Goal: Task Accomplishment & Management: Manage account settings

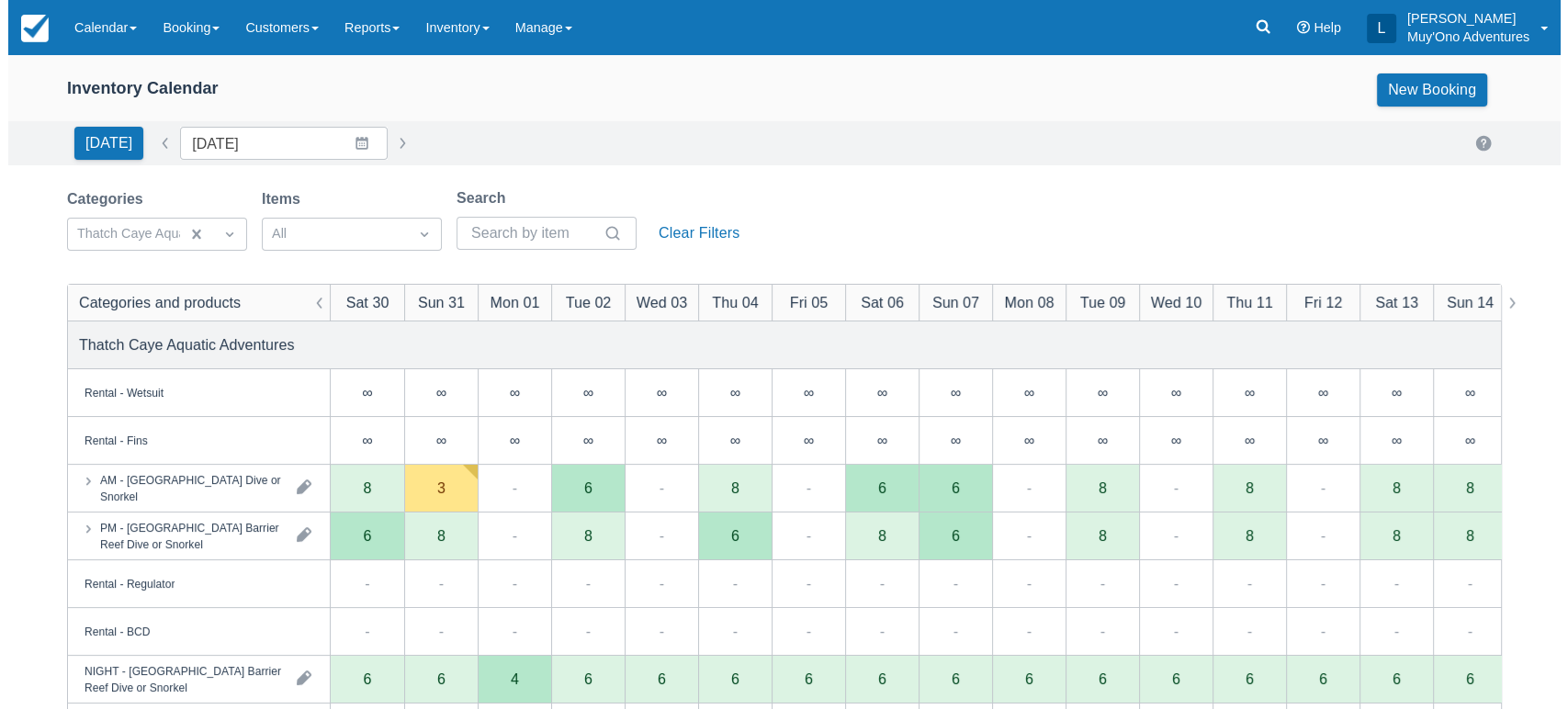
scroll to position [29, 0]
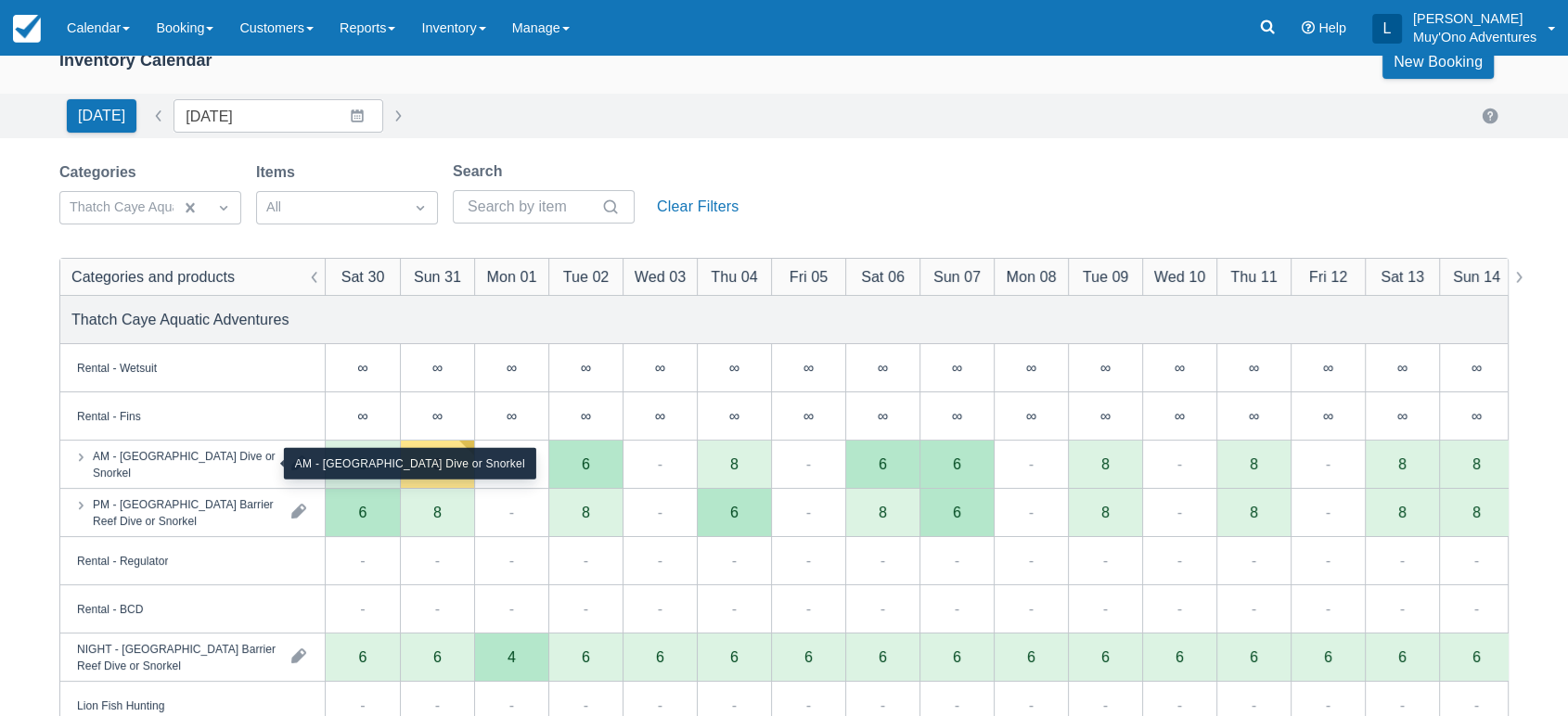
click at [198, 475] on div "AM - [GEOGRAPHIC_DATA] Dive or Snorkel" at bounding box center [184, 464] width 184 height 33
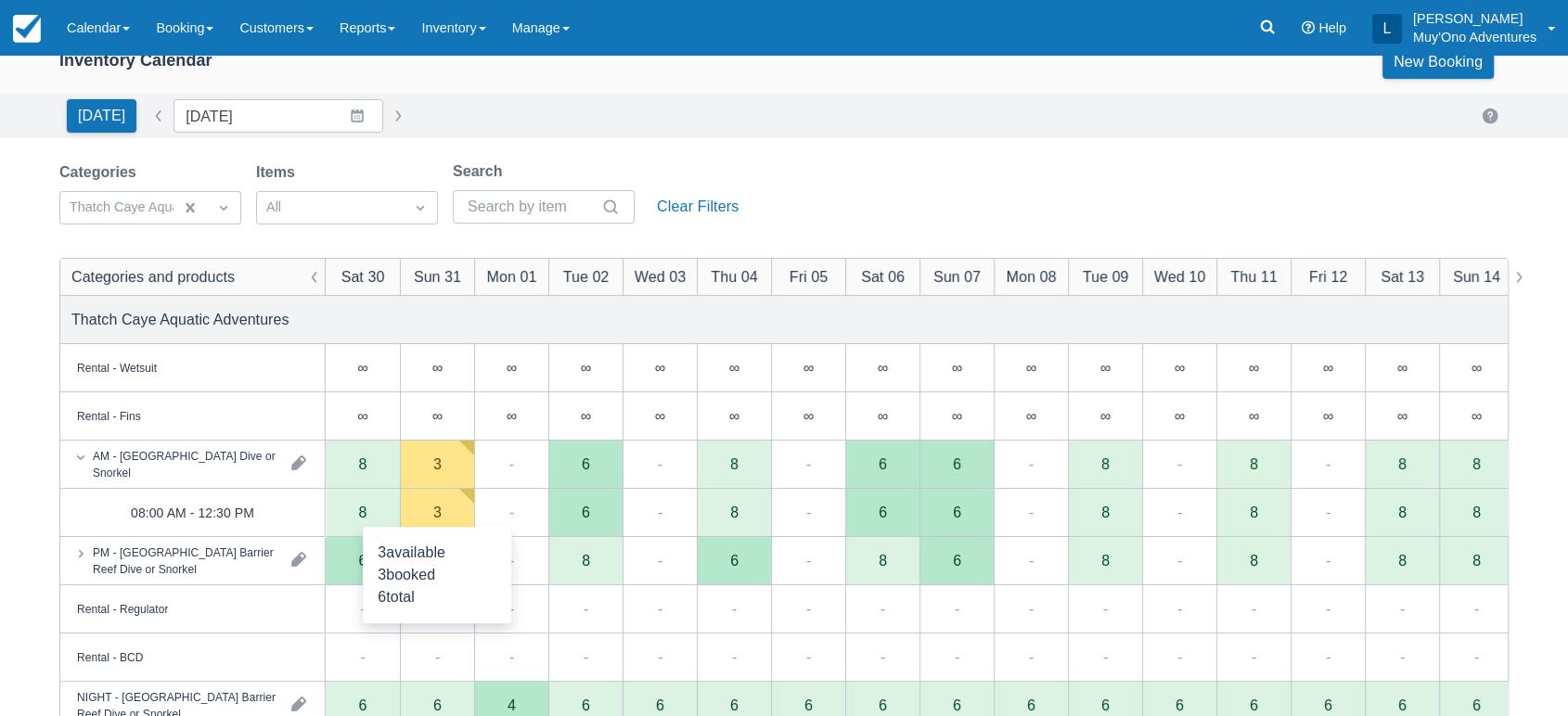
click at [447, 509] on div "3" at bounding box center [437, 513] width 74 height 49
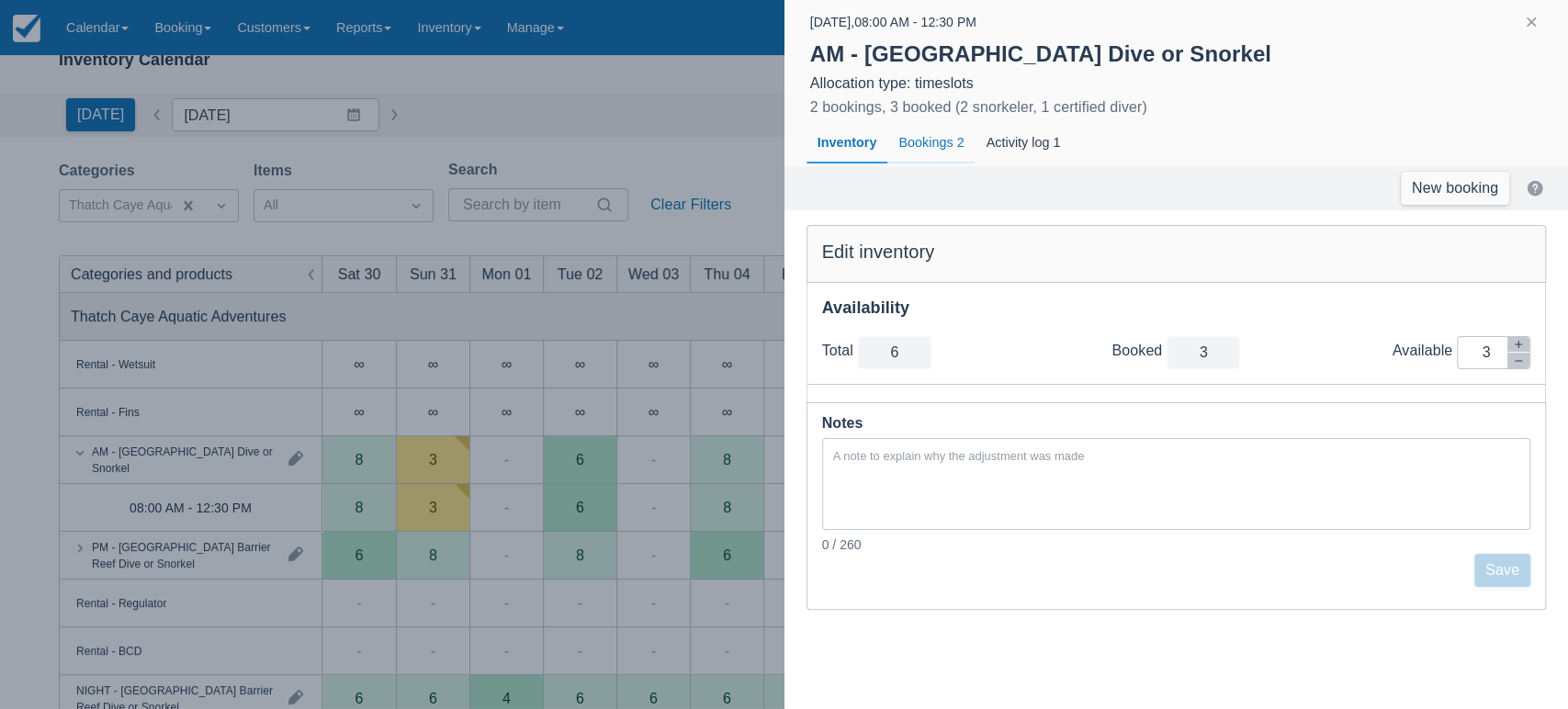
click at [926, 146] on div "Bookings 2" at bounding box center [930, 144] width 88 height 42
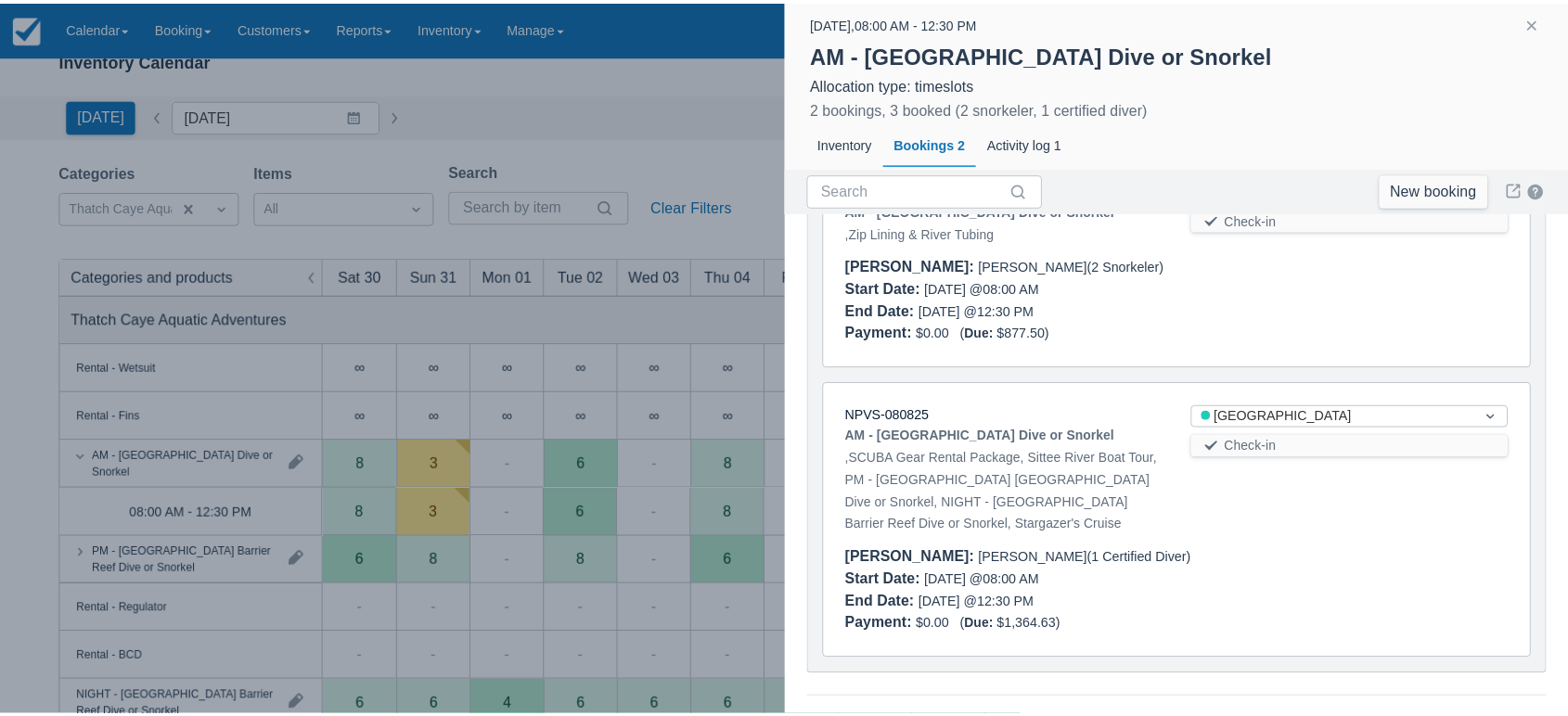
scroll to position [192, 0]
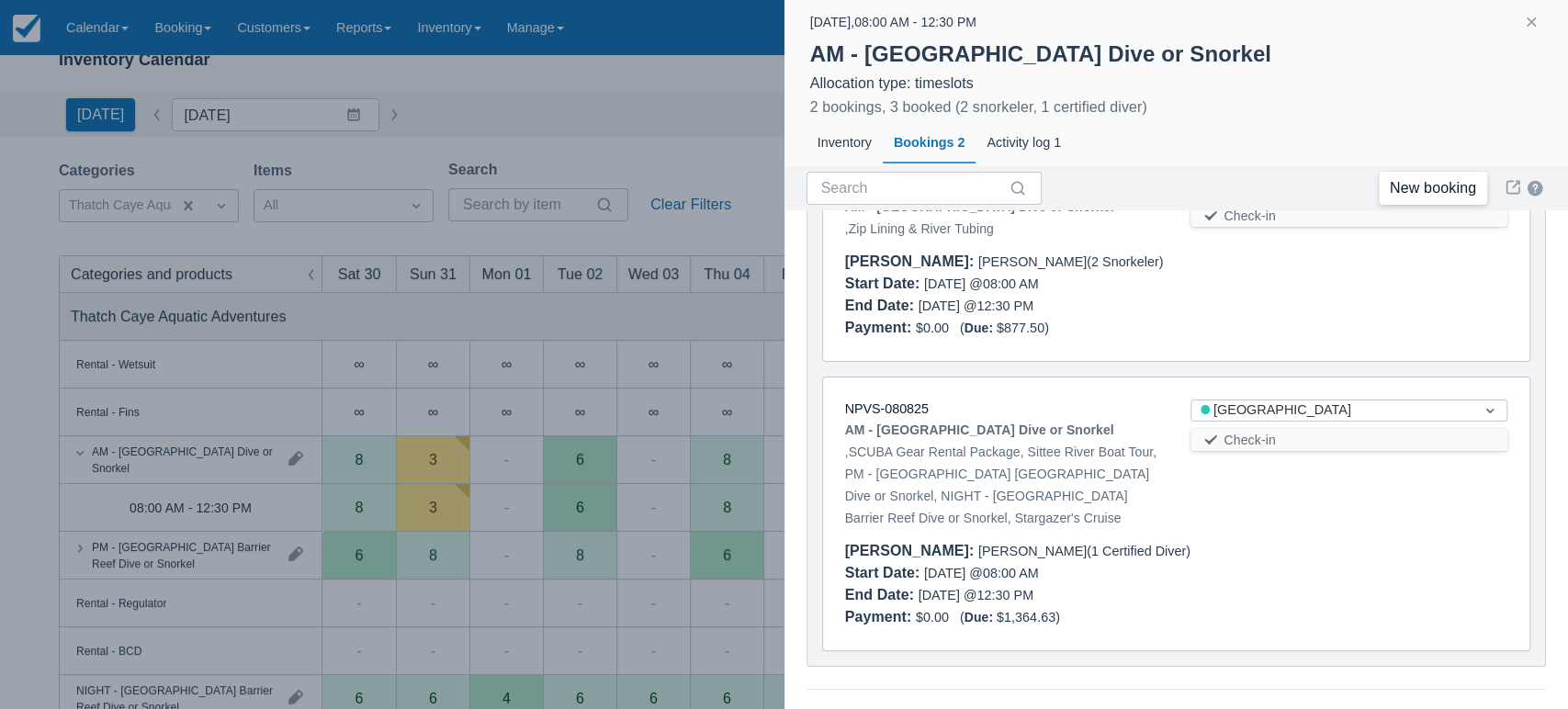
click at [1429, 182] on link "New booking" at bounding box center [1432, 188] width 109 height 33
click at [1535, 29] on button "button" at bounding box center [1530, 21] width 22 height 22
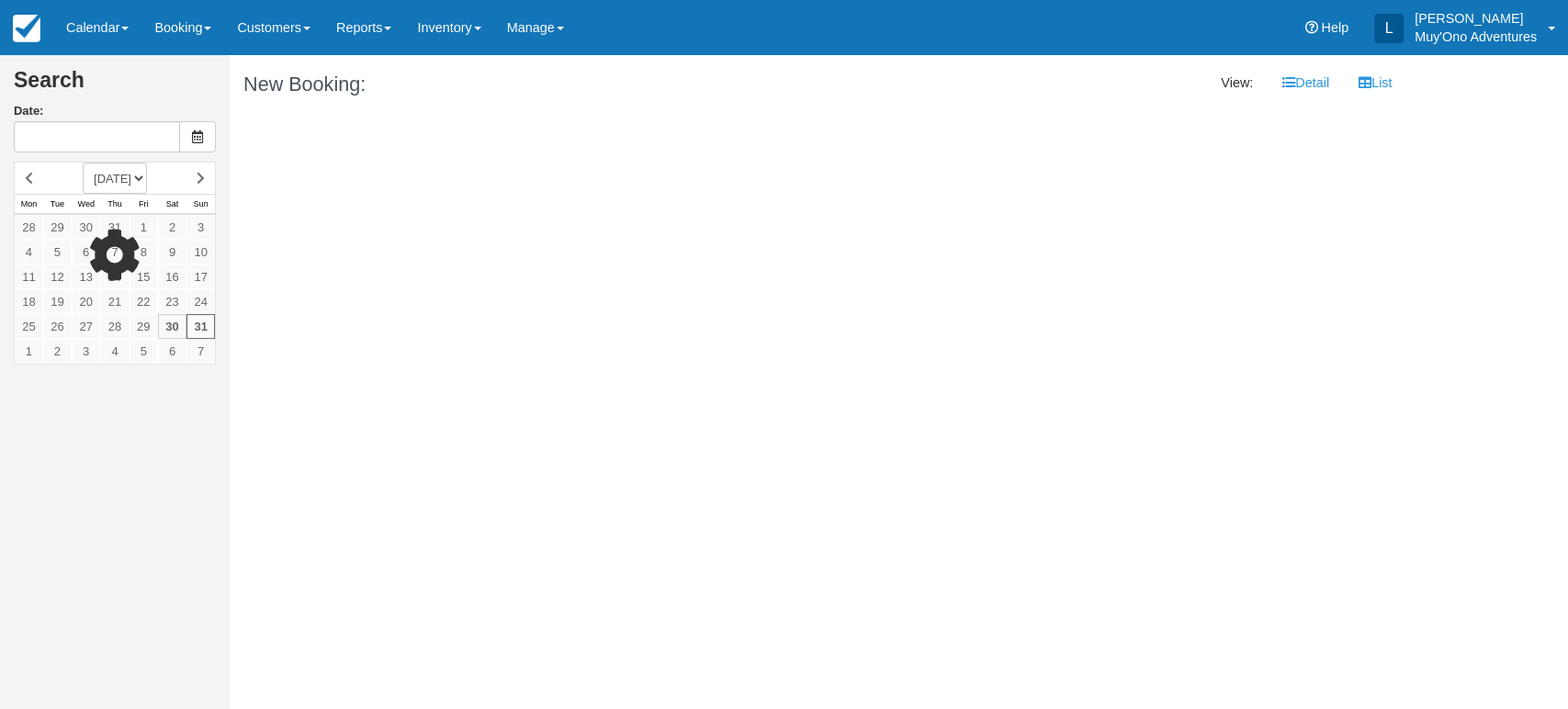
type input "08/31/25"
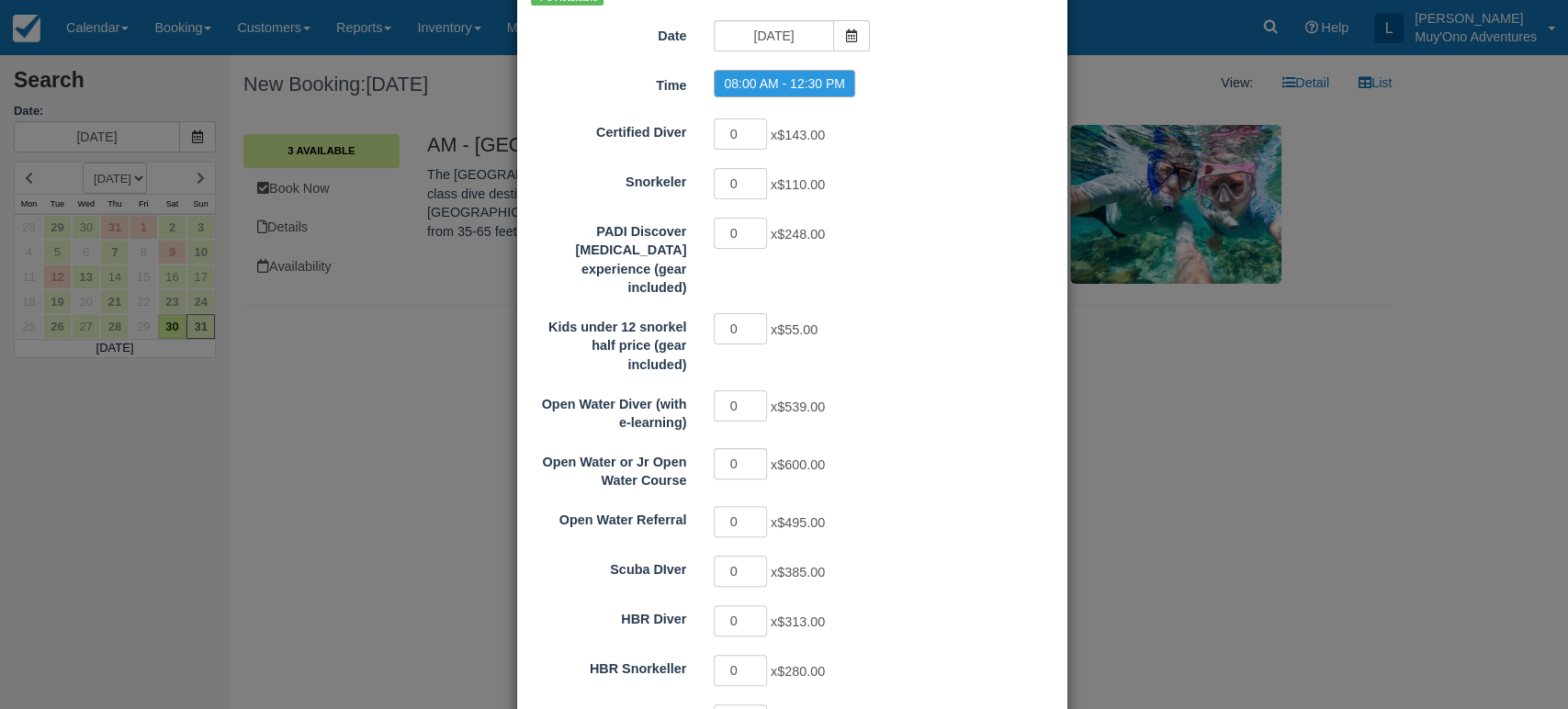
scroll to position [159, 0]
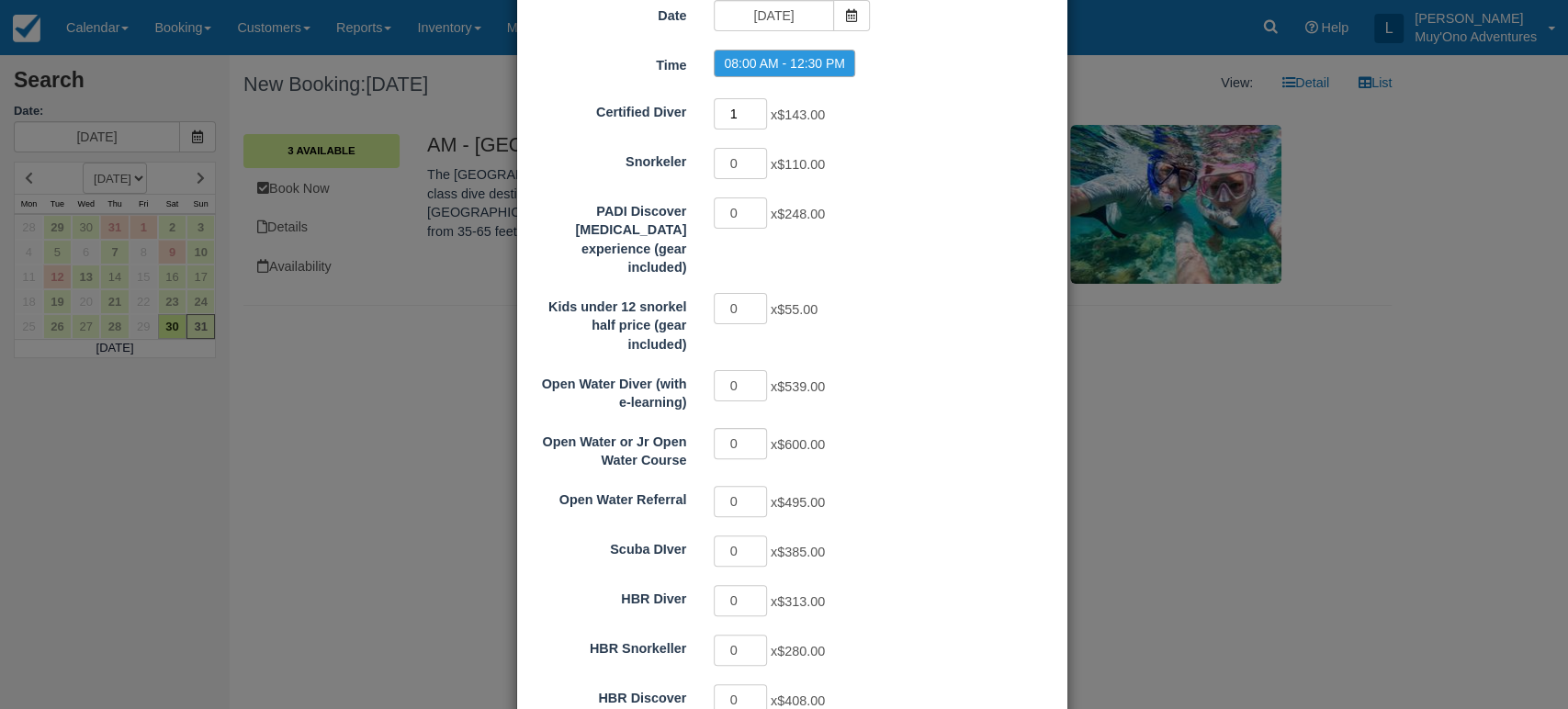
type input "1"
click at [750, 108] on input "1" at bounding box center [740, 114] width 53 height 31
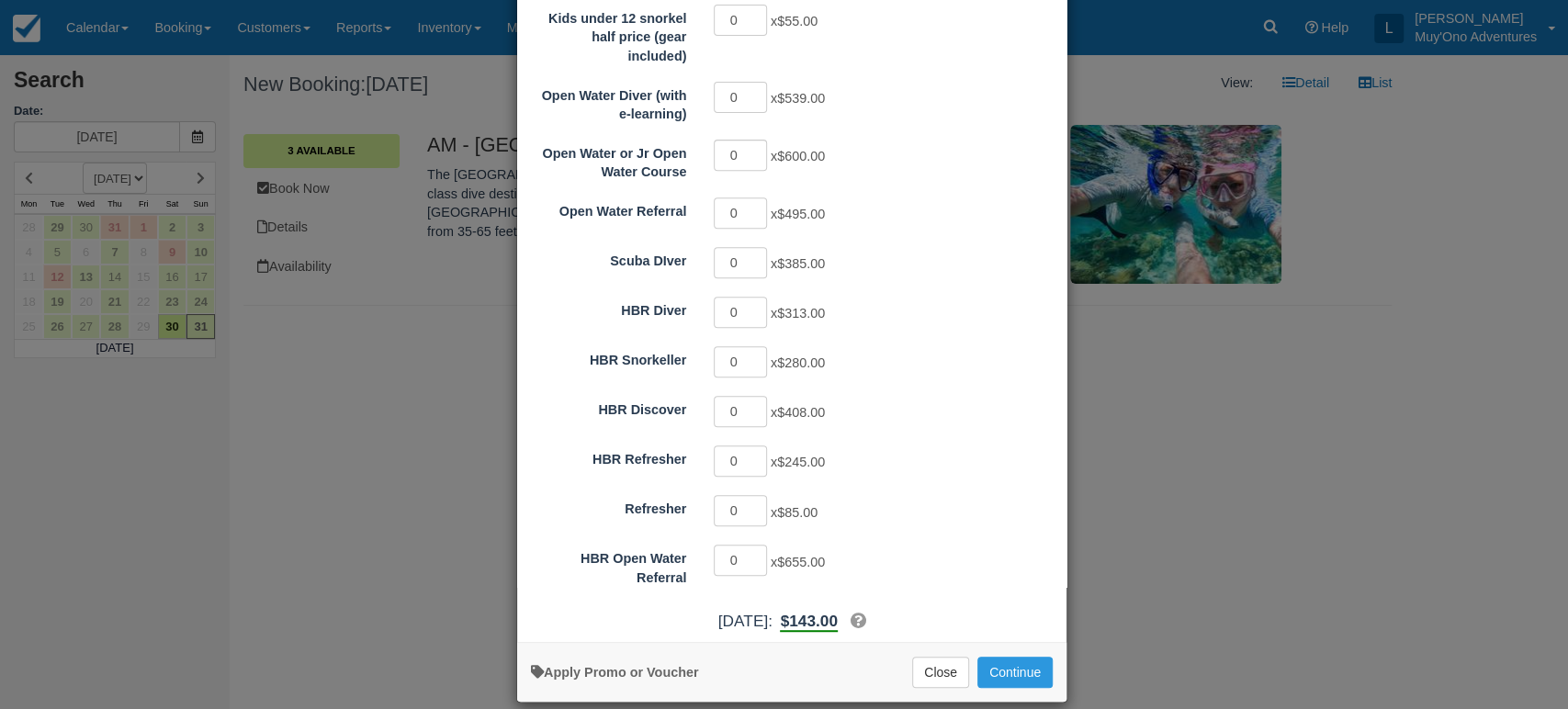
scroll to position [0, 0]
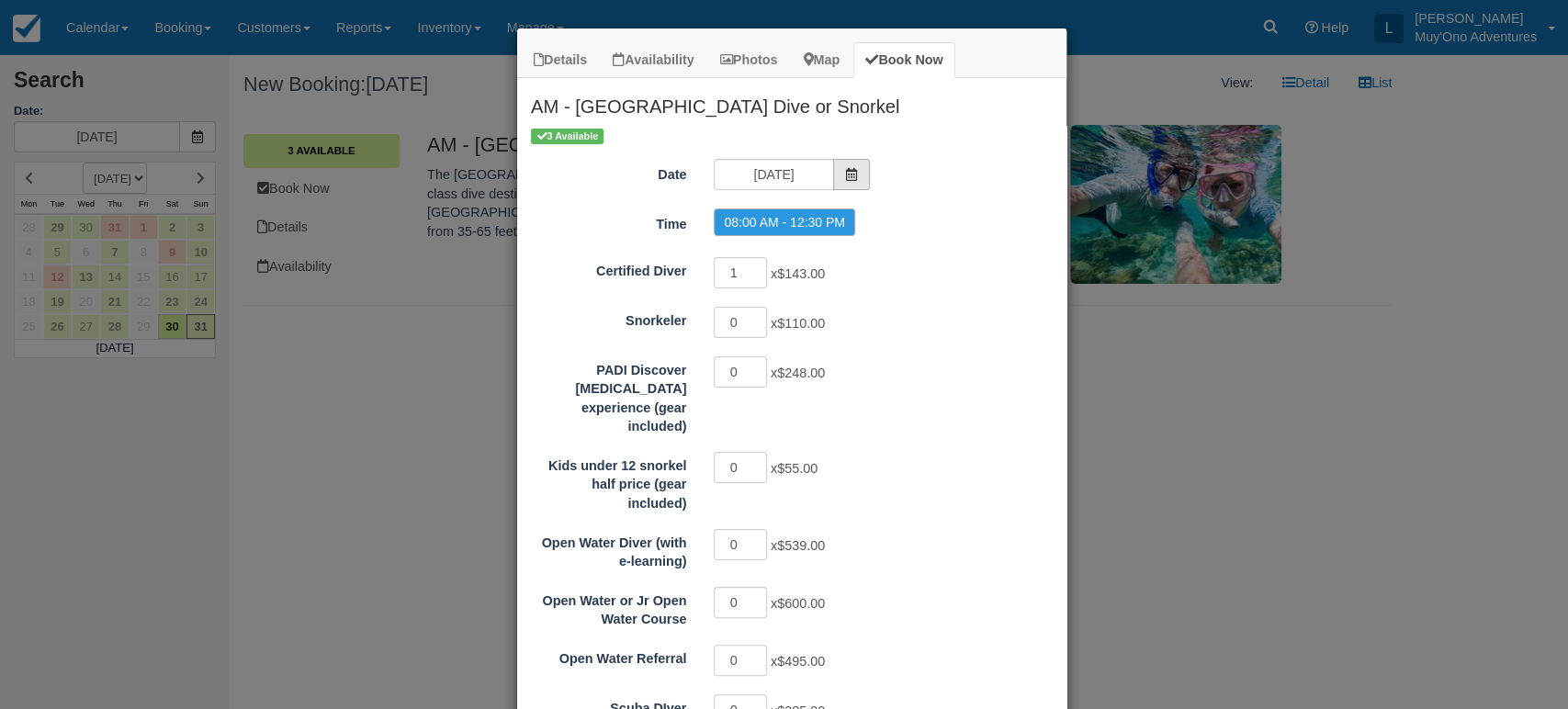
click at [833, 168] on span "Item Modal" at bounding box center [851, 174] width 37 height 31
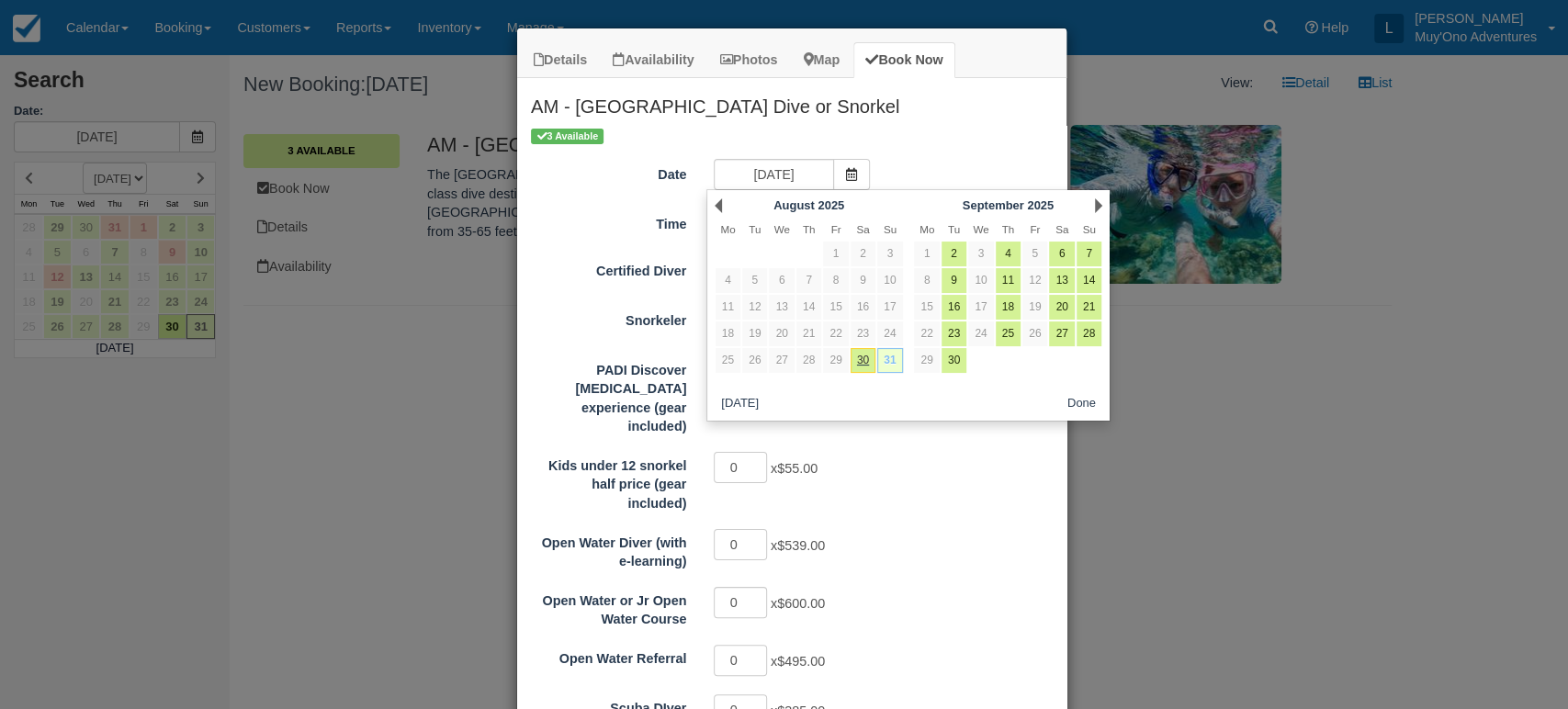
click at [888, 364] on link "31" at bounding box center [890, 360] width 25 height 25
radio input "false"
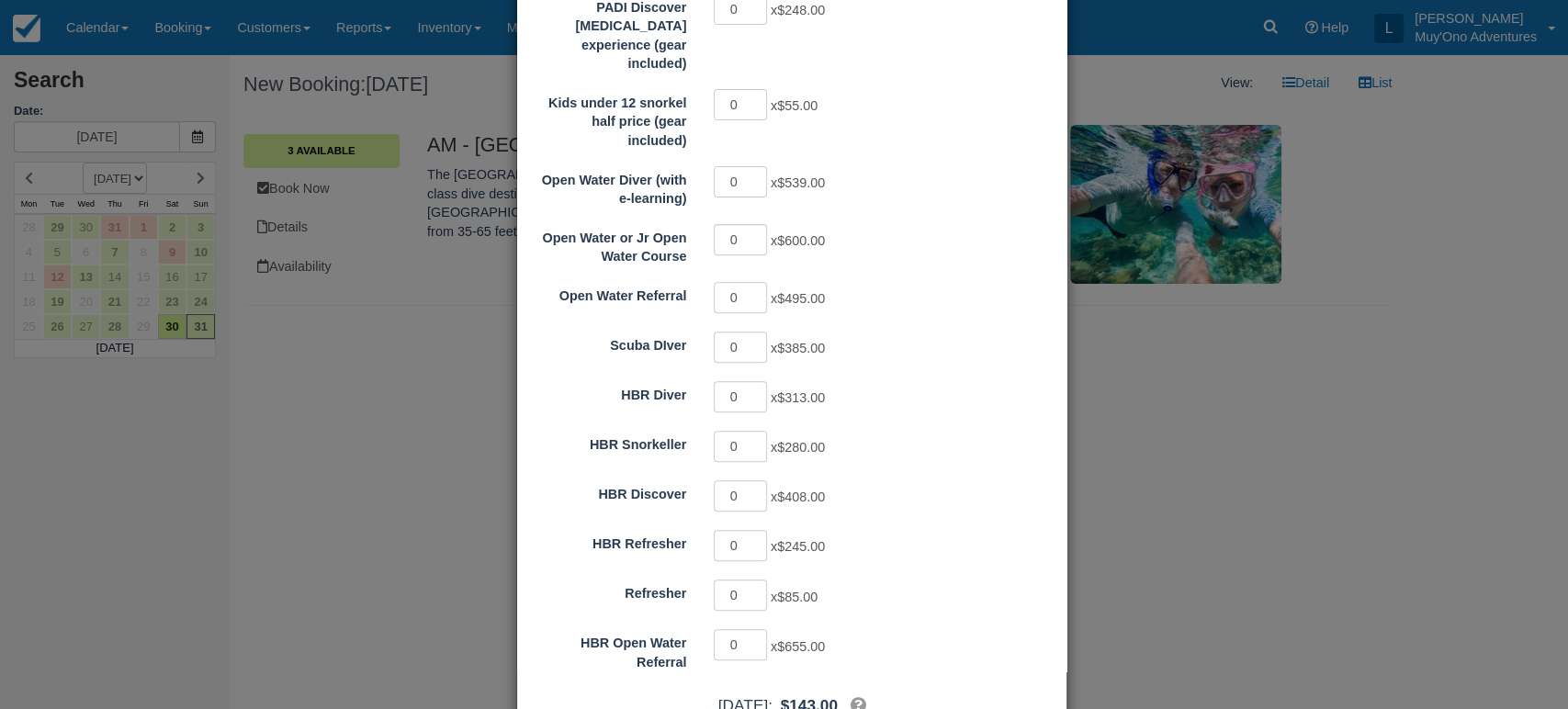
scroll to position [447, 0]
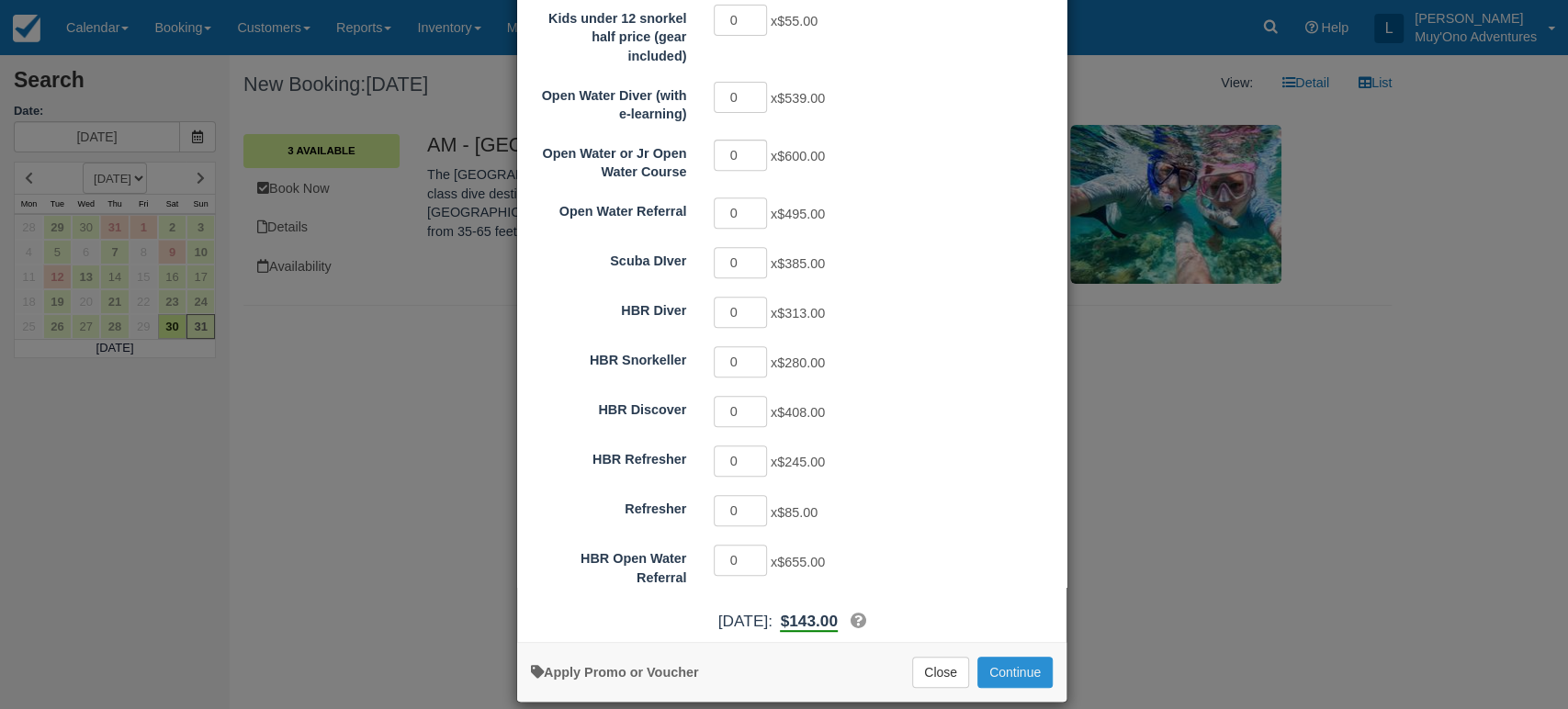
click at [1005, 657] on button "Continue" at bounding box center [1015, 672] width 75 height 31
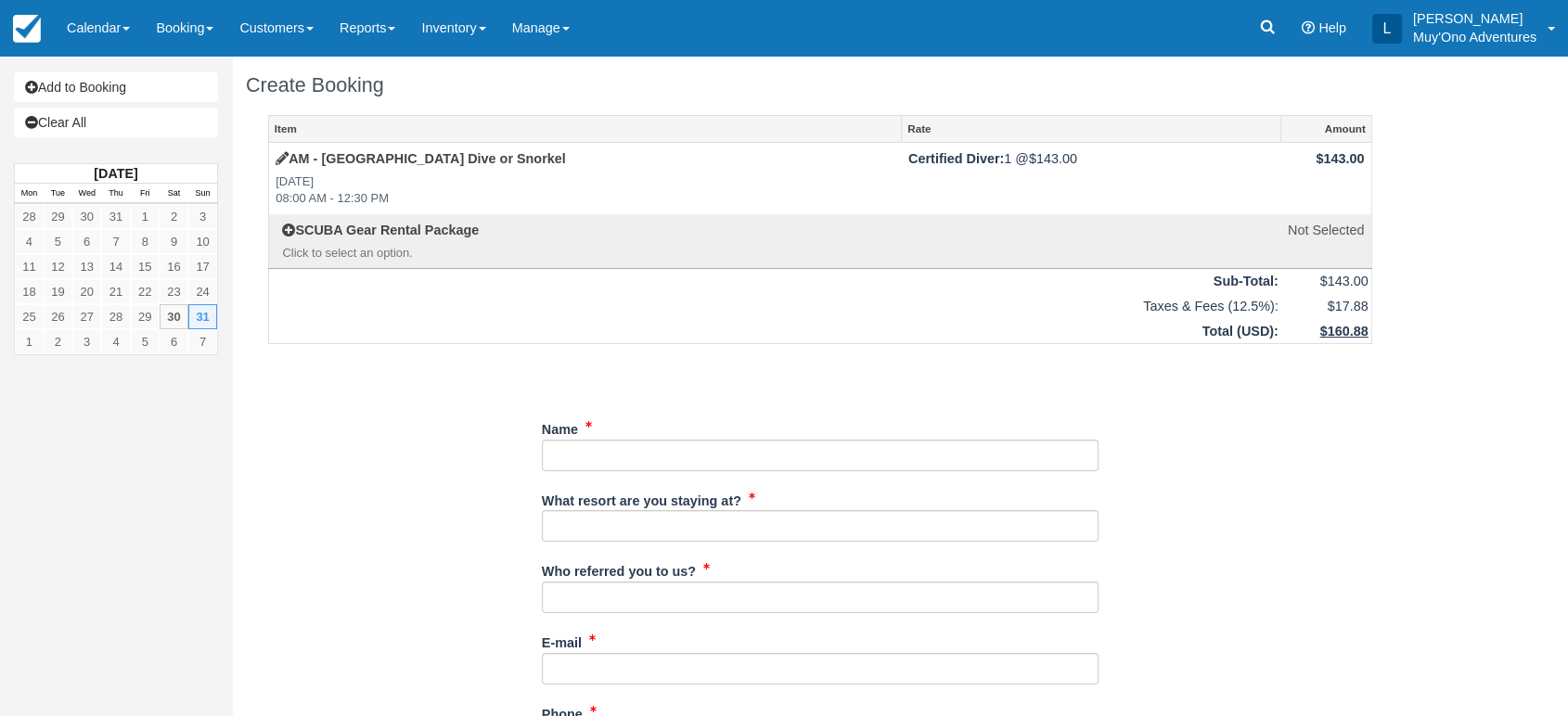
click at [704, 476] on div "Name" at bounding box center [820, 448] width 557 height 71
click at [710, 466] on input "Name" at bounding box center [820, 455] width 557 height 31
click at [578, 458] on input "Name" at bounding box center [820, 455] width 557 height 31
paste input "Vincent Marcel"
type input "Vincent Marcel"
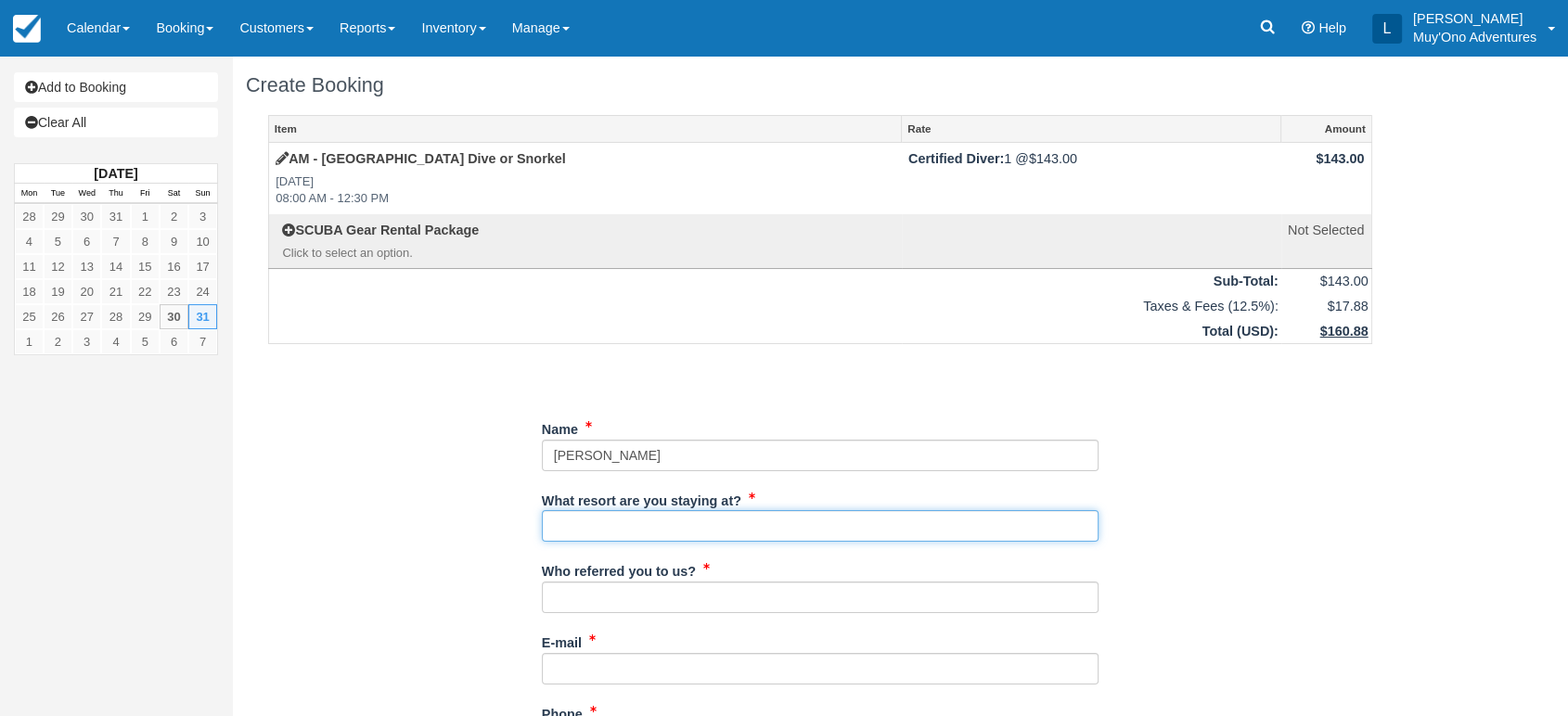
click at [627, 519] on input "What resort are you staying at?" at bounding box center [820, 525] width 557 height 31
type input "Thatch Caye"
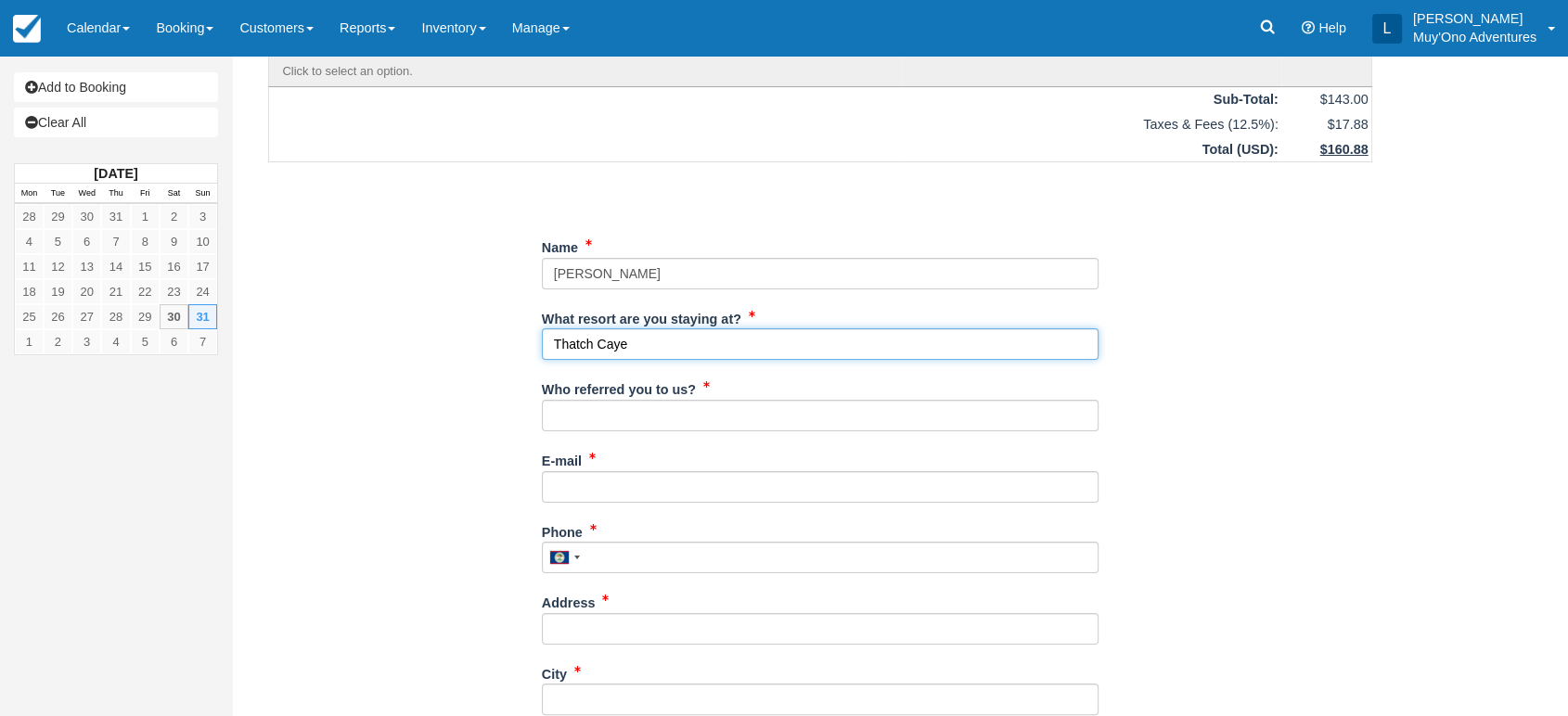
scroll to position [197, 0]
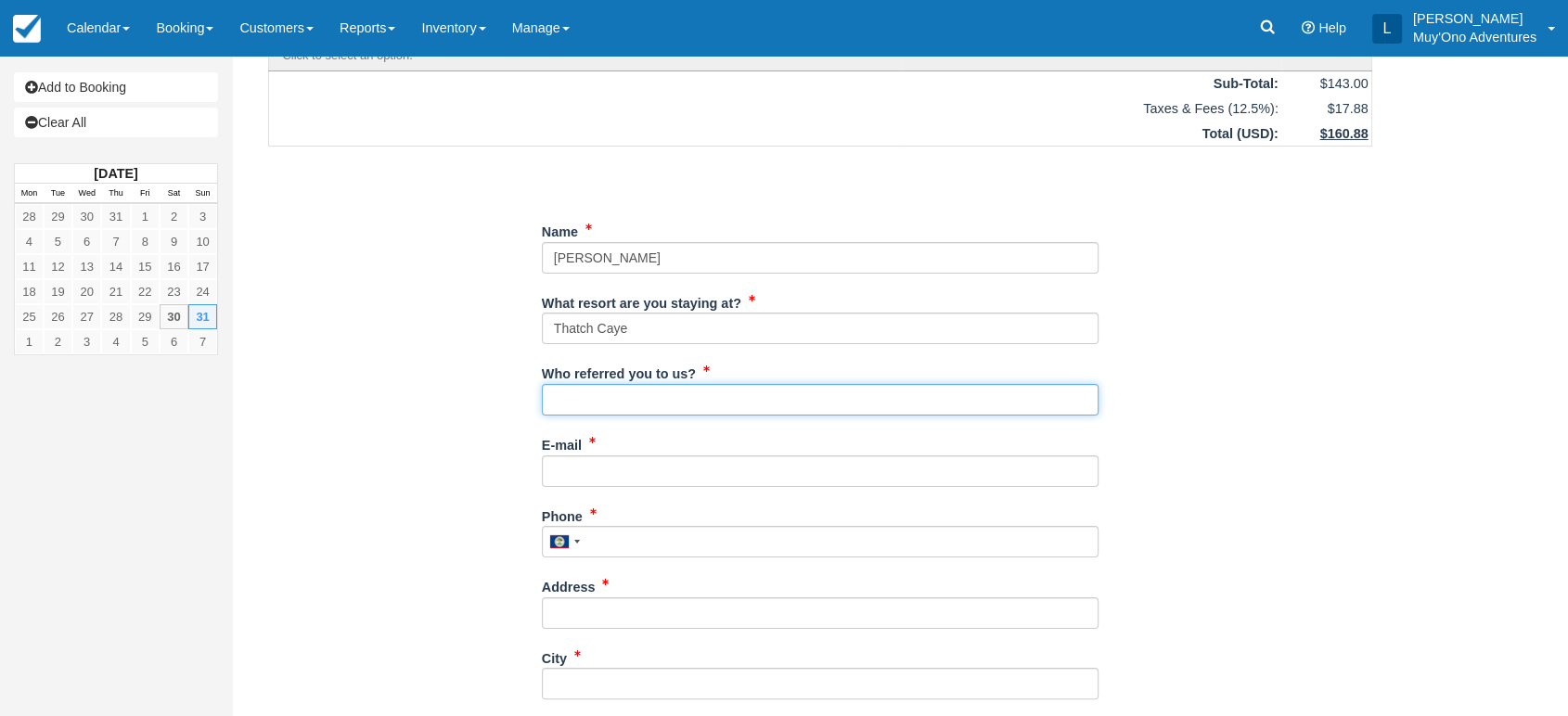
click at [675, 402] on input "Who referred you to us?" at bounding box center [820, 400] width 557 height 31
type input "[PERSON_NAME]"
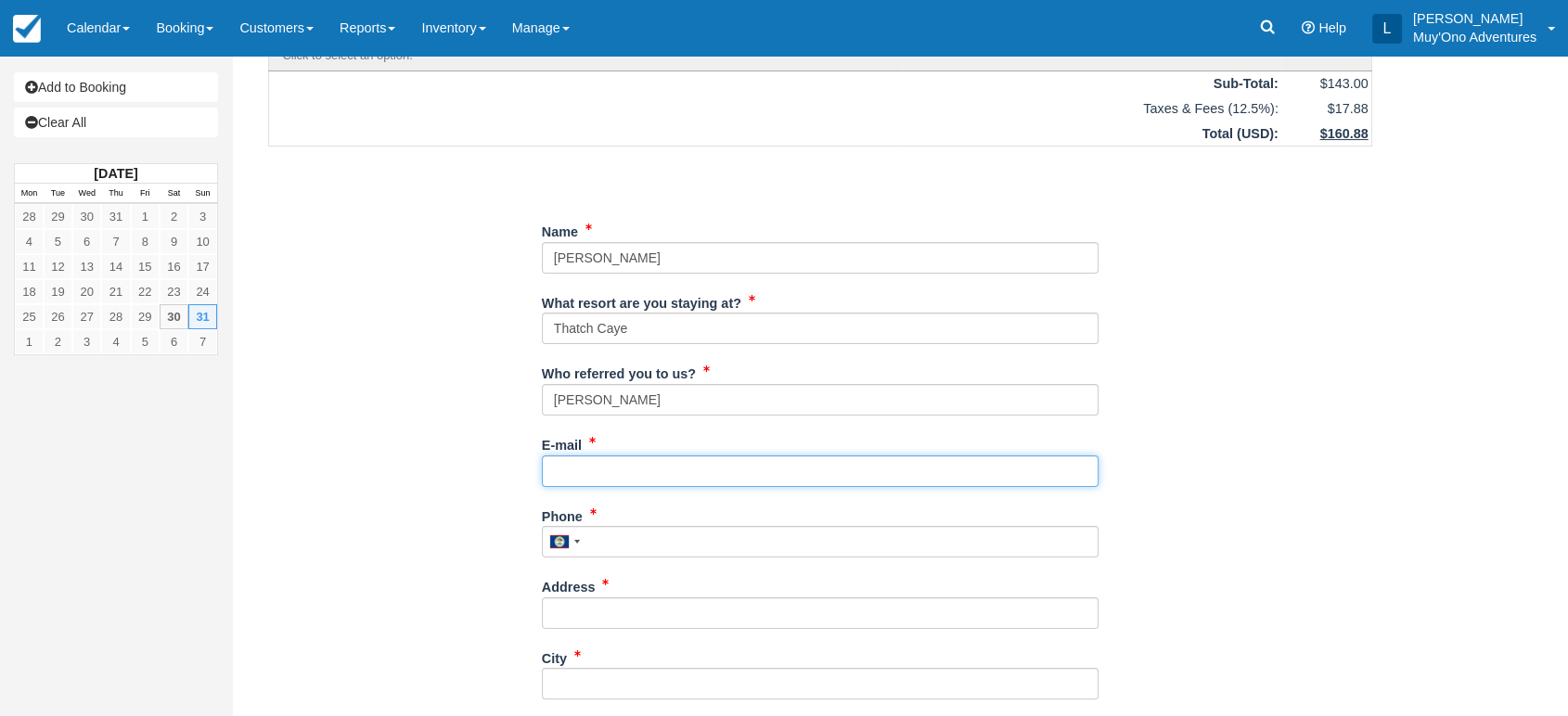
click at [633, 466] on input "E-mail" at bounding box center [820, 471] width 557 height 31
click at [602, 475] on input "E-mail" at bounding box center [820, 471] width 557 height 31
paste input "[EMAIL_ADDRESS][DOMAIN_NAME]"
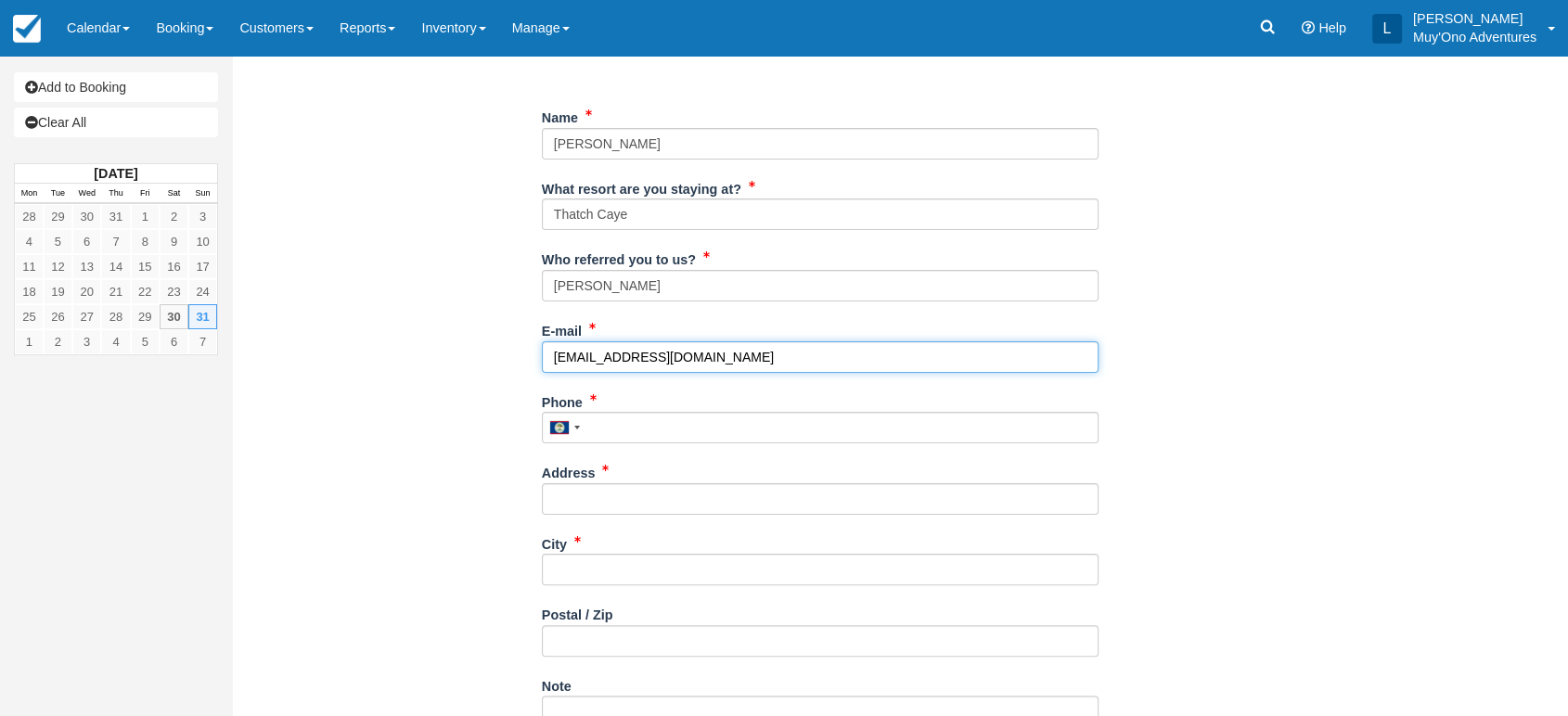
scroll to position [316, 0]
type input "[EMAIL_ADDRESS][DOMAIN_NAME]"
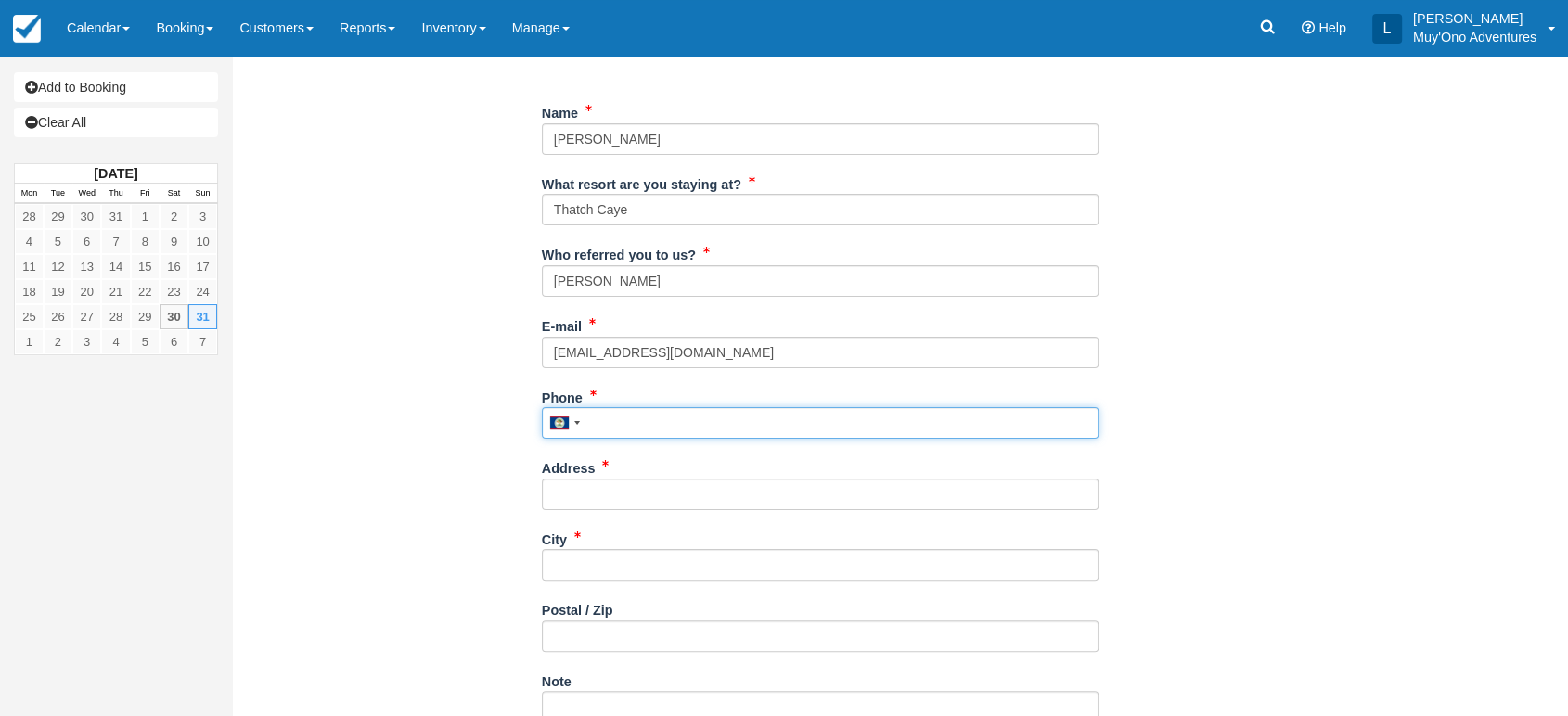
click at [612, 419] on input "Phone" at bounding box center [820, 423] width 557 height 31
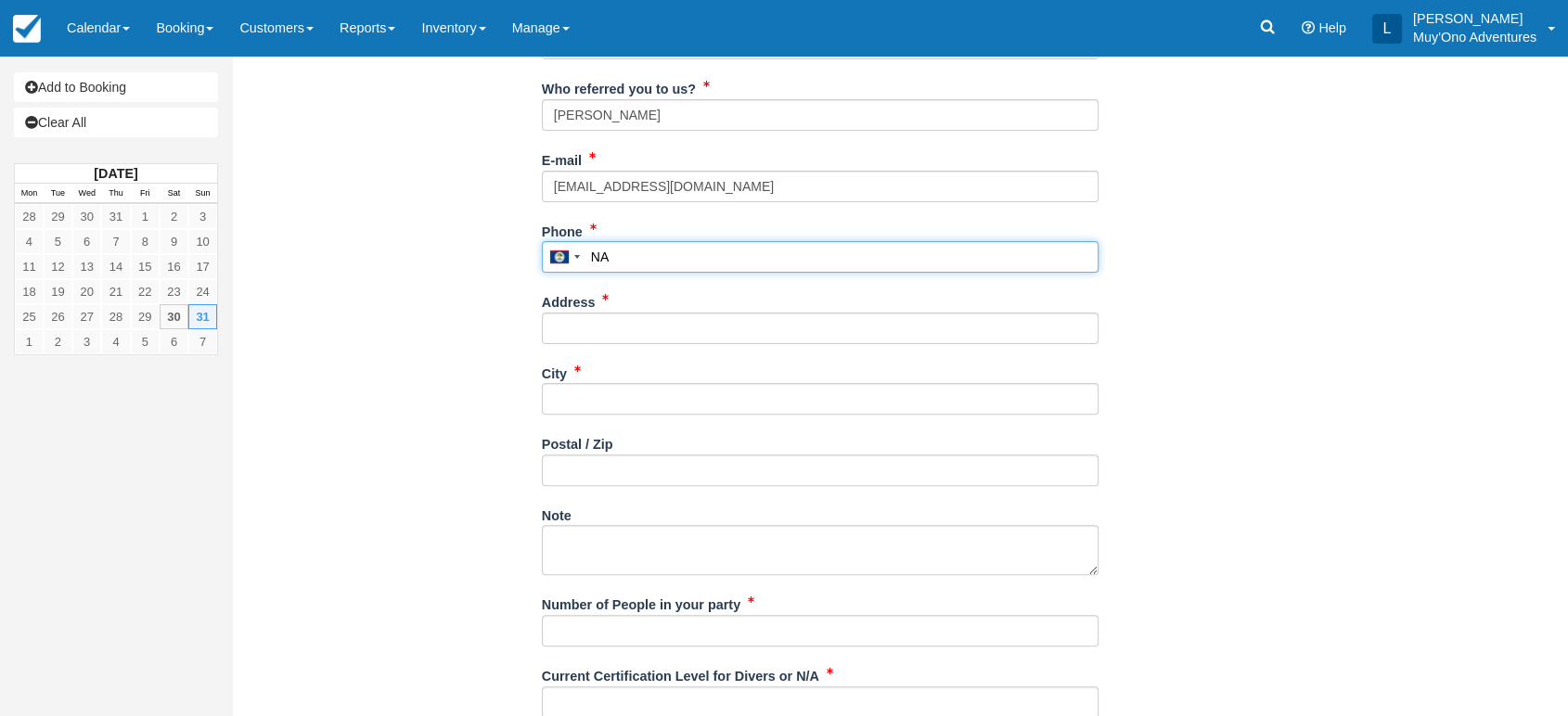
scroll to position [486, 0]
type input "NA"
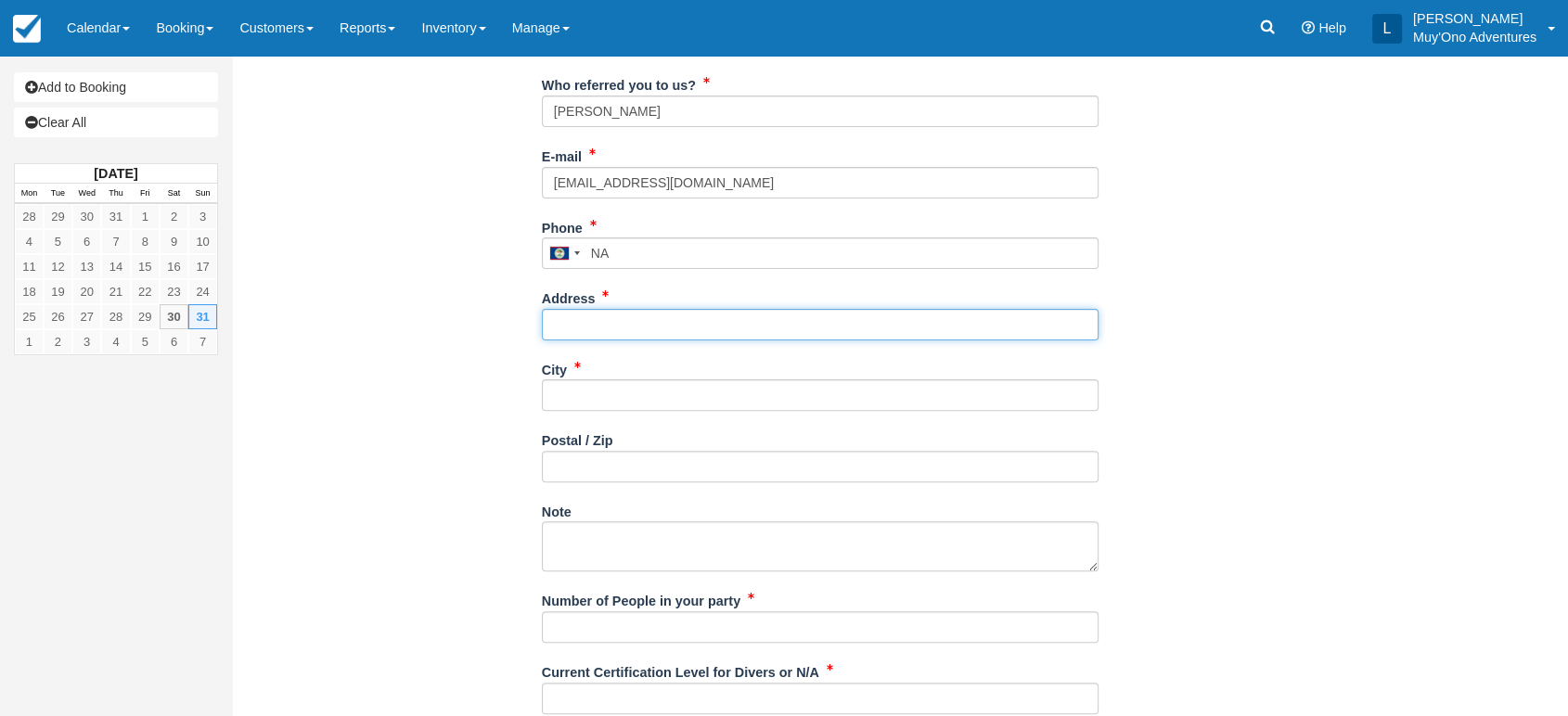
click at [630, 332] on input "Address" at bounding box center [820, 325] width 557 height 31
type input "[GEOGRAPHIC_DATA]"
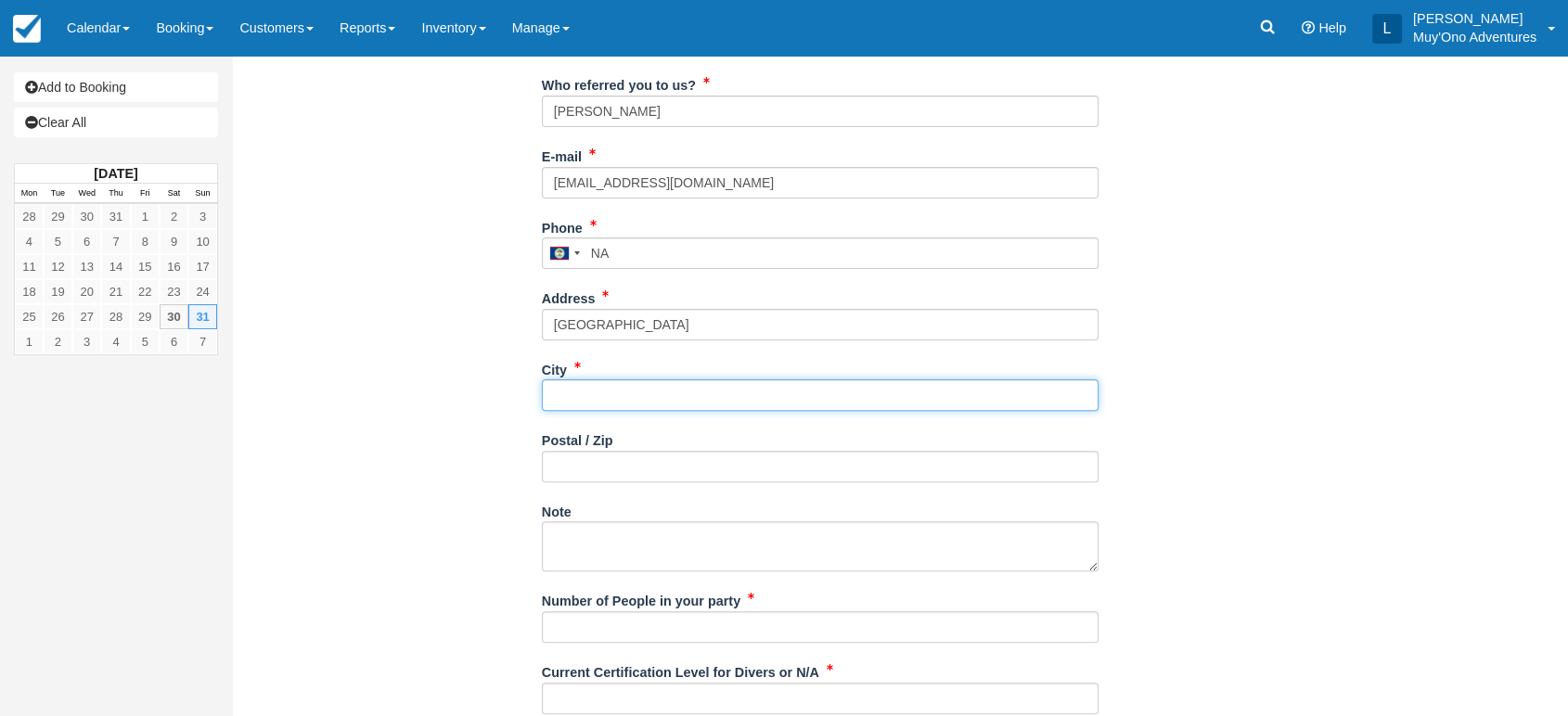
click at [593, 386] on input "City" at bounding box center [820, 395] width 557 height 31
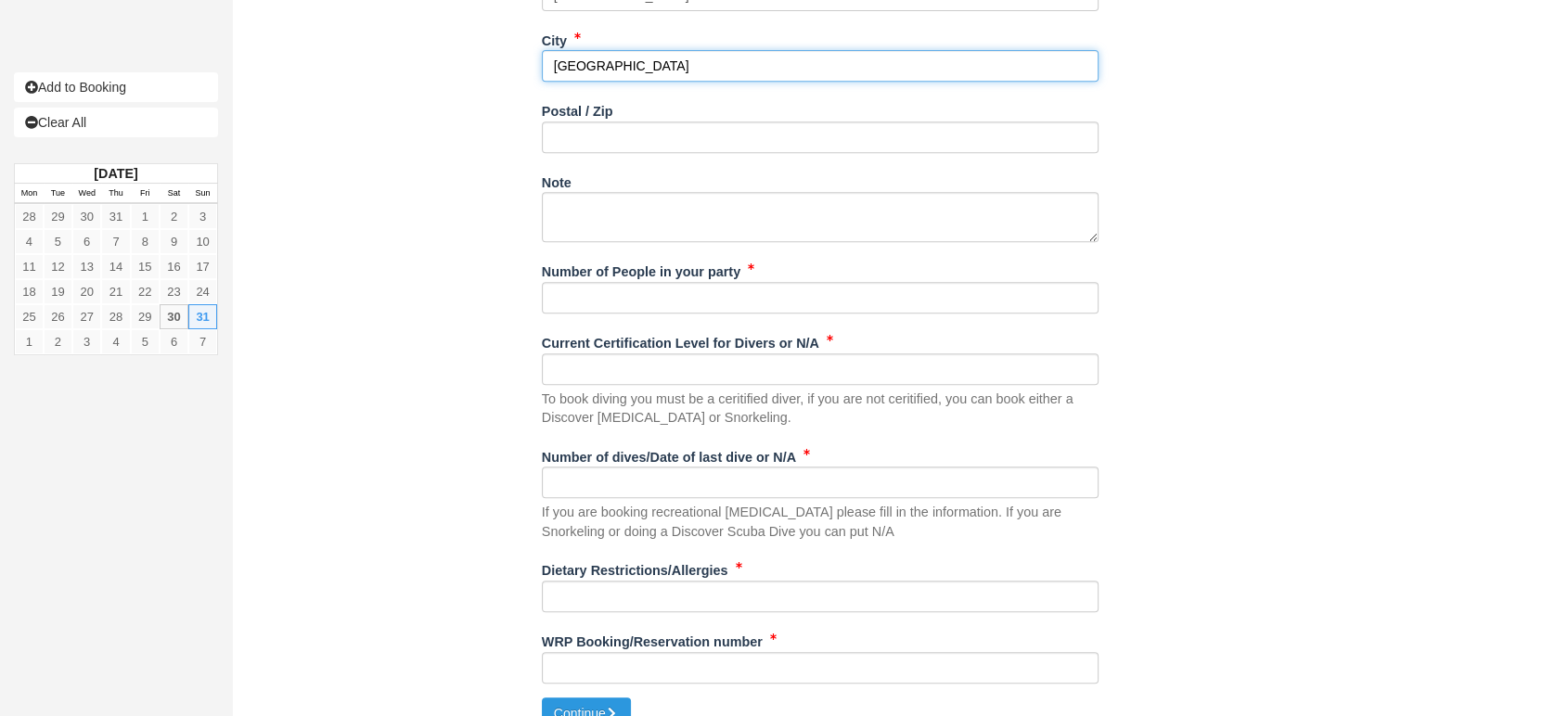
scroll to position [840, 0]
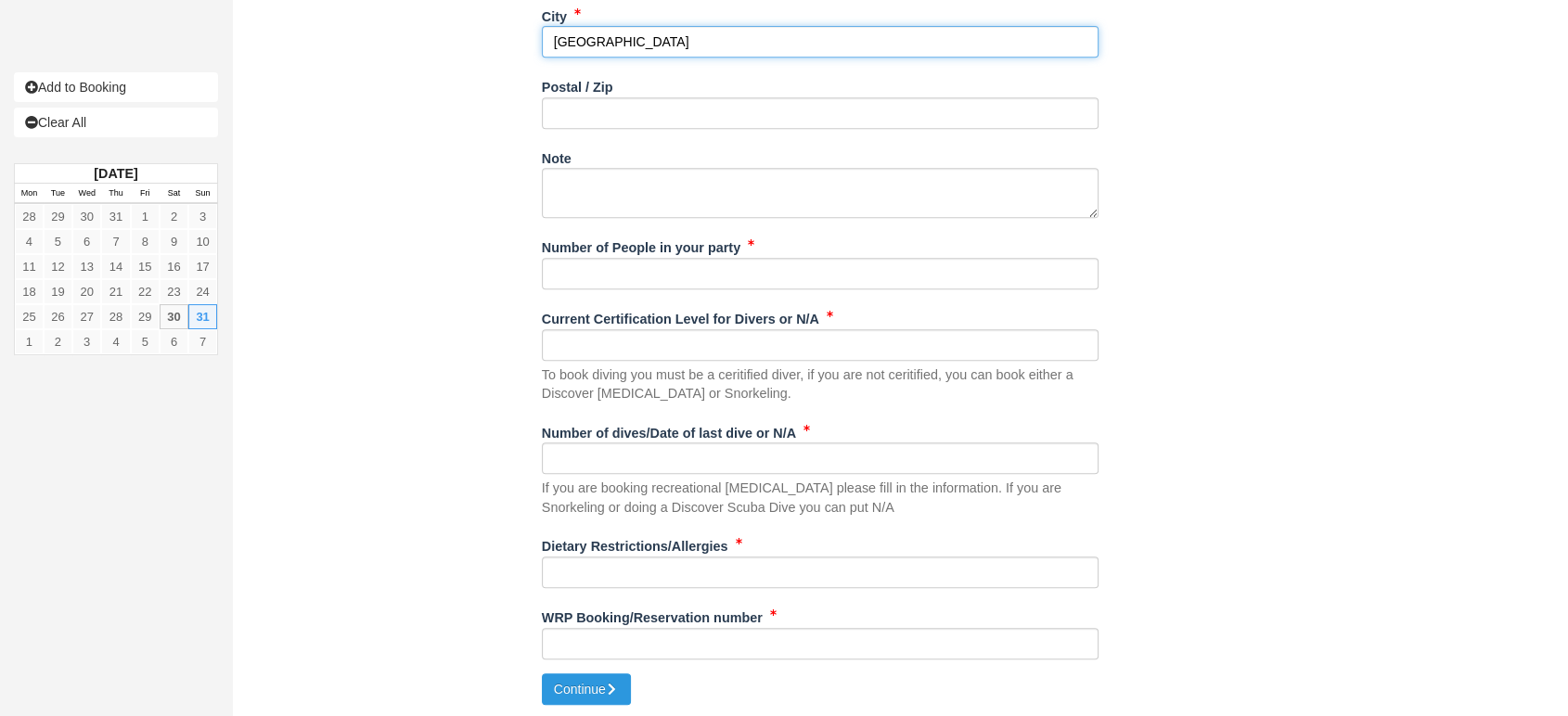
type input "[GEOGRAPHIC_DATA]"
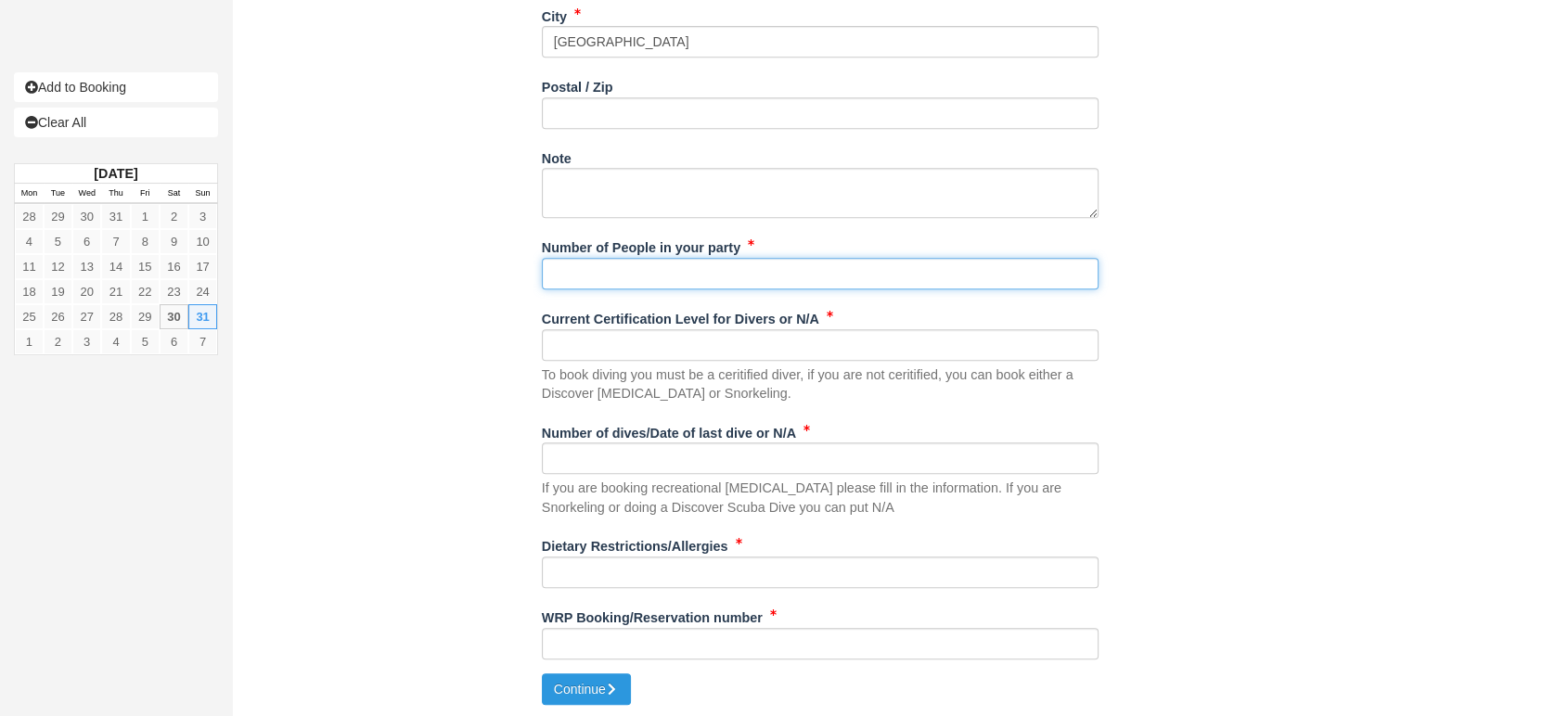
click at [740, 277] on input "Number of People in your party" at bounding box center [820, 273] width 557 height 31
type input "1"
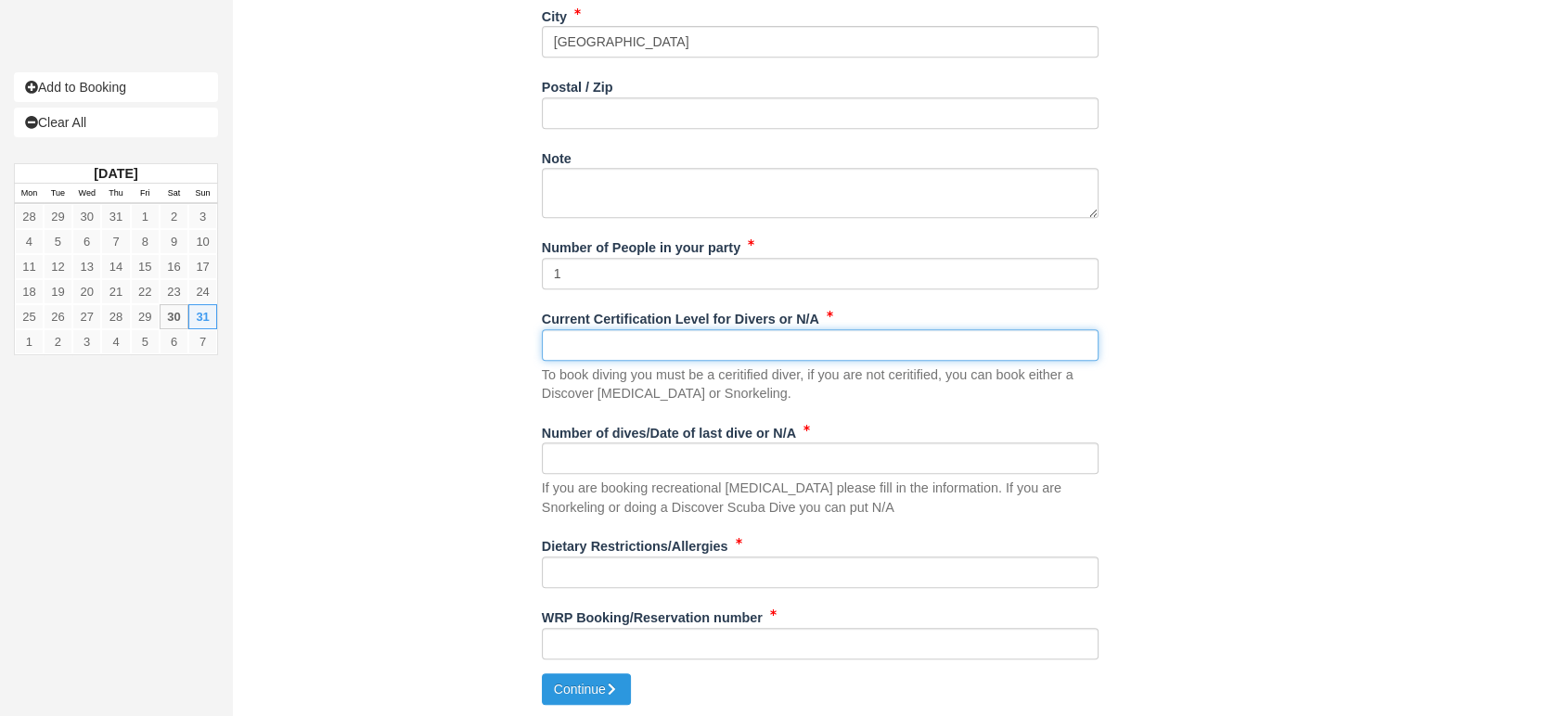
click at [682, 337] on input "Current Certification Level for Divers or N/A" at bounding box center [820, 344] width 557 height 31
type input "N"
type input "OP"
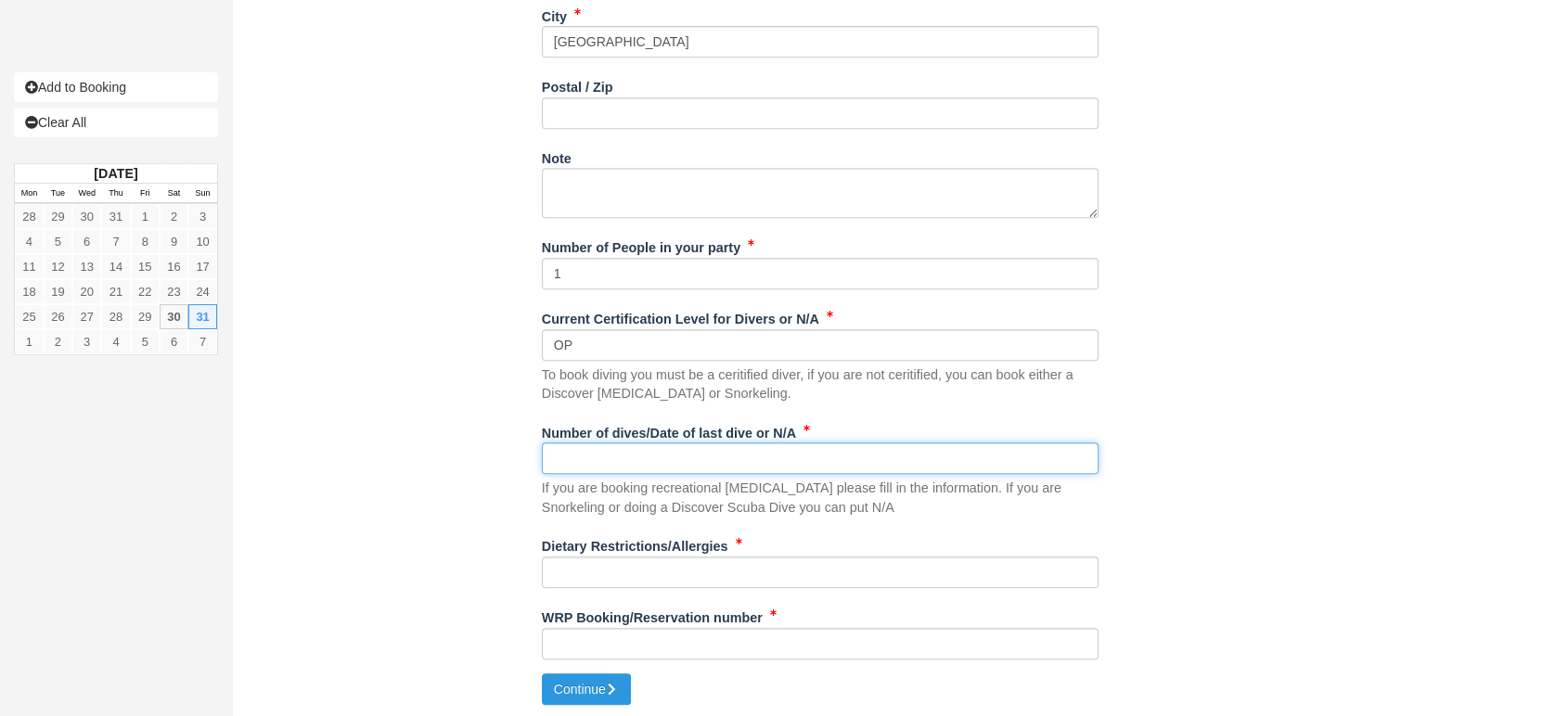
click at [578, 454] on input "Number of dives/Date of last dive or N/A" at bounding box center [820, 458] width 557 height 31
type input "NA"
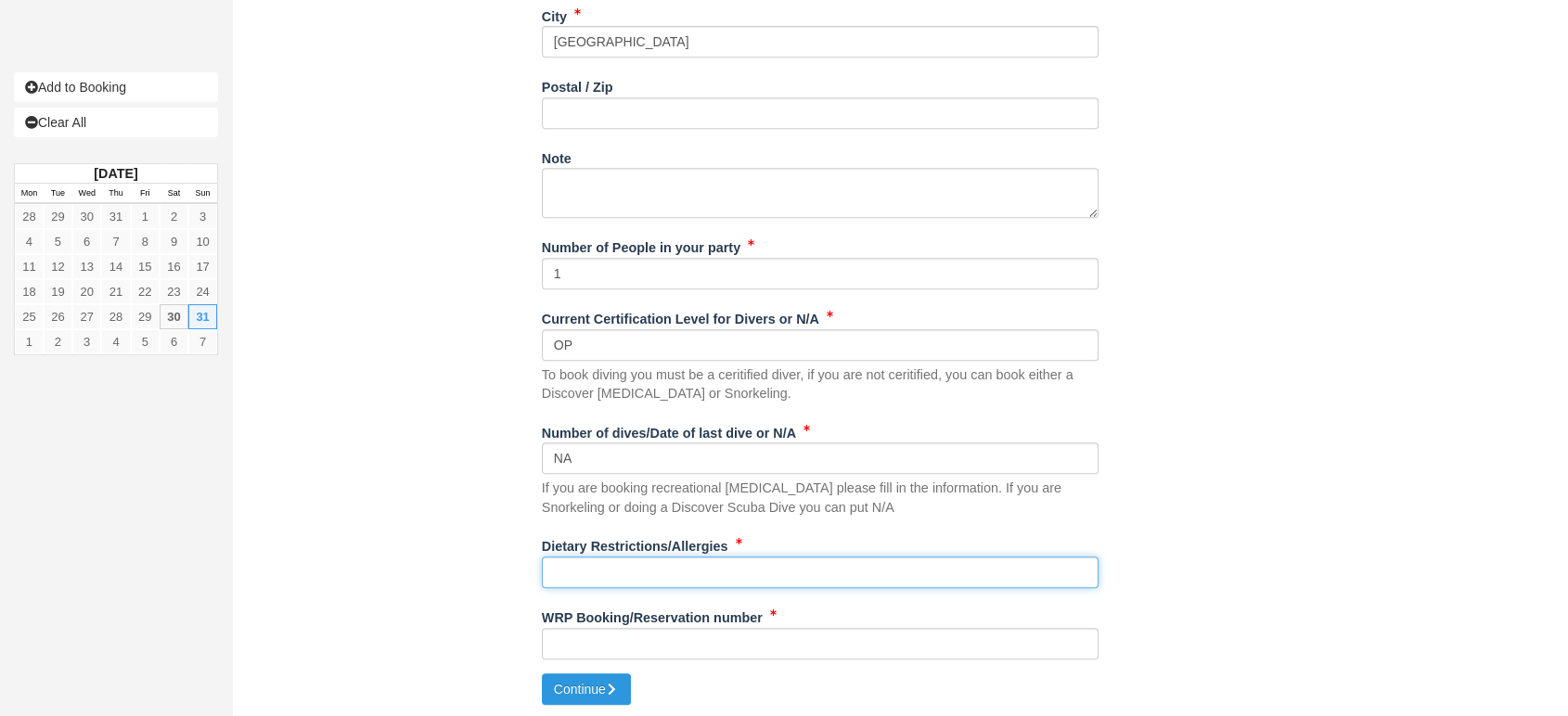
click at [551, 569] on input "Dietary Restrictions/Allergies" at bounding box center [820, 572] width 557 height 31
type input "NA"
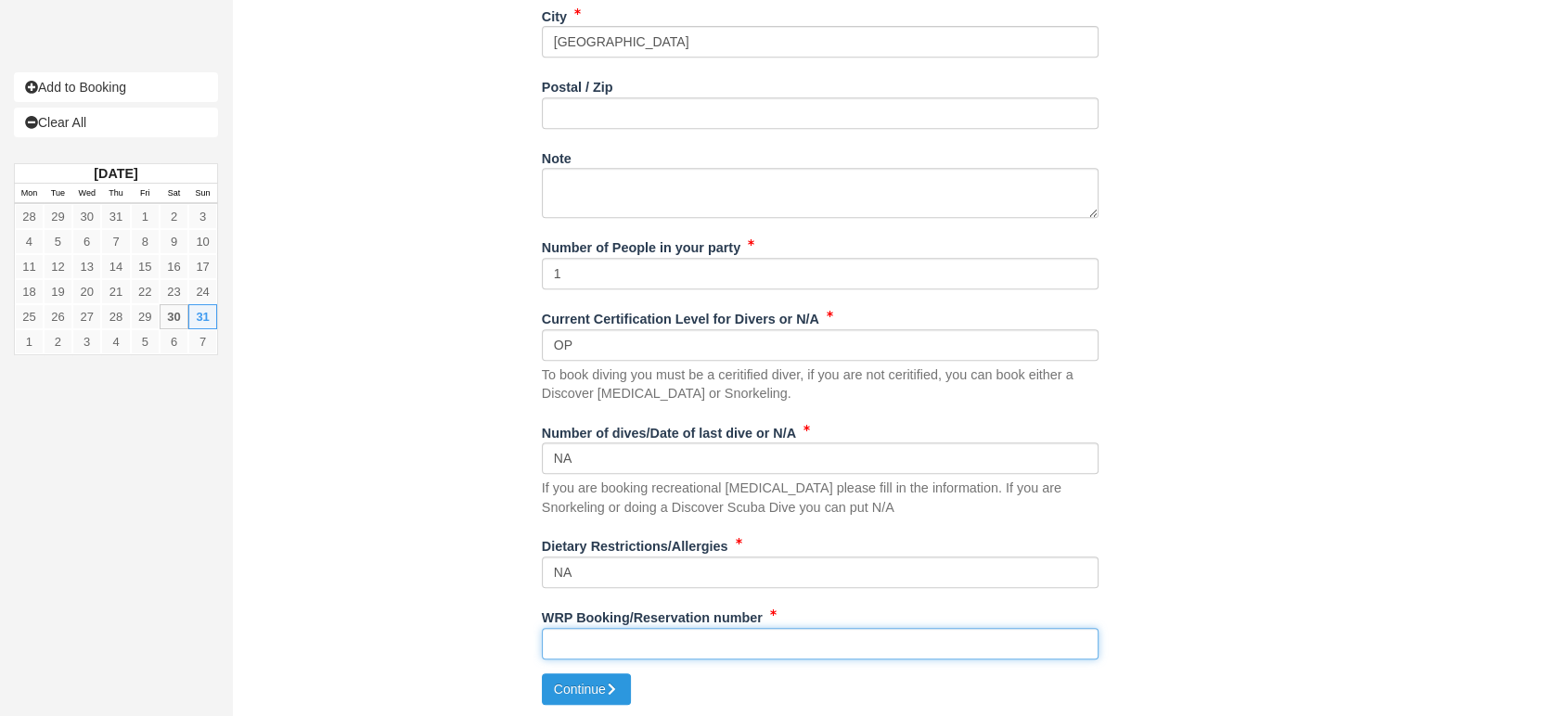
click at [573, 640] on input "WRP Booking/Reservation number" at bounding box center [820, 644] width 557 height 31
paste input "#47832161"
type input "#47832161"
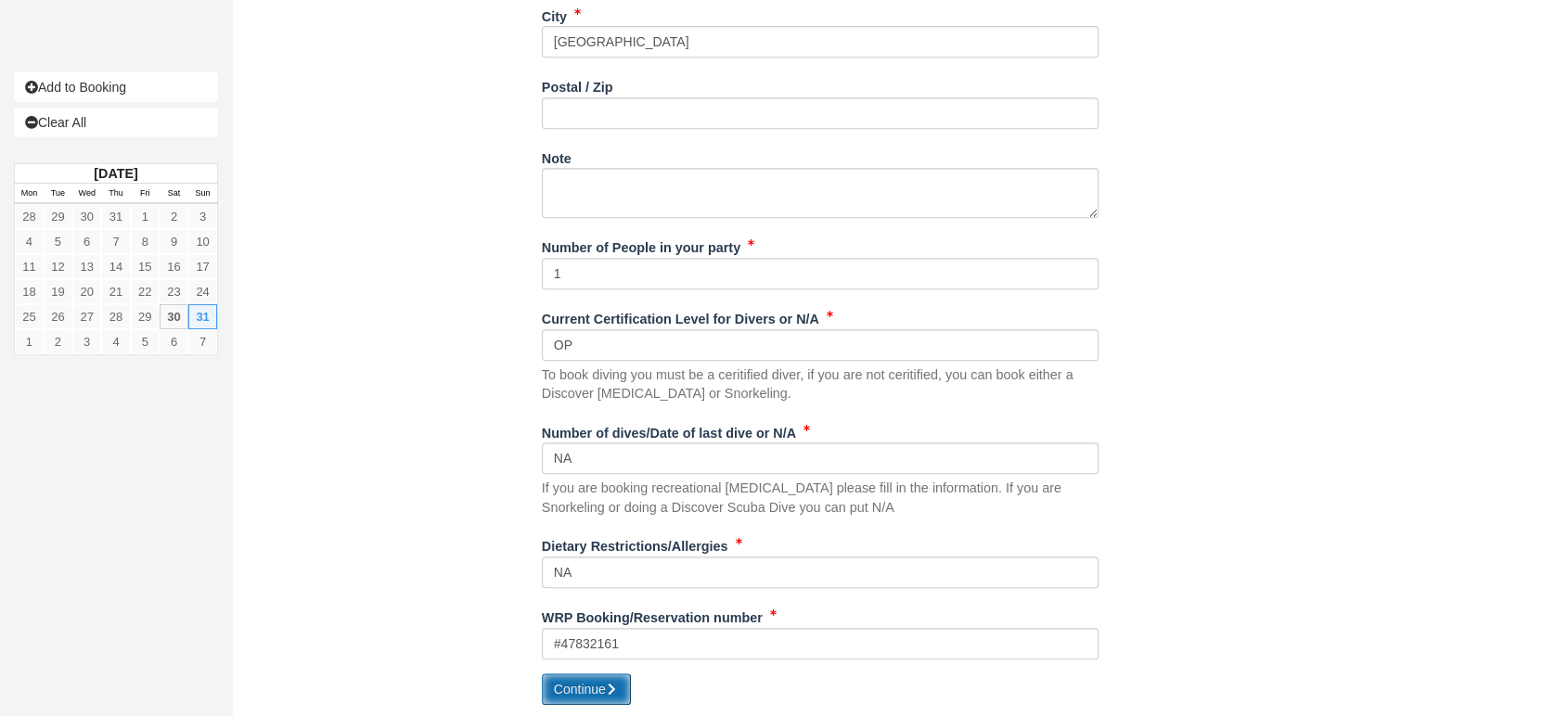
click at [589, 673] on button "Continue" at bounding box center [587, 689] width 90 height 31
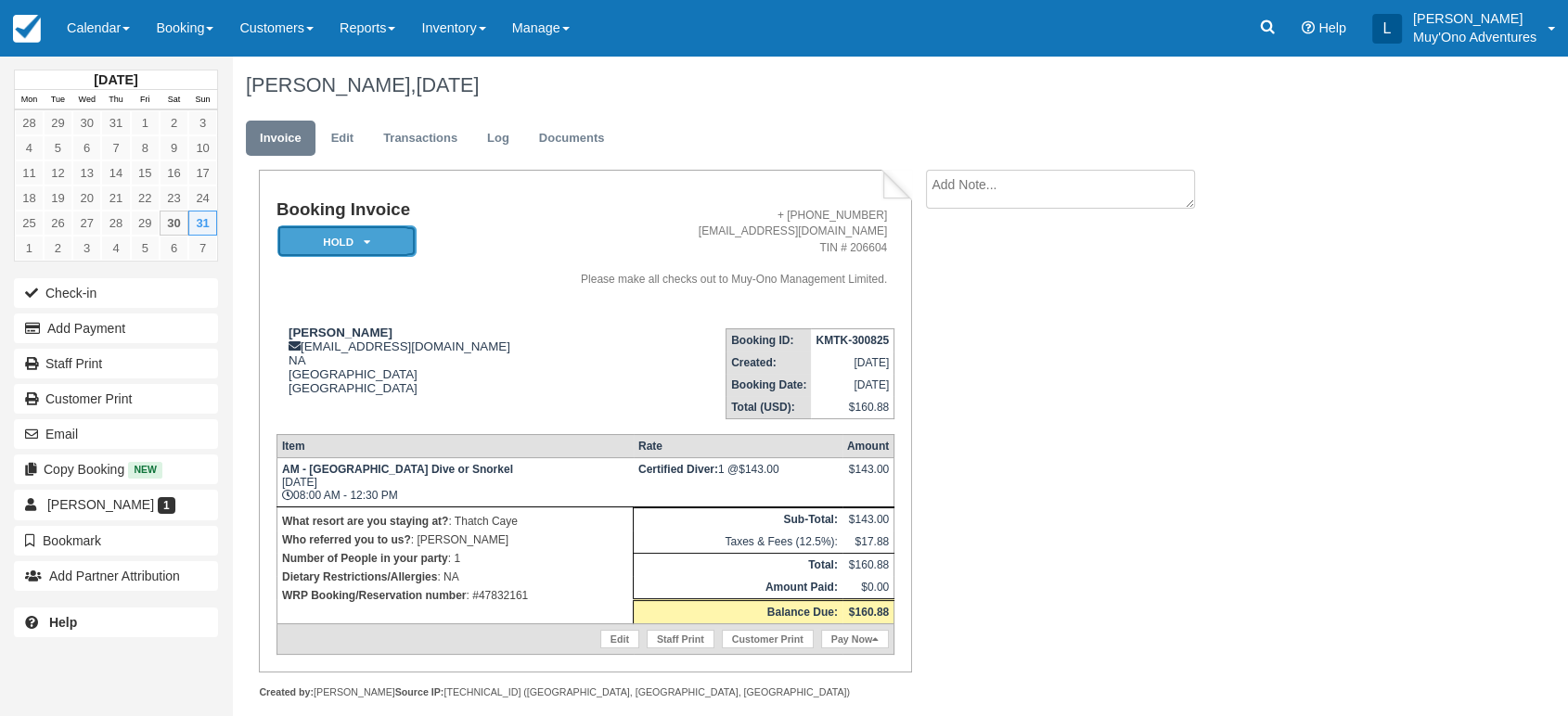
click at [387, 246] on em "HOLD" at bounding box center [346, 241] width 139 height 32
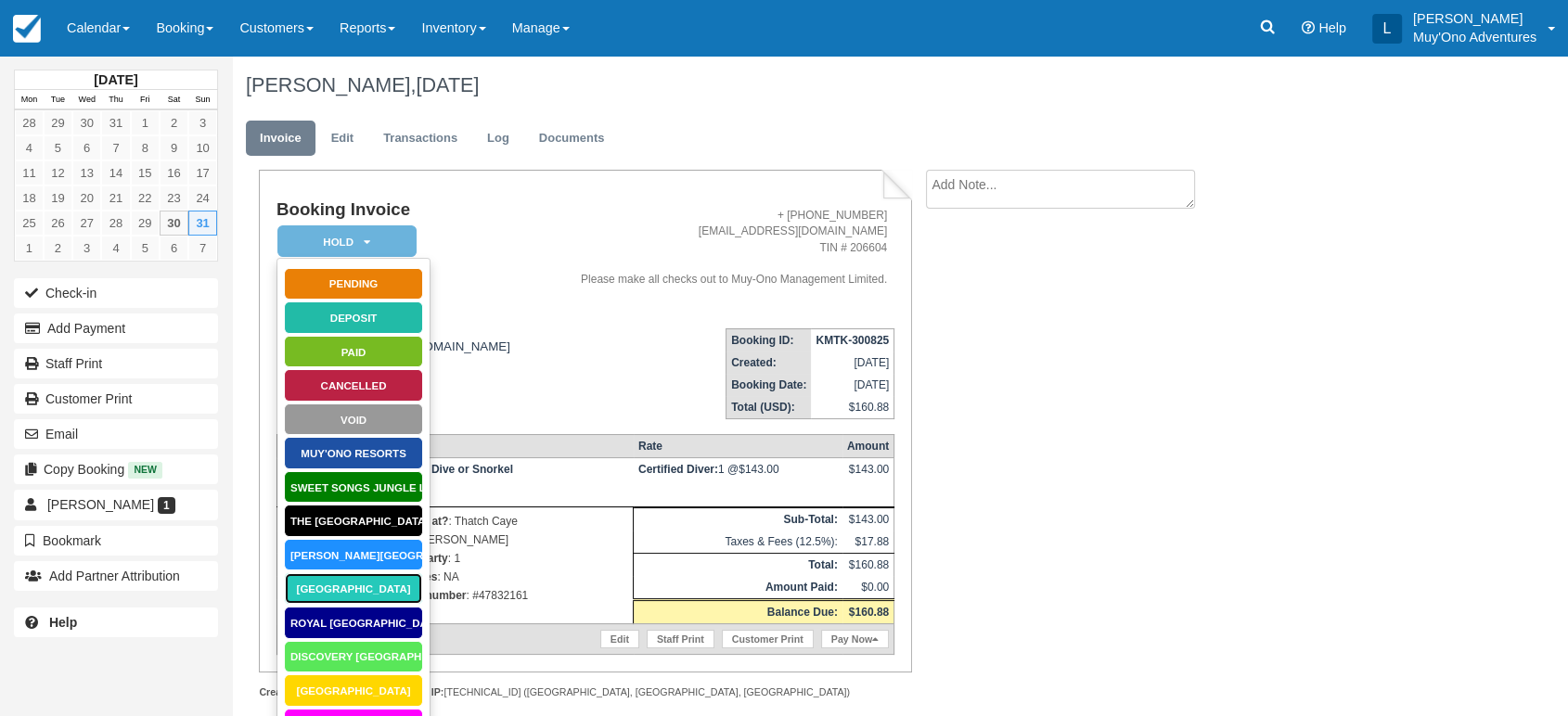
click at [359, 591] on link "[GEOGRAPHIC_DATA]" at bounding box center [353, 588] width 139 height 32
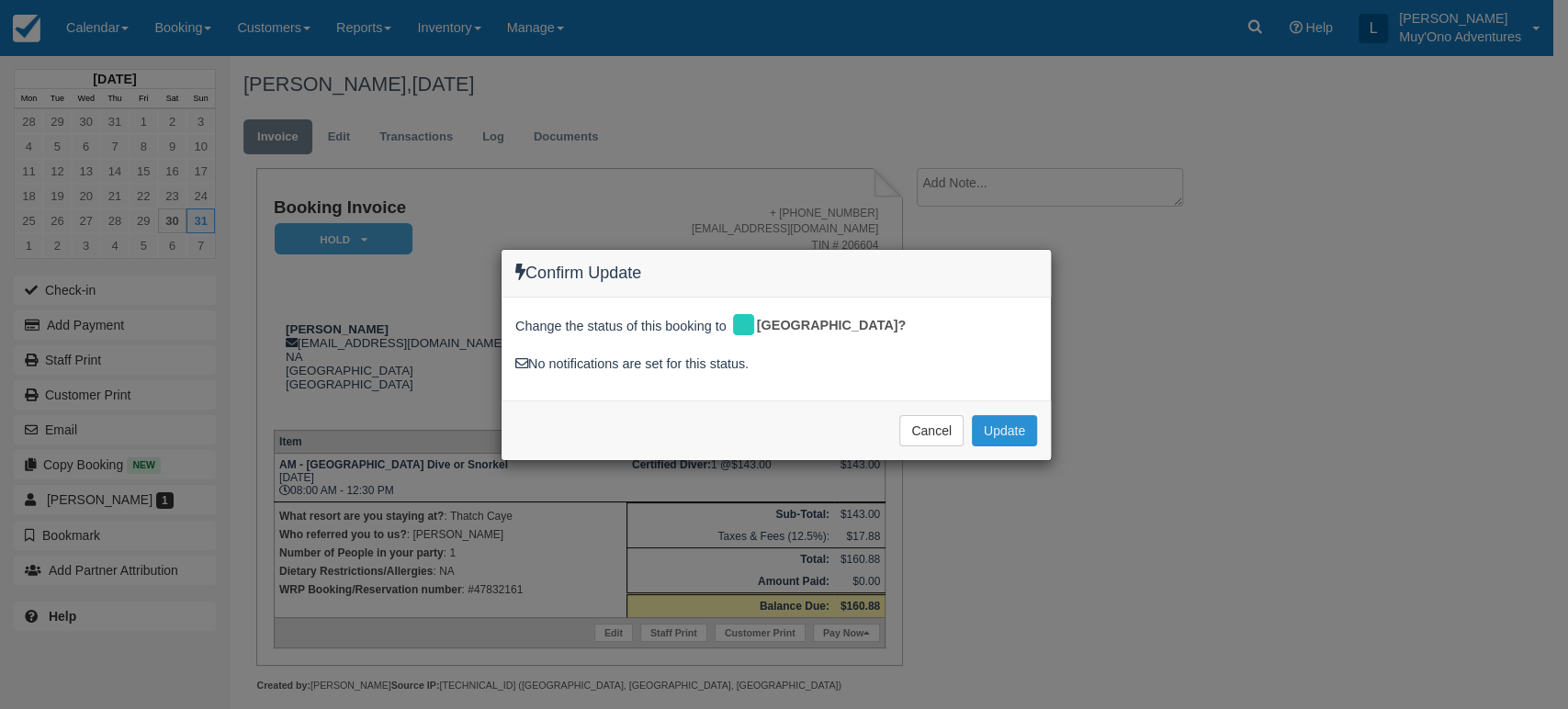
click at [990, 428] on button "Update" at bounding box center [1005, 431] width 65 height 31
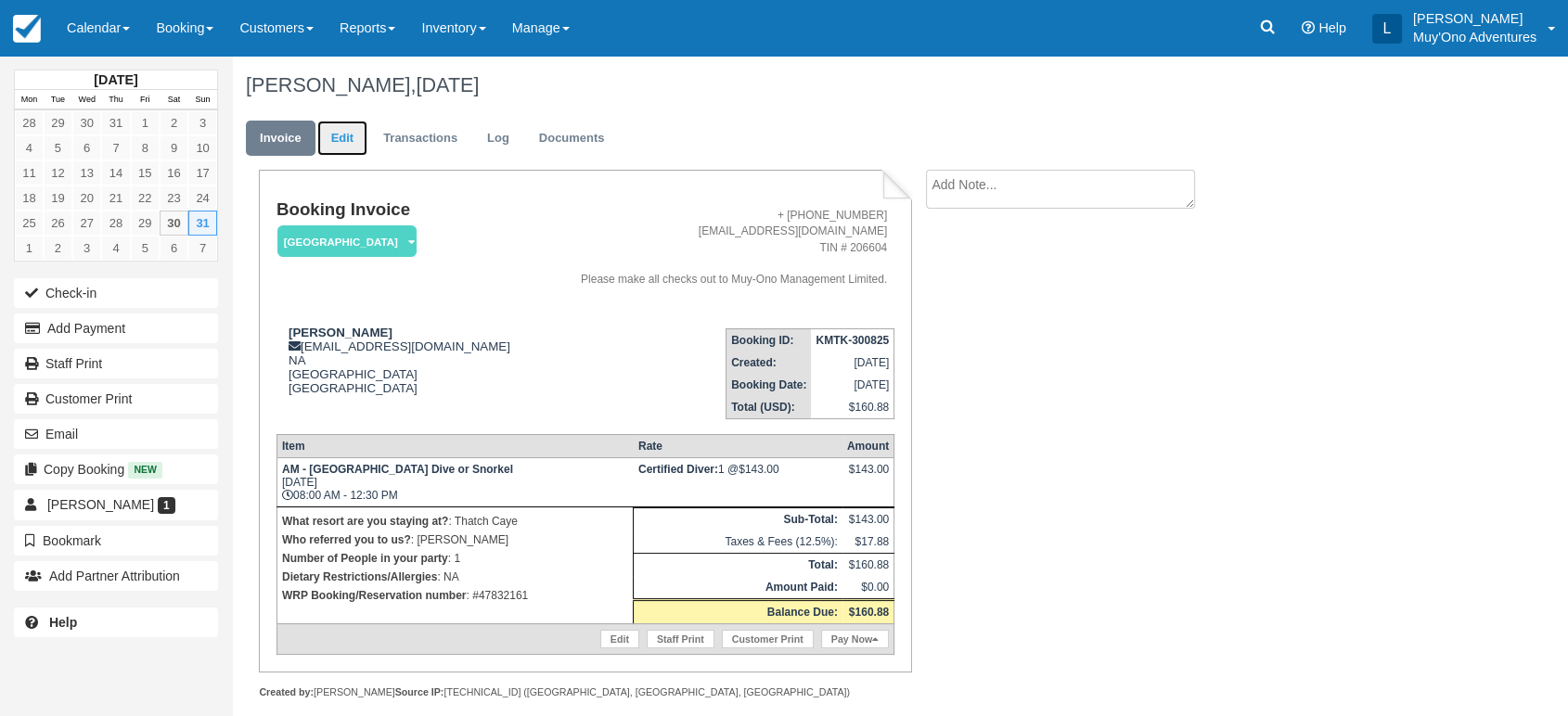
click at [353, 137] on link "Edit" at bounding box center [342, 138] width 50 height 36
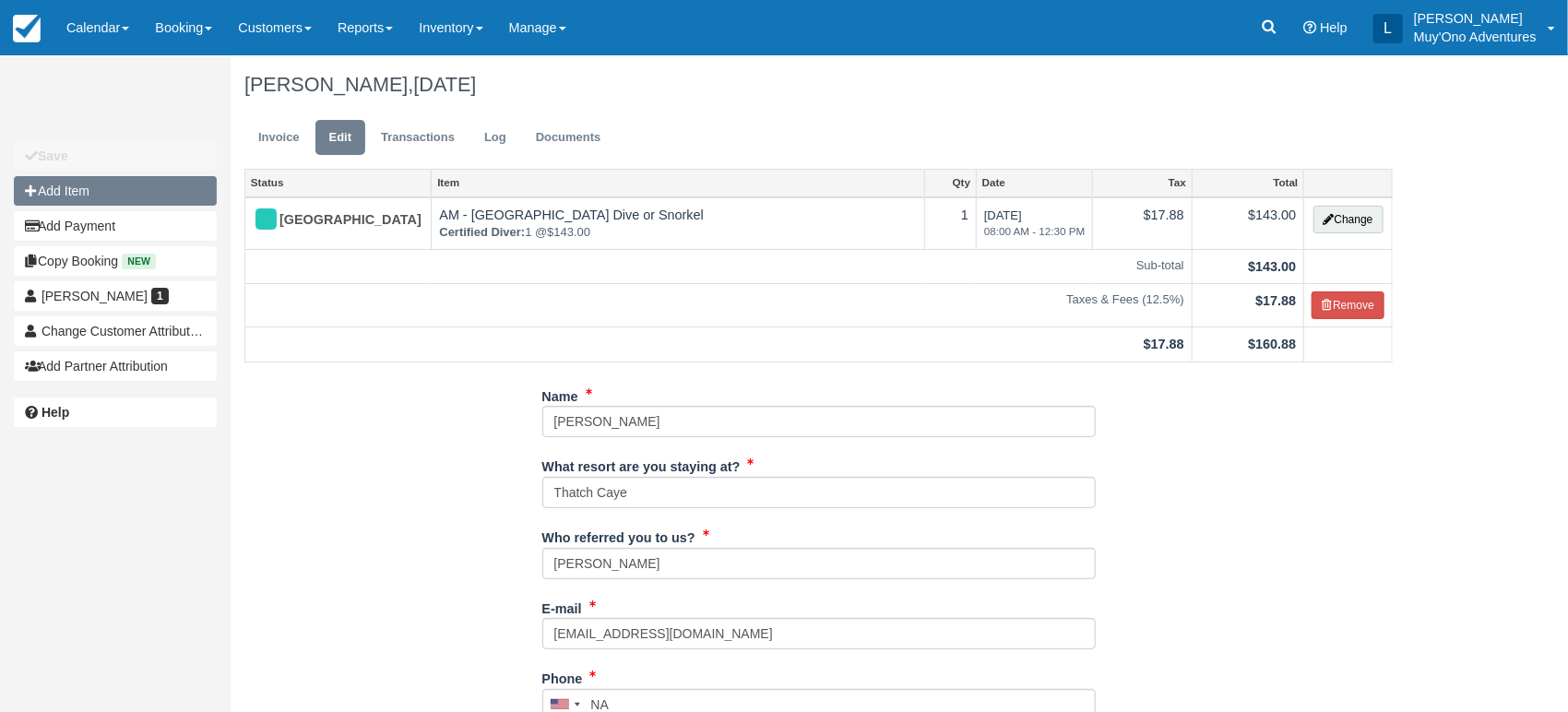
click at [126, 198] on button "Add Item" at bounding box center [115, 191] width 203 height 30
type input "0.00"
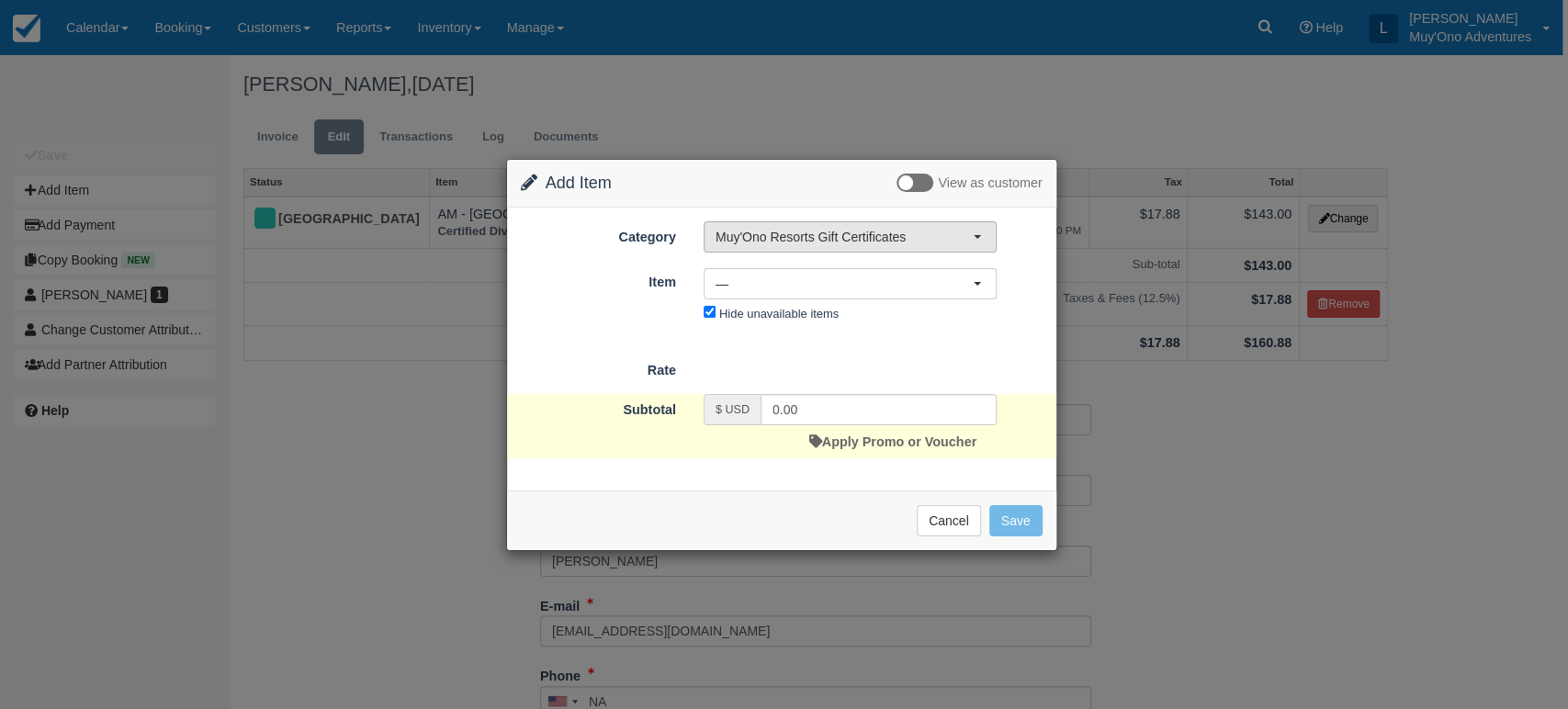
click at [978, 237] on span "button" at bounding box center [978, 237] width 8 height 4
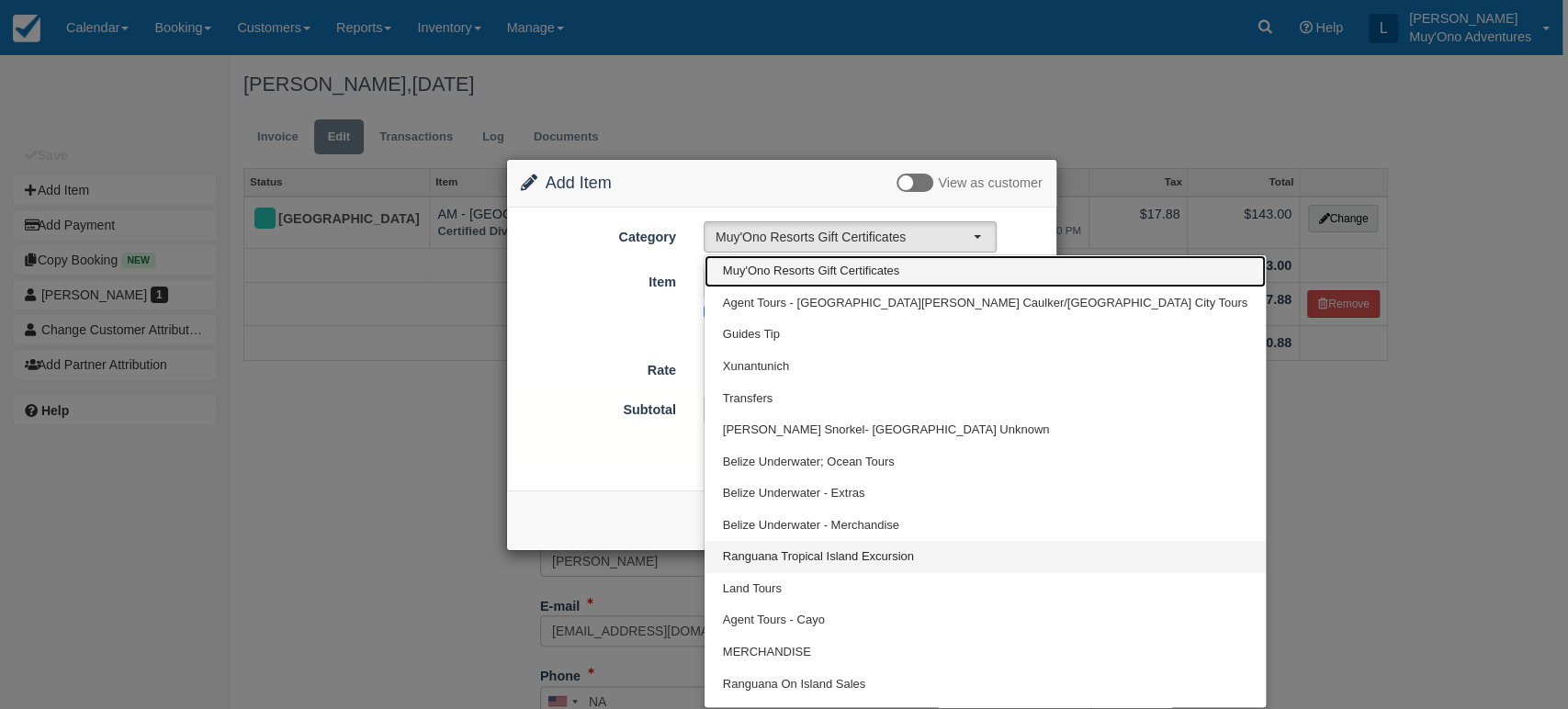
scroll to position [22, 0]
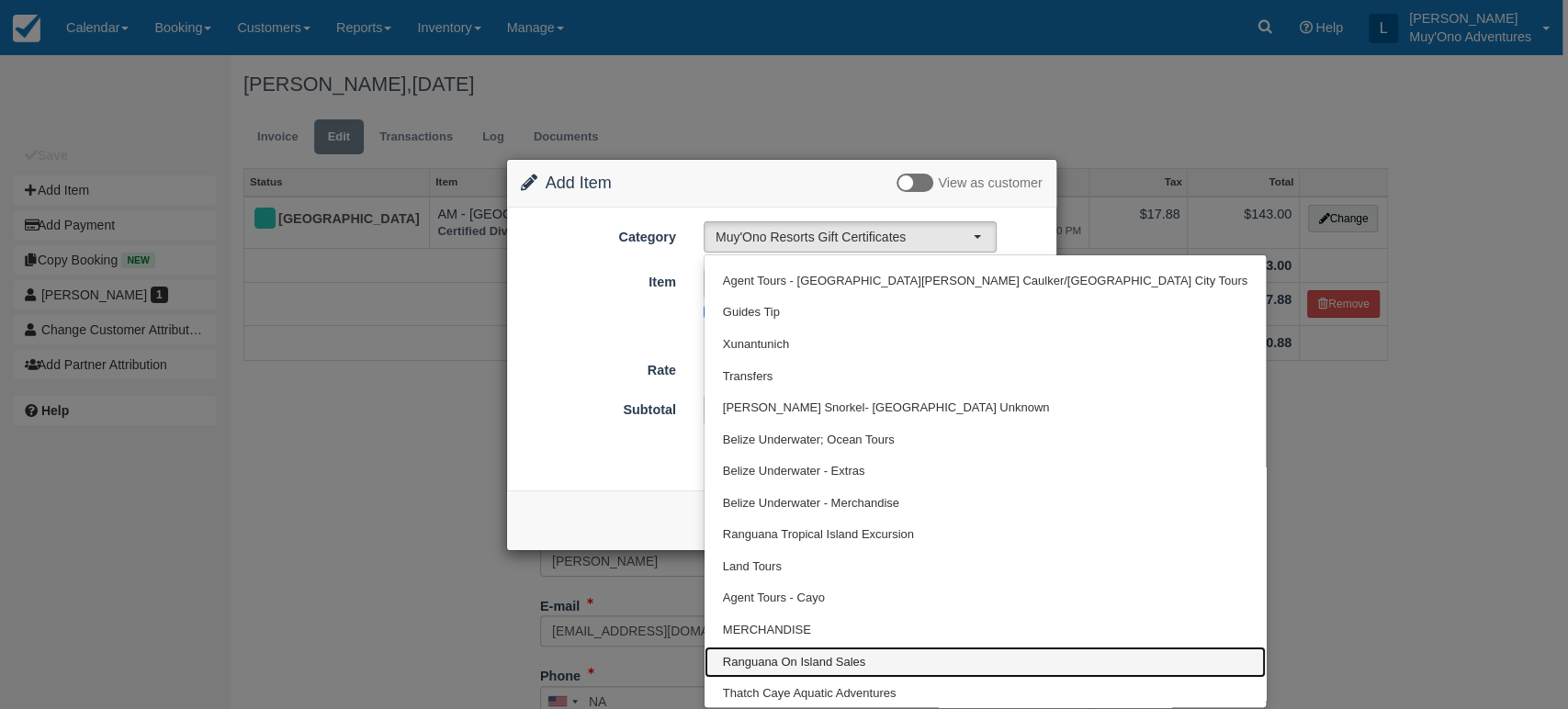
click at [863, 674] on link "Ranguana On Island Sales" at bounding box center [984, 662] width 562 height 32
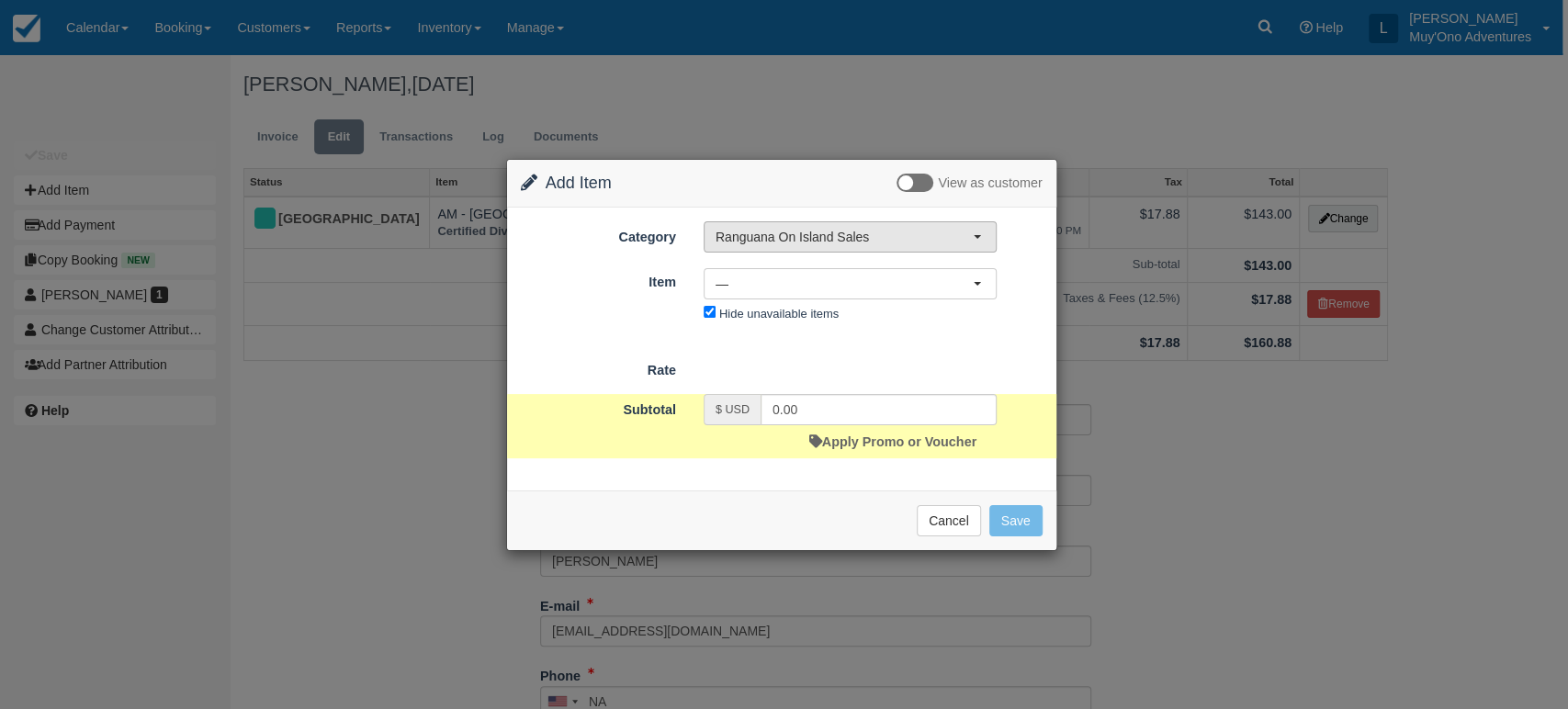
click at [963, 238] on span "Ranguana On Island Sales" at bounding box center [844, 236] width 257 height 18
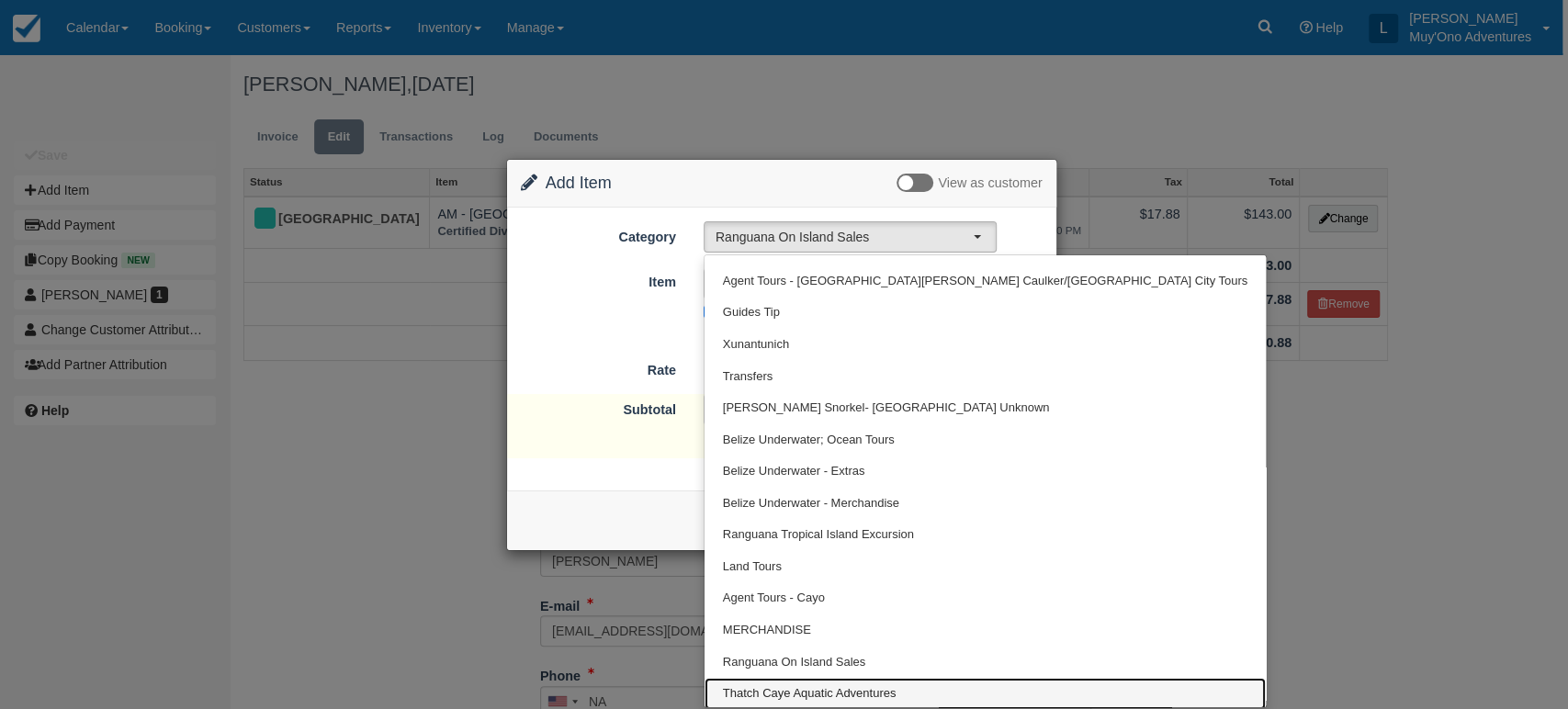
click at [809, 689] on span "Thatch Caye Aquatic Adventures" at bounding box center [809, 694] width 173 height 17
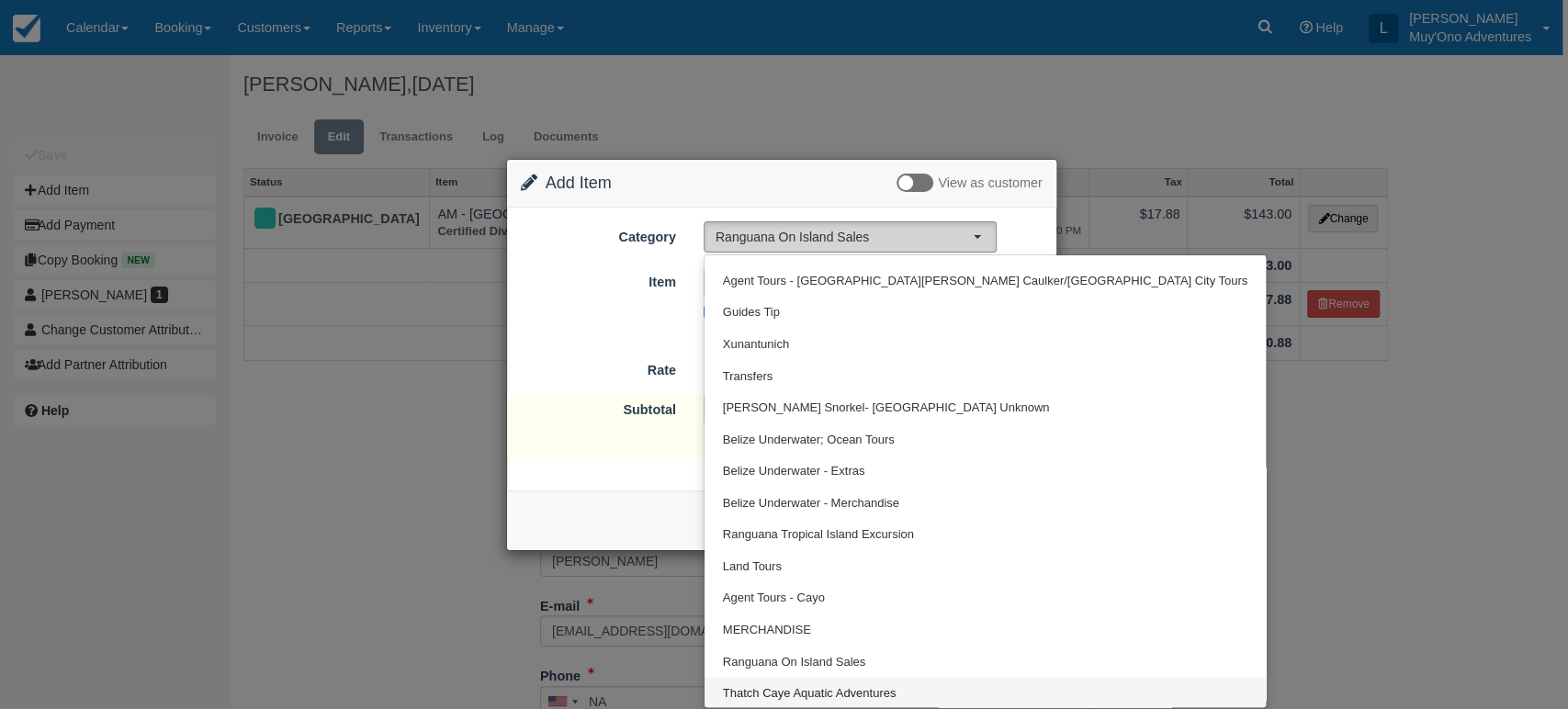
select select "64"
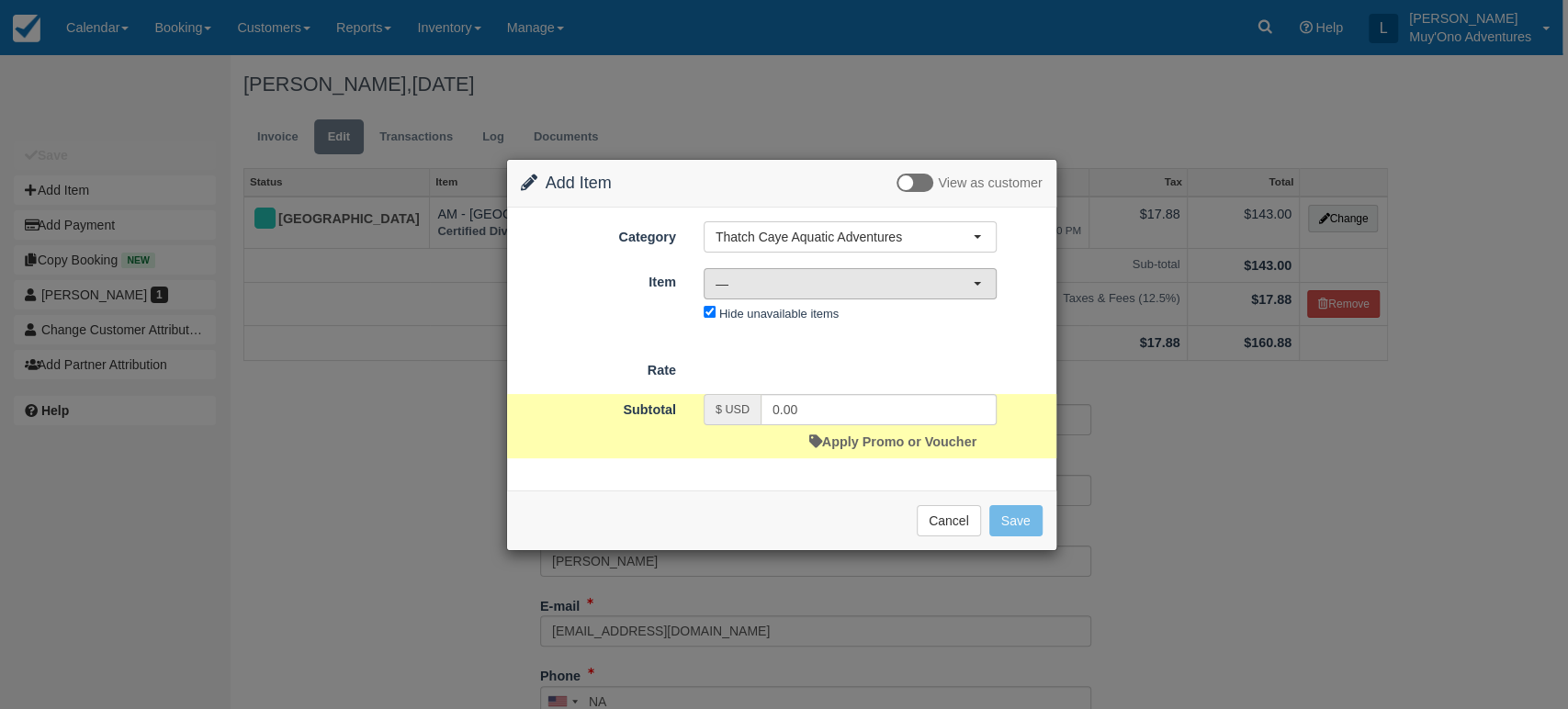
click at [947, 284] on span "—" at bounding box center [844, 283] width 257 height 18
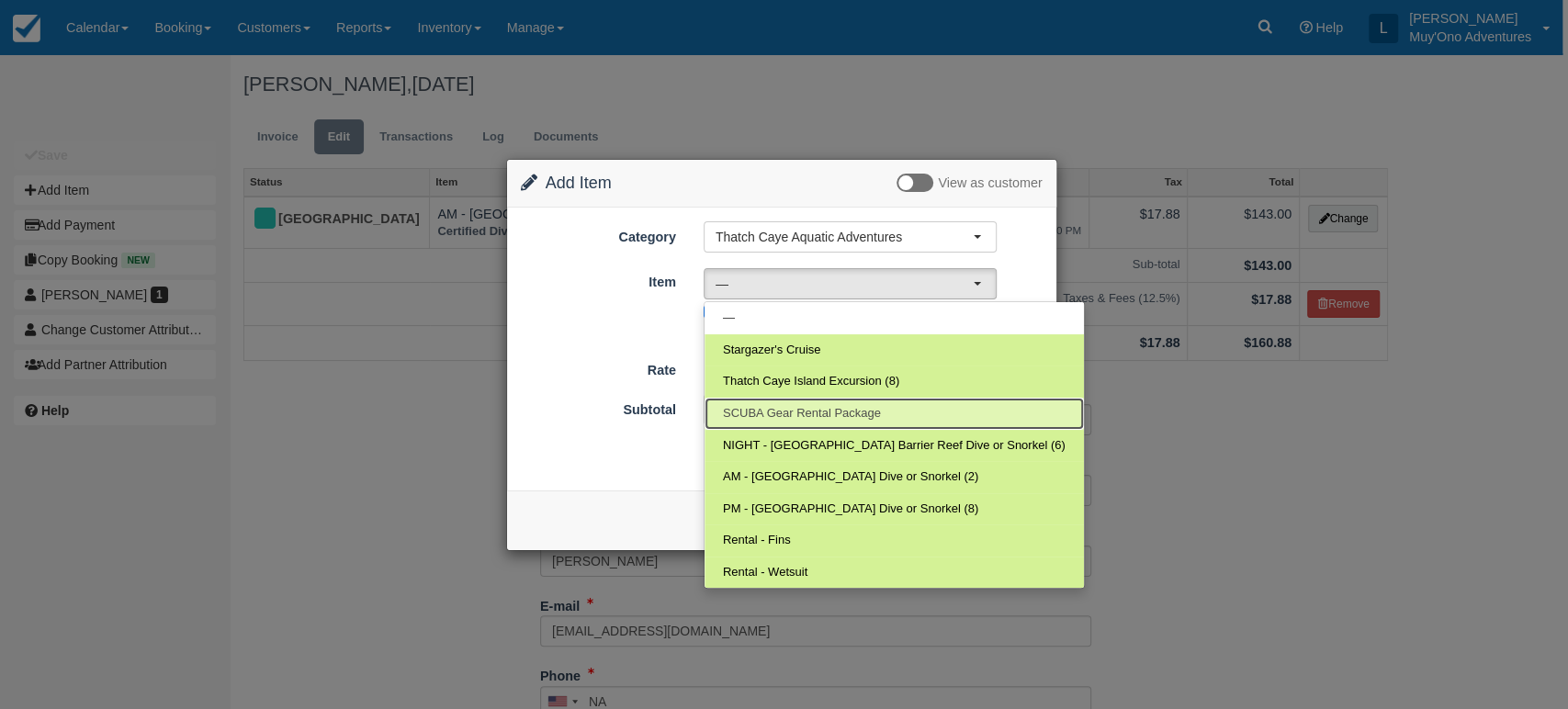
click at [802, 413] on span "SCUBA Gear Rental Package" at bounding box center [801, 413] width 158 height 17
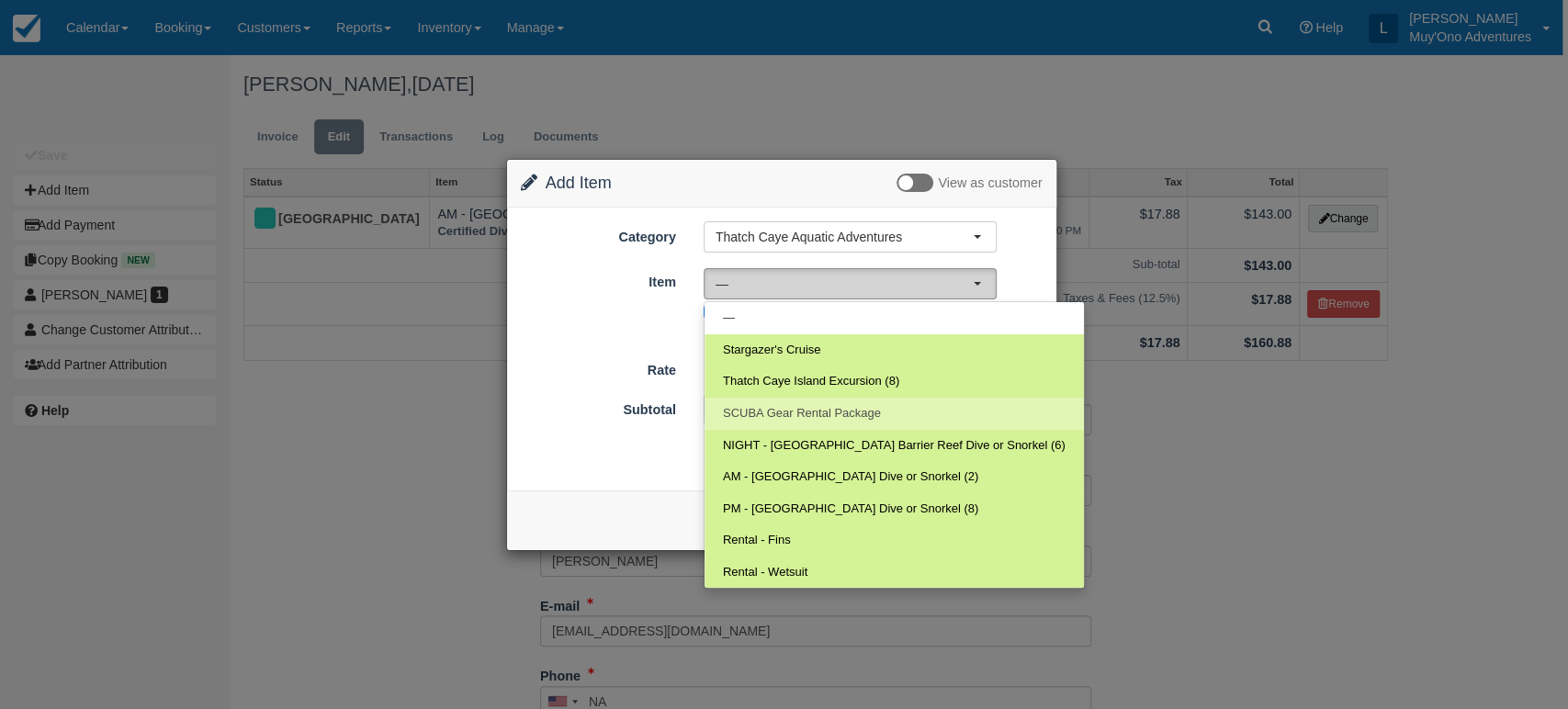
select select "58"
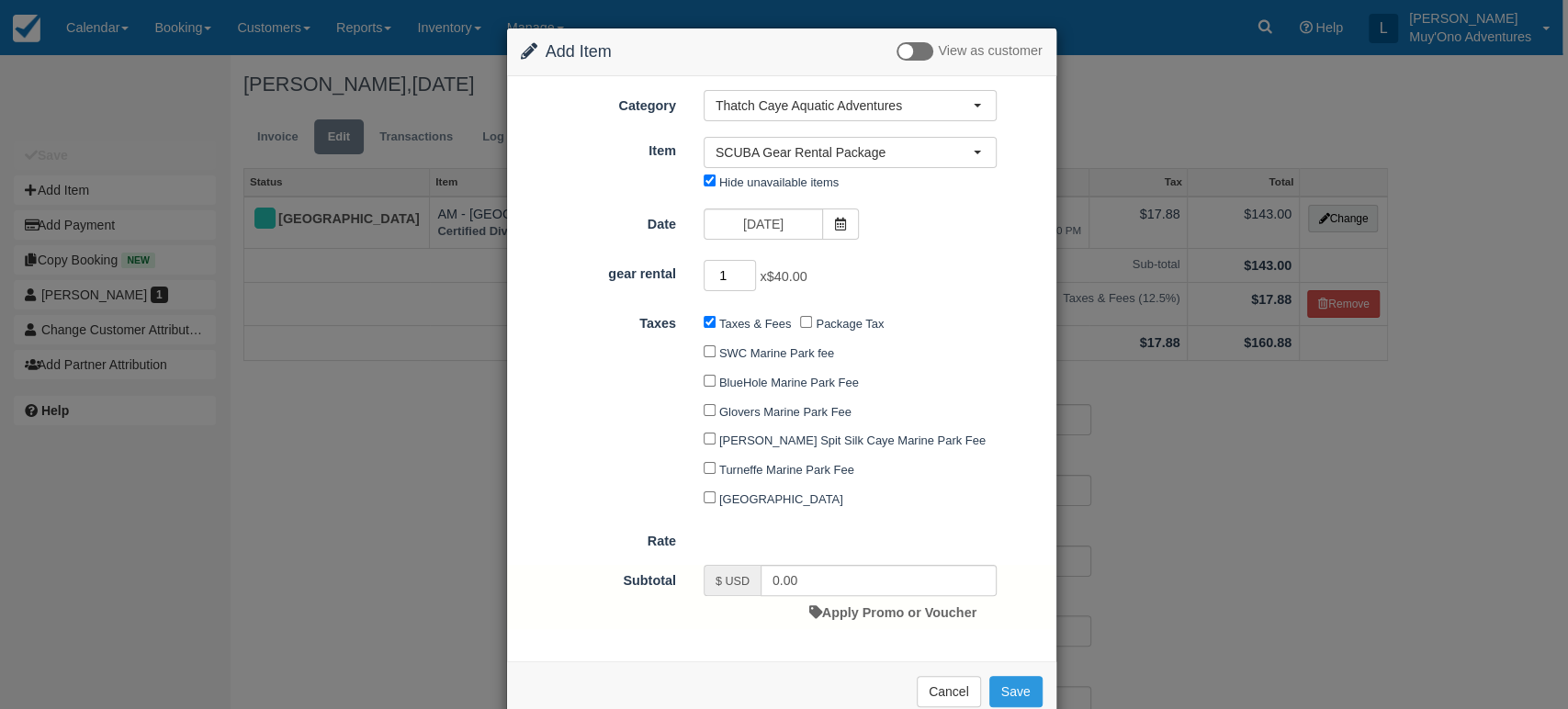
type input "1"
click at [744, 272] on input "1" at bounding box center [729, 276] width 53 height 31
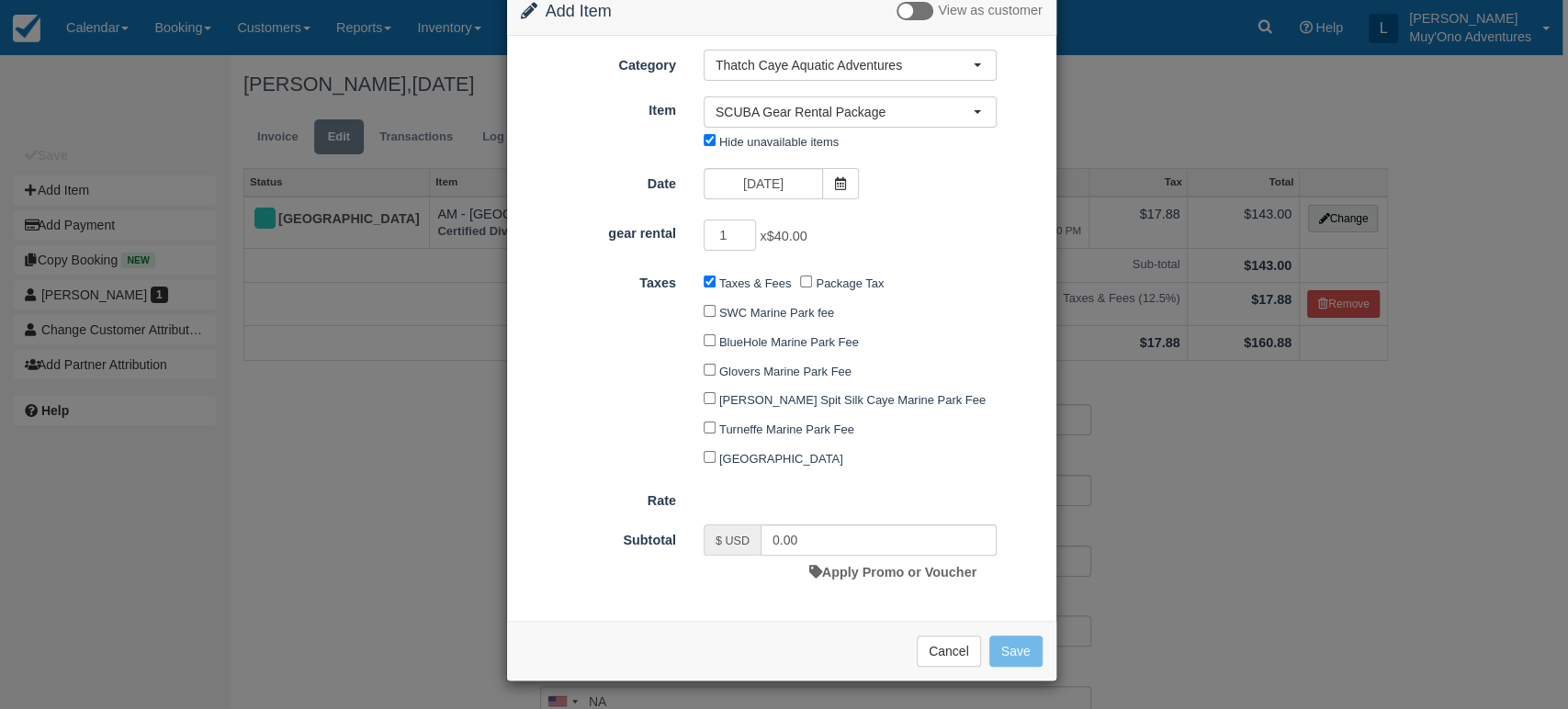
type input "40.00"
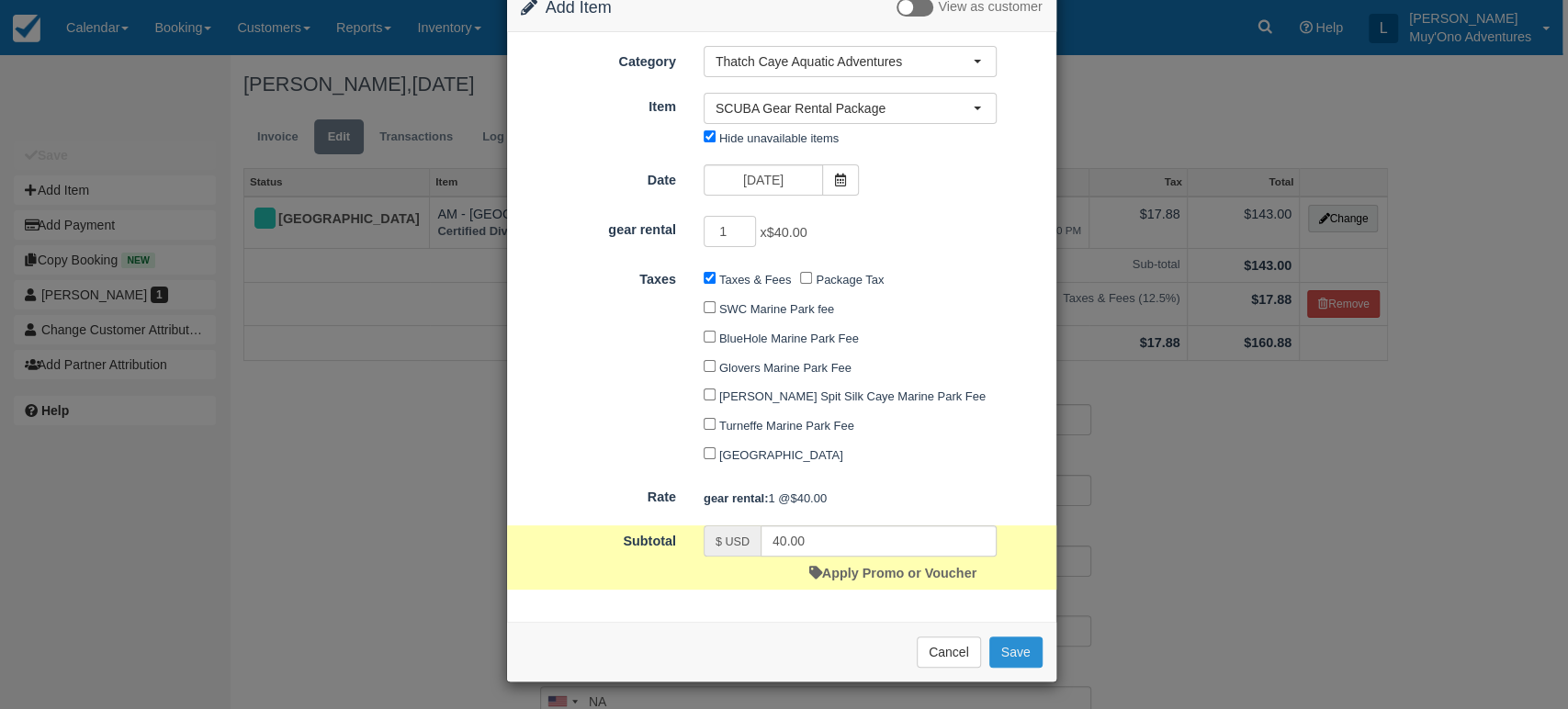
click at [1018, 652] on button "Save" at bounding box center [1015, 652] width 53 height 31
checkbox input "false"
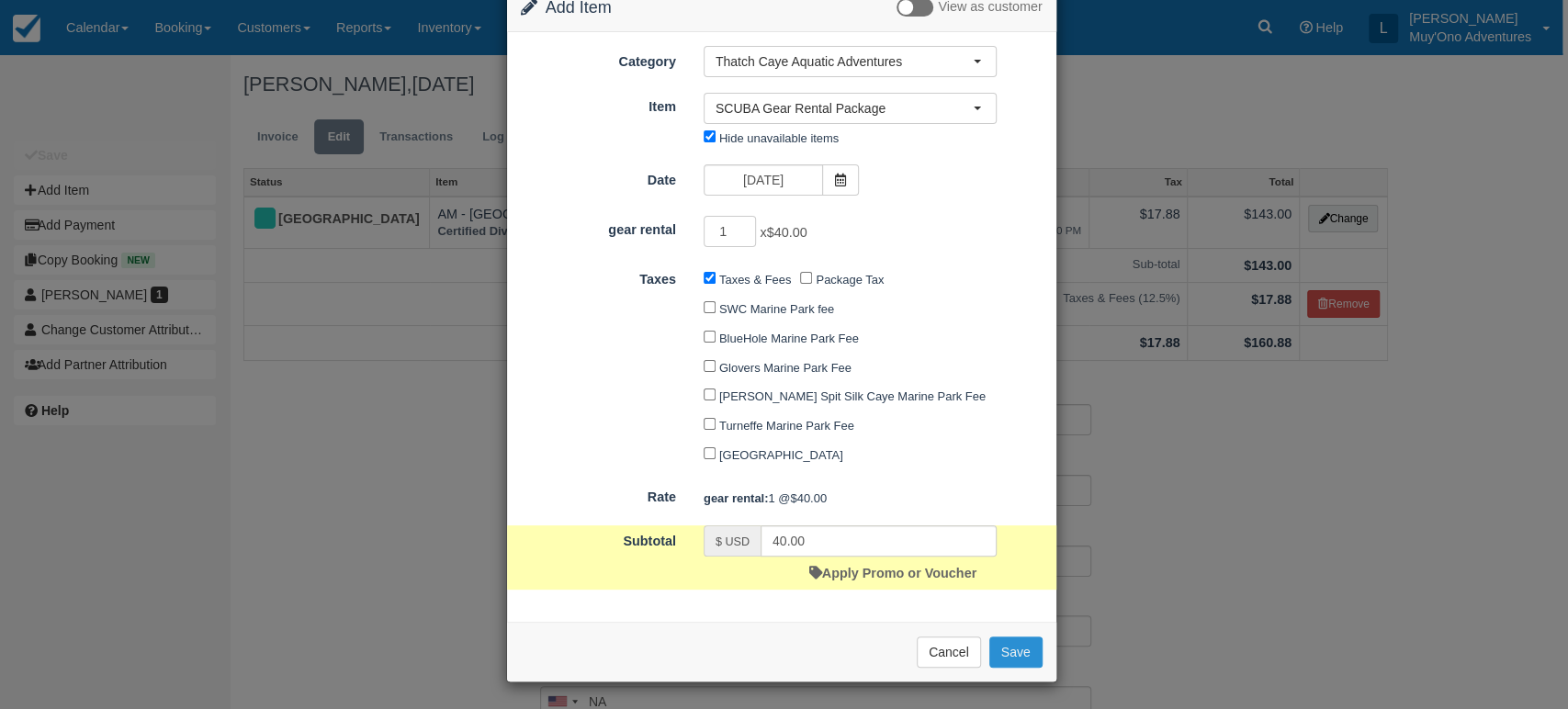
checkbox input "false"
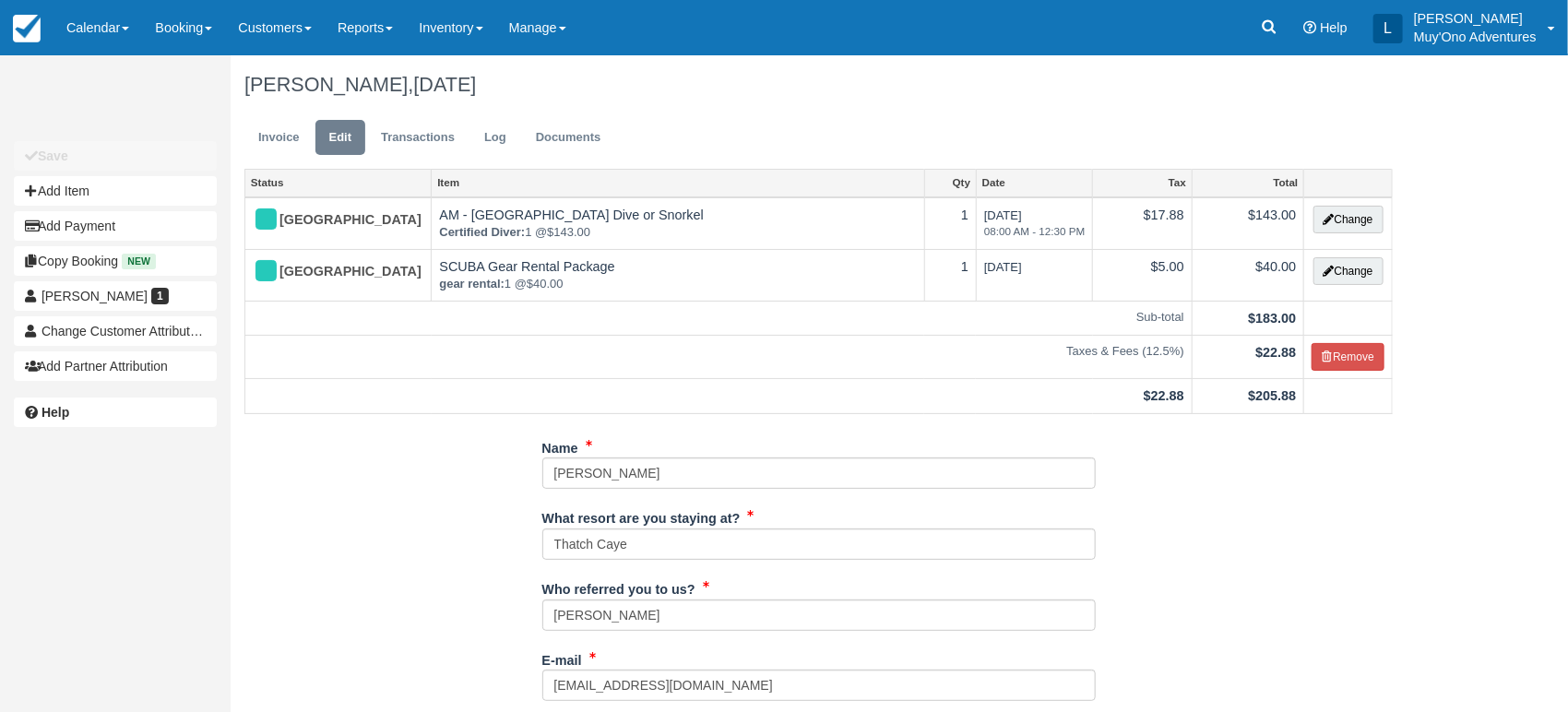
click at [313, 133] on ul "Invoice Edit Transactions Log Documents" at bounding box center [818, 141] width 1148 height 55
click at [308, 135] on link "Invoice" at bounding box center [280, 137] width 70 height 36
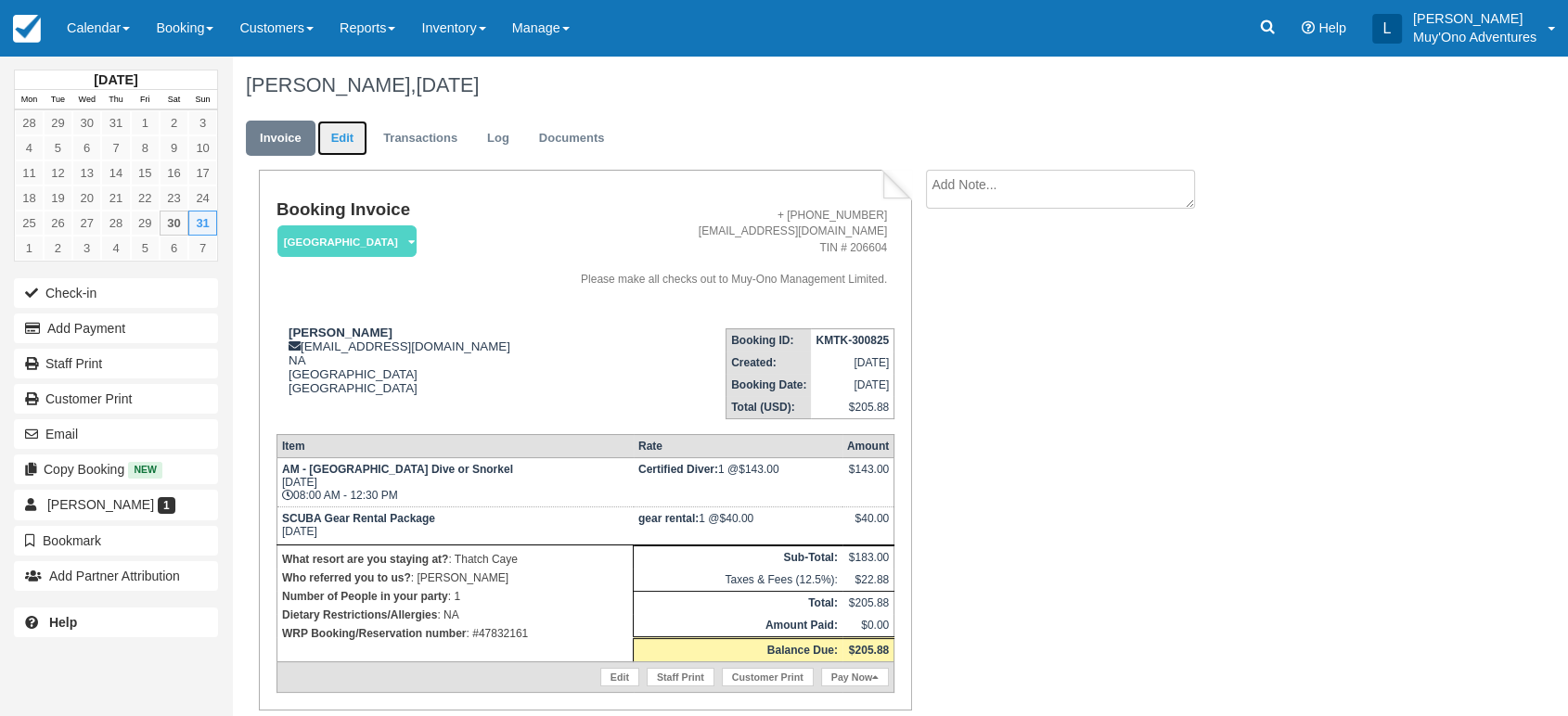
click at [362, 141] on link "Edit" at bounding box center [342, 138] width 50 height 36
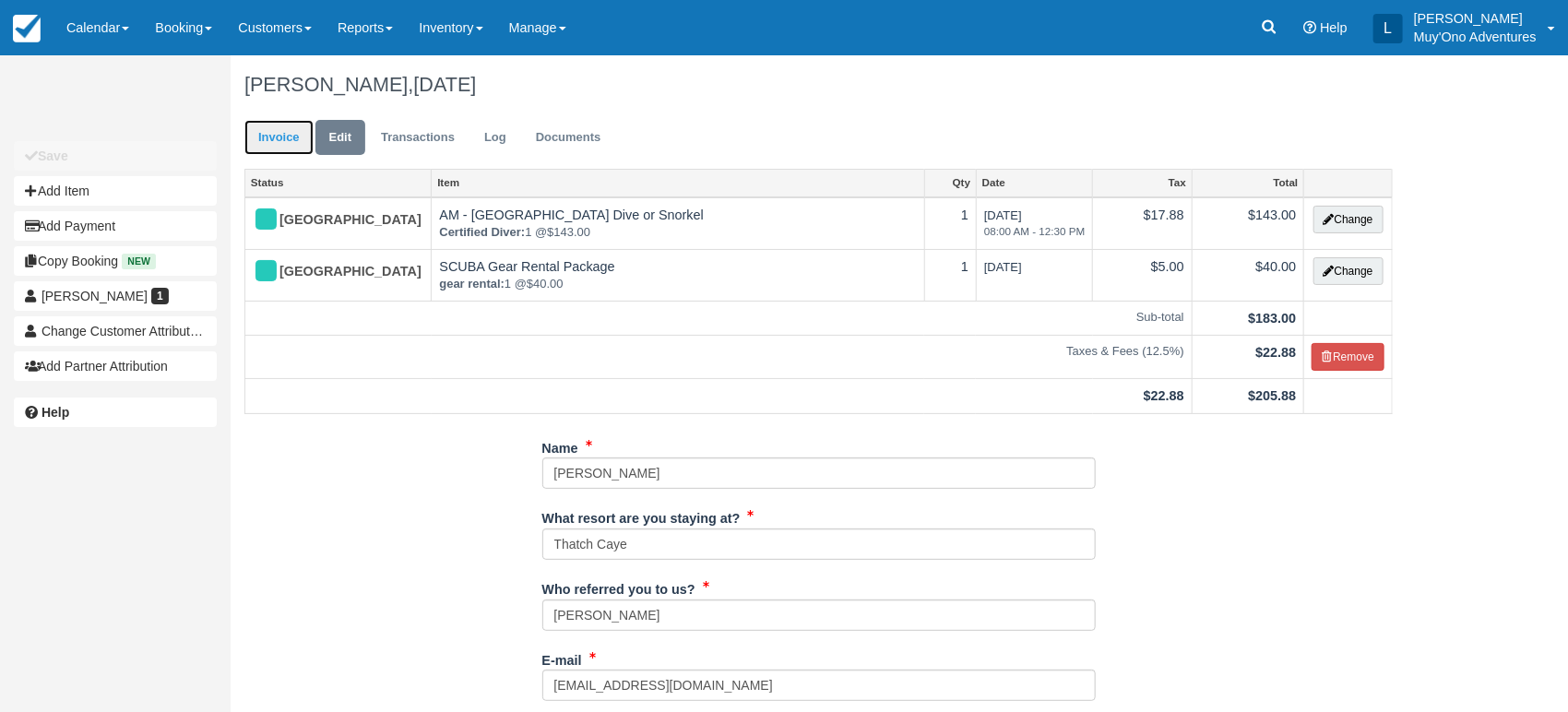
click at [307, 146] on link "Invoice" at bounding box center [280, 137] width 70 height 36
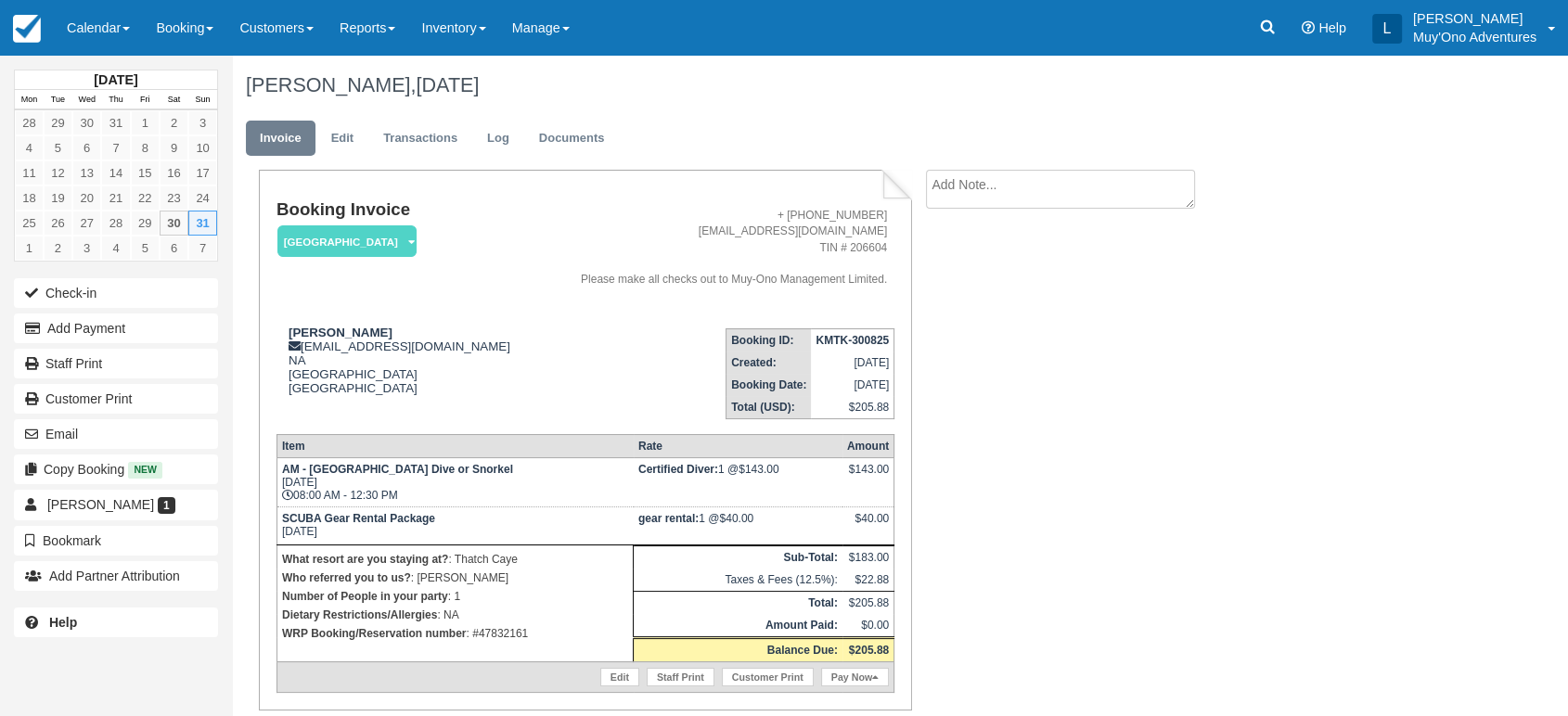
click at [846, 342] on strong "KMTK-300825" at bounding box center [852, 340] width 73 height 13
copy tbody "KMTK-300825"
click at [335, 126] on link "Edit" at bounding box center [342, 138] width 50 height 36
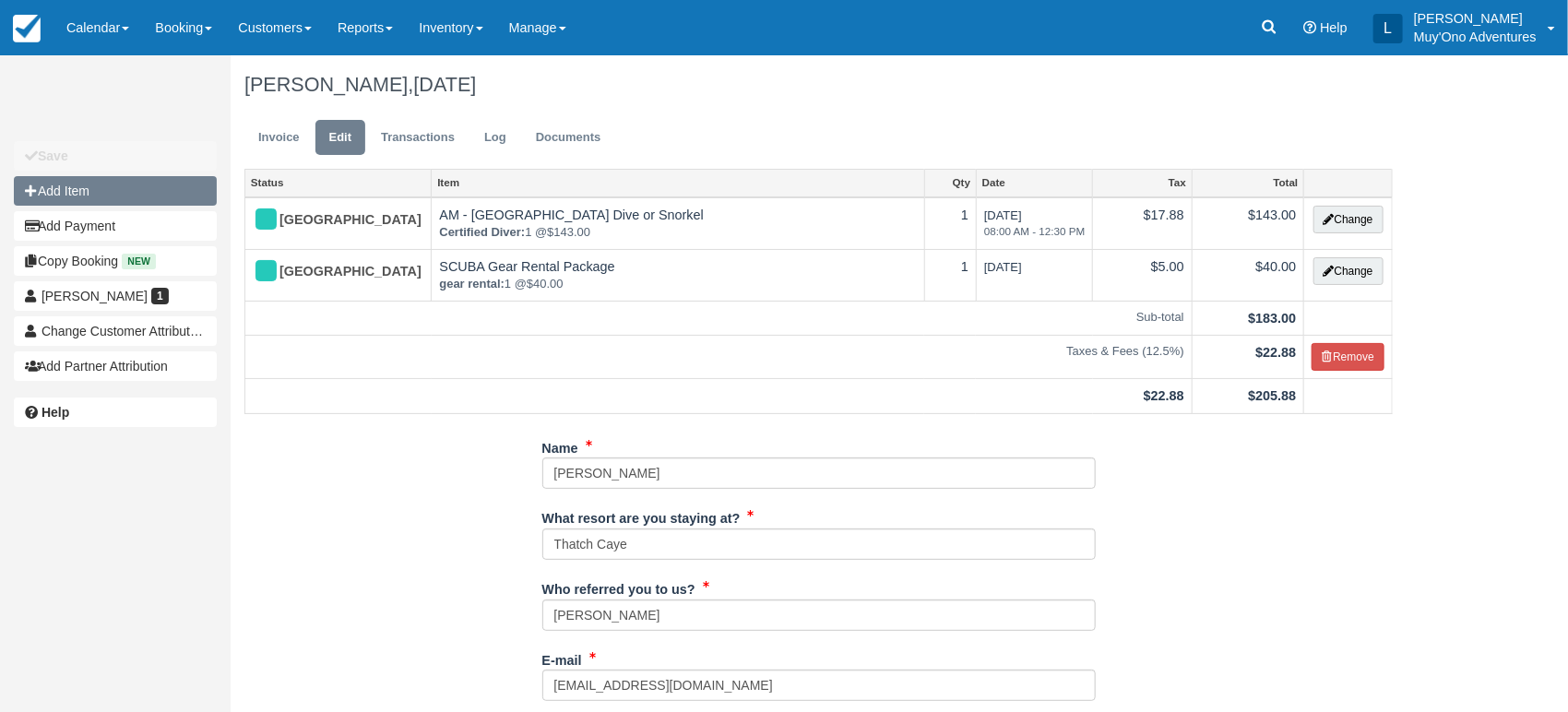
click at [116, 186] on button "Add Item" at bounding box center [115, 191] width 203 height 30
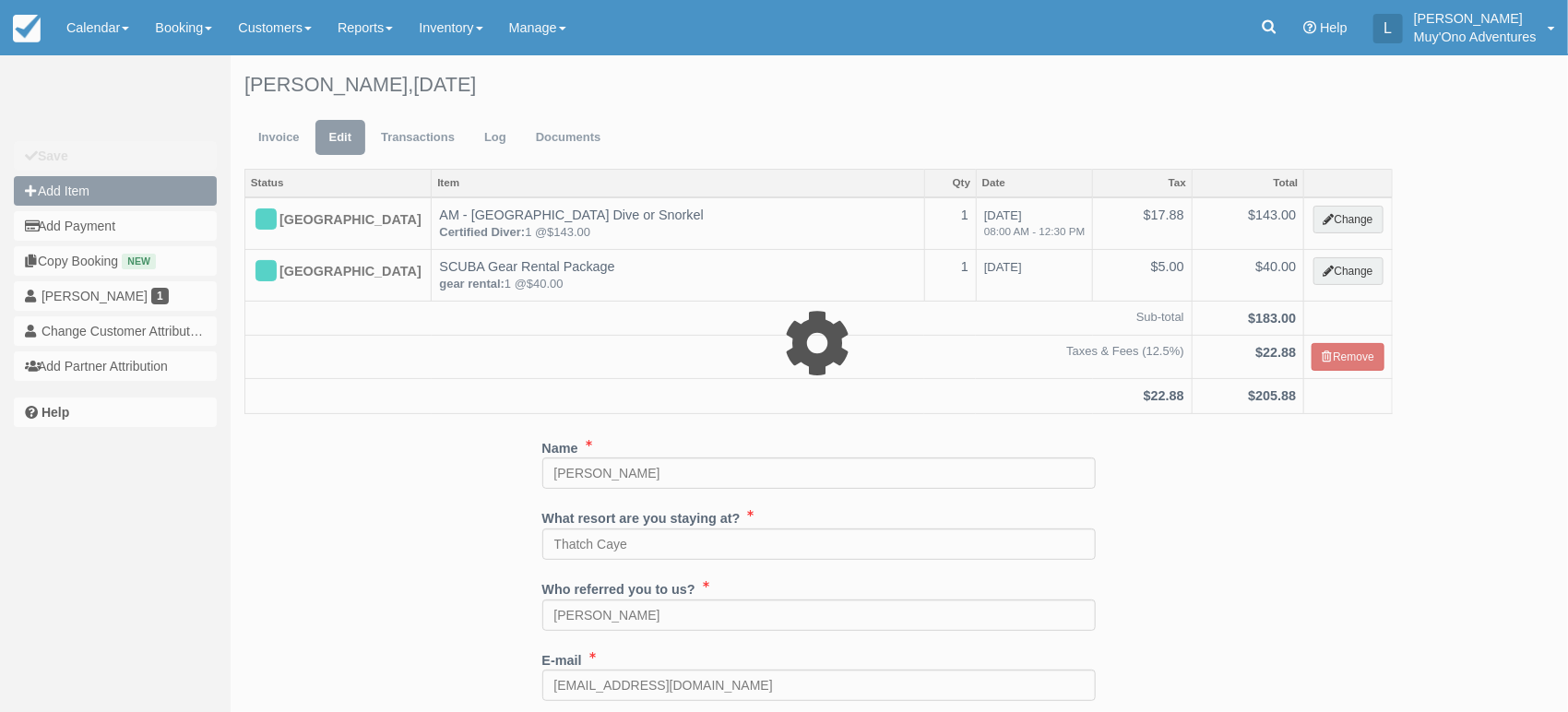
type input "0.00"
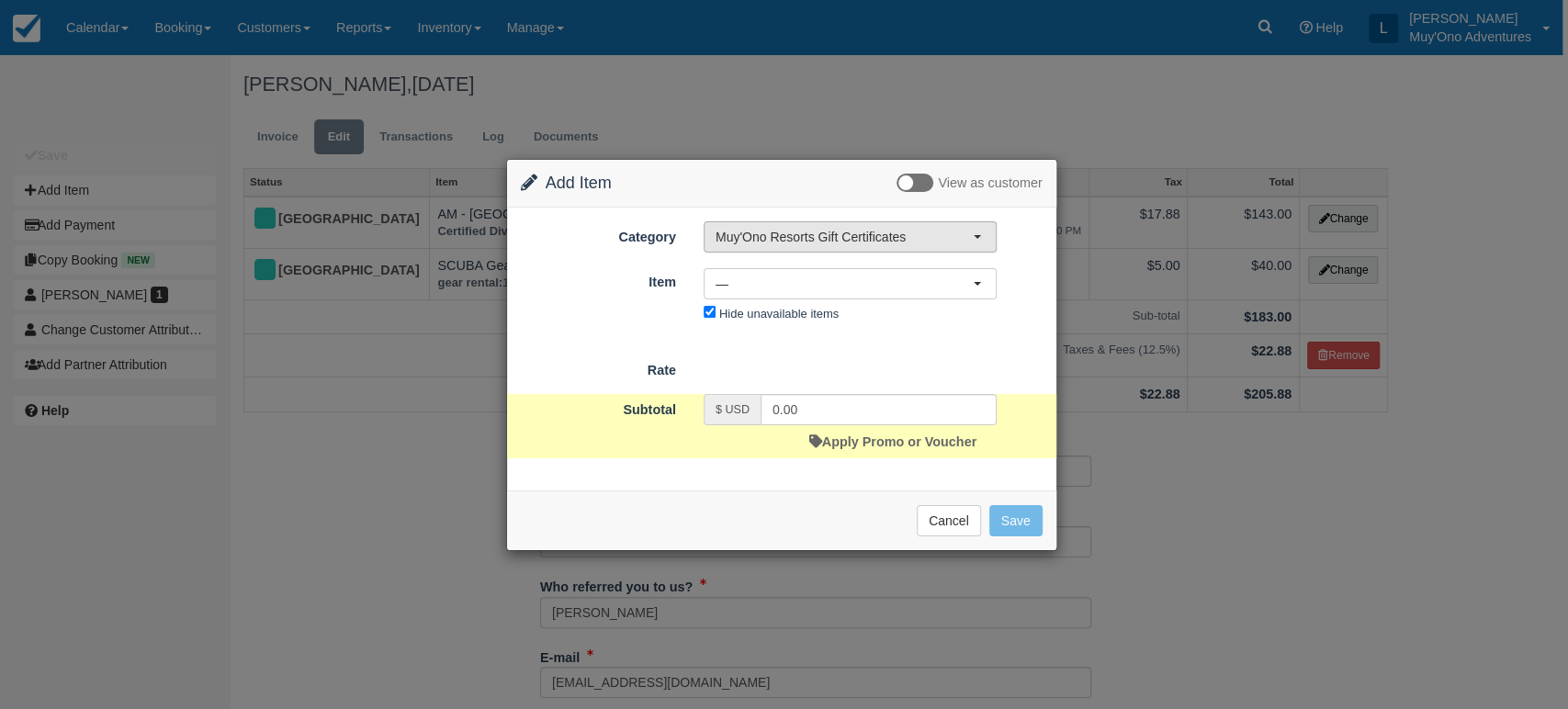
click at [891, 237] on span "Muy'Ono Resorts Gift Certificates" at bounding box center [844, 236] width 257 height 18
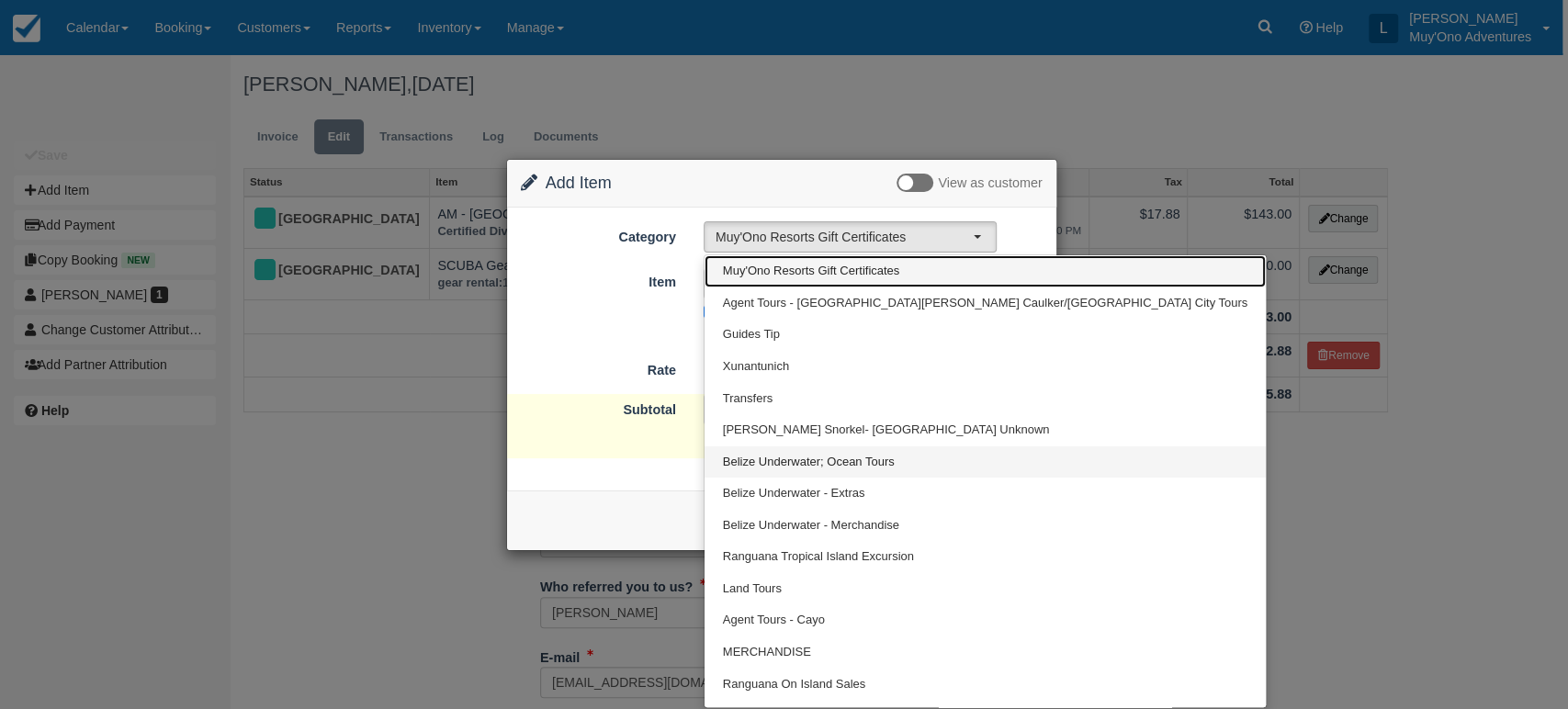
scroll to position [22, 0]
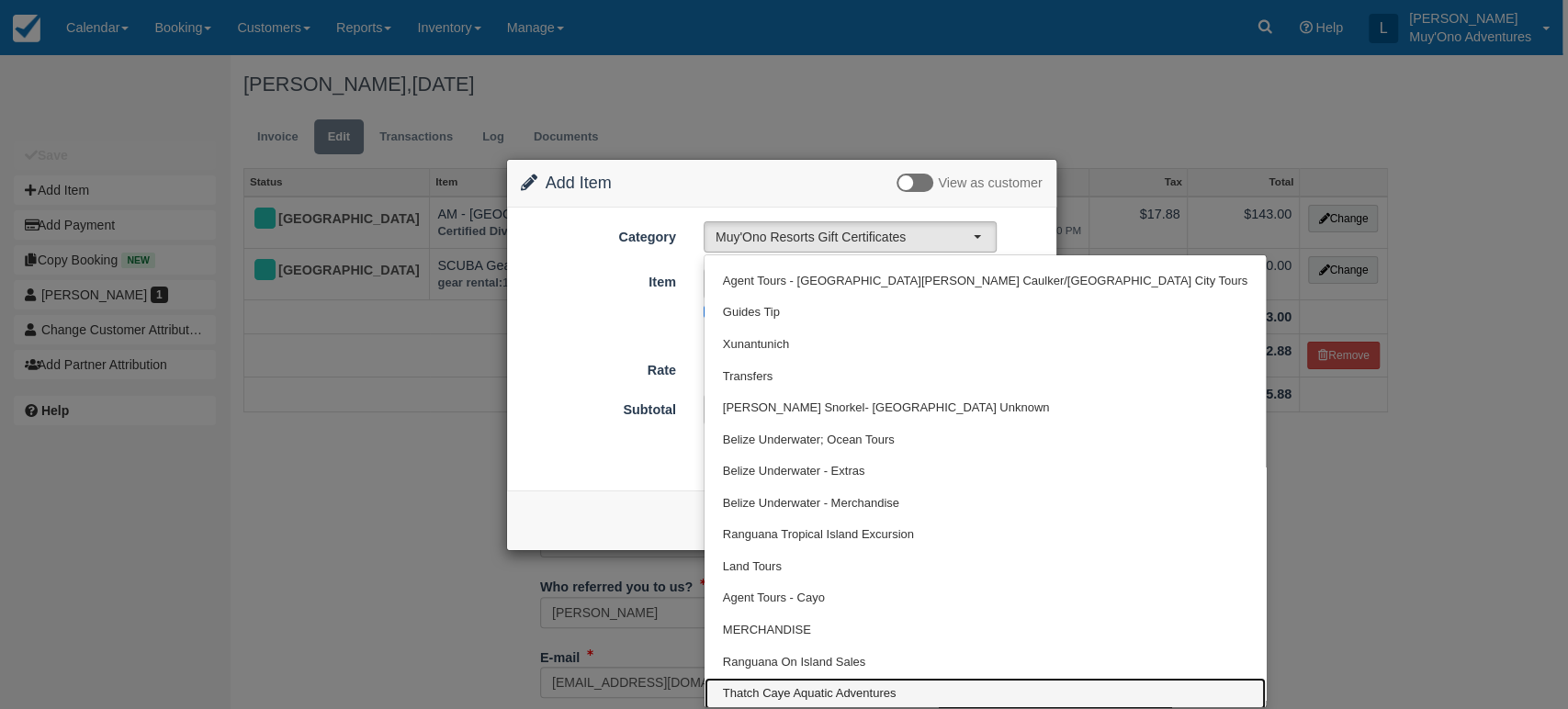
click at [849, 695] on span "Thatch Caye Aquatic Adventures" at bounding box center [809, 694] width 173 height 17
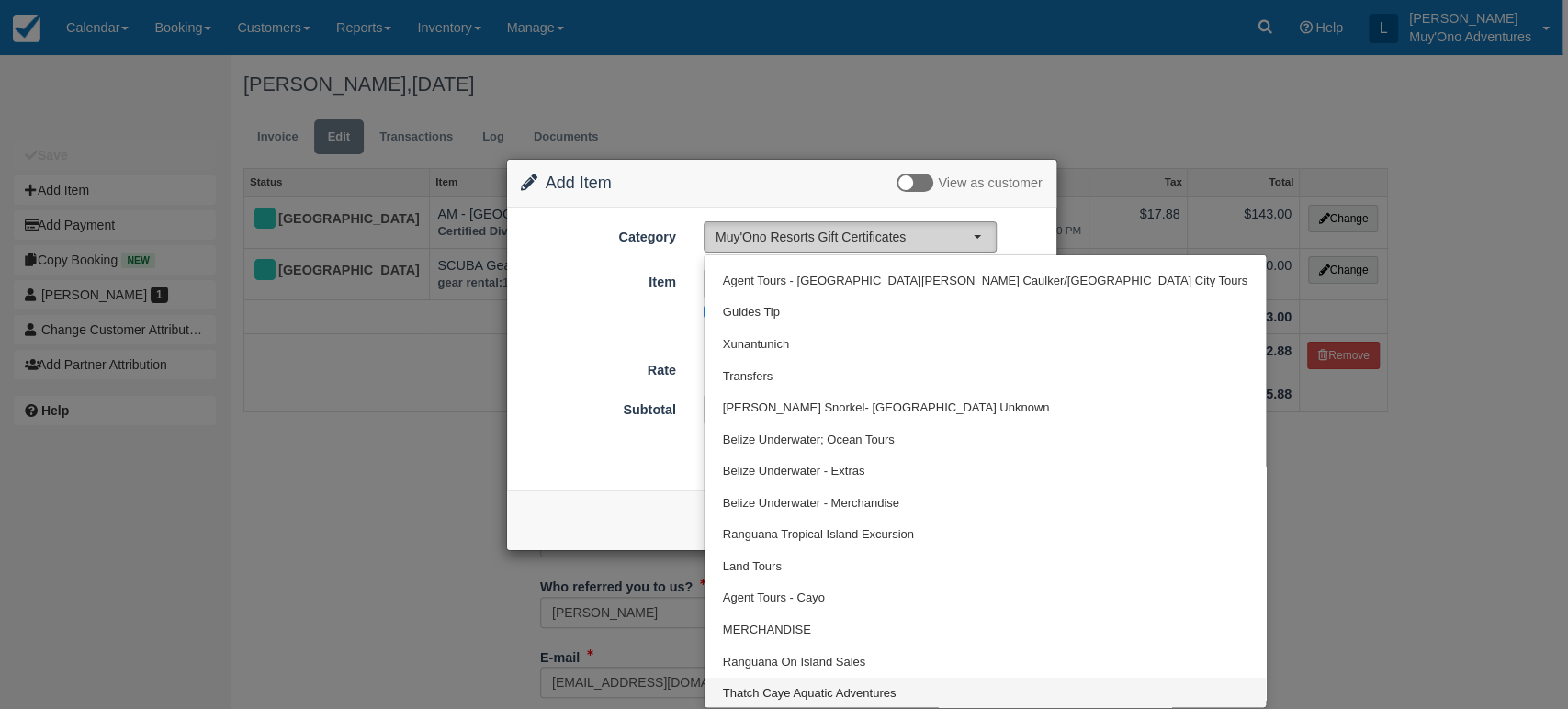
select select "64"
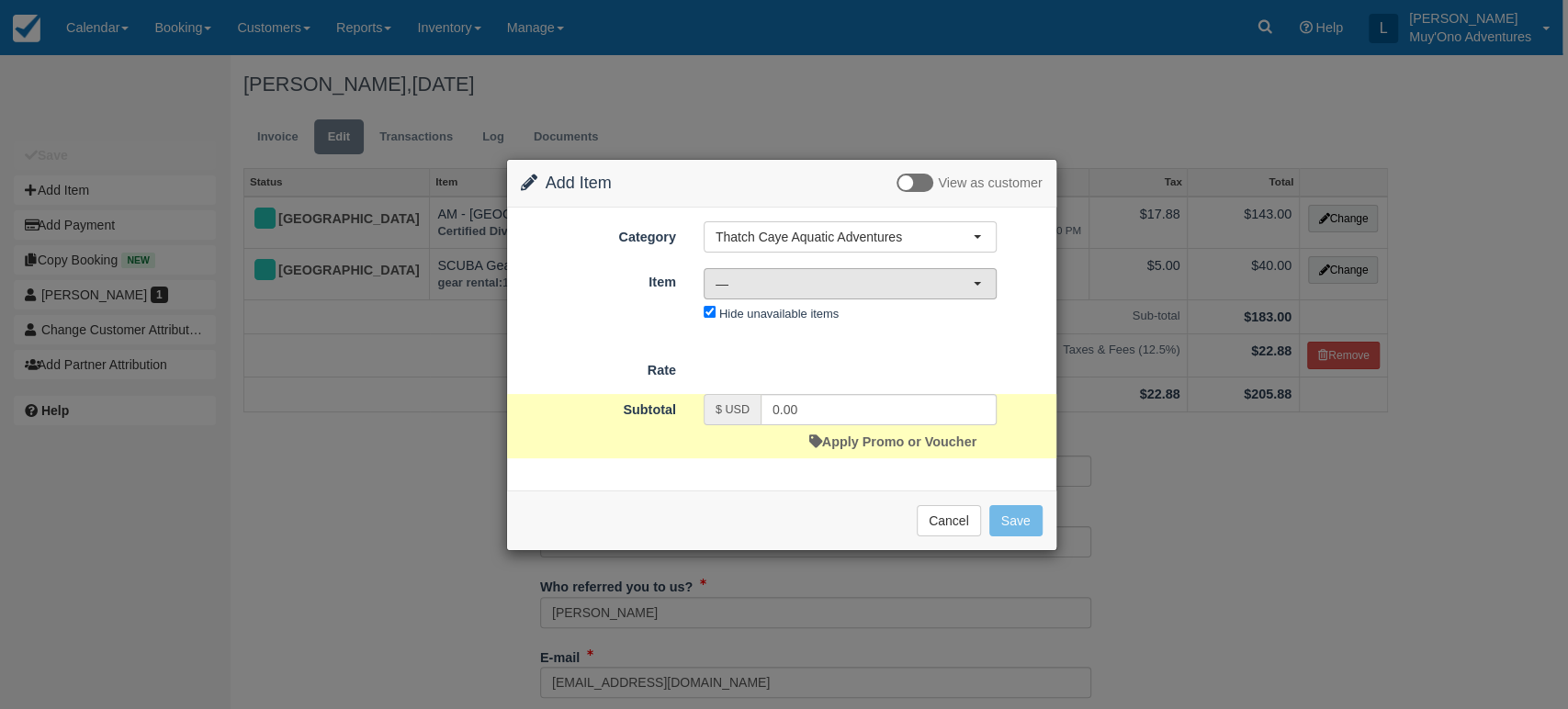
click at [972, 288] on button "—" at bounding box center [849, 283] width 293 height 31
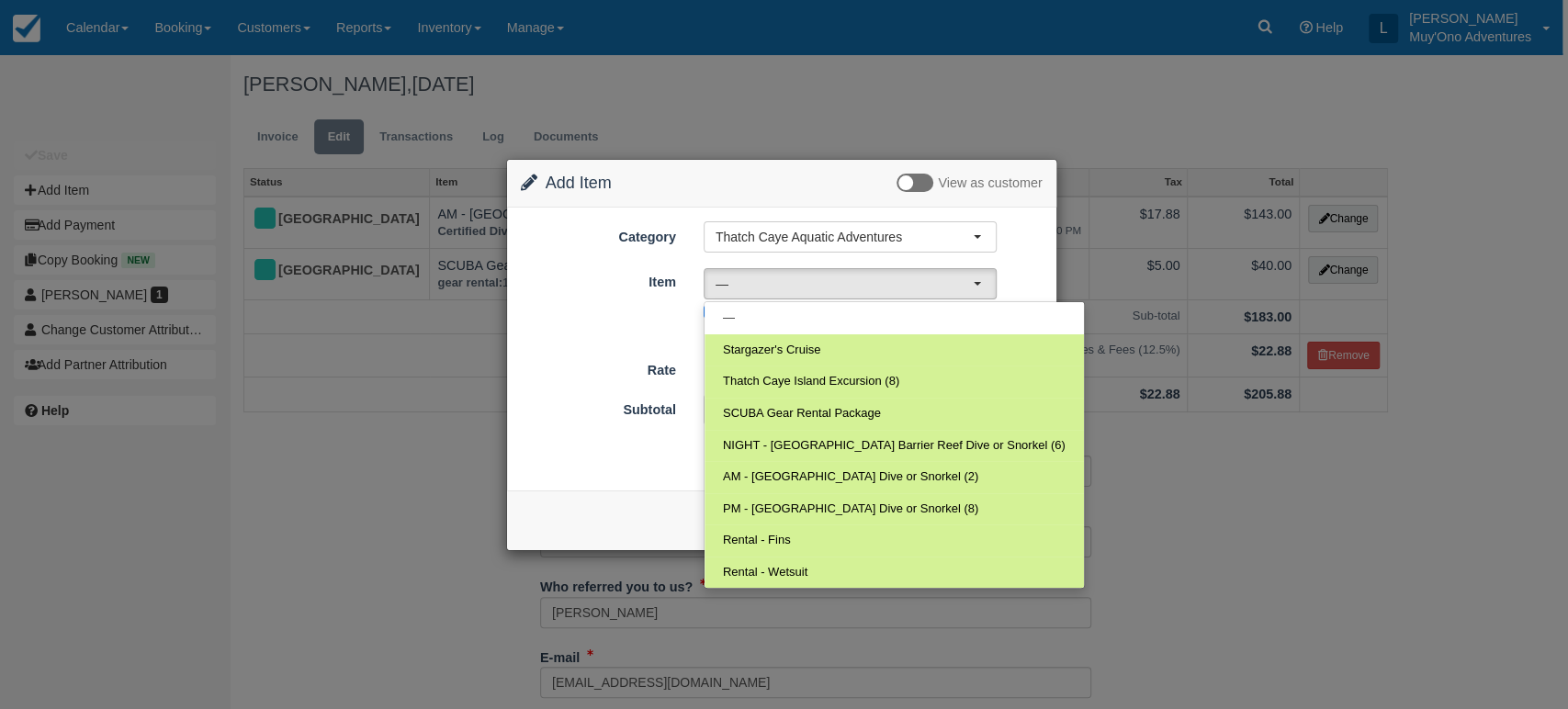
click at [1024, 403] on div "Subtotal $ USD 0.00 Apply Promo or Voucher" at bounding box center [781, 426] width 549 height 65
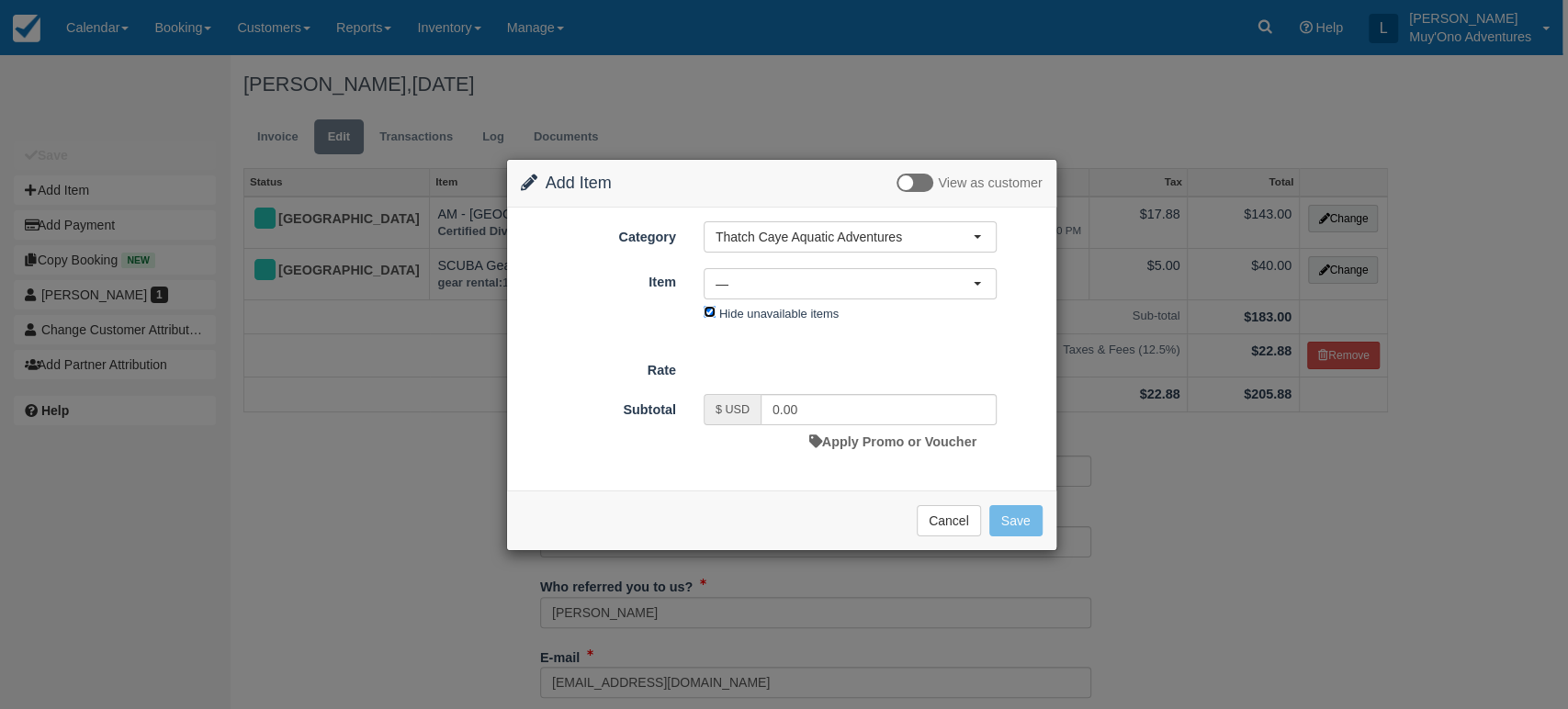
click at [705, 316] on input "Hide unavailable items" at bounding box center [709, 312] width 12 height 12
checkbox input "false"
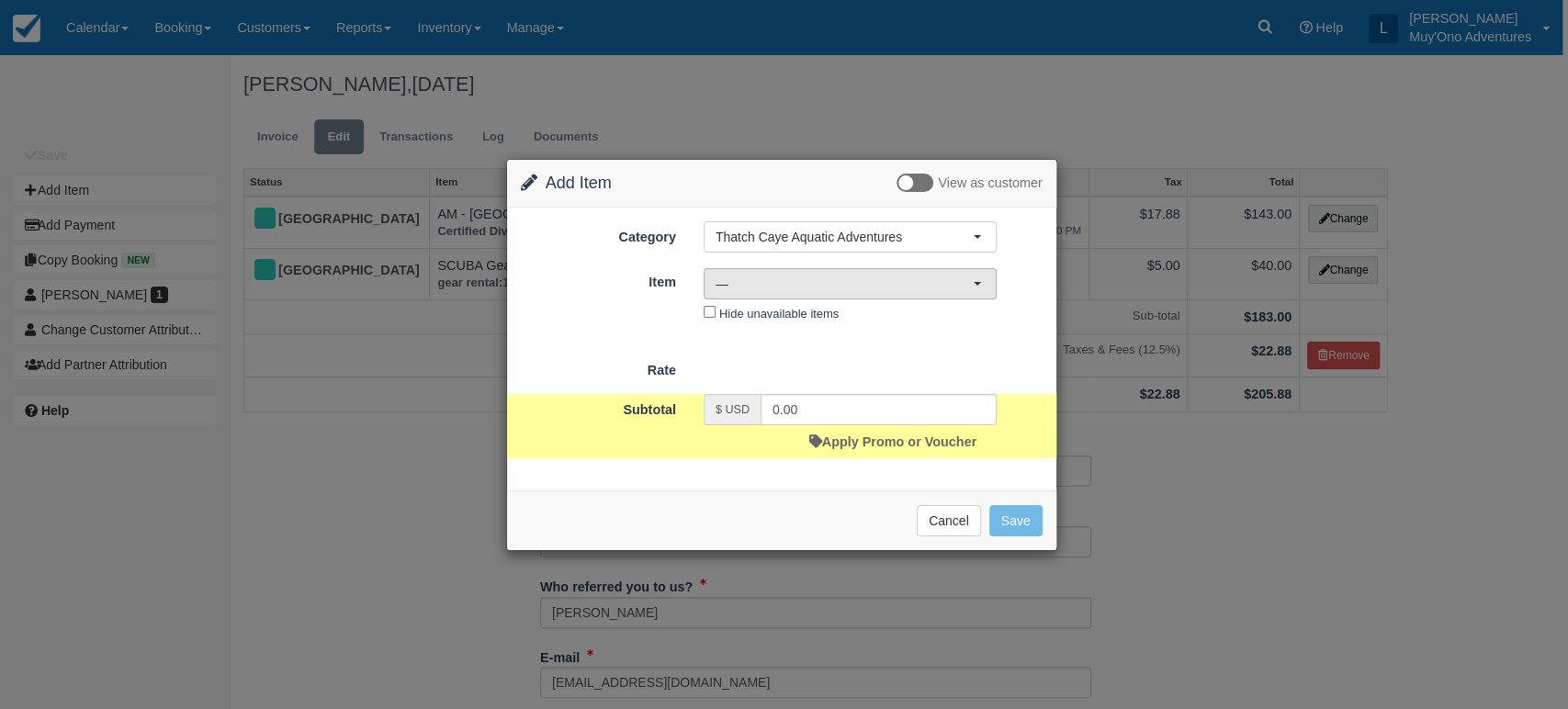
click at [875, 282] on span "—" at bounding box center [844, 283] width 257 height 18
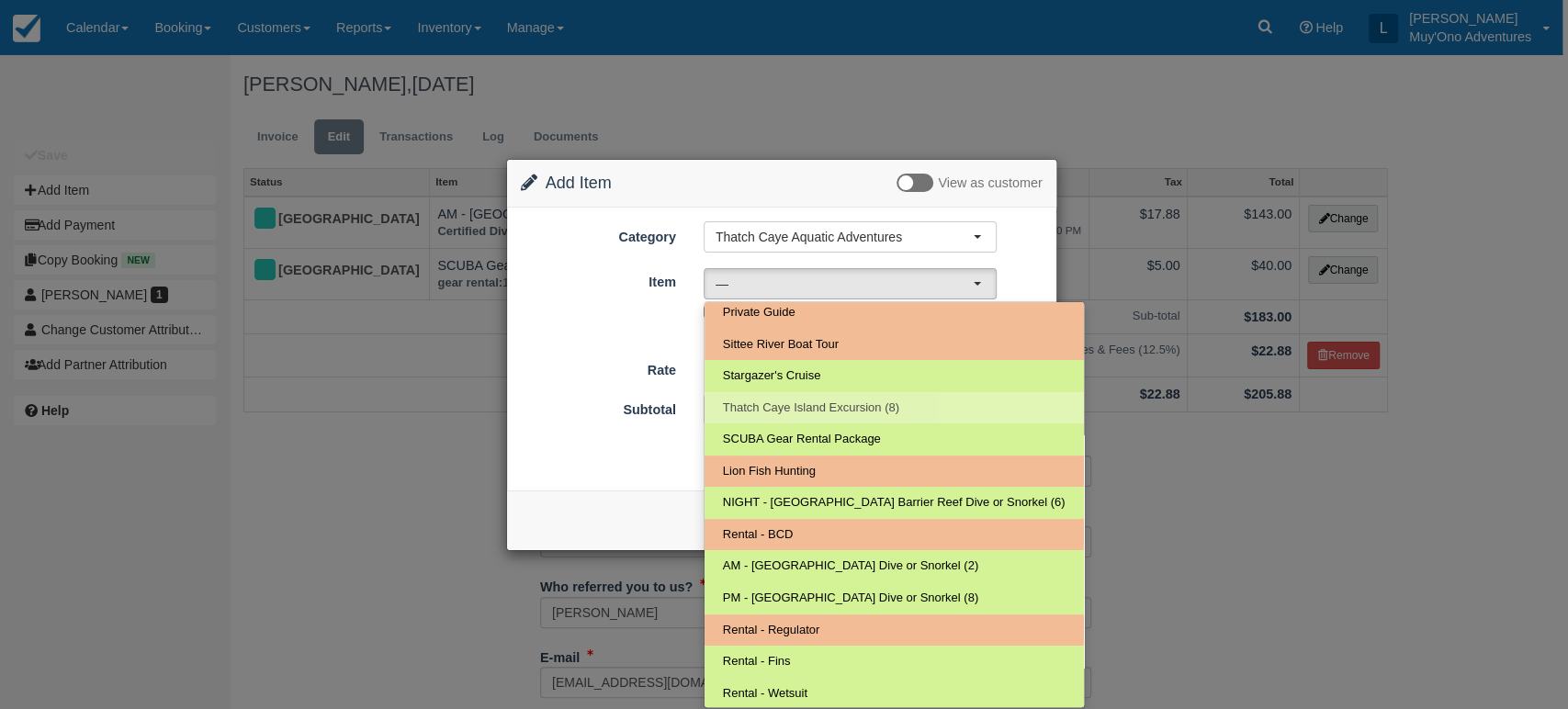
scroll to position [0, 0]
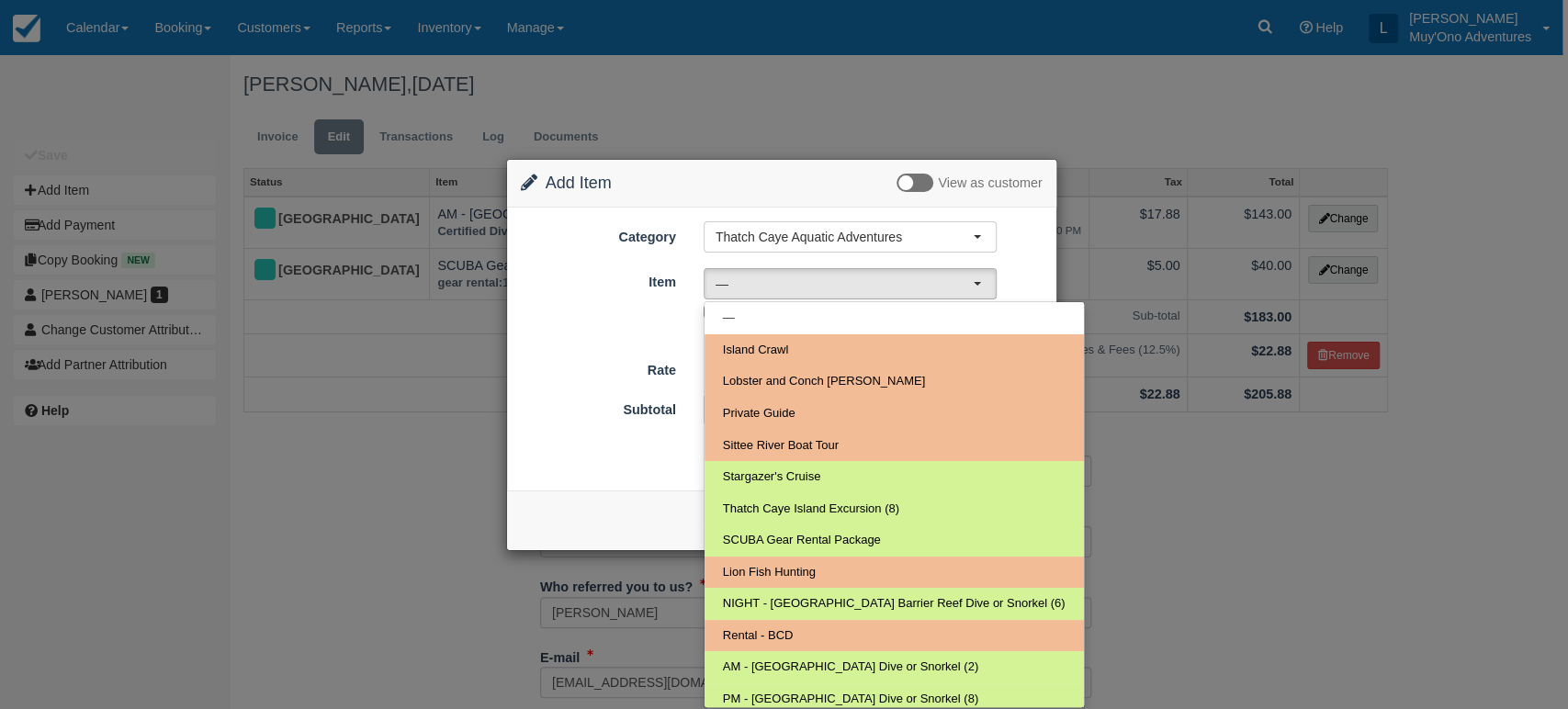
click at [1014, 323] on div "Item Nothing selected — — Island Crawl Lobster and Conch Hunt Private Guide Sit…" at bounding box center [781, 297] width 549 height 61
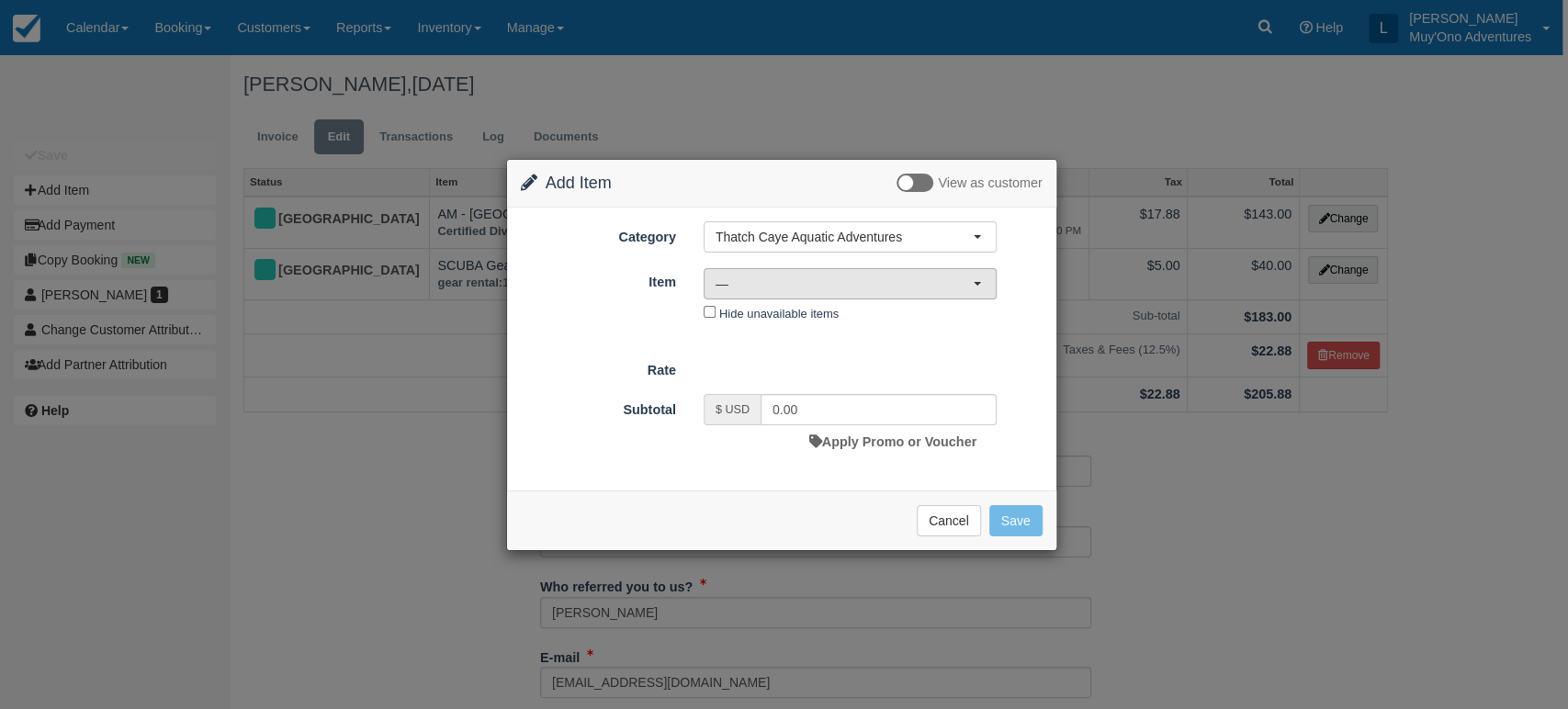
click at [920, 275] on span "—" at bounding box center [844, 283] width 257 height 18
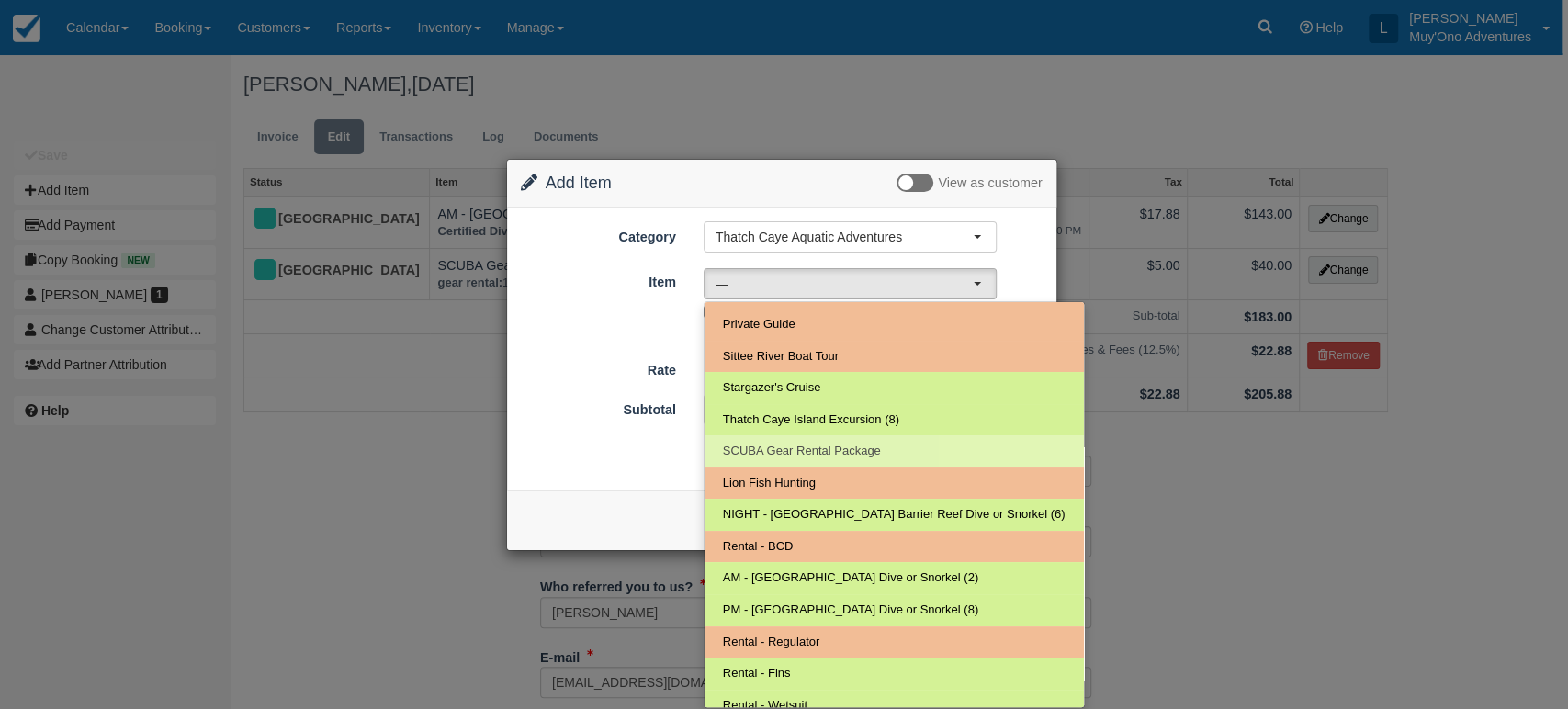
scroll to position [101, 0]
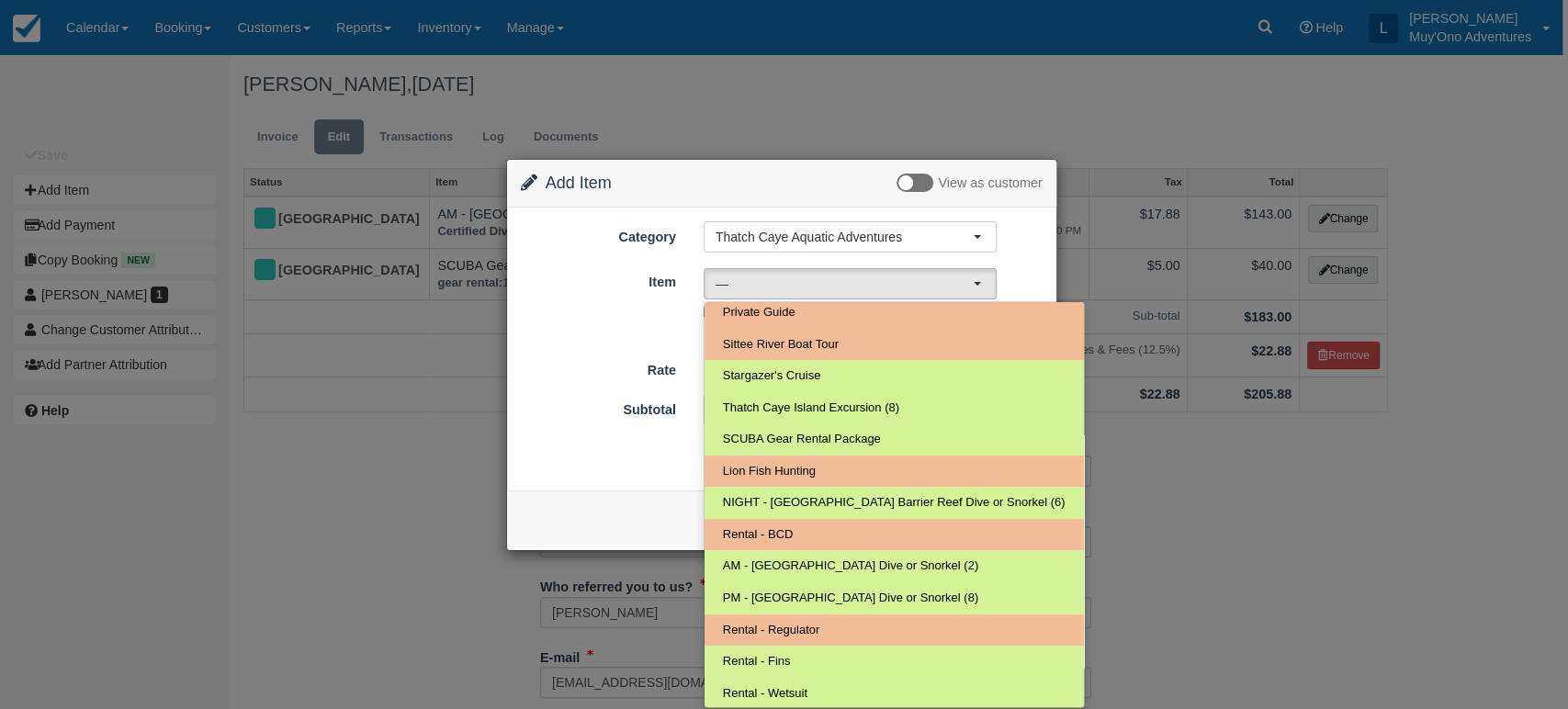
click at [1001, 374] on div "Rate" at bounding box center [781, 367] width 549 height 26
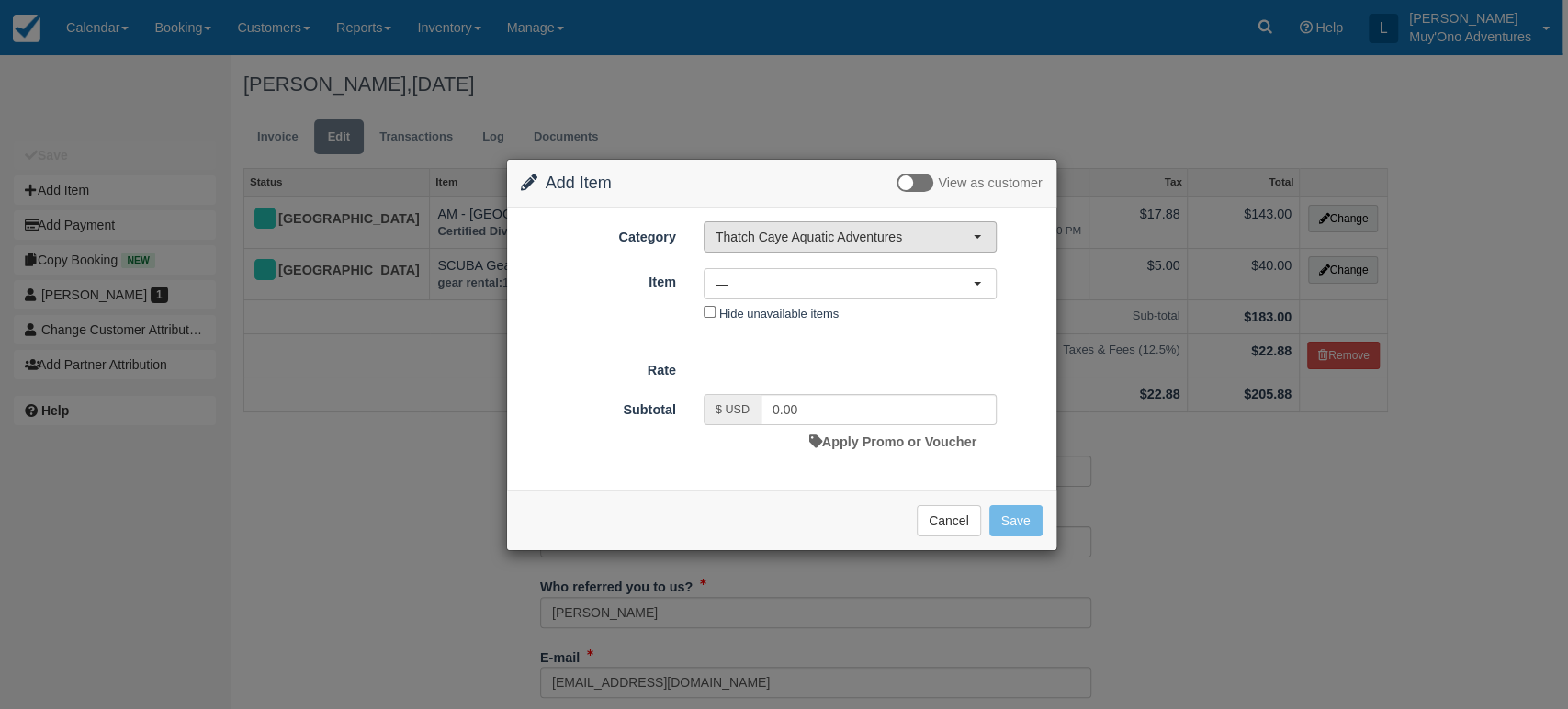
click at [975, 248] on button "Thatch Caye Aquatic Adventures" at bounding box center [849, 237] width 293 height 31
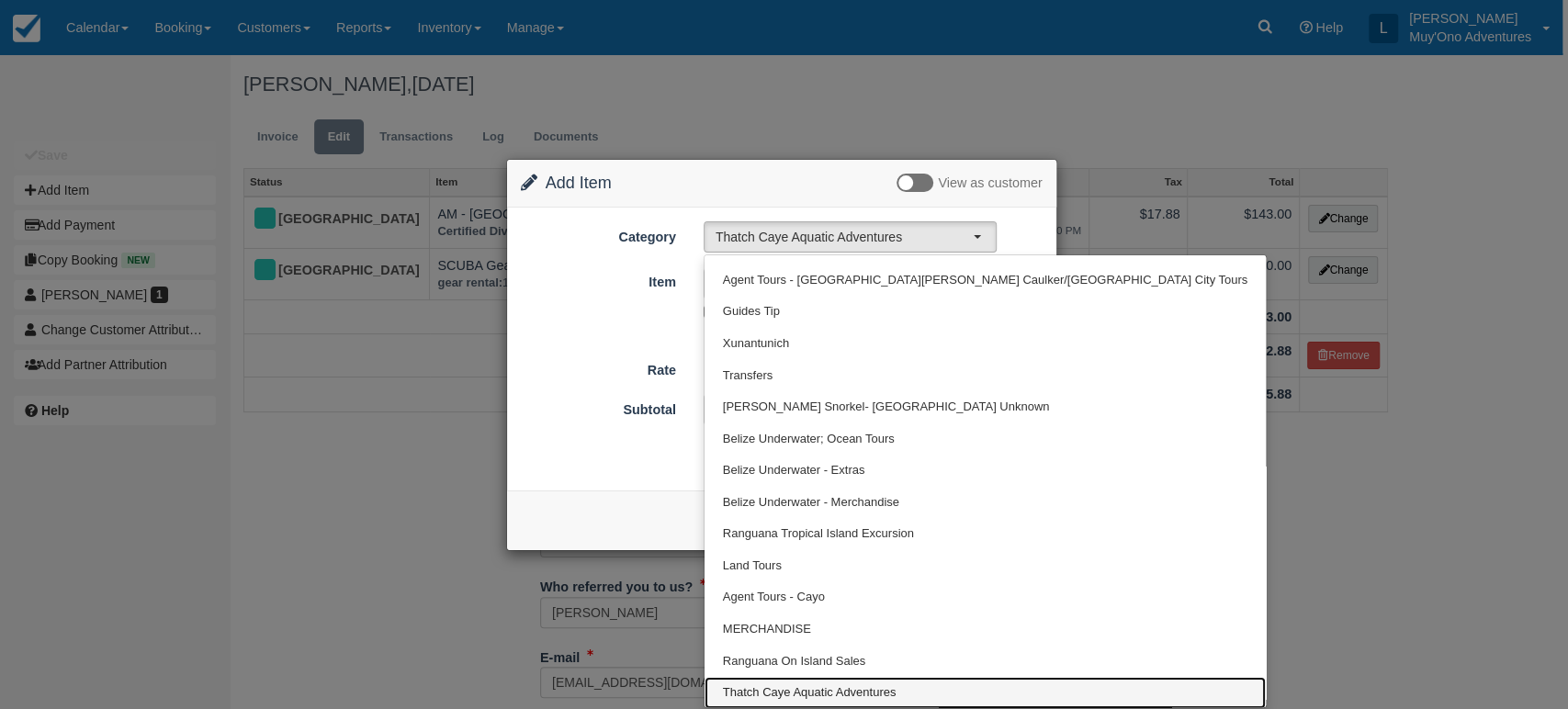
click at [823, 689] on span "Thatch Caye Aquatic Adventures" at bounding box center [809, 693] width 173 height 17
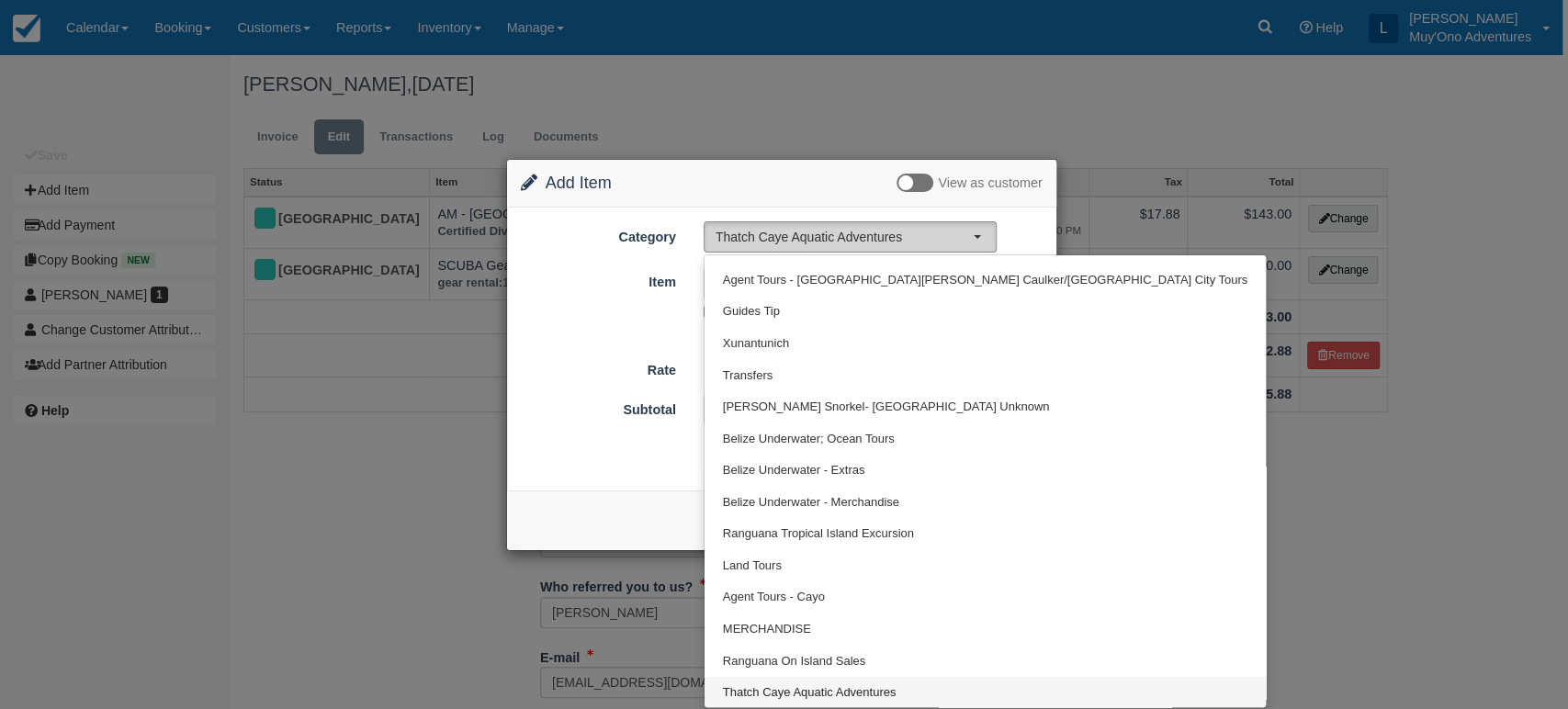
select select "64"
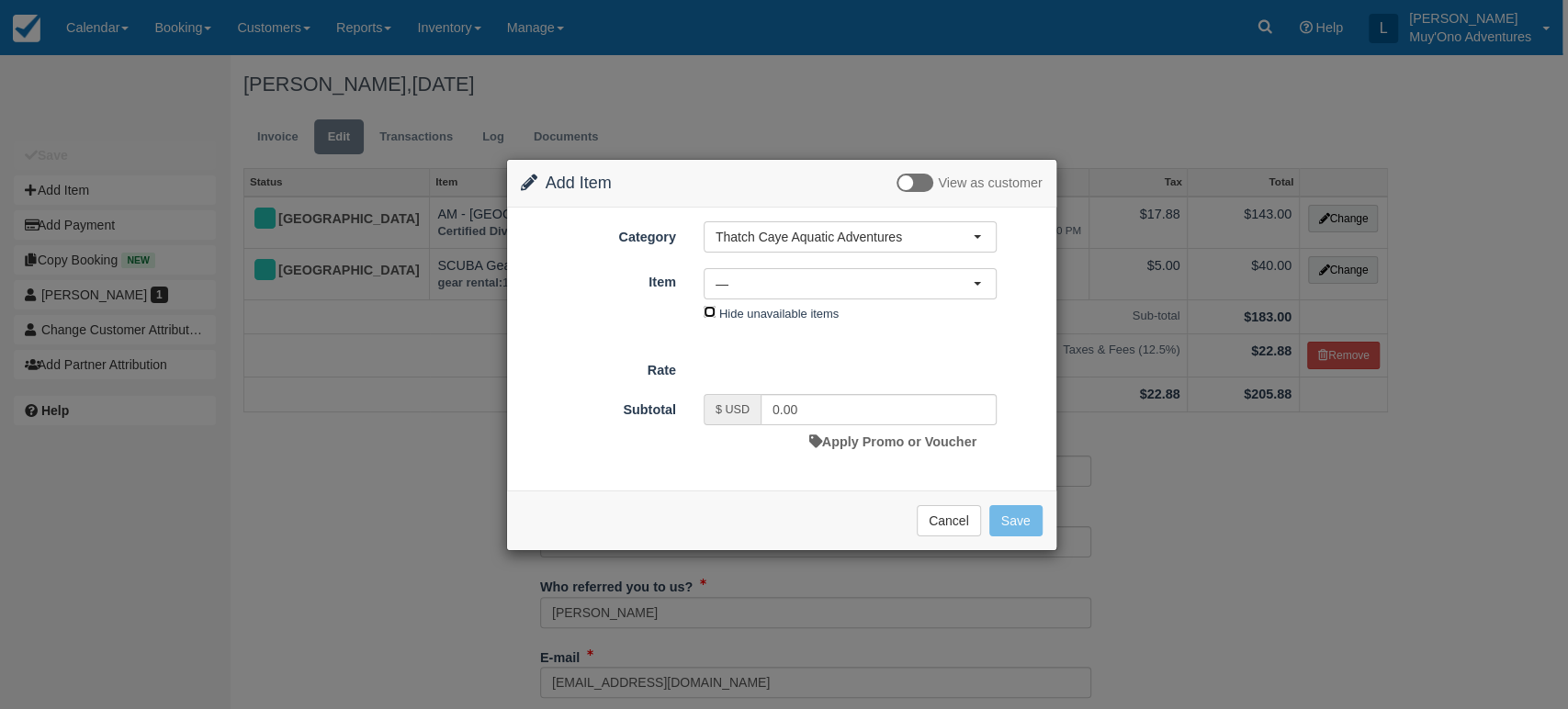
click at [711, 313] on input "Hide unavailable items" at bounding box center [709, 312] width 12 height 12
checkbox input "true"
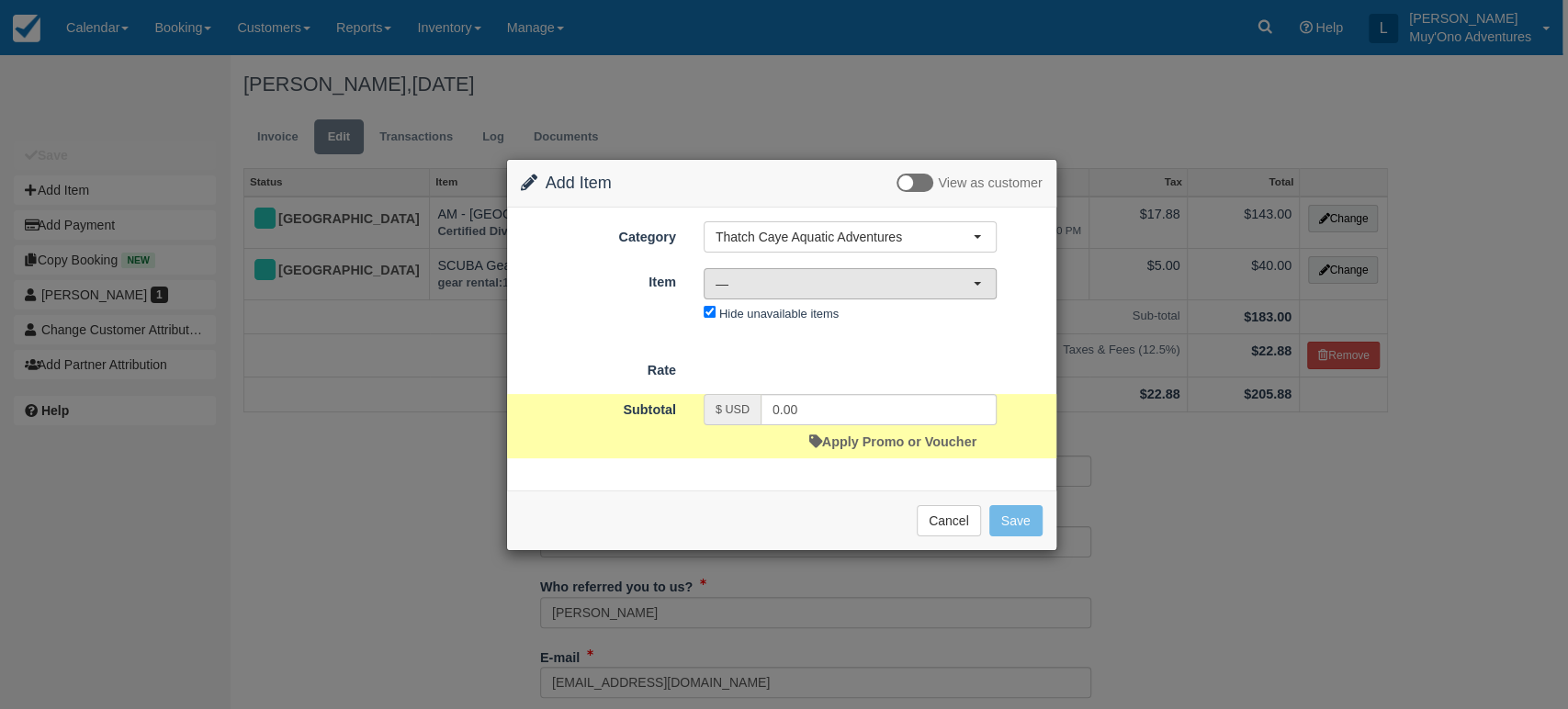
click at [933, 281] on span "—" at bounding box center [844, 283] width 257 height 18
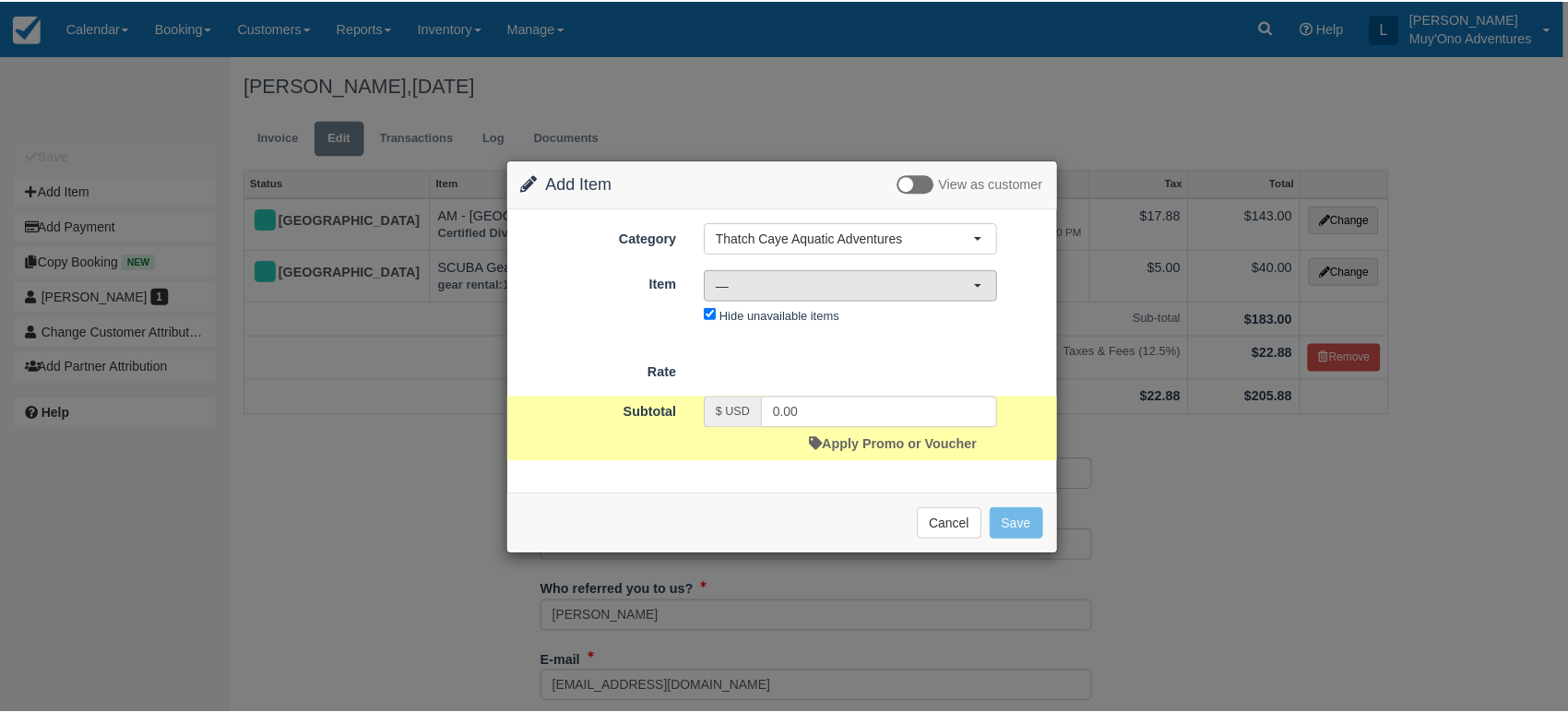
scroll to position [0, 0]
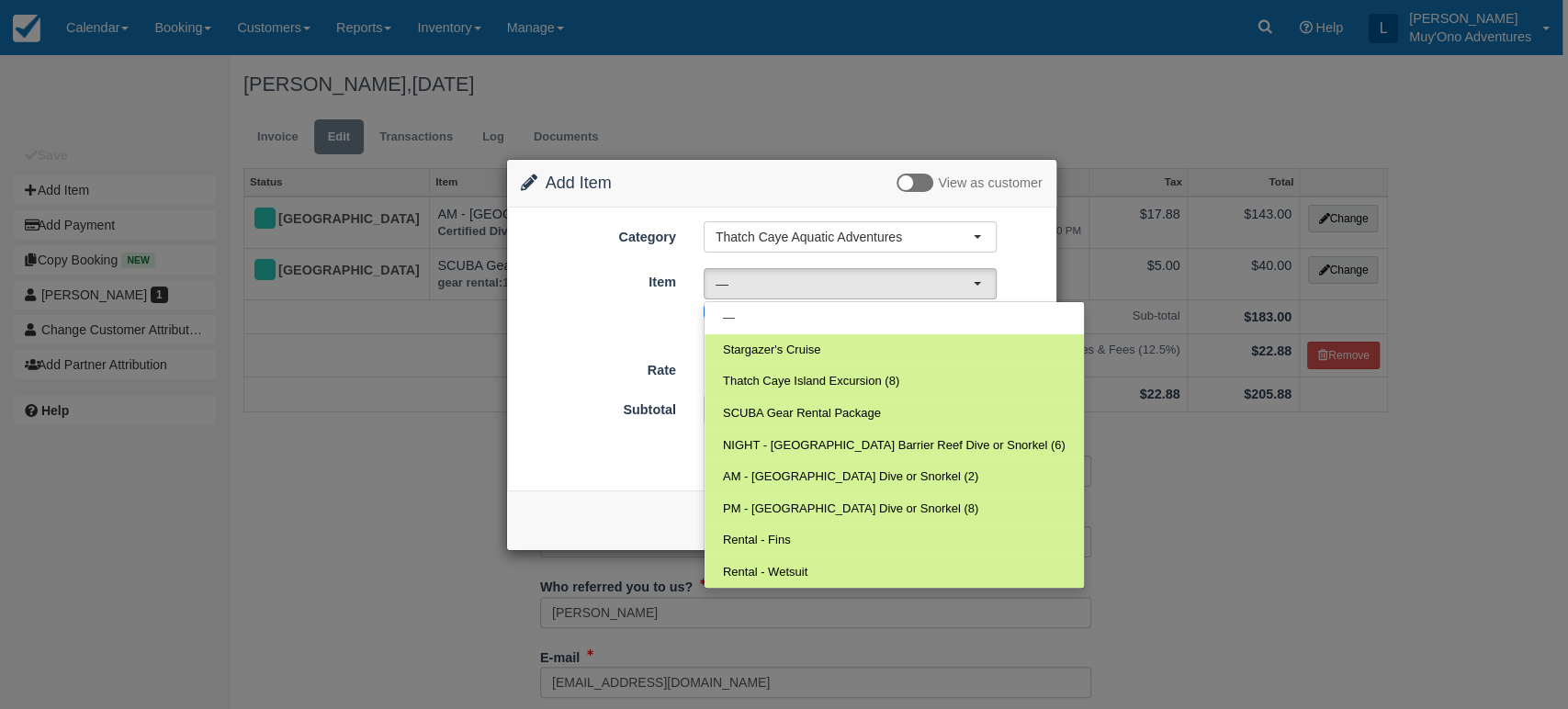
click at [1131, 490] on div "Change Item Add Item View as customer Category Thatch Caye Aquatic Adventures M…" at bounding box center [784, 354] width 1568 height 709
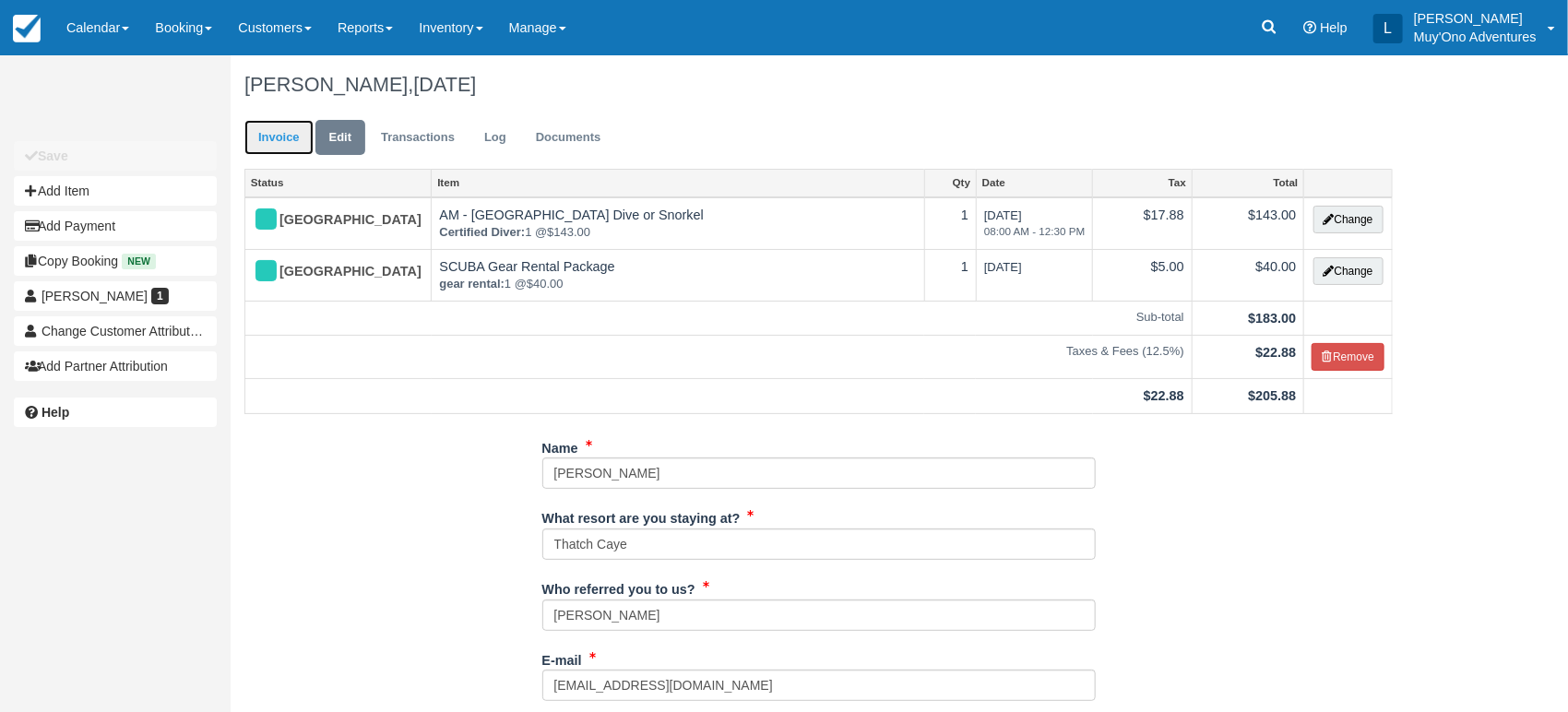
click at [290, 137] on link "Invoice" at bounding box center [280, 137] width 70 height 36
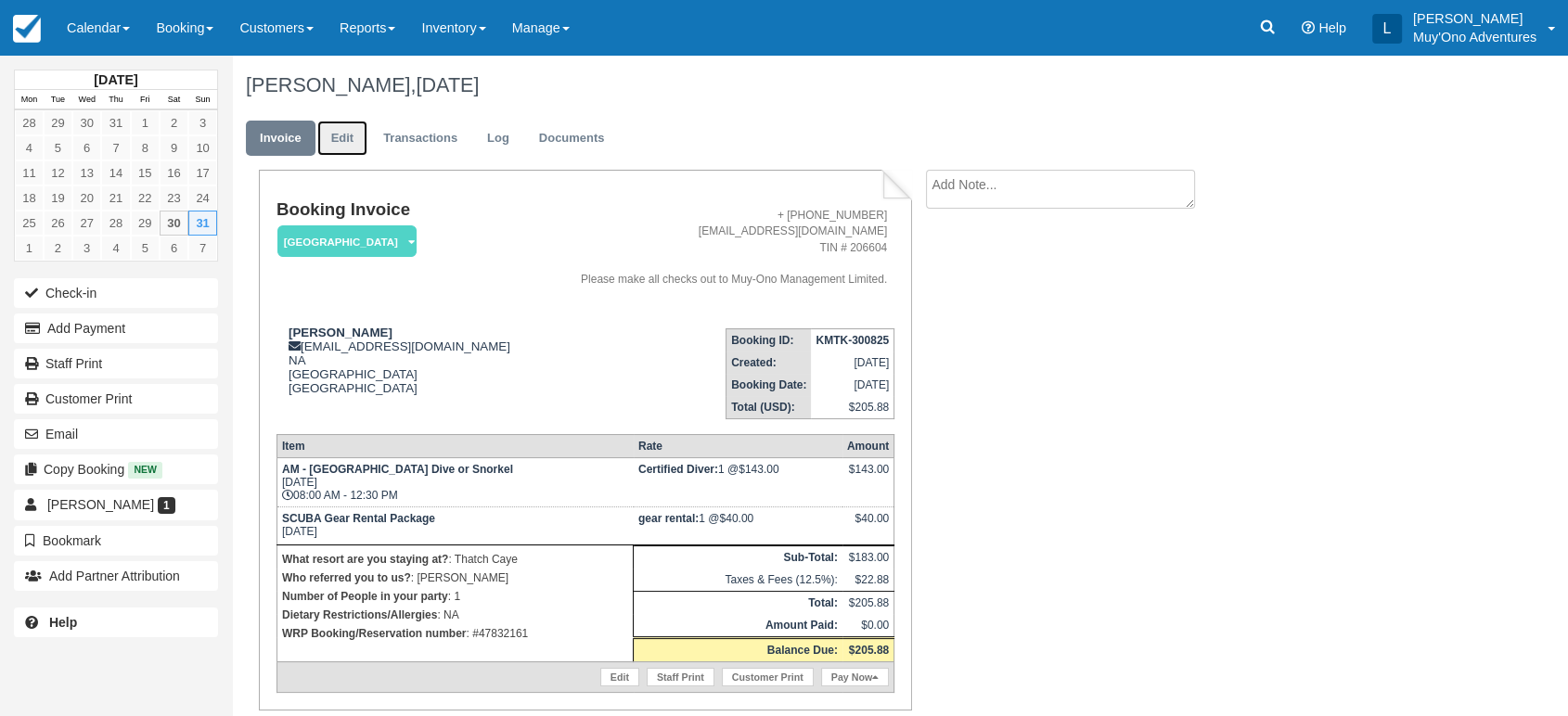
click at [334, 137] on link "Edit" at bounding box center [342, 138] width 50 height 36
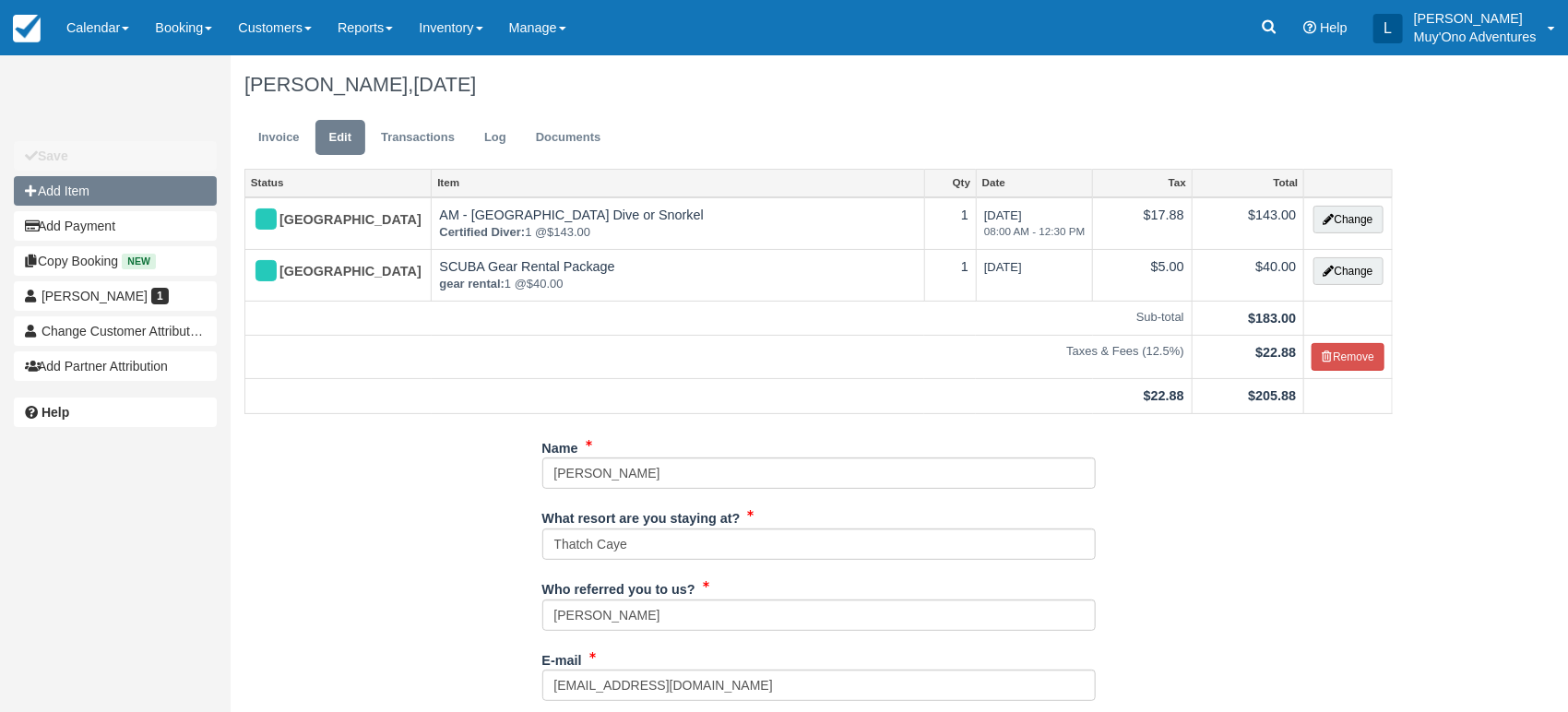
click at [102, 204] on button "Add Item" at bounding box center [115, 191] width 203 height 30
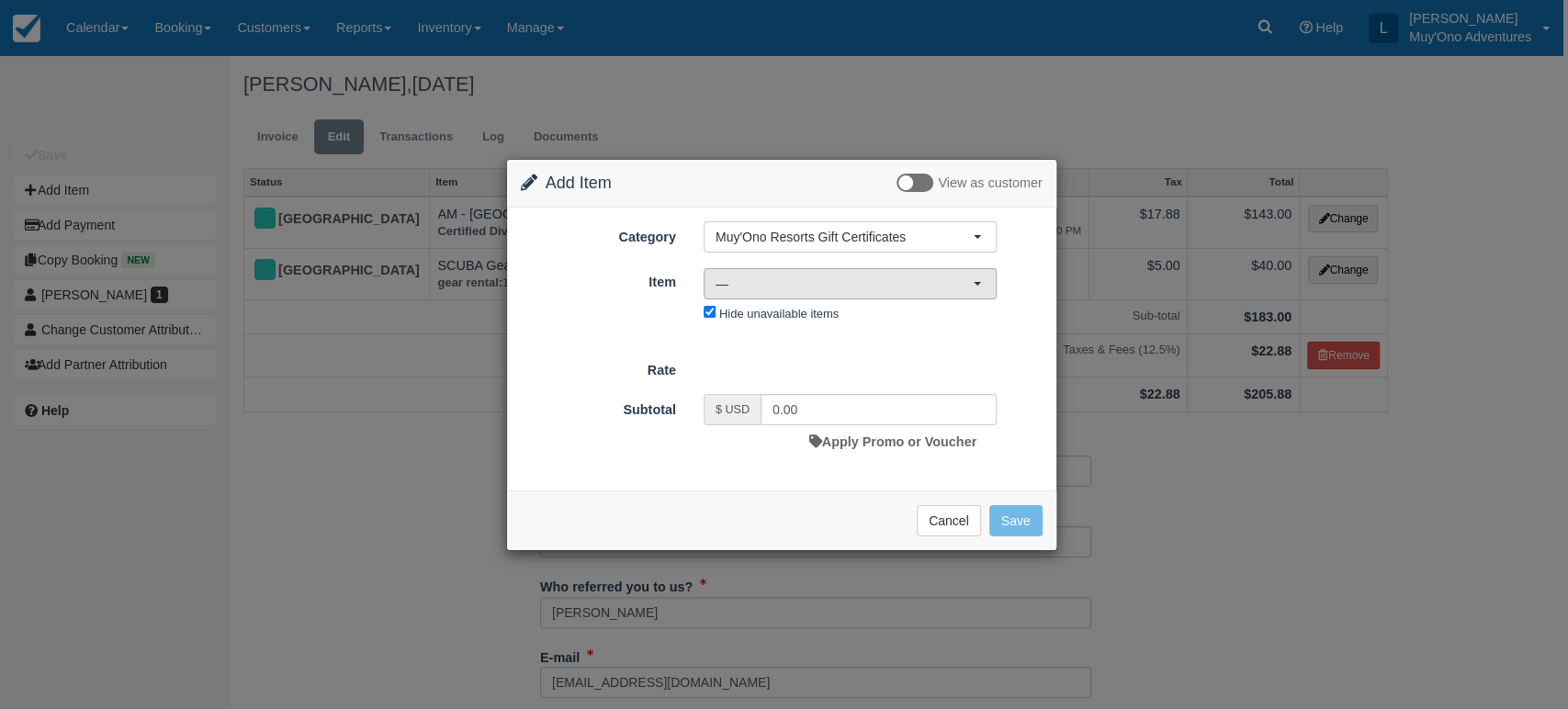
click at [970, 280] on span "—" at bounding box center [844, 283] width 257 height 18
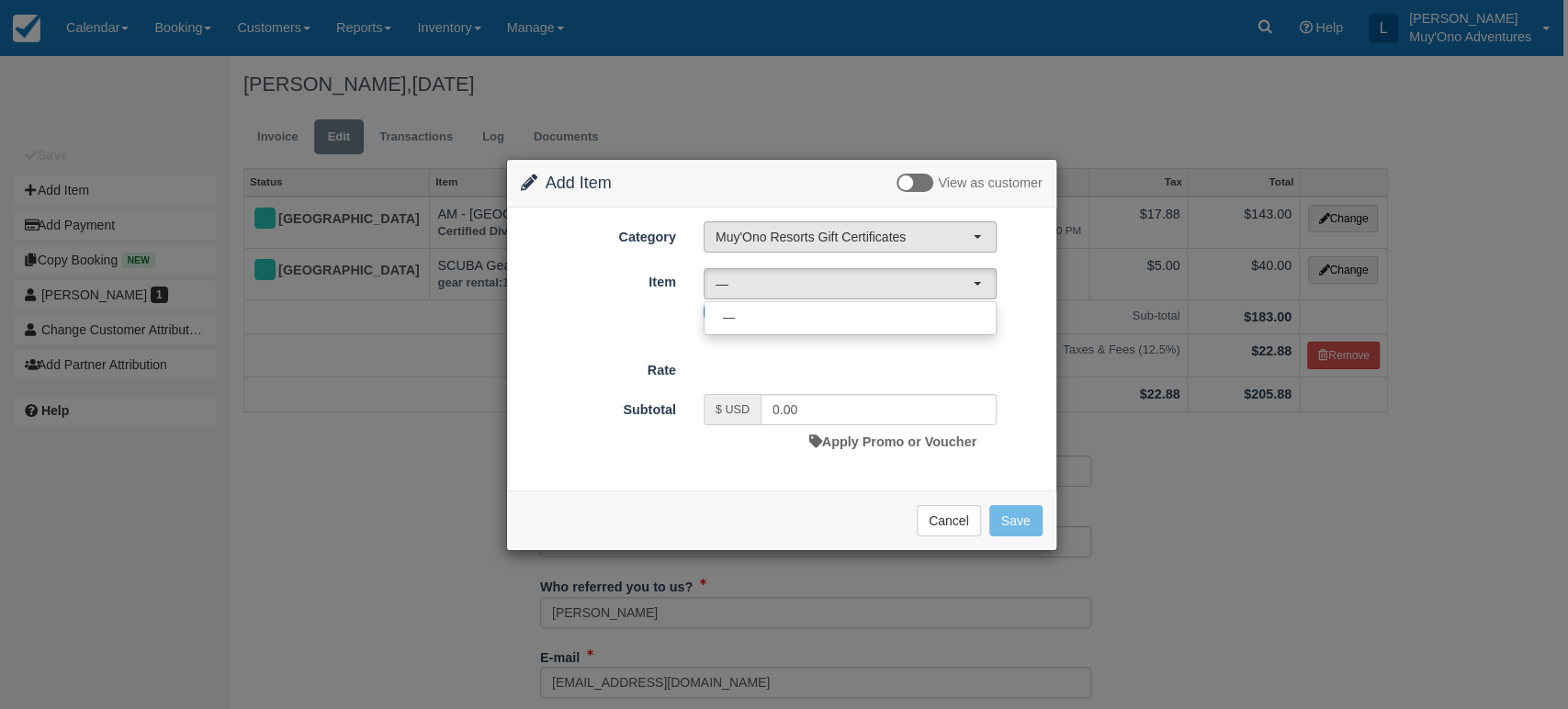
click at [981, 237] on button "Muy'Ono Resorts Gift Certificates" at bounding box center [849, 237] width 293 height 31
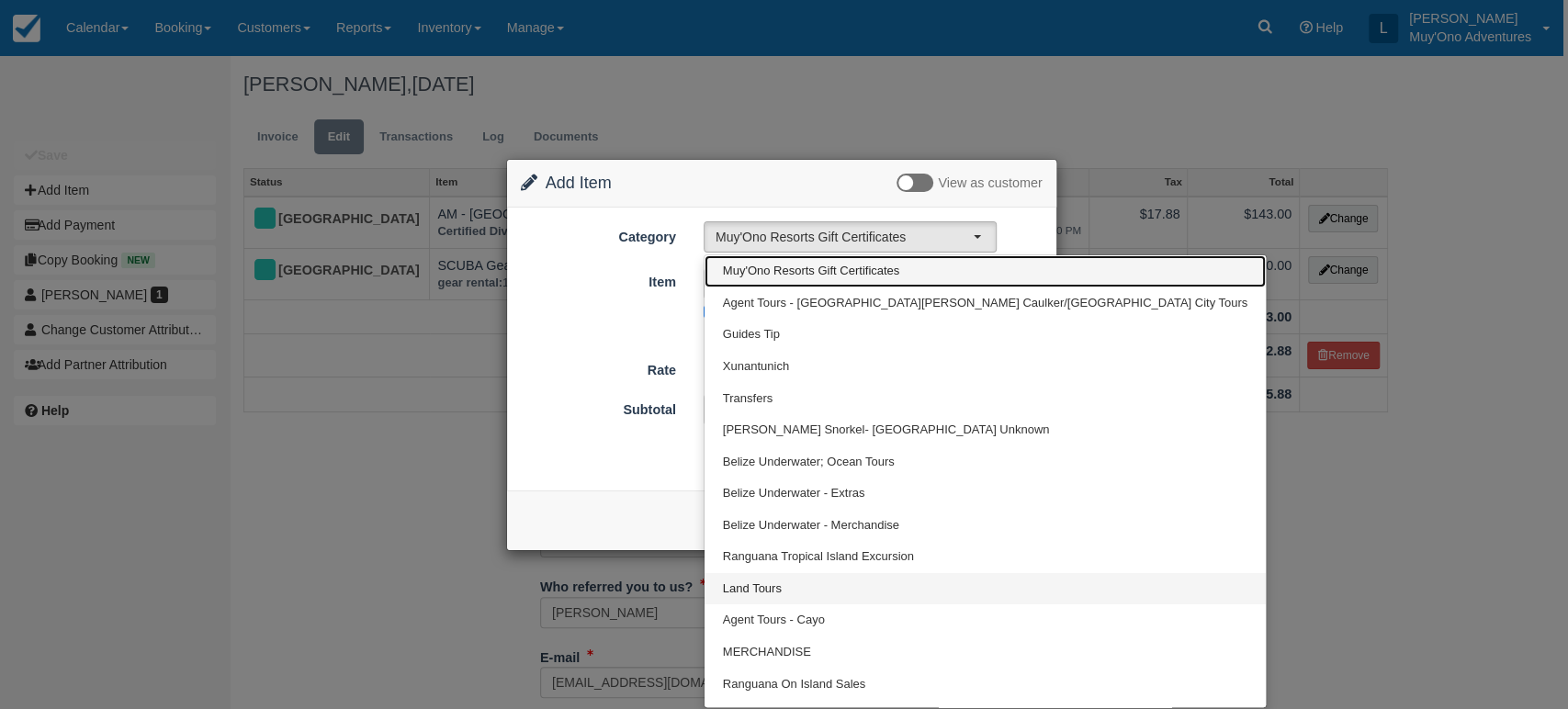
scroll to position [22, 0]
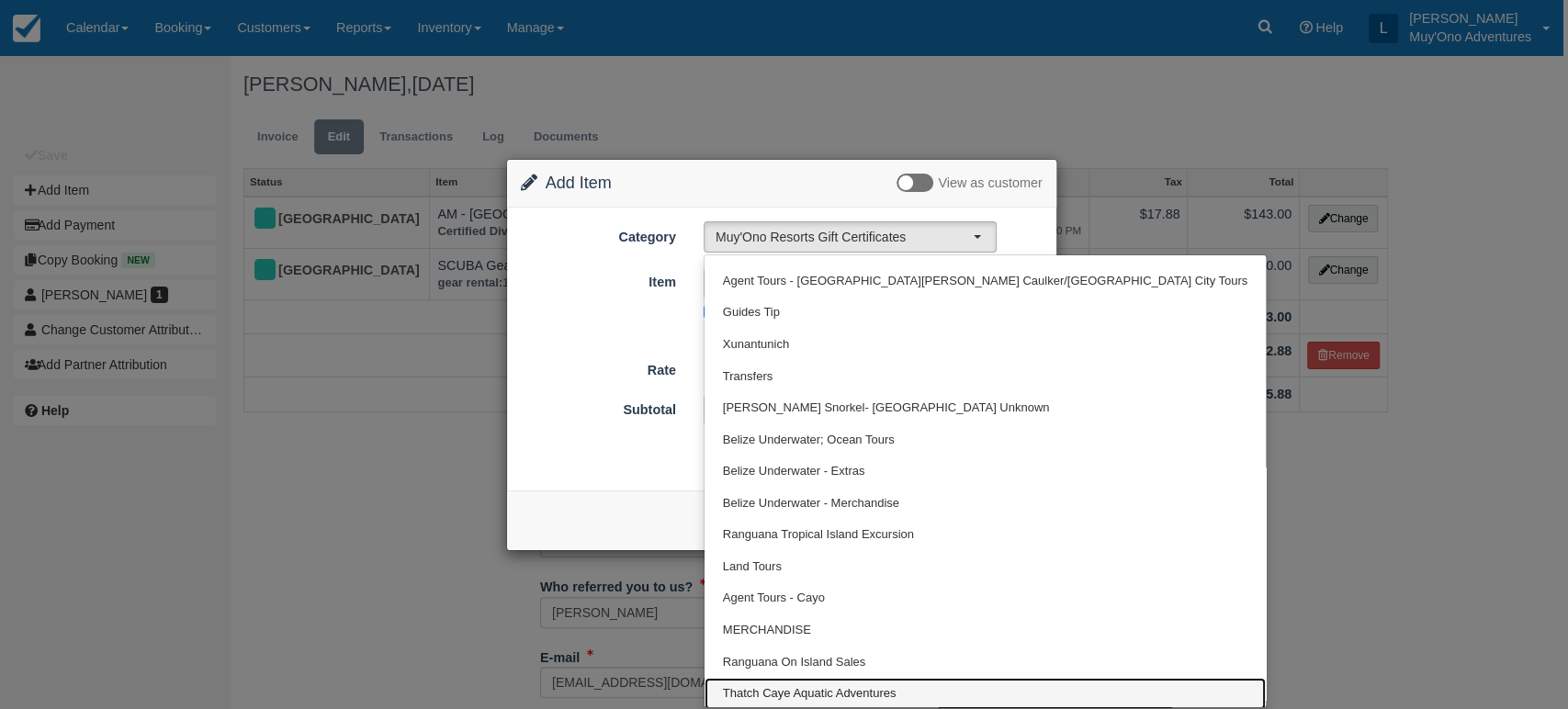
click at [851, 691] on span "Thatch Caye Aquatic Adventures" at bounding box center [809, 694] width 173 height 17
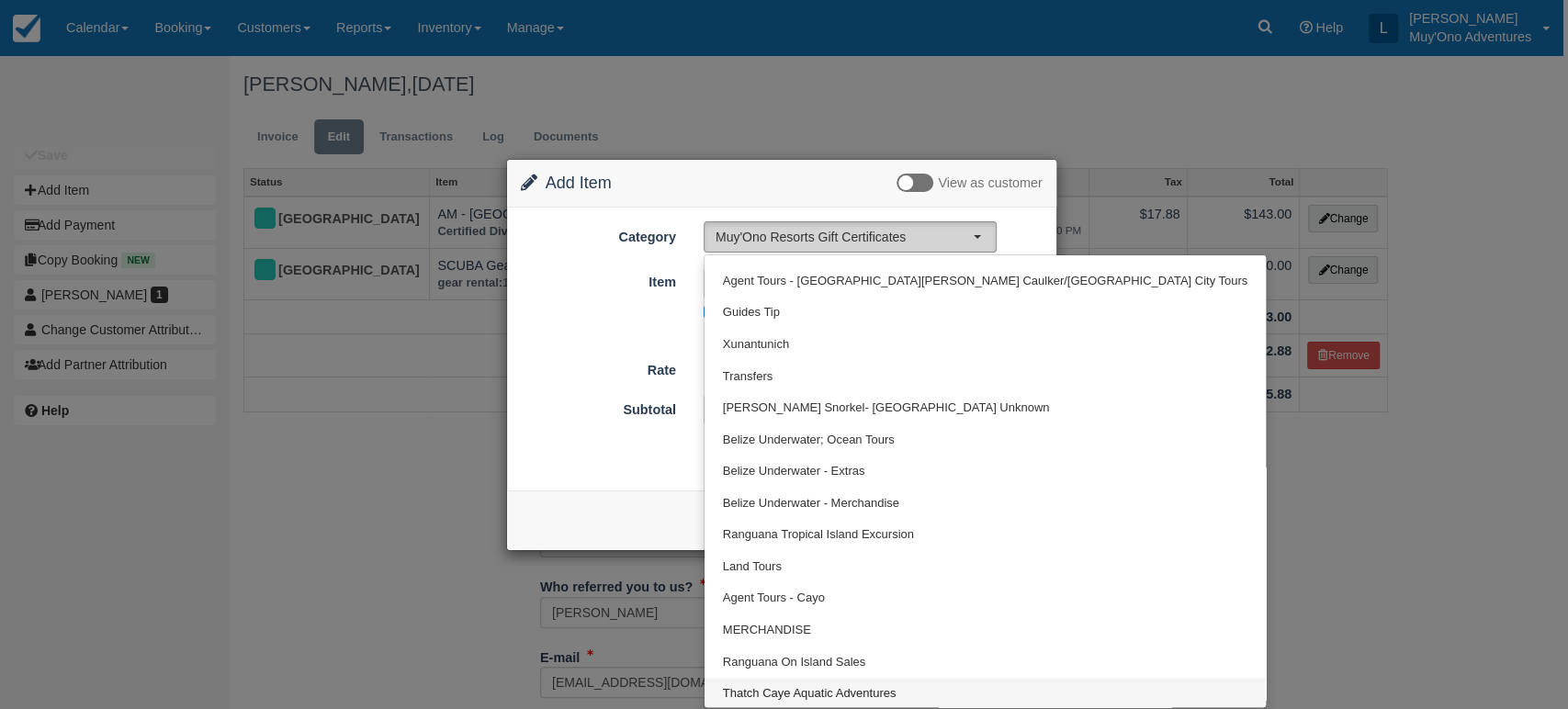
select select "64"
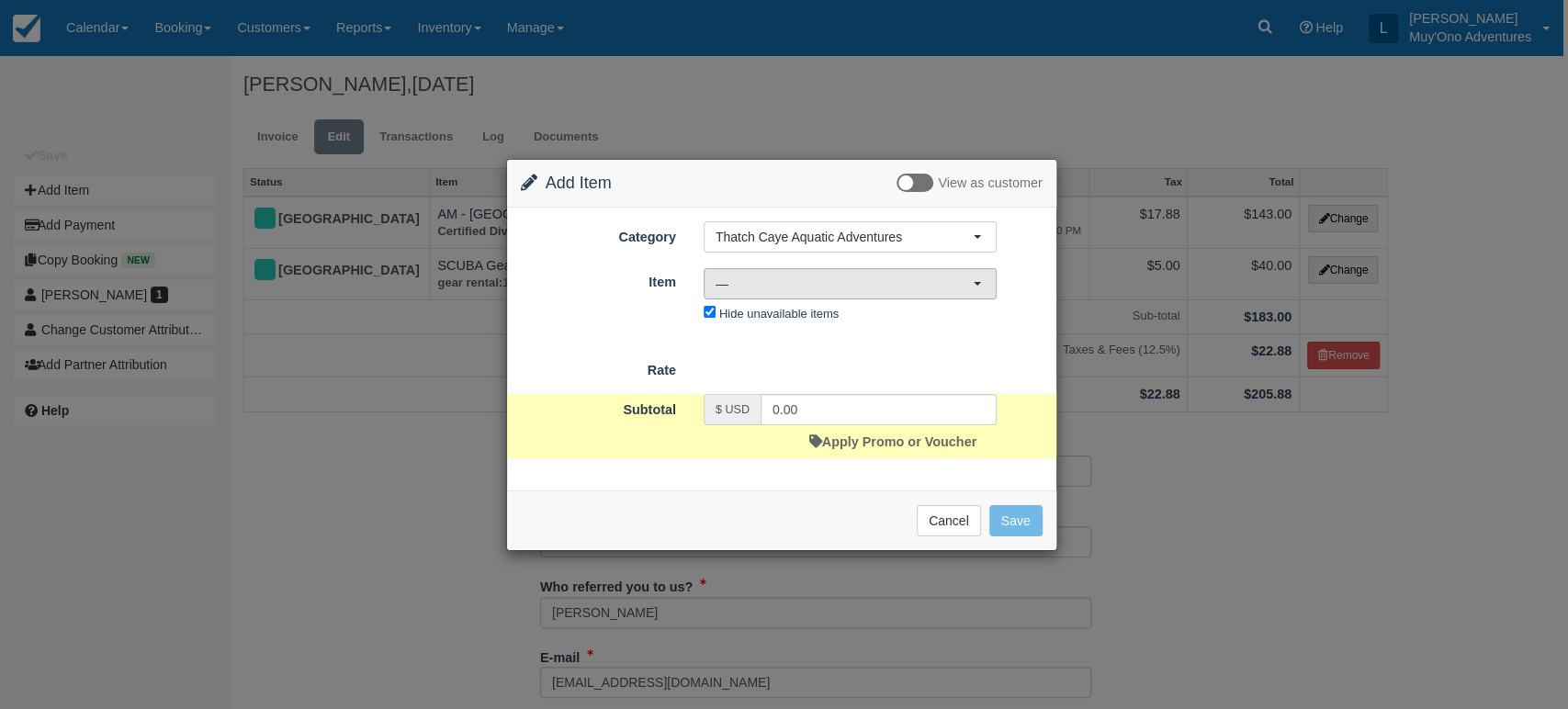
click at [972, 271] on button "—" at bounding box center [849, 283] width 293 height 31
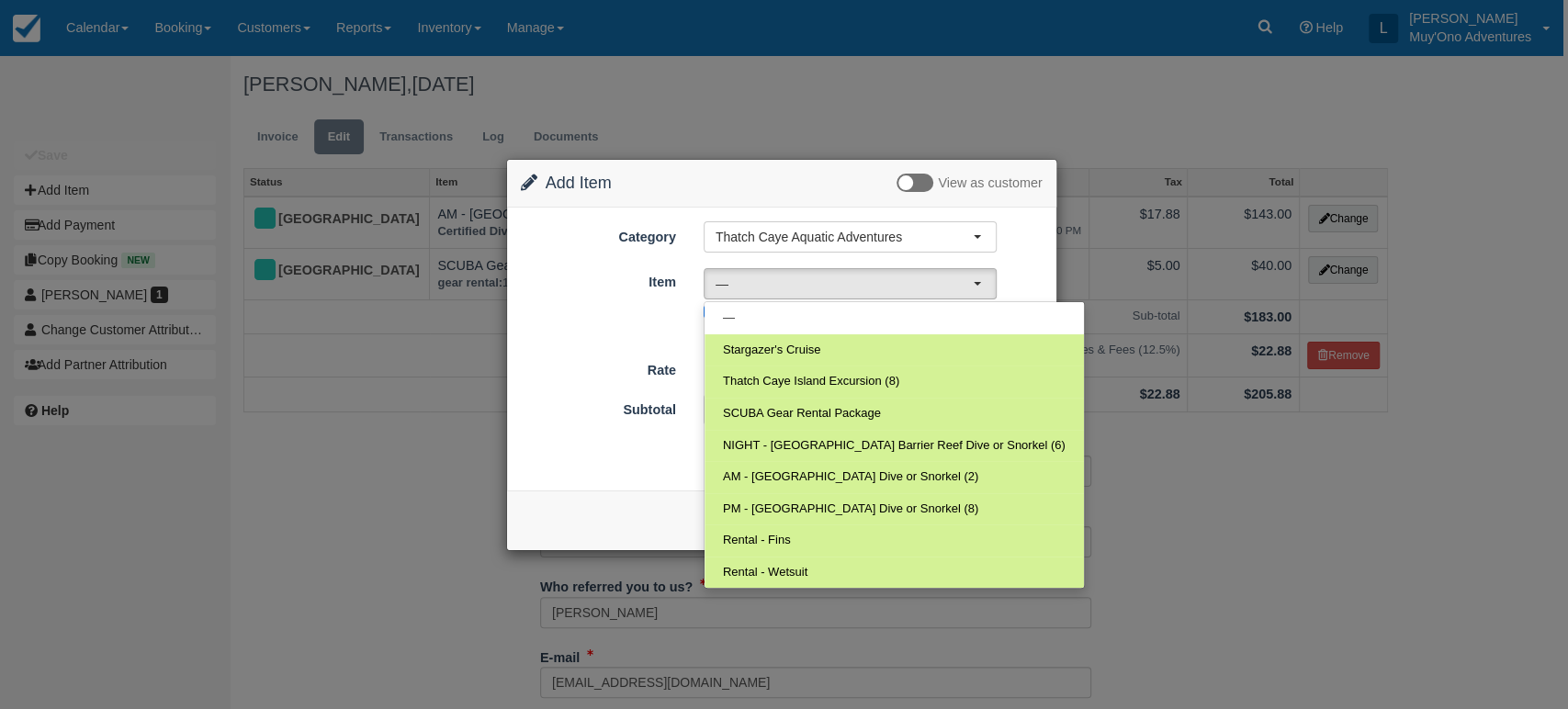
click at [1014, 432] on div "Subtotal $ USD 0.00 Apply Promo or Voucher" at bounding box center [781, 426] width 549 height 65
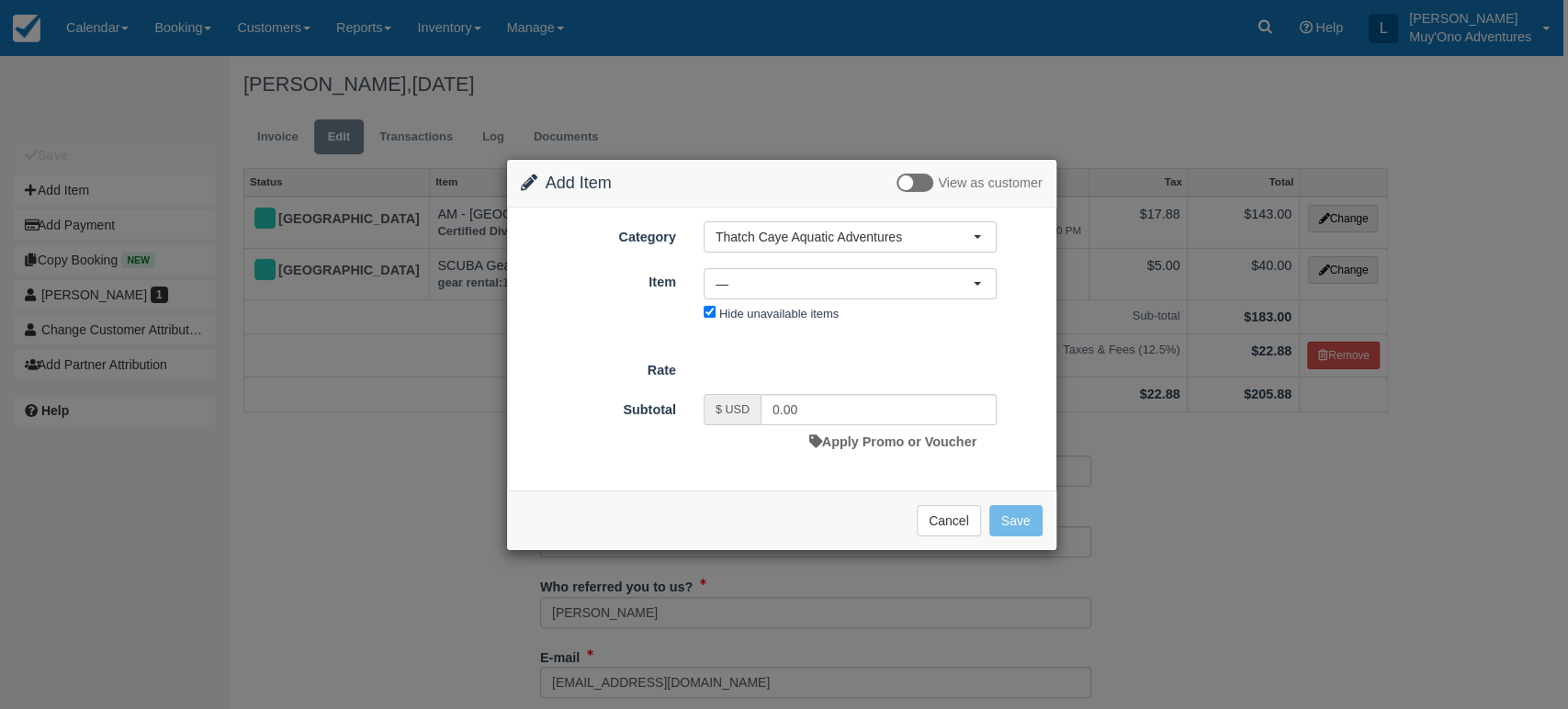
click at [715, 314] on div "Nothing selected — — Stargazer's Cruise Thatch Caye Island Excursion (8) SCUBA …" at bounding box center [849, 298] width 321 height 61
click at [706, 311] on input "Hide unavailable items" at bounding box center [709, 312] width 12 height 12
checkbox input "false"
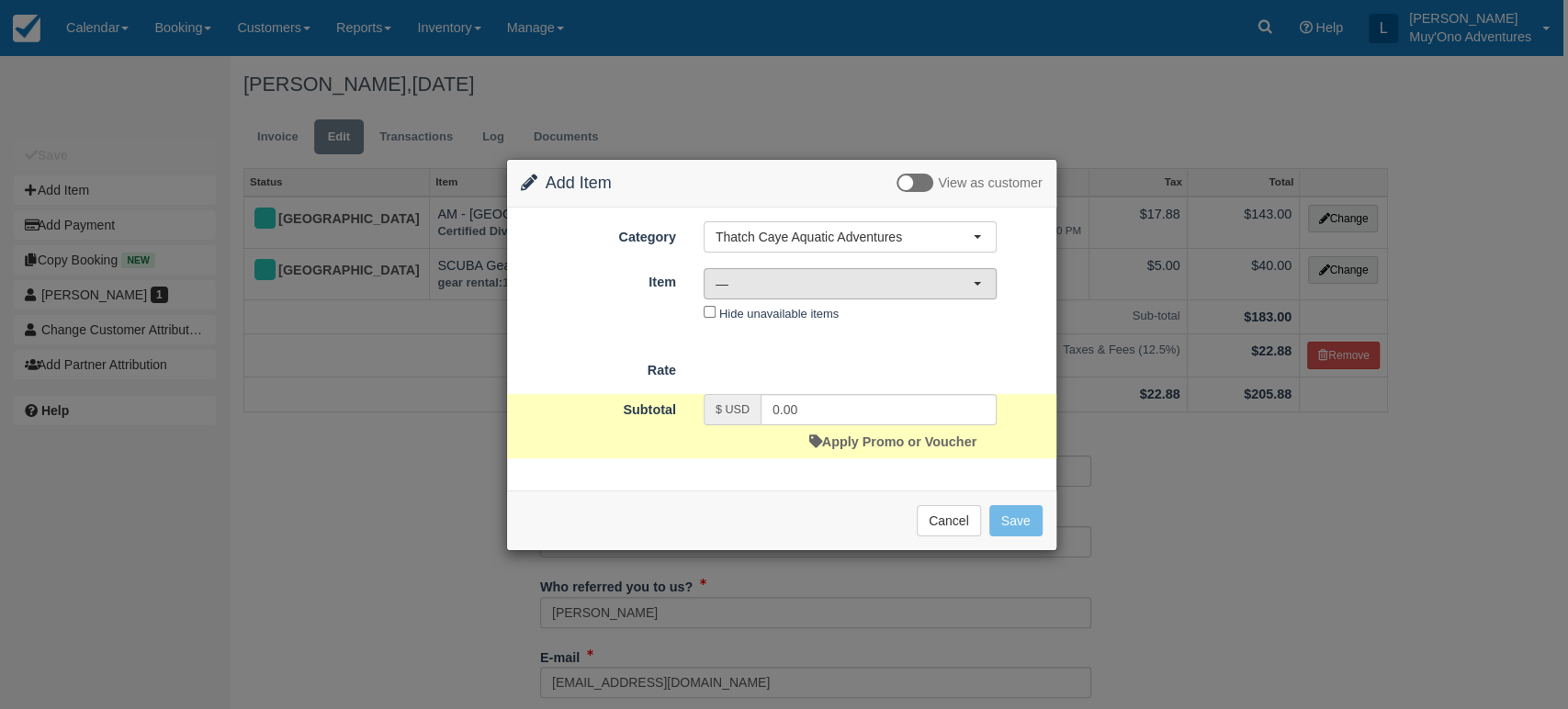
click at [957, 287] on span "—" at bounding box center [844, 283] width 257 height 18
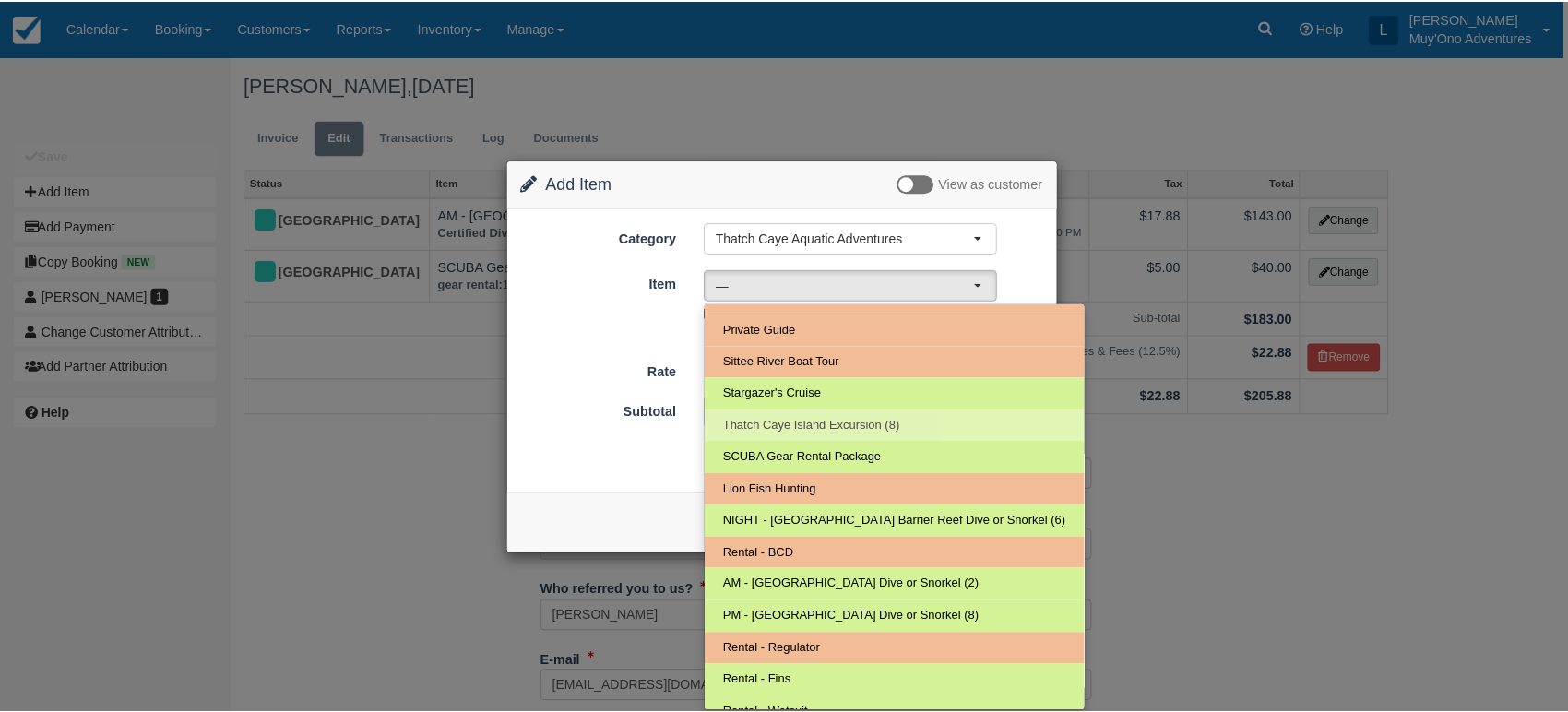
scroll to position [102, 0]
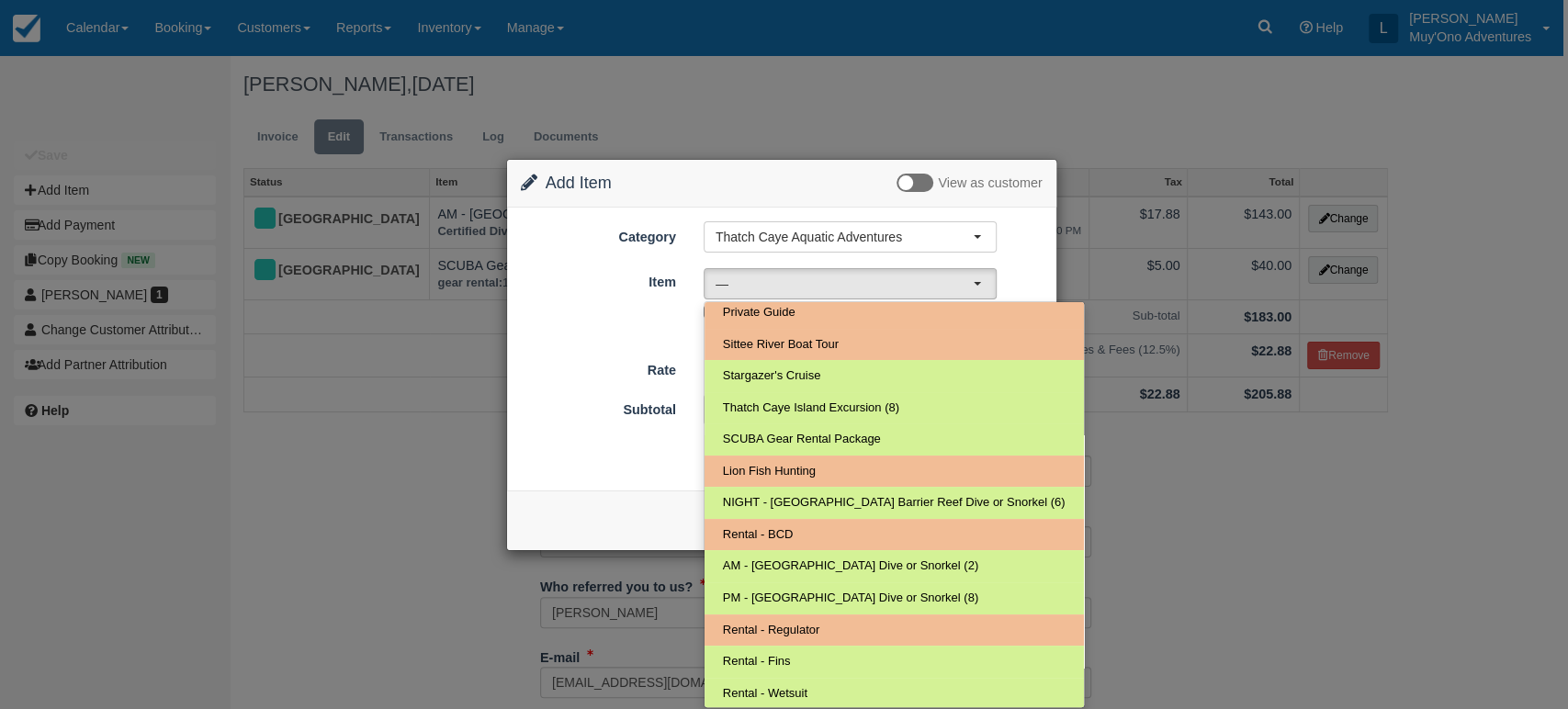
click at [1140, 563] on div "Change Item Add Item View as customer Category Thatch Caye Aquatic Adventures M…" at bounding box center [784, 354] width 1568 height 709
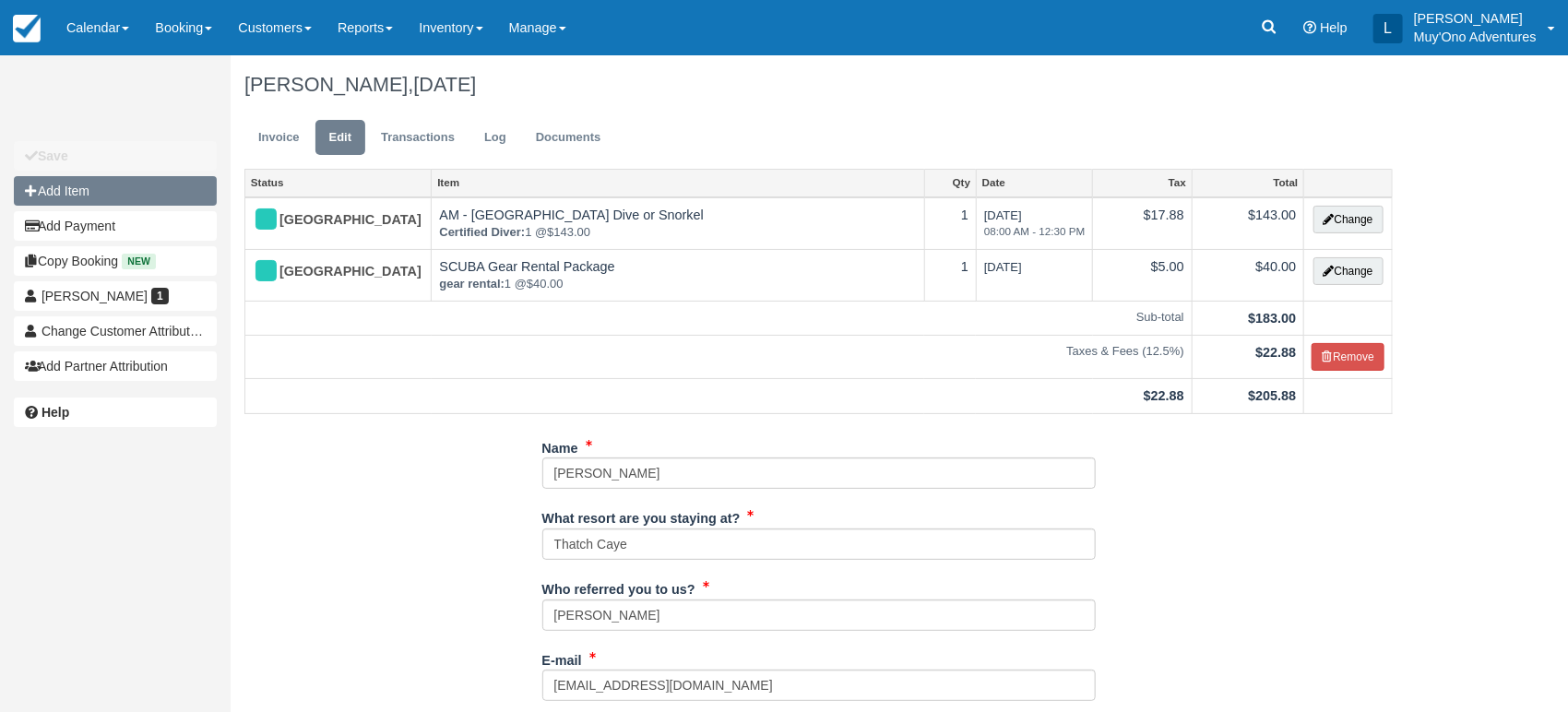
click at [136, 189] on button "Add Item" at bounding box center [115, 191] width 203 height 30
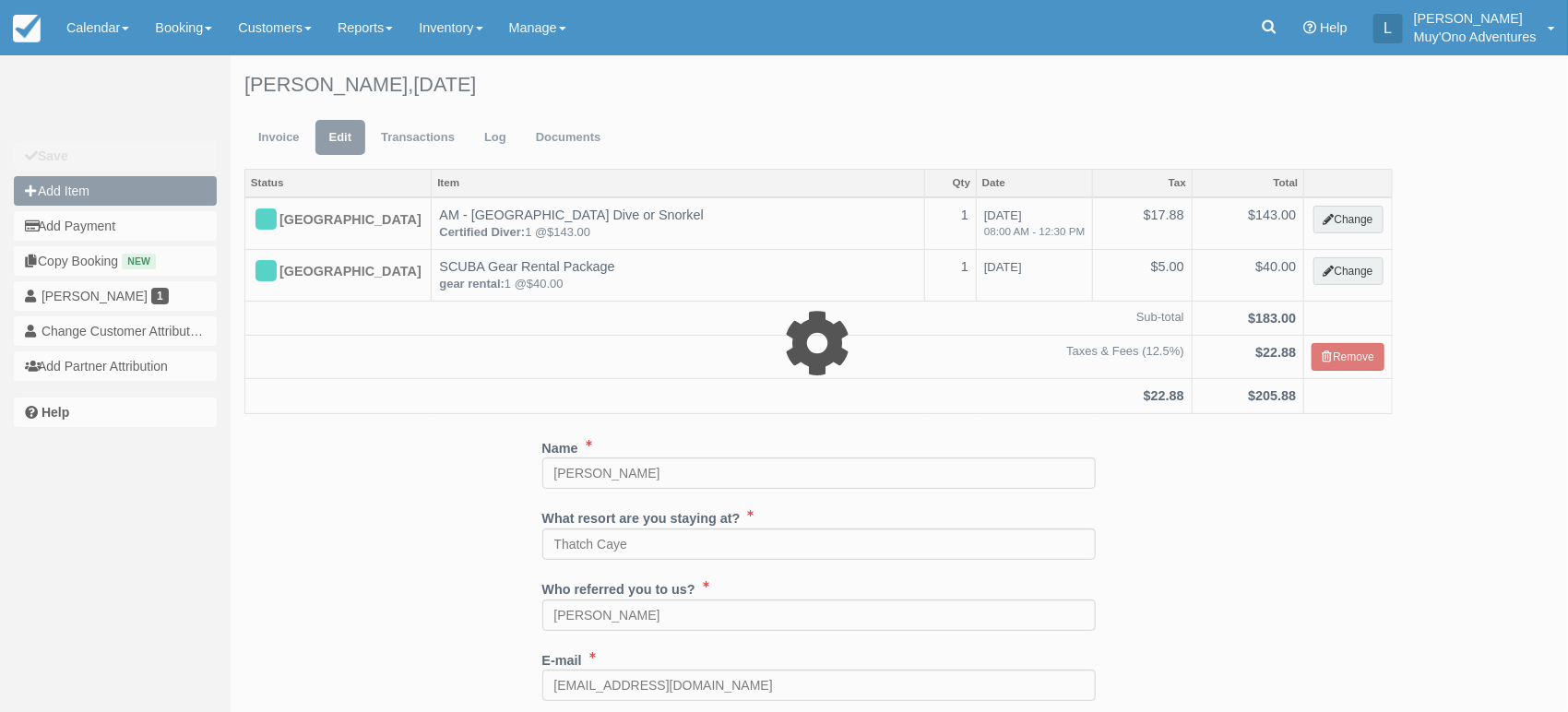
type input "0.00"
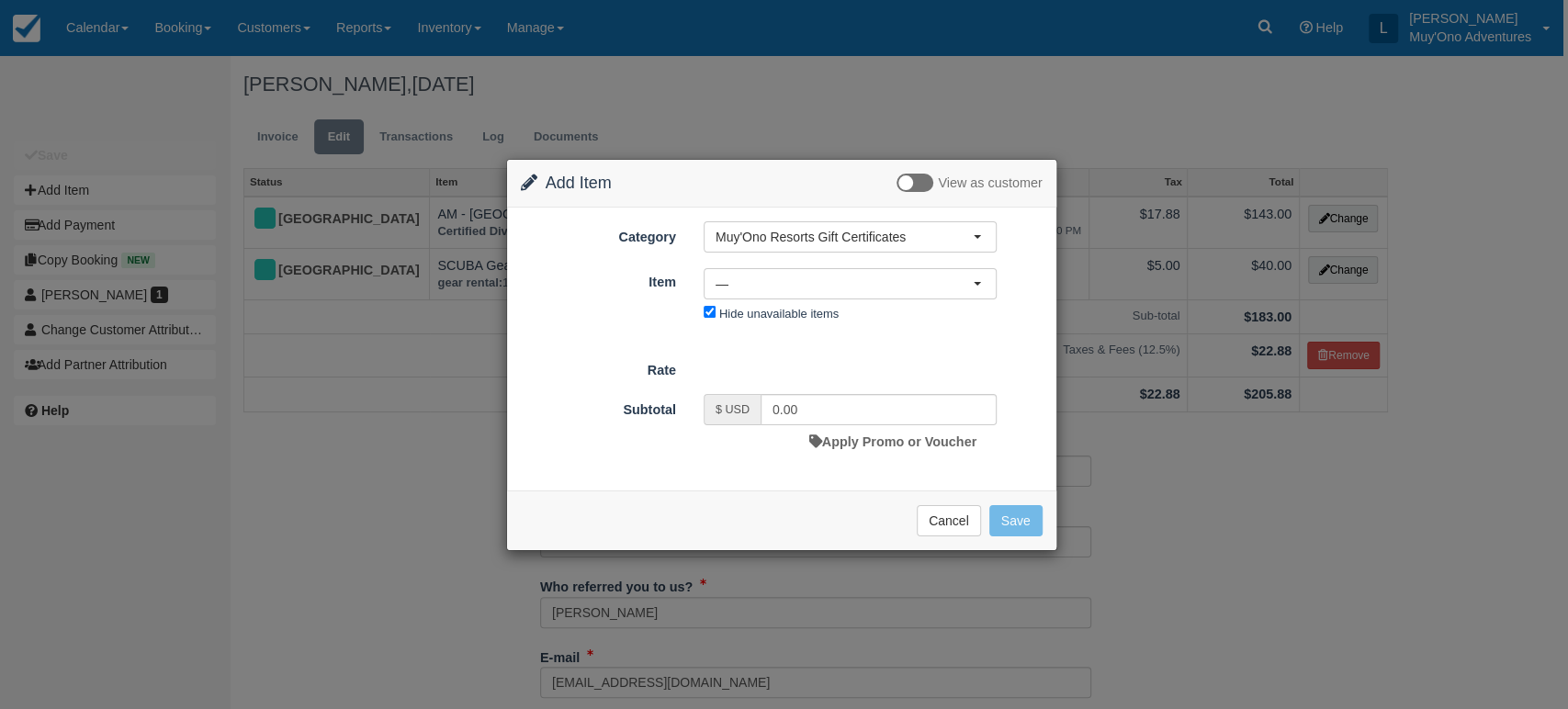
click at [1242, 494] on div "Change Item Add Item View as customer Category Muy'Ono Resorts Gift Certificate…" at bounding box center [784, 354] width 1568 height 709
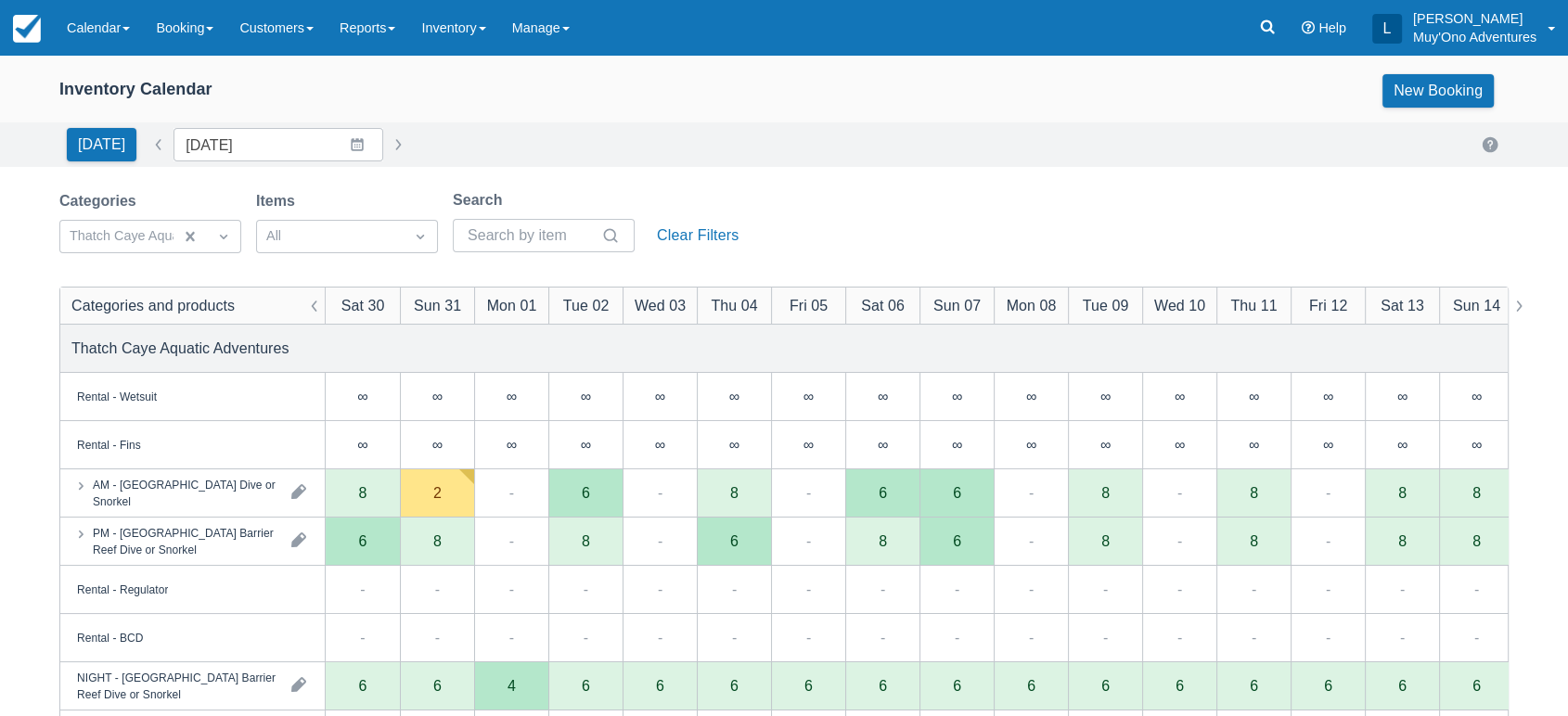
click at [512, 105] on div "Inventory Calendar New Booking" at bounding box center [784, 90] width 1449 height 33
click at [254, 495] on div "AM - [GEOGRAPHIC_DATA] Dive or Snorkel" at bounding box center [184, 492] width 184 height 33
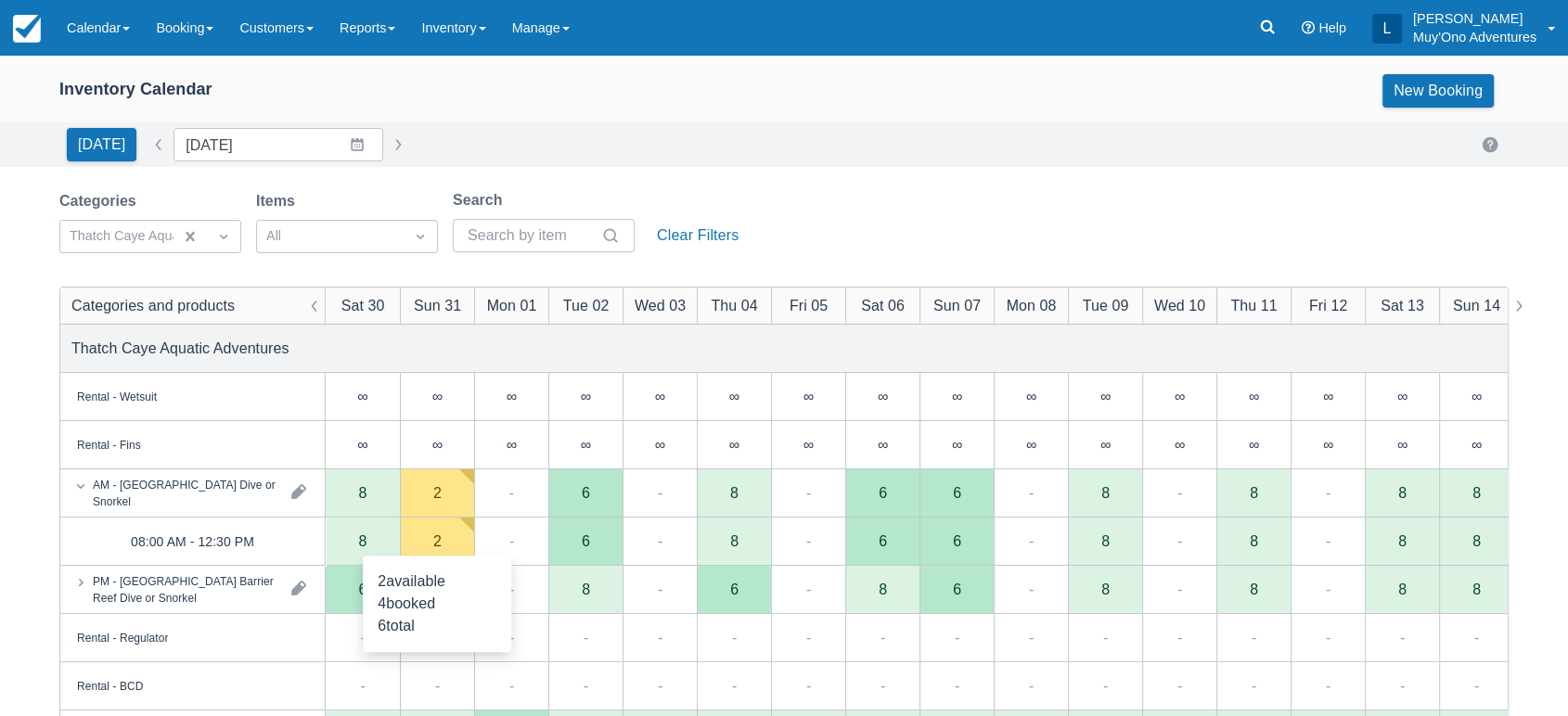
click at [436, 533] on div "2" at bounding box center [437, 540] width 9 height 15
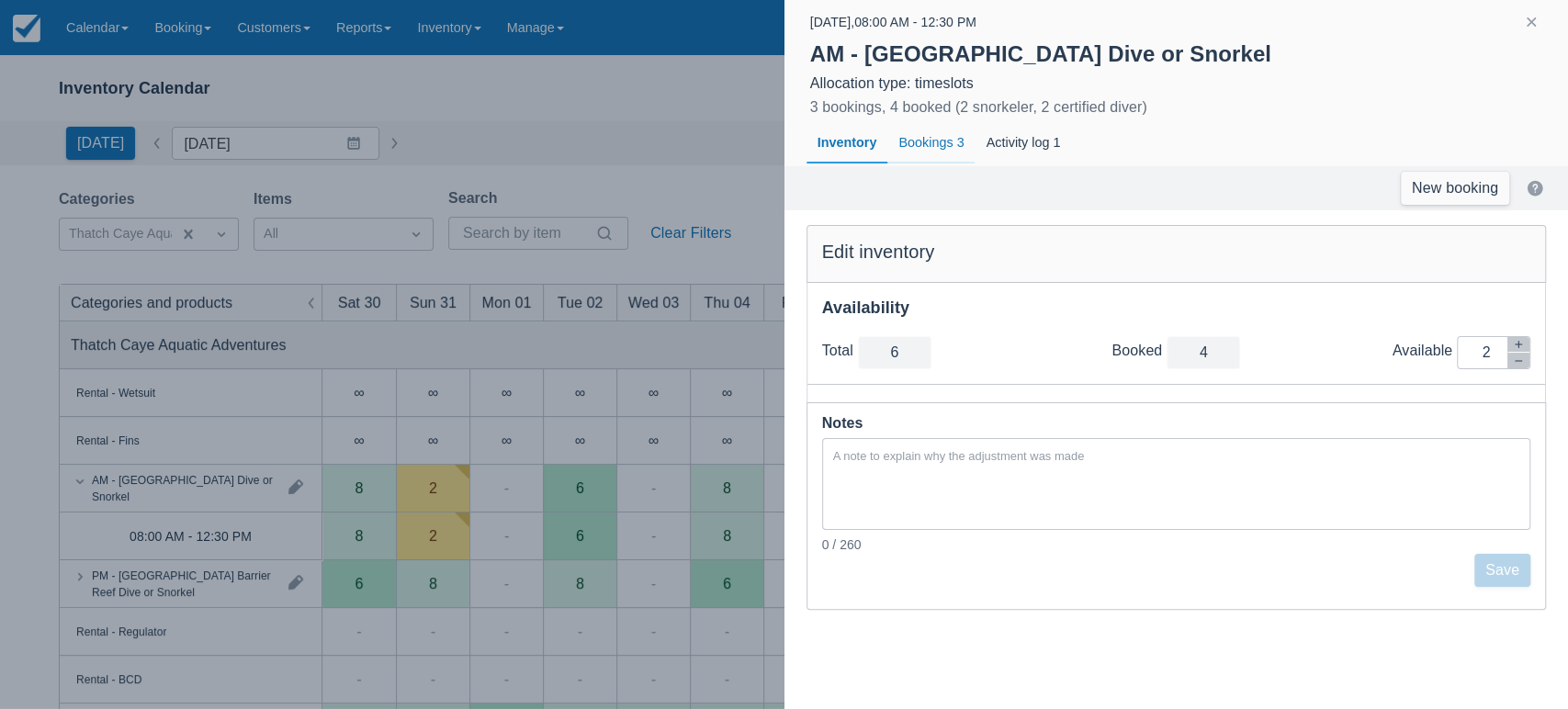
click at [956, 144] on div "Bookings 3" at bounding box center [930, 144] width 88 height 42
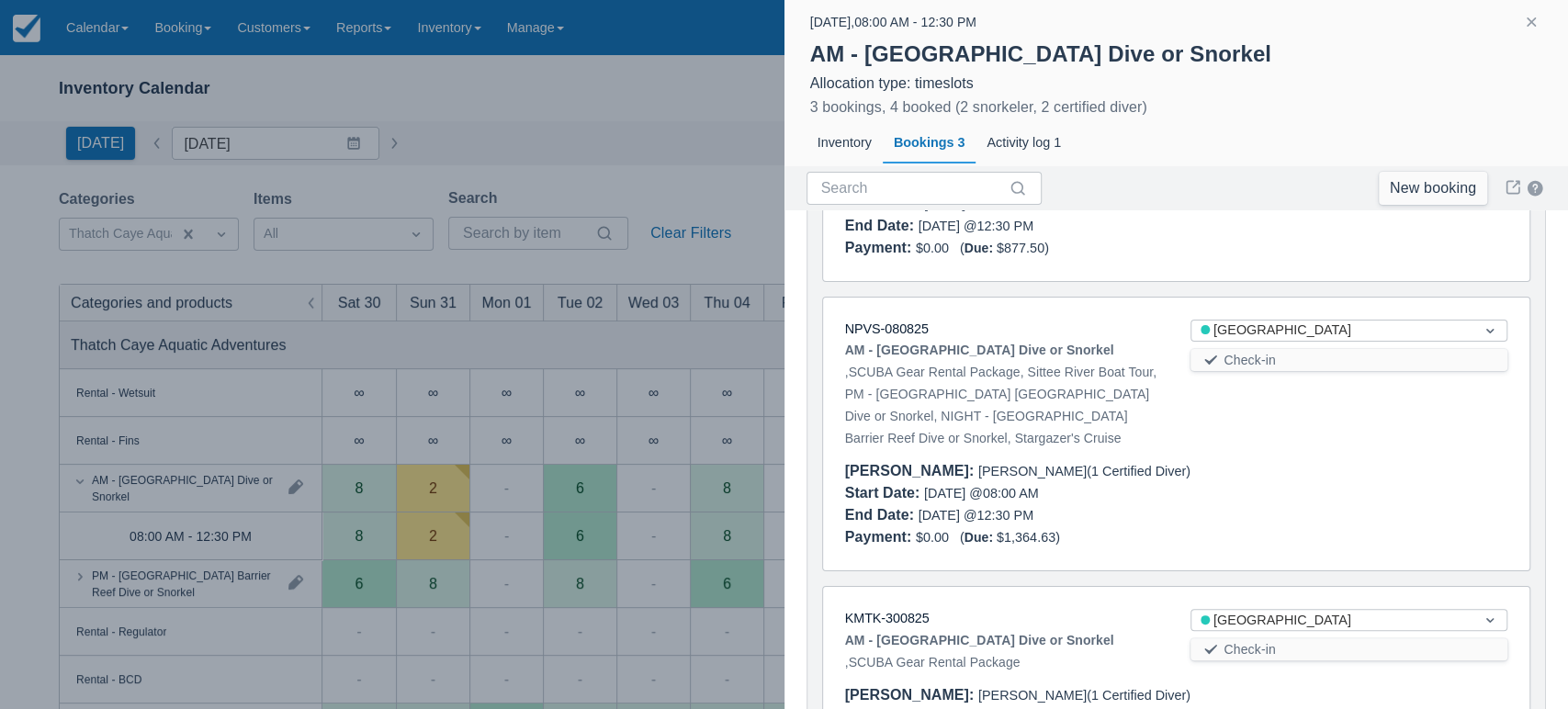
scroll to position [413, 0]
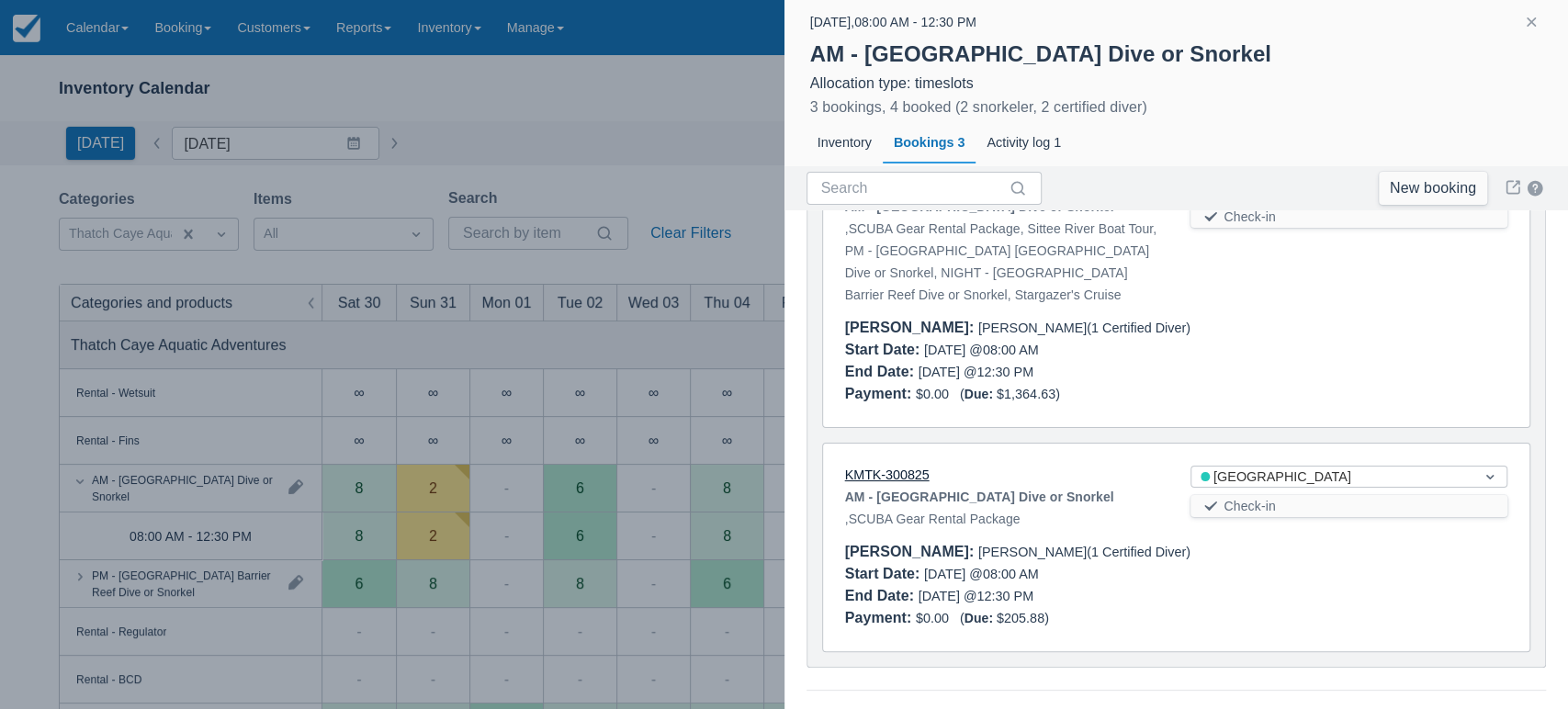
click at [882, 478] on link "KMTK-300825" at bounding box center [887, 474] width 85 height 14
click at [1532, 30] on button "button" at bounding box center [1530, 21] width 22 height 22
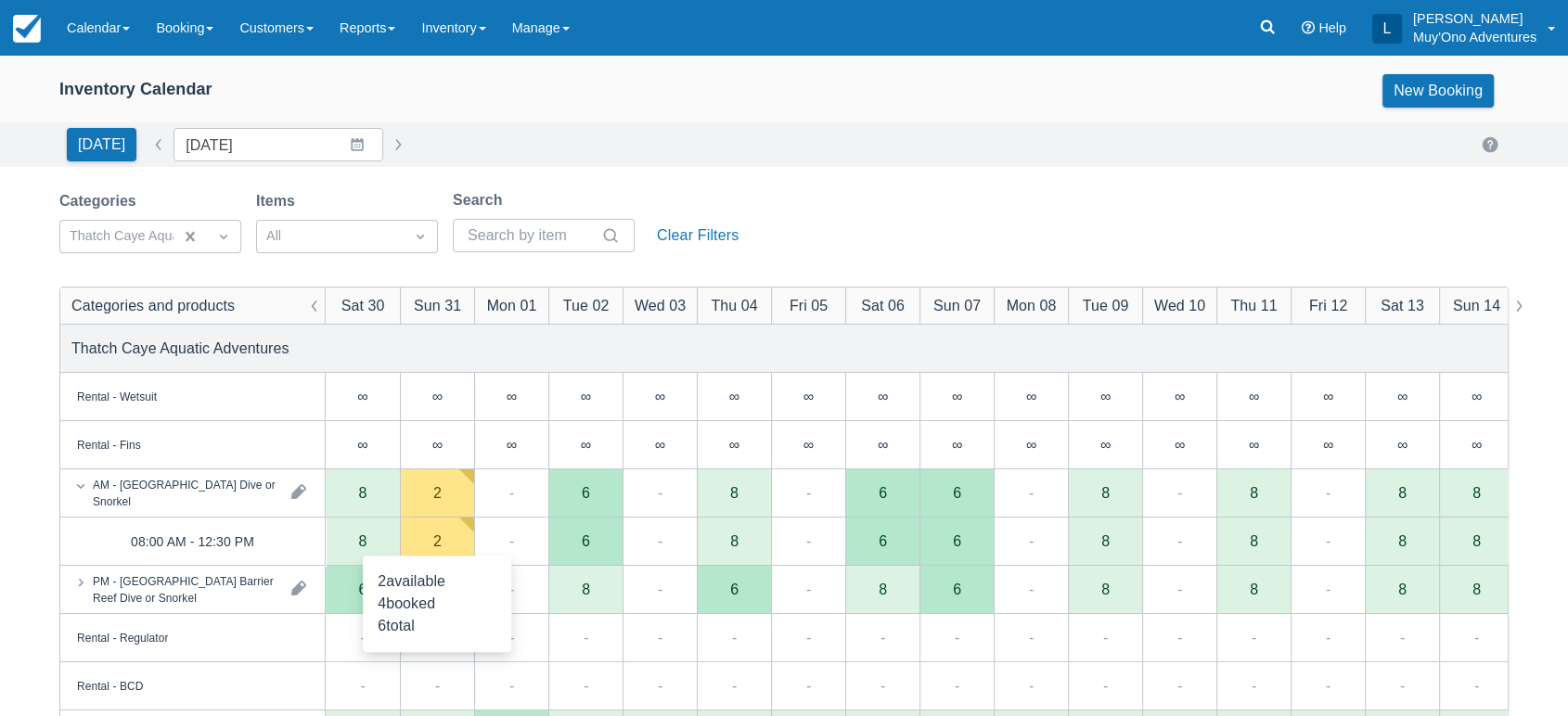
click at [449, 535] on div "2" at bounding box center [437, 542] width 74 height 49
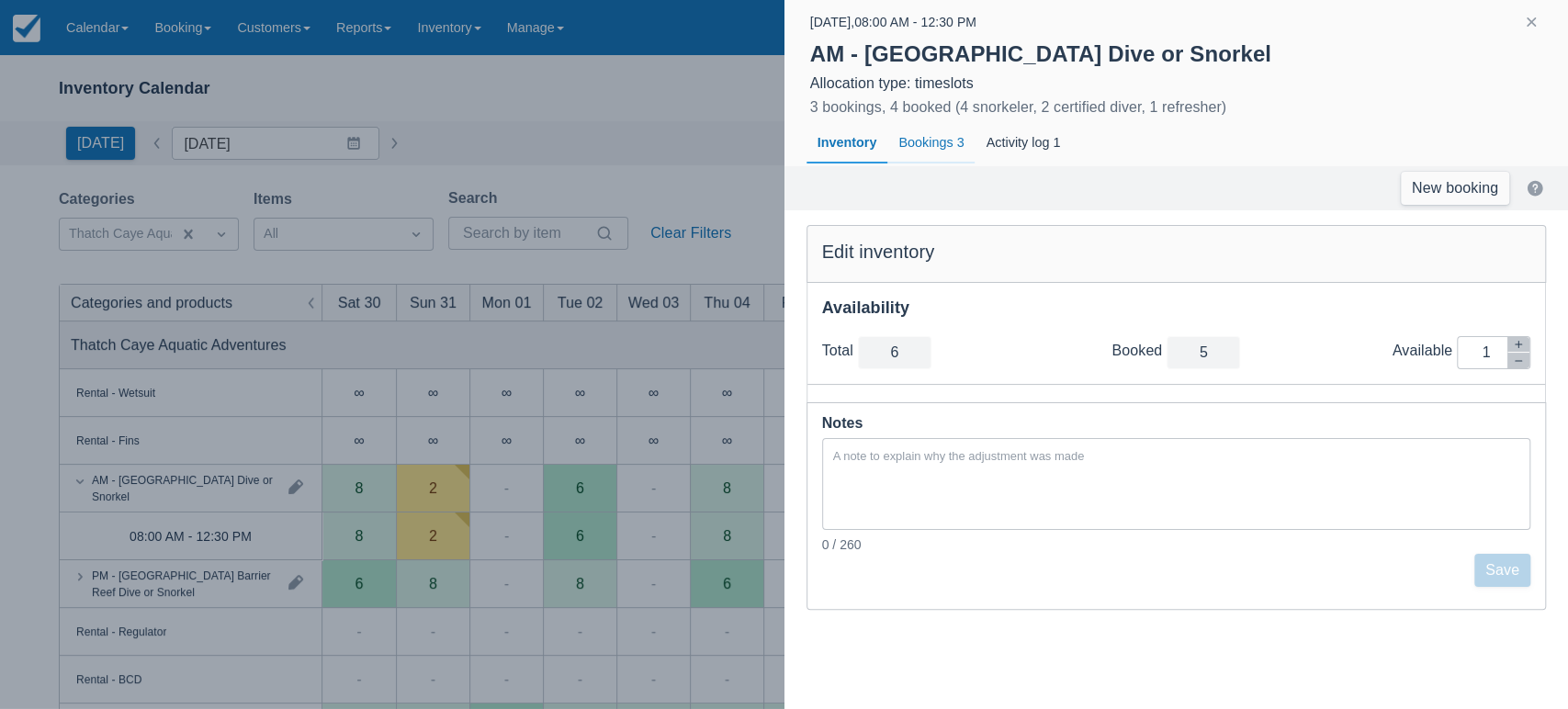
click at [938, 152] on div "Bookings 3" at bounding box center [930, 144] width 88 height 42
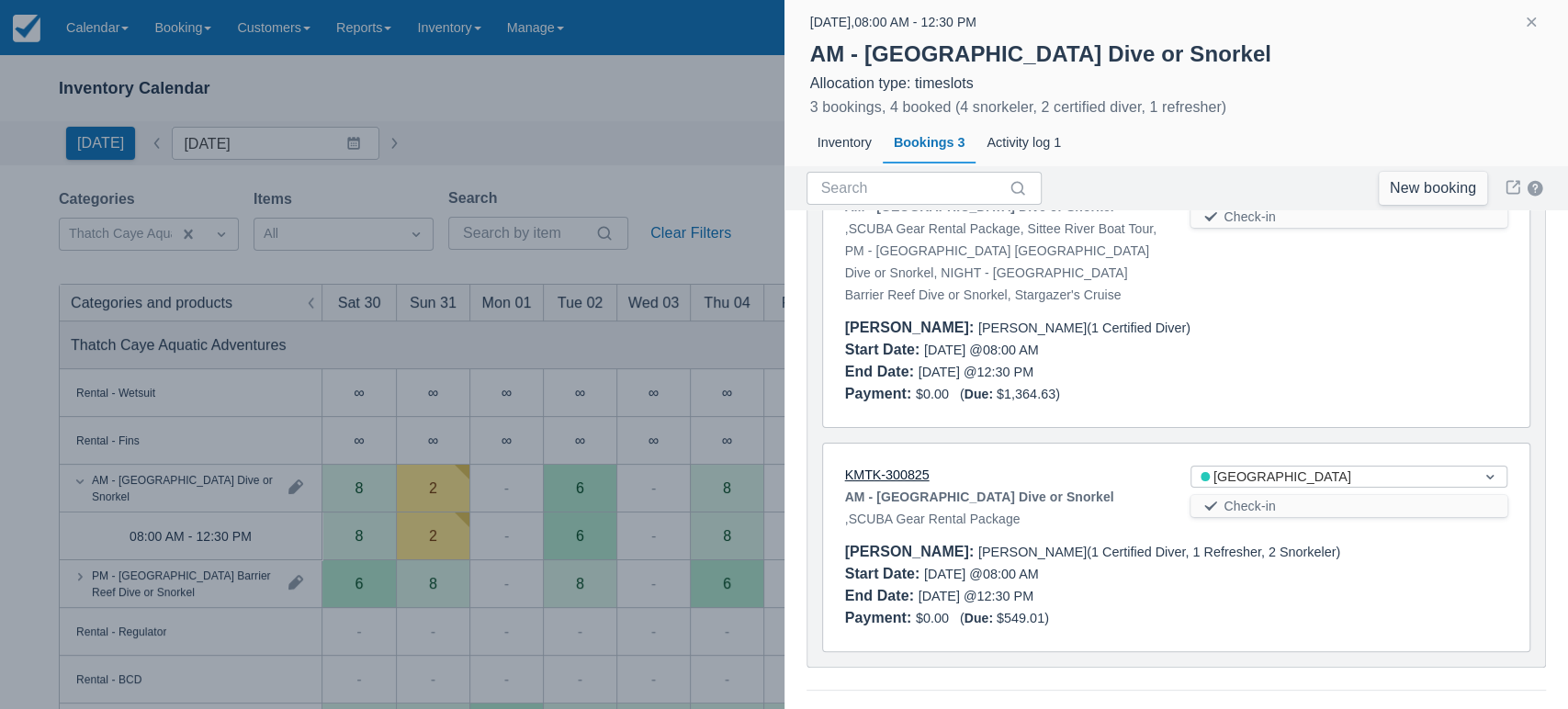
click at [894, 478] on link "KMTK-300825" at bounding box center [887, 474] width 85 height 14
click at [1418, 186] on link "New booking" at bounding box center [1432, 188] width 109 height 33
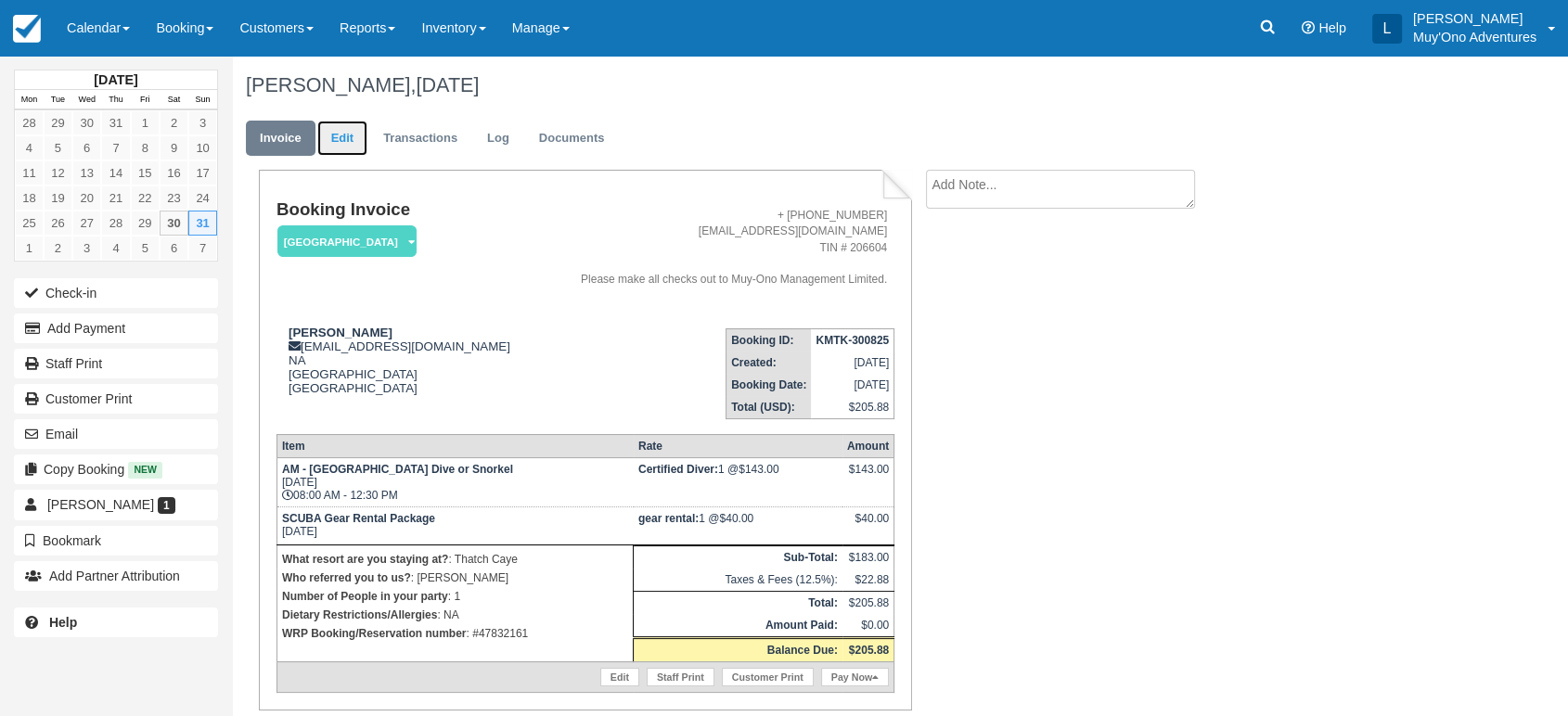
click at [346, 137] on link "Edit" at bounding box center [342, 138] width 50 height 36
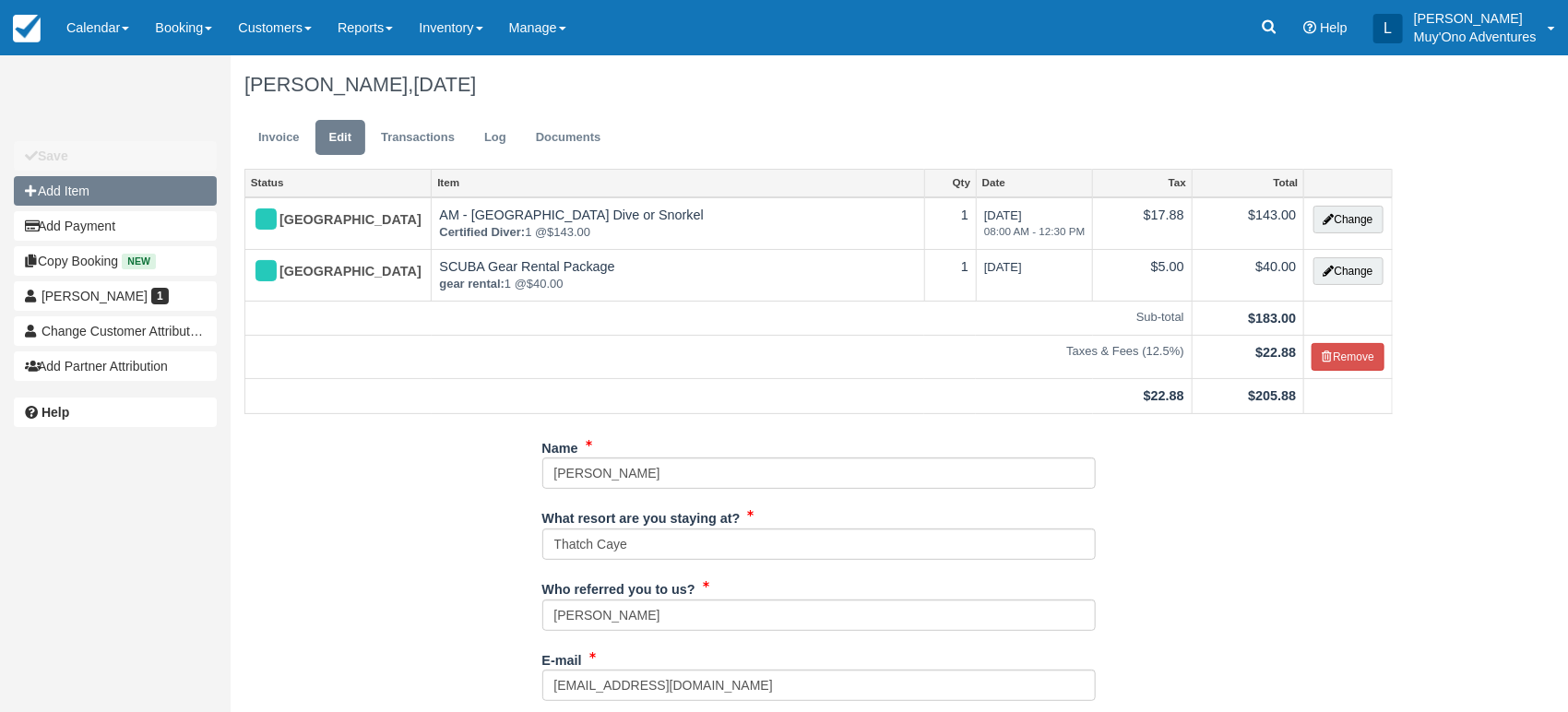
click at [106, 191] on button "Add Item" at bounding box center [115, 191] width 203 height 30
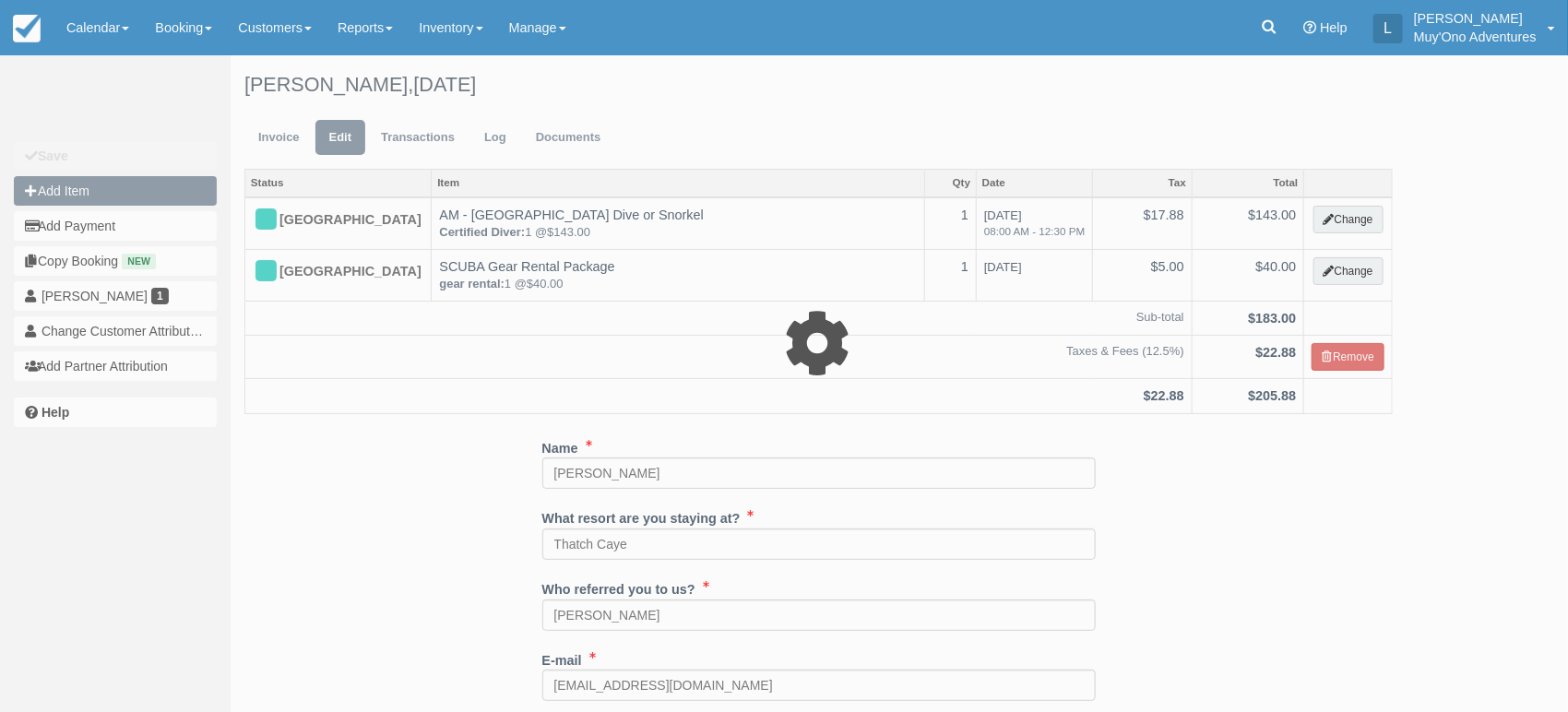
type input "0.00"
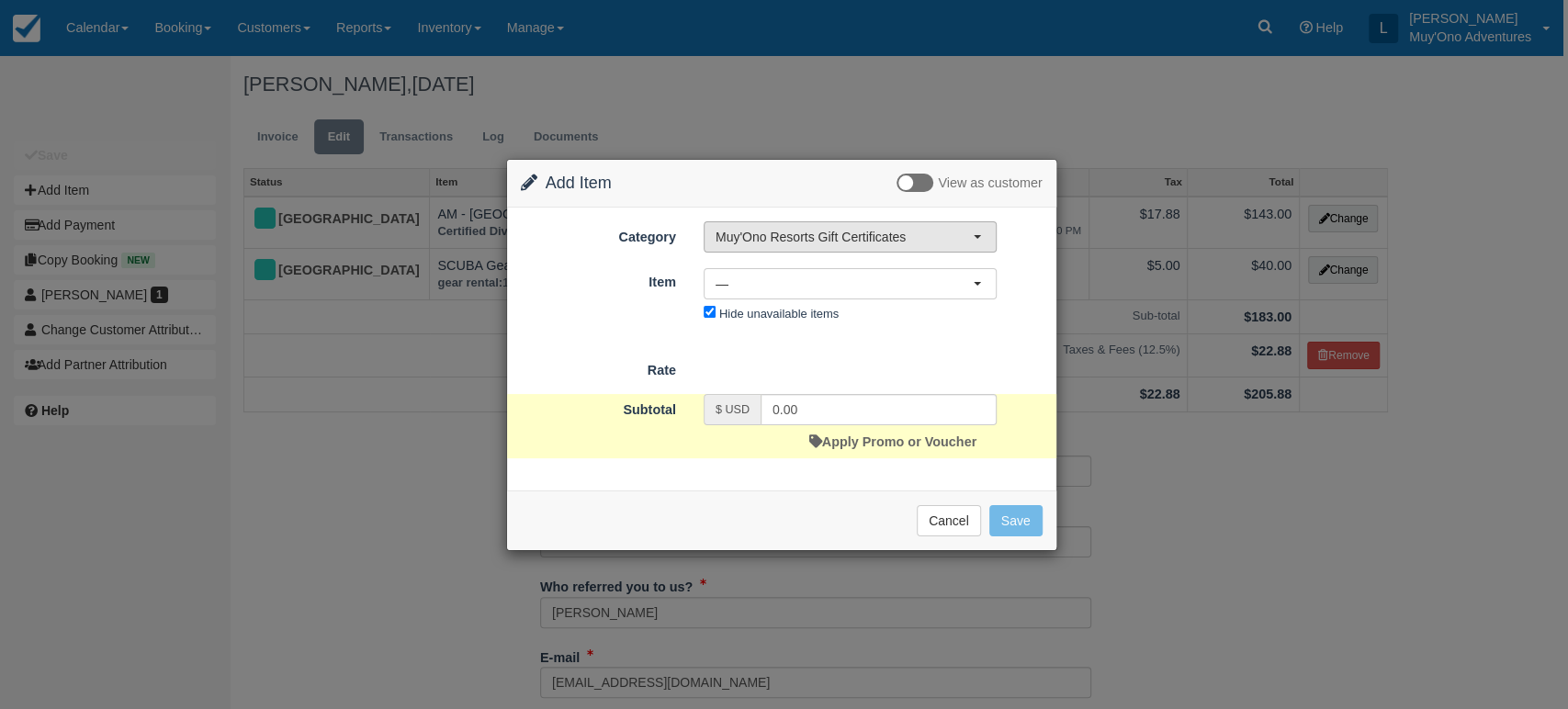
click at [978, 237] on span "button" at bounding box center [978, 237] width 8 height 4
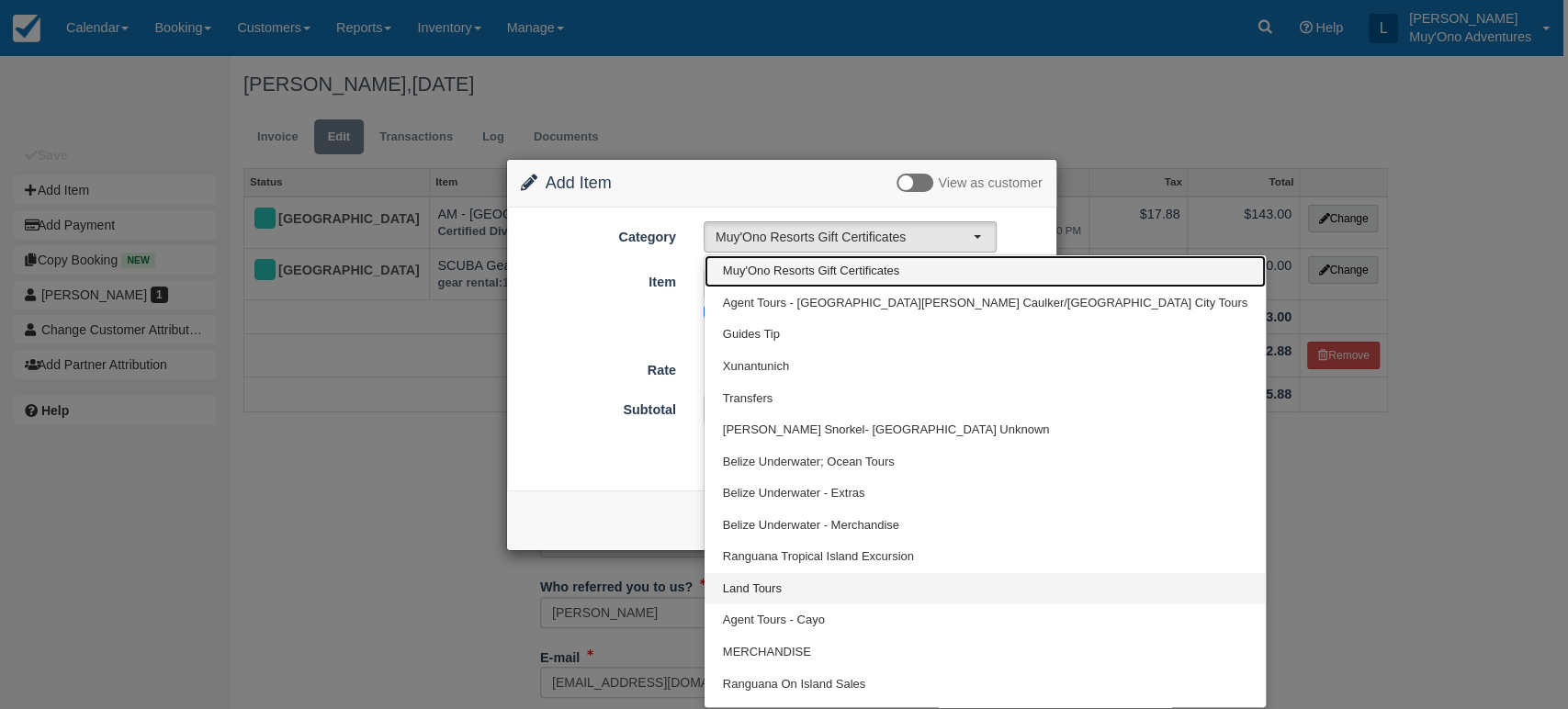
scroll to position [22, 0]
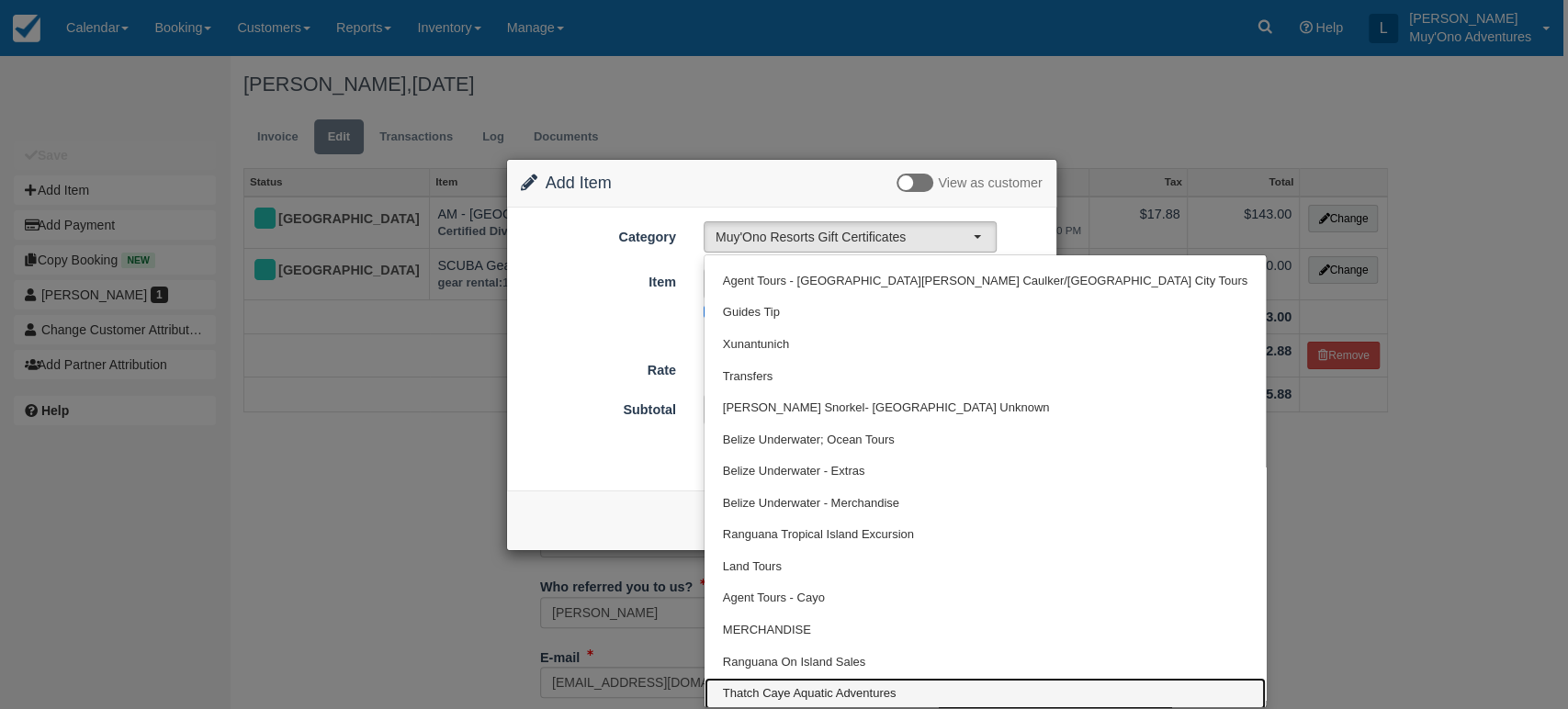
click at [820, 685] on span "Thatch Caye Aquatic Adventures" at bounding box center [809, 694] width 173 height 17
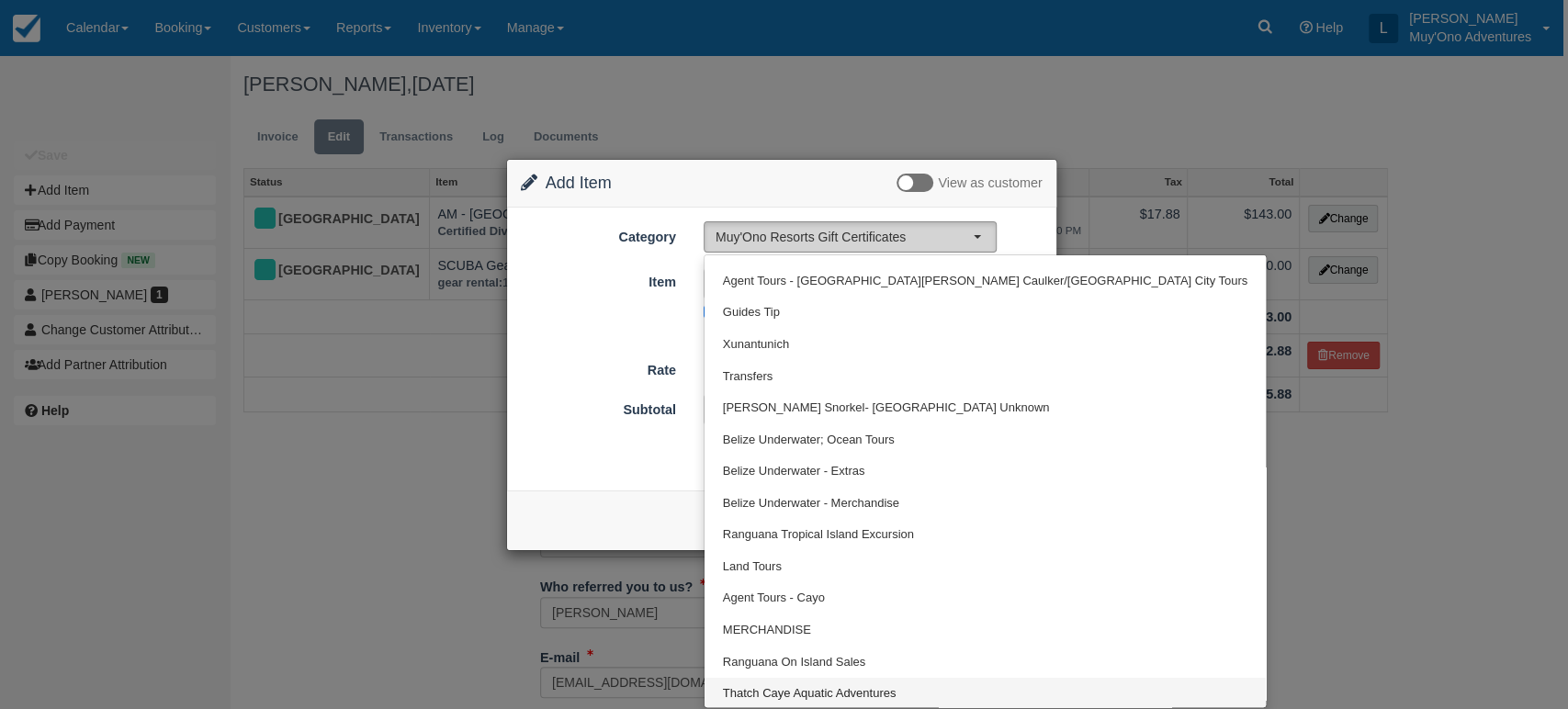
select select "64"
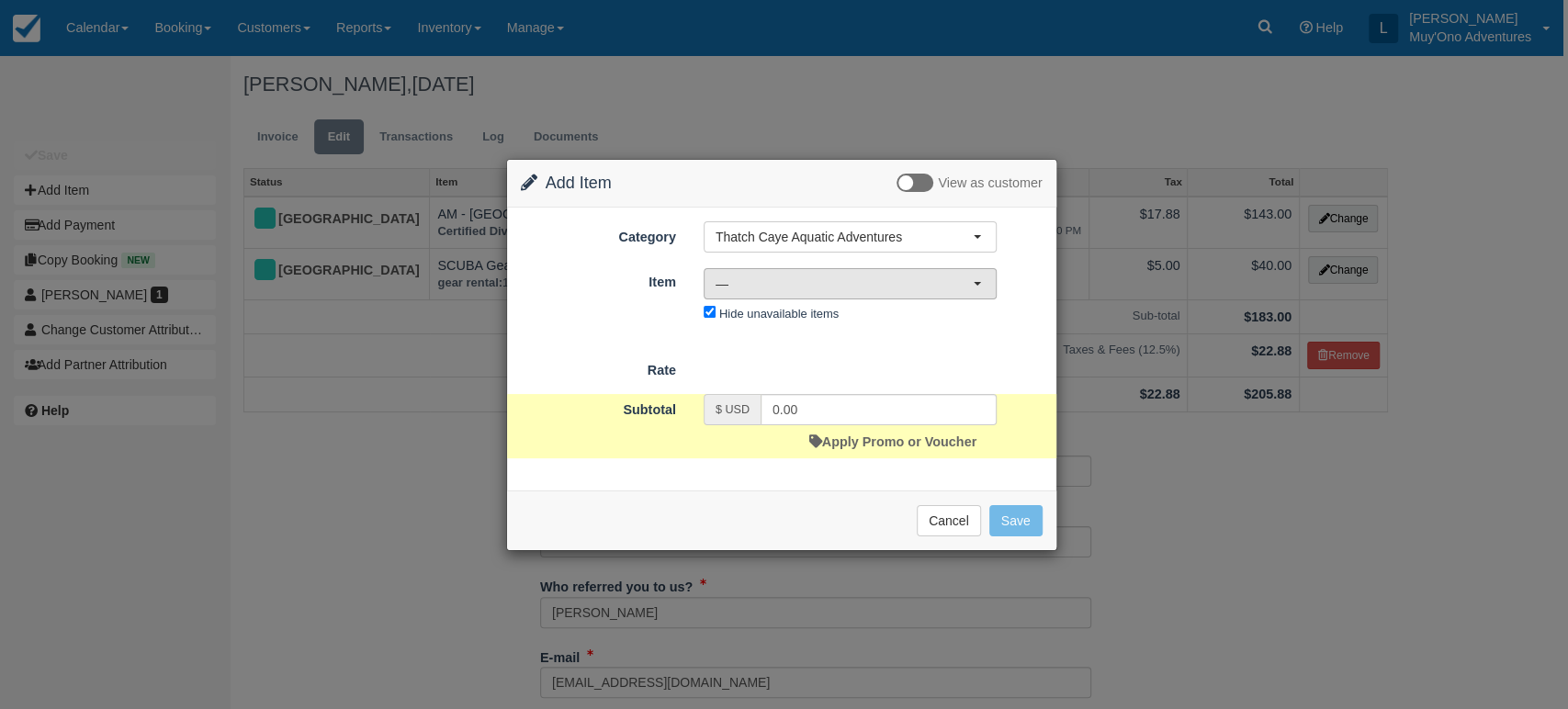
click at [899, 278] on span "—" at bounding box center [844, 283] width 257 height 18
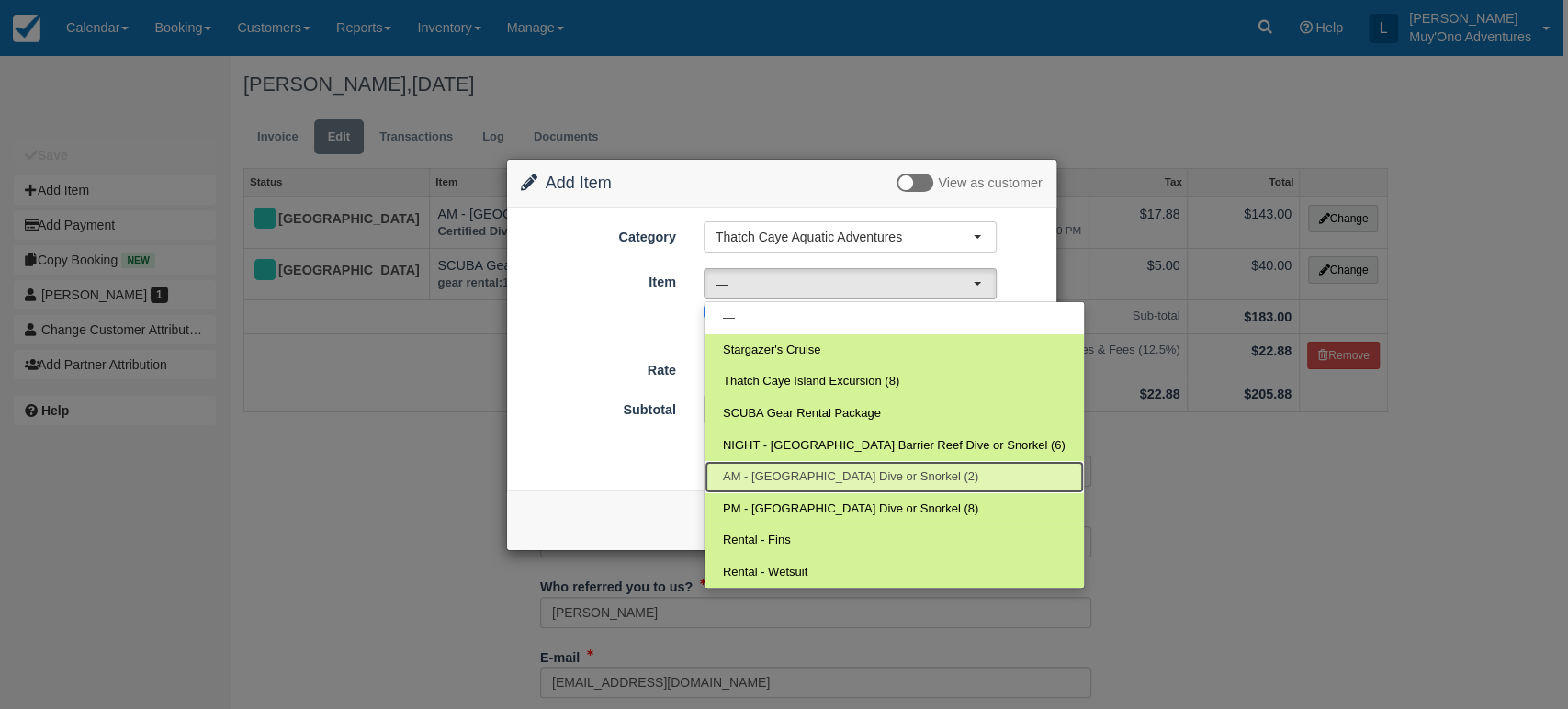
click at [867, 470] on span "AM - [GEOGRAPHIC_DATA] Dive or Snorkel (2)" at bounding box center [849, 477] width 255 height 17
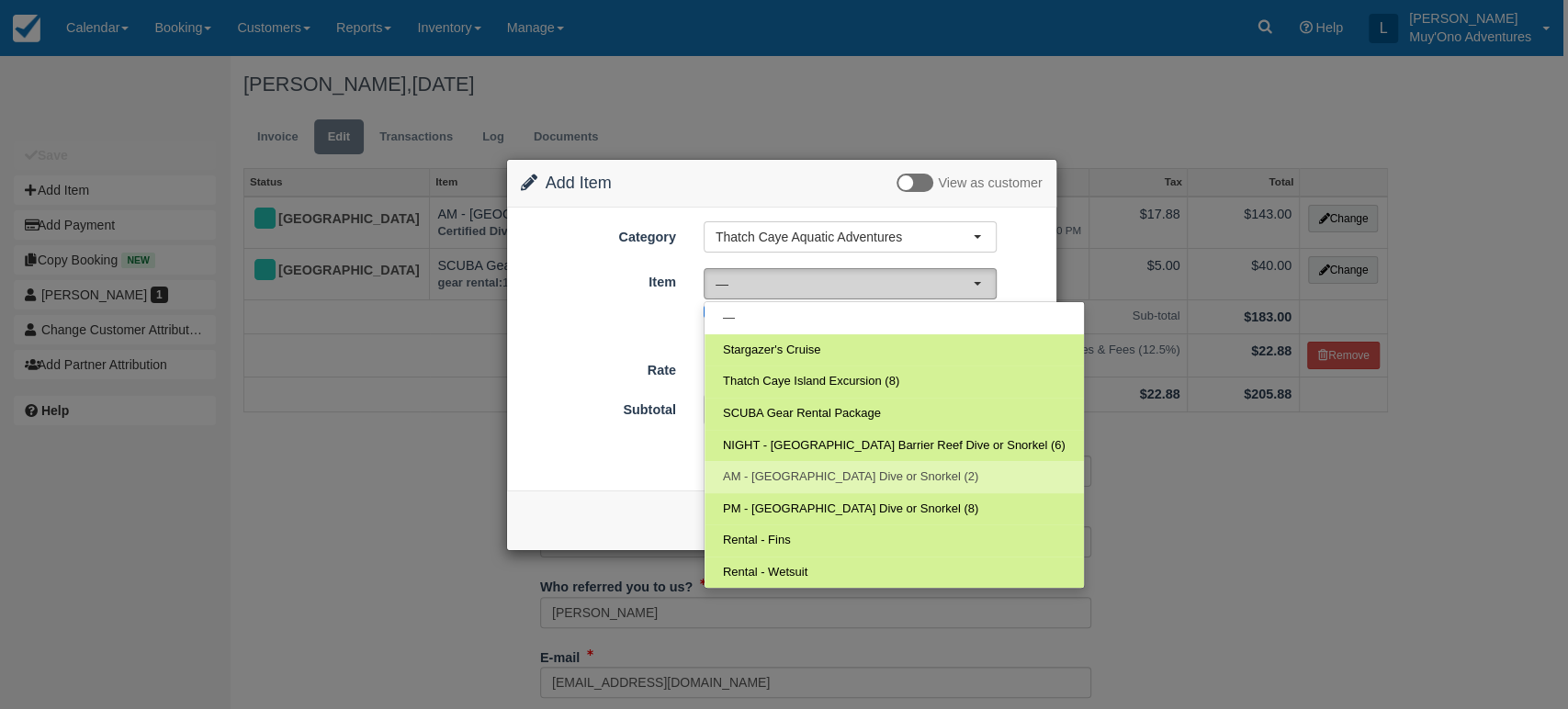
select select "294"
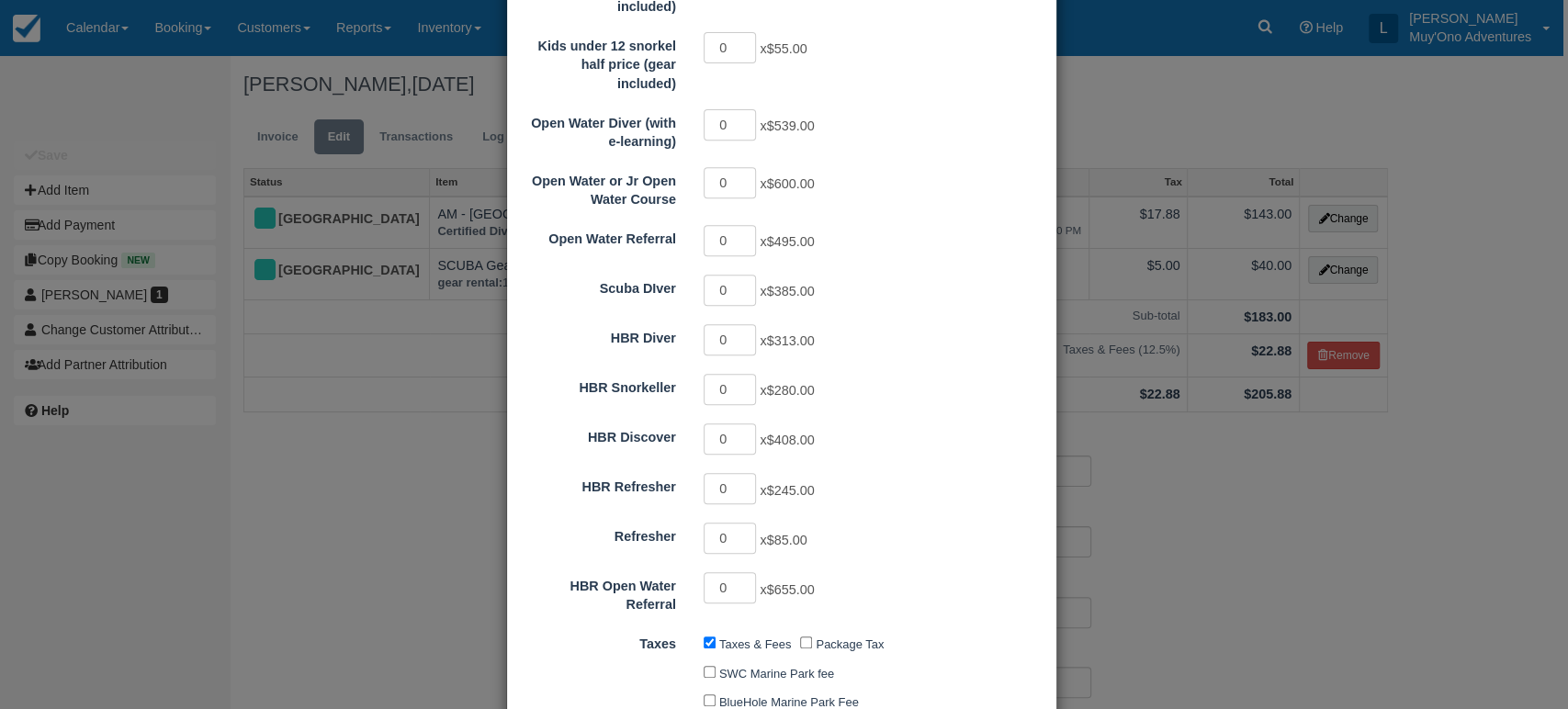
scroll to position [471, 0]
type input "1"
click at [744, 522] on input "1" at bounding box center [729, 538] width 53 height 31
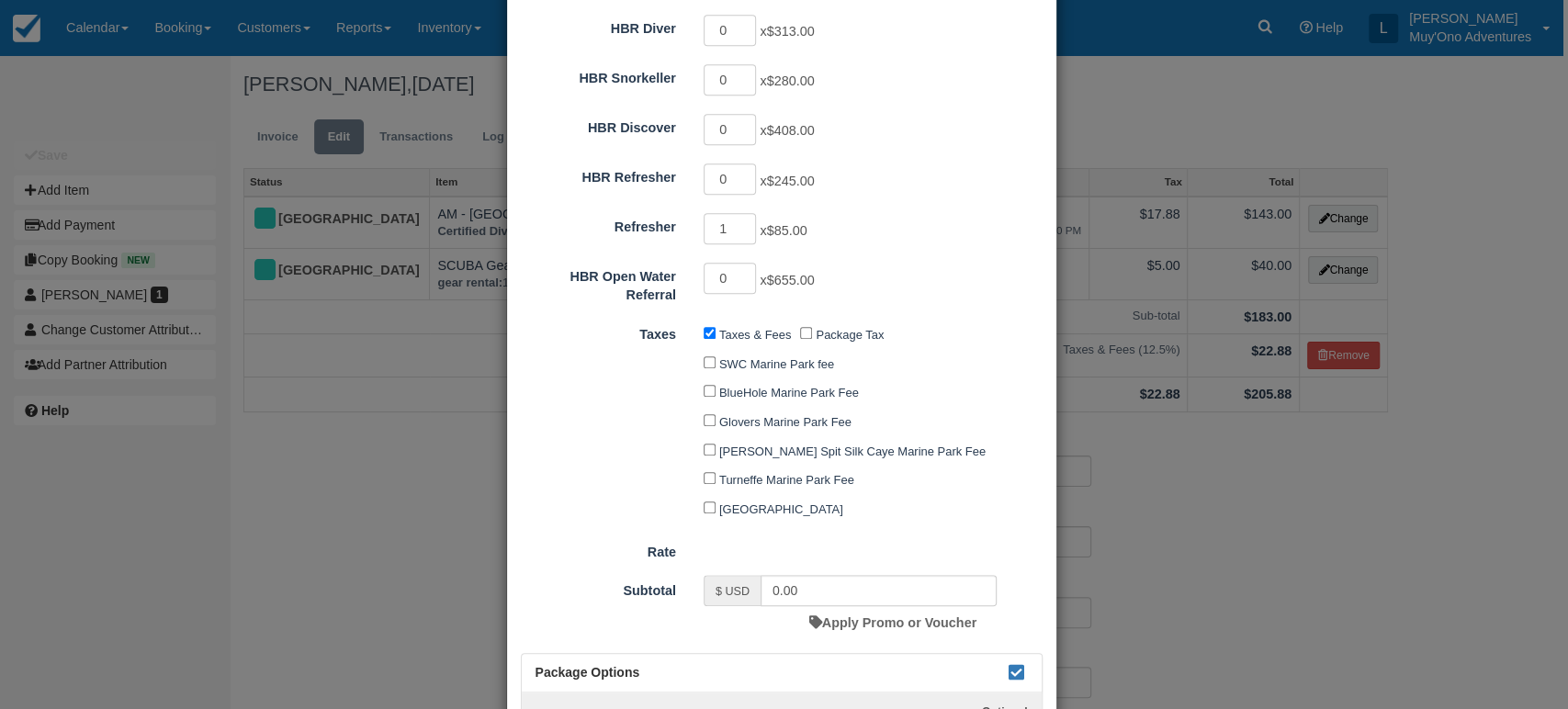
type input "85.00"
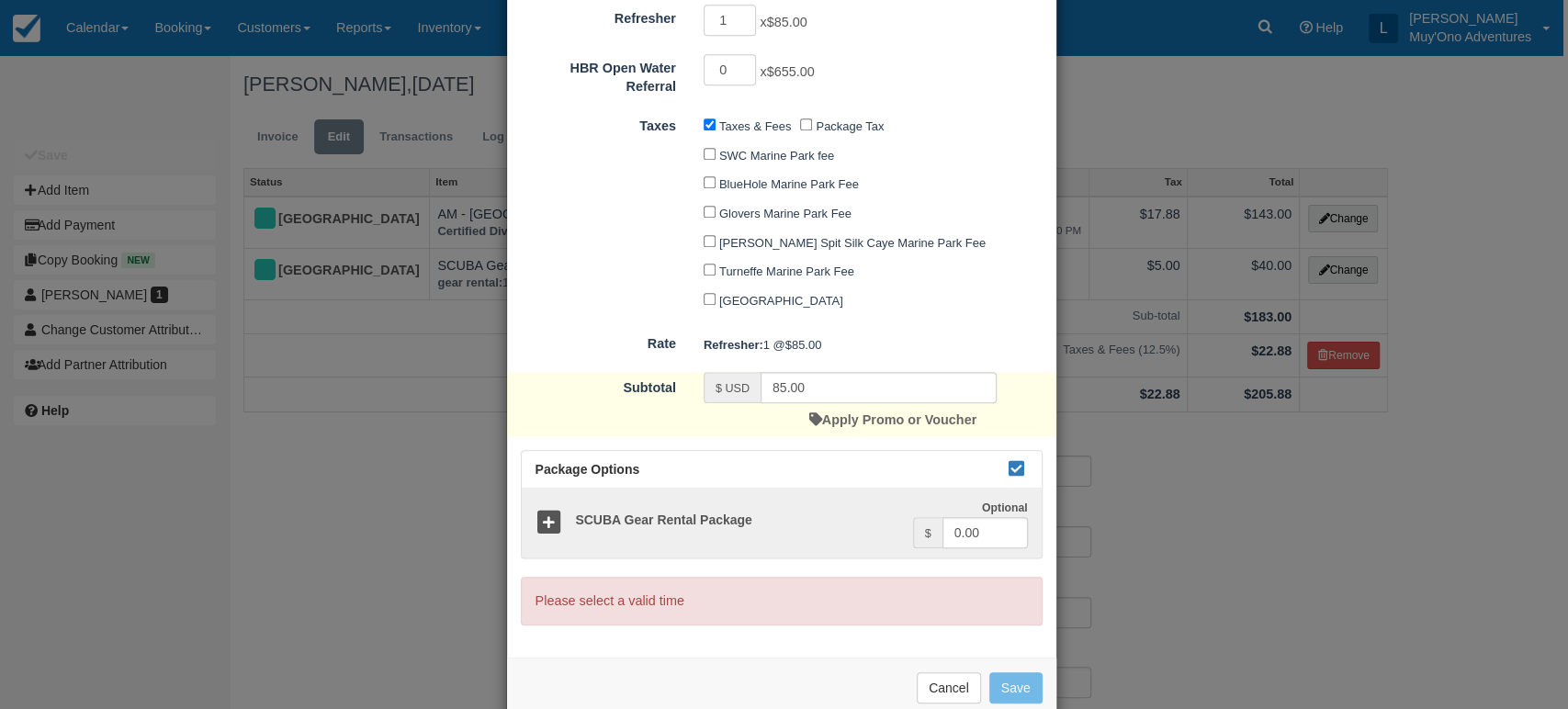
scroll to position [0, 0]
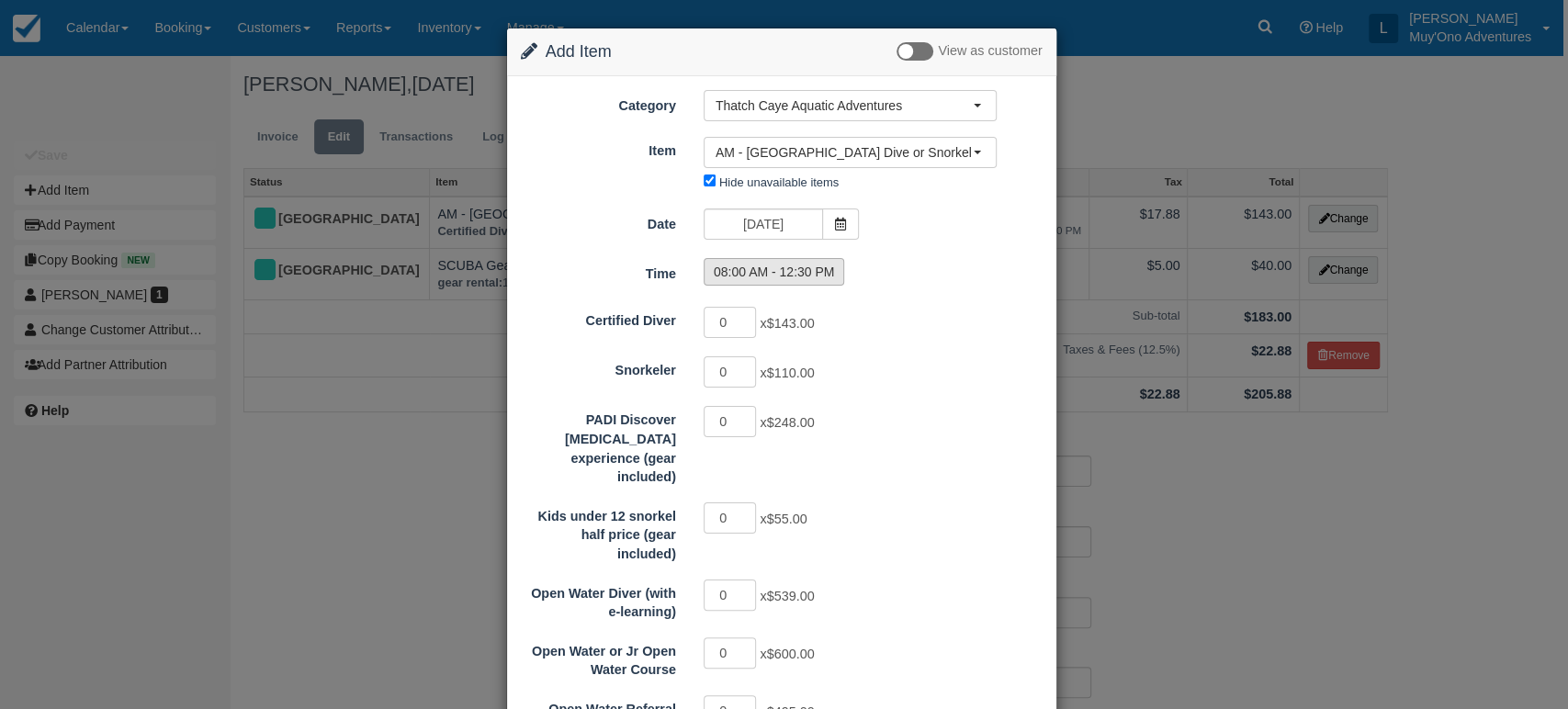
click at [791, 262] on label "08:00 AM - 12:30 PM" at bounding box center [773, 272] width 142 height 28
radio input "true"
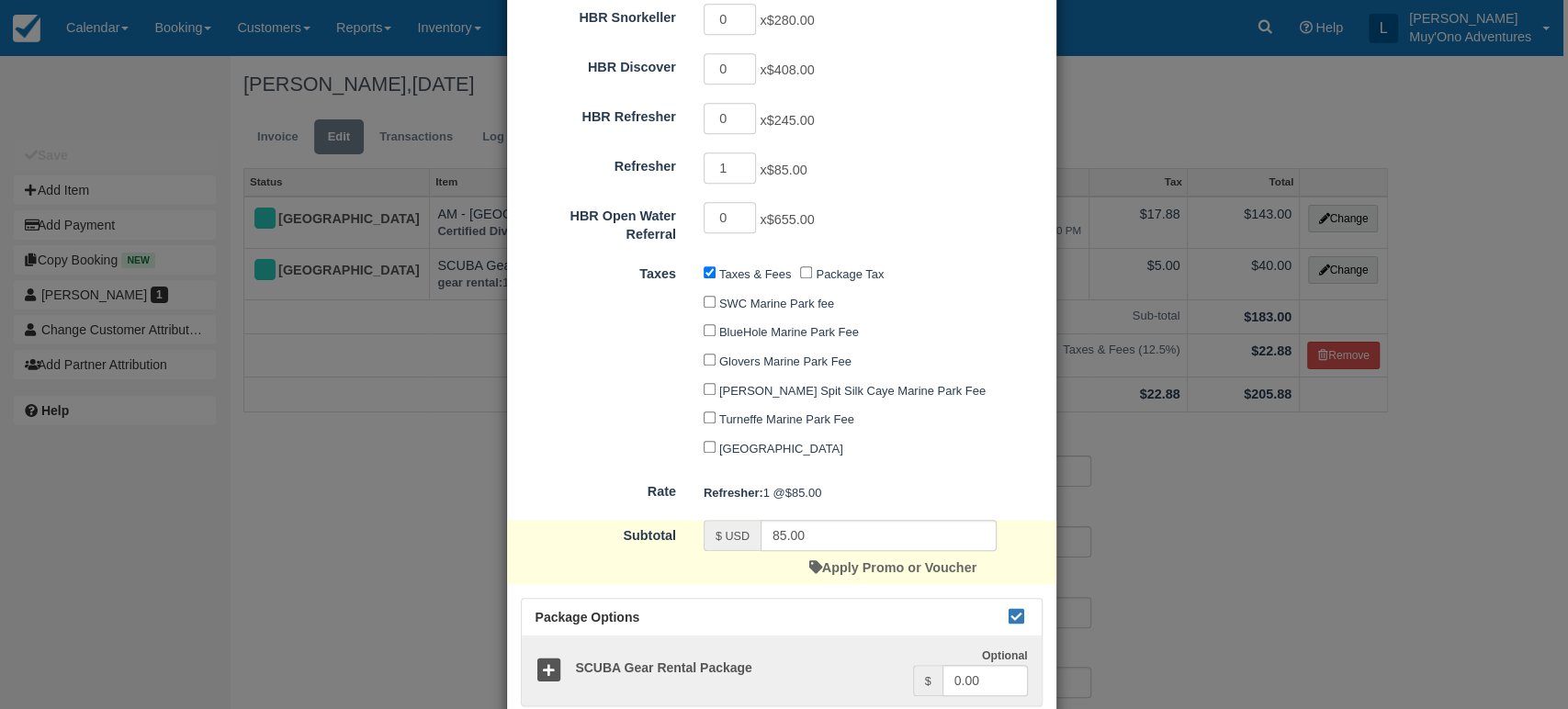
scroll to position [942, 0]
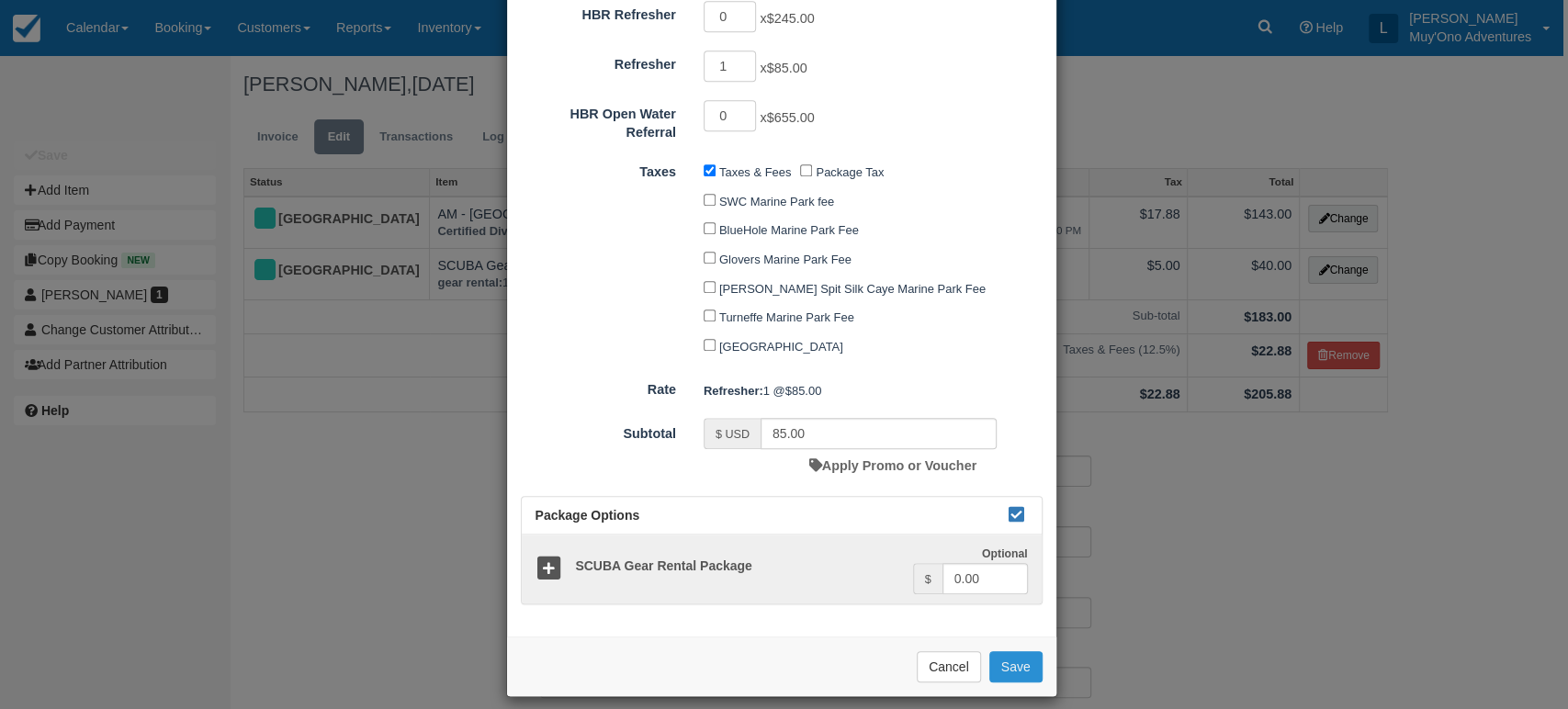
click at [1006, 651] on button "Save" at bounding box center [1015, 667] width 53 height 31
checkbox input "false"
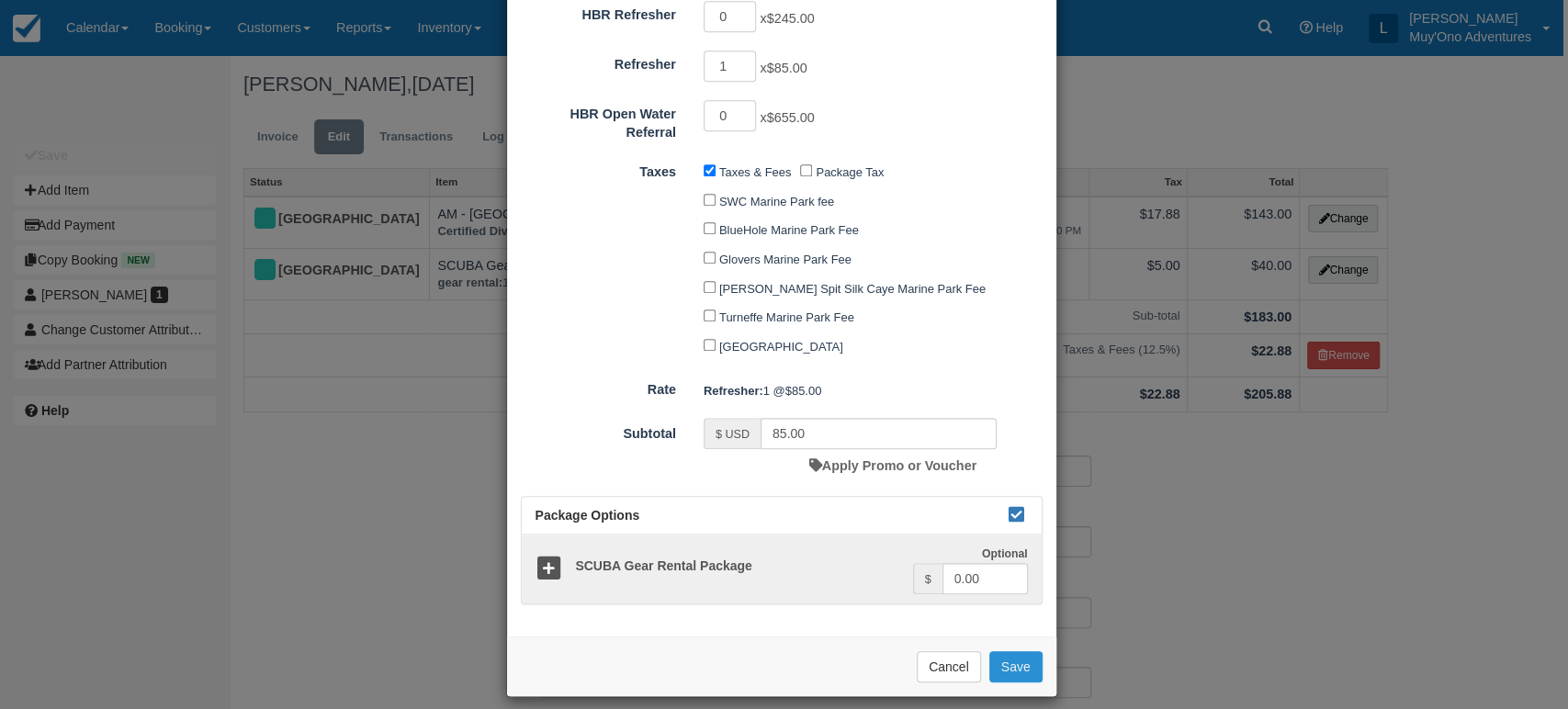
checkbox input "false"
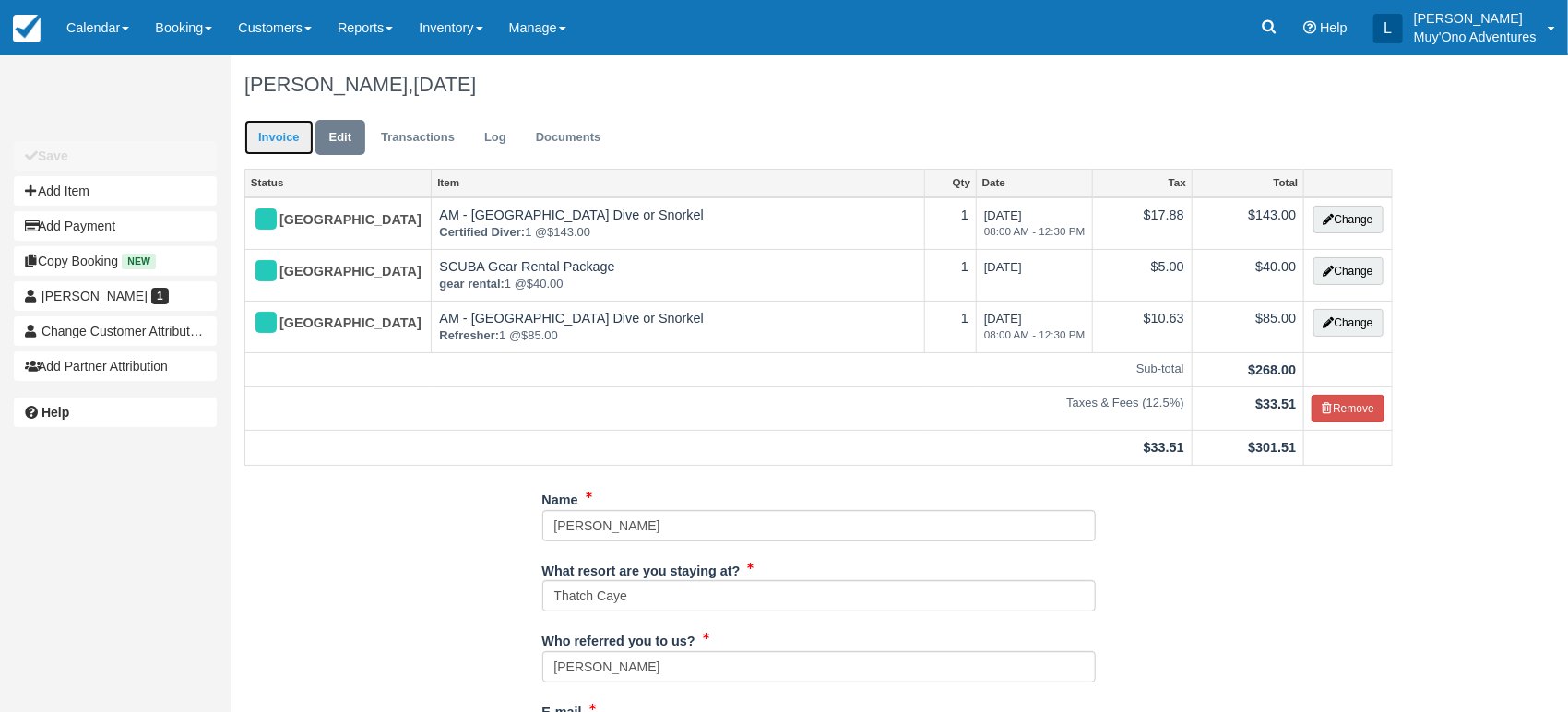
click at [290, 143] on link "Invoice" at bounding box center [280, 137] width 70 height 36
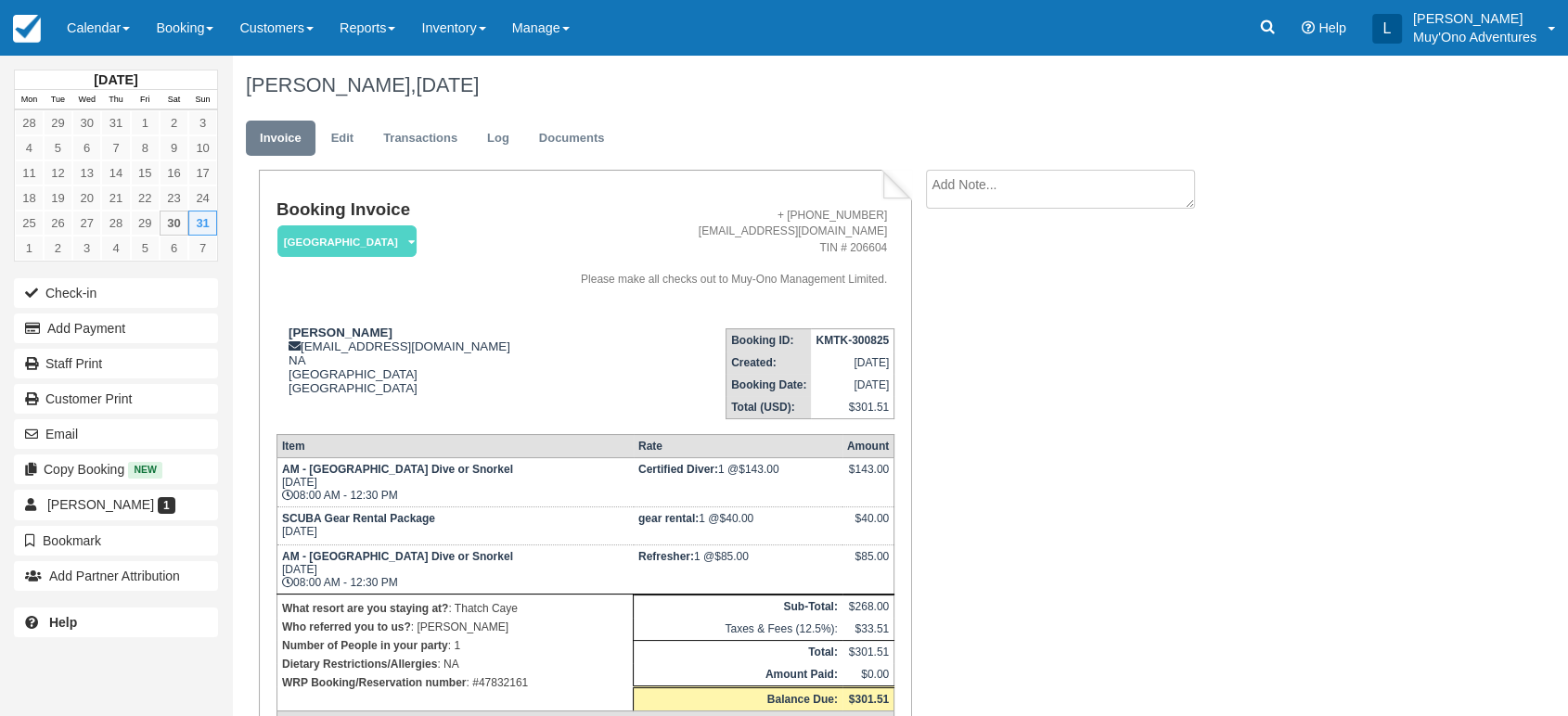
click at [868, 343] on strong "KMTK-300825" at bounding box center [852, 340] width 73 height 13
copy tbody "KMTK-300825"
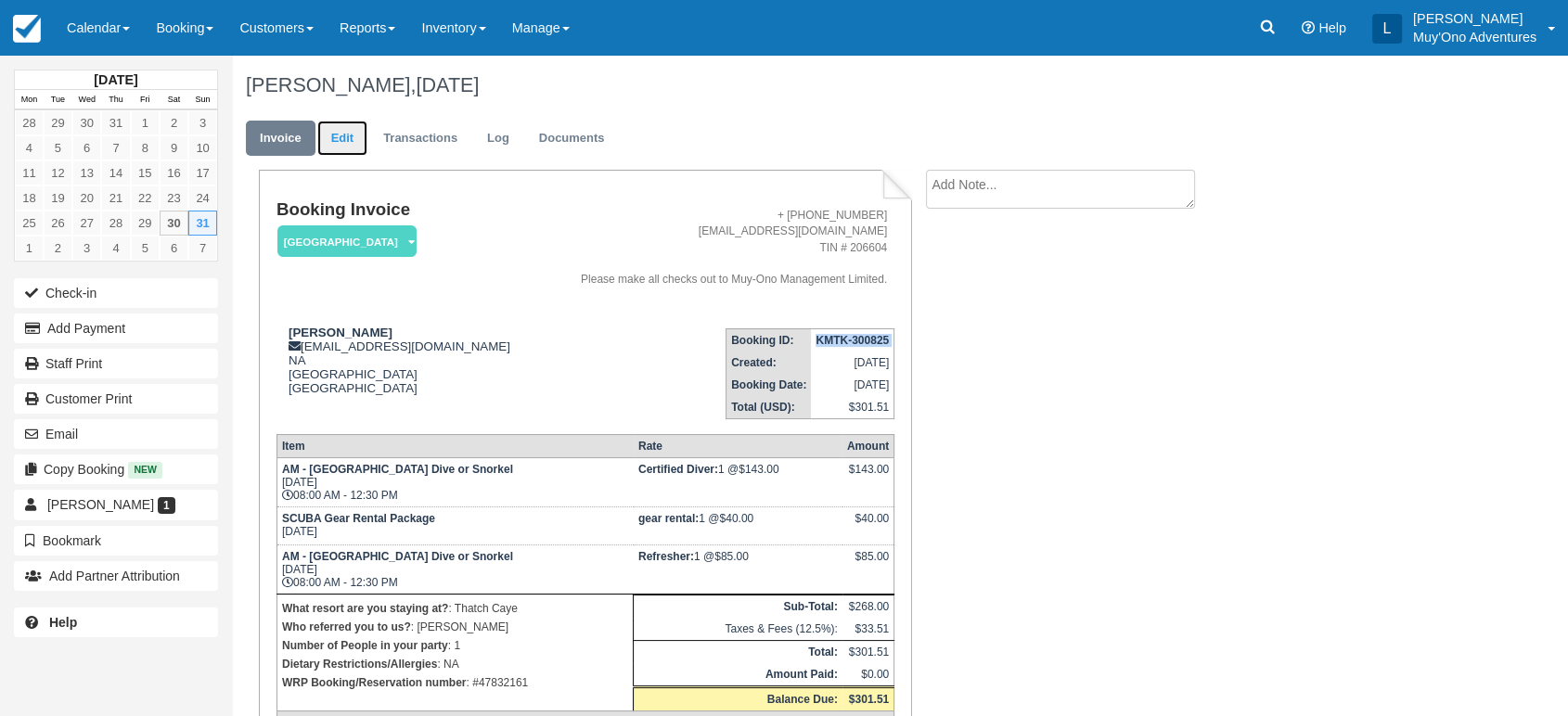
click at [332, 126] on link "Edit" at bounding box center [342, 138] width 50 height 36
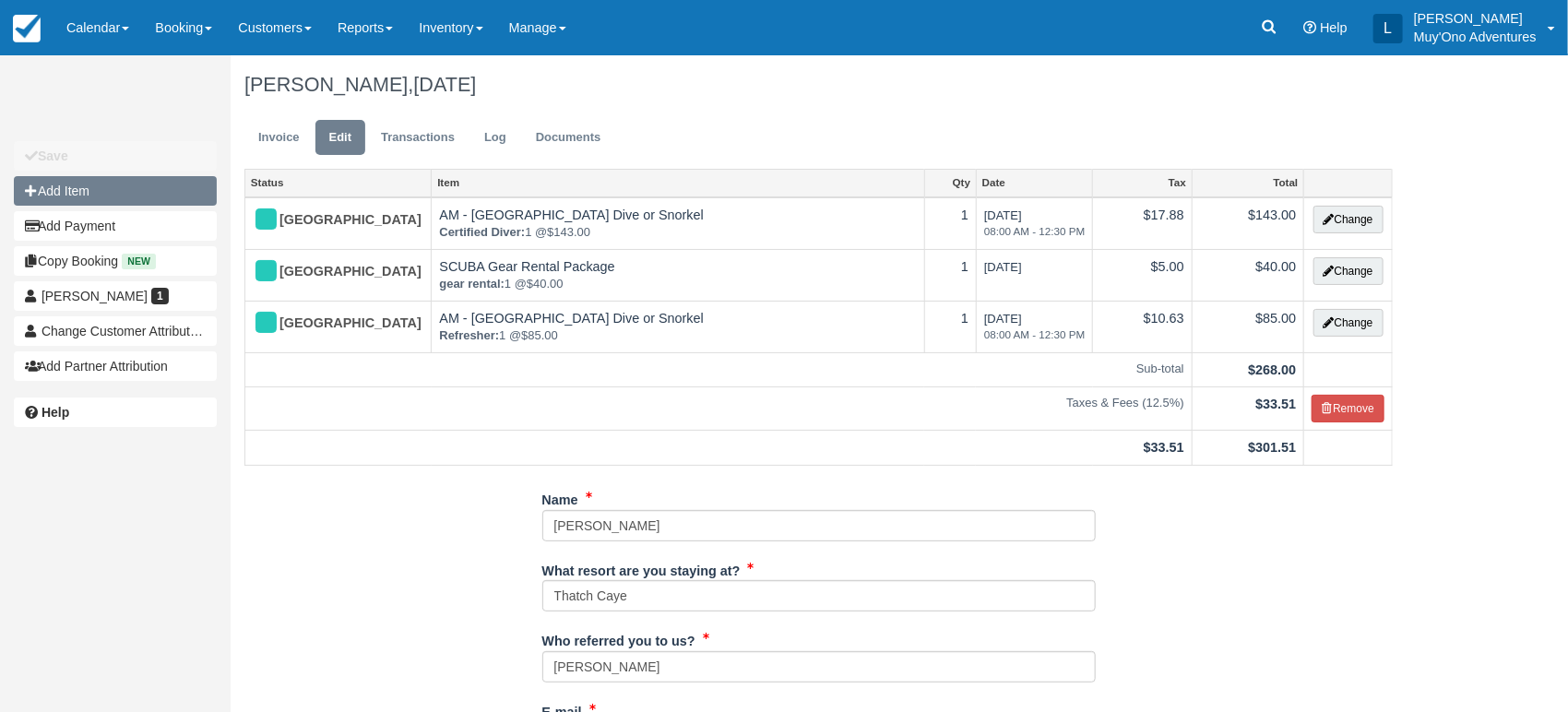
click at [91, 182] on button "Add Item" at bounding box center [115, 191] width 203 height 30
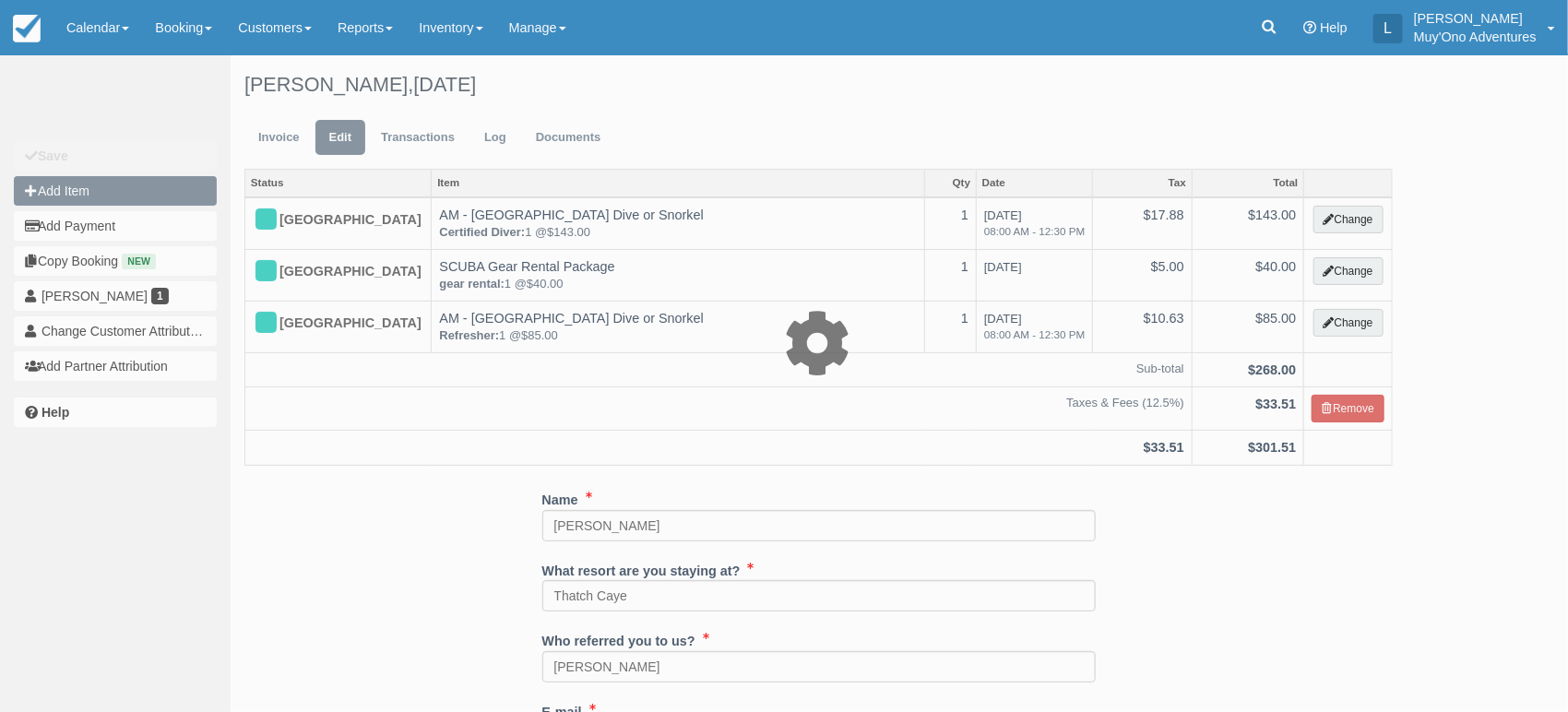
type input "0.00"
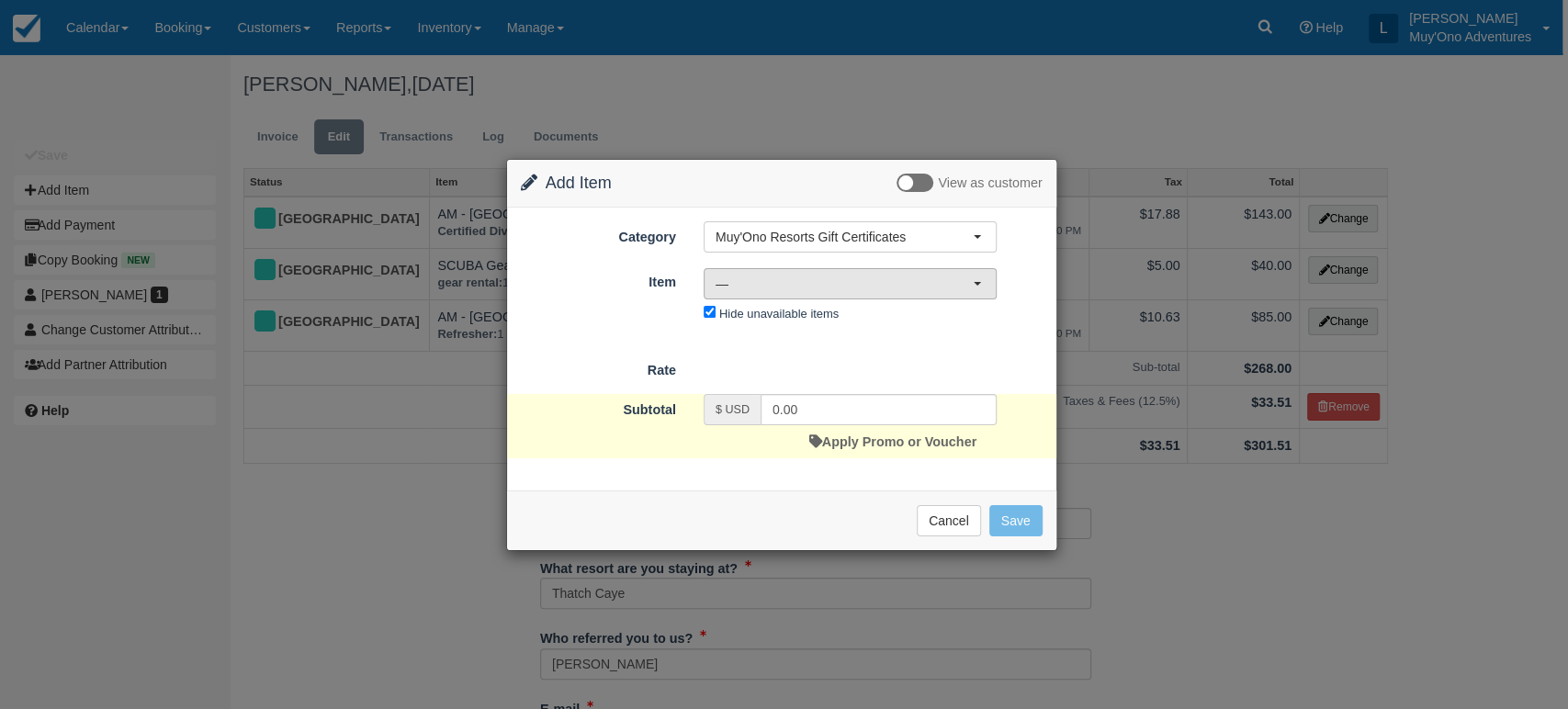
click at [855, 276] on span "—" at bounding box center [844, 283] width 257 height 18
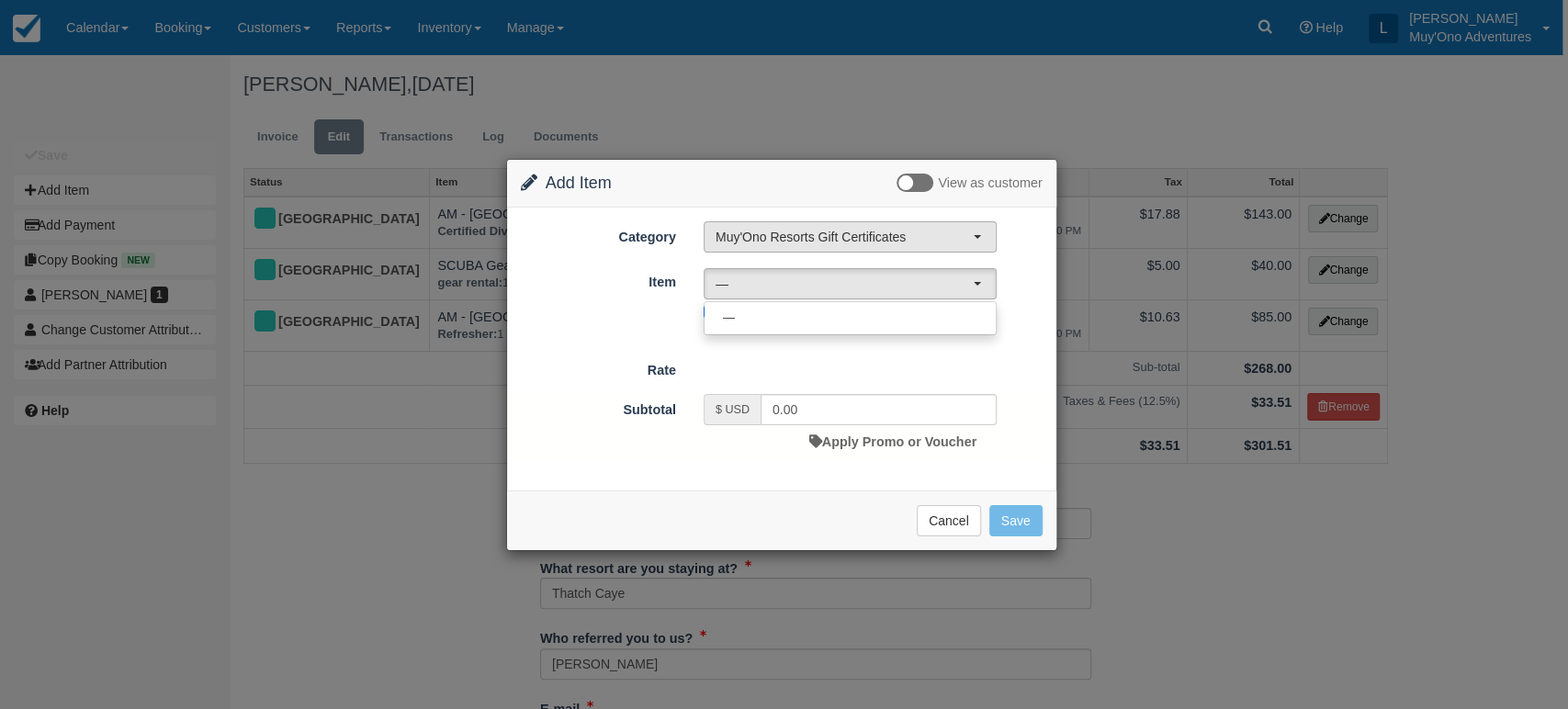
click at [877, 245] on span "Muy'Ono Resorts Gift Certificates" at bounding box center [844, 236] width 257 height 18
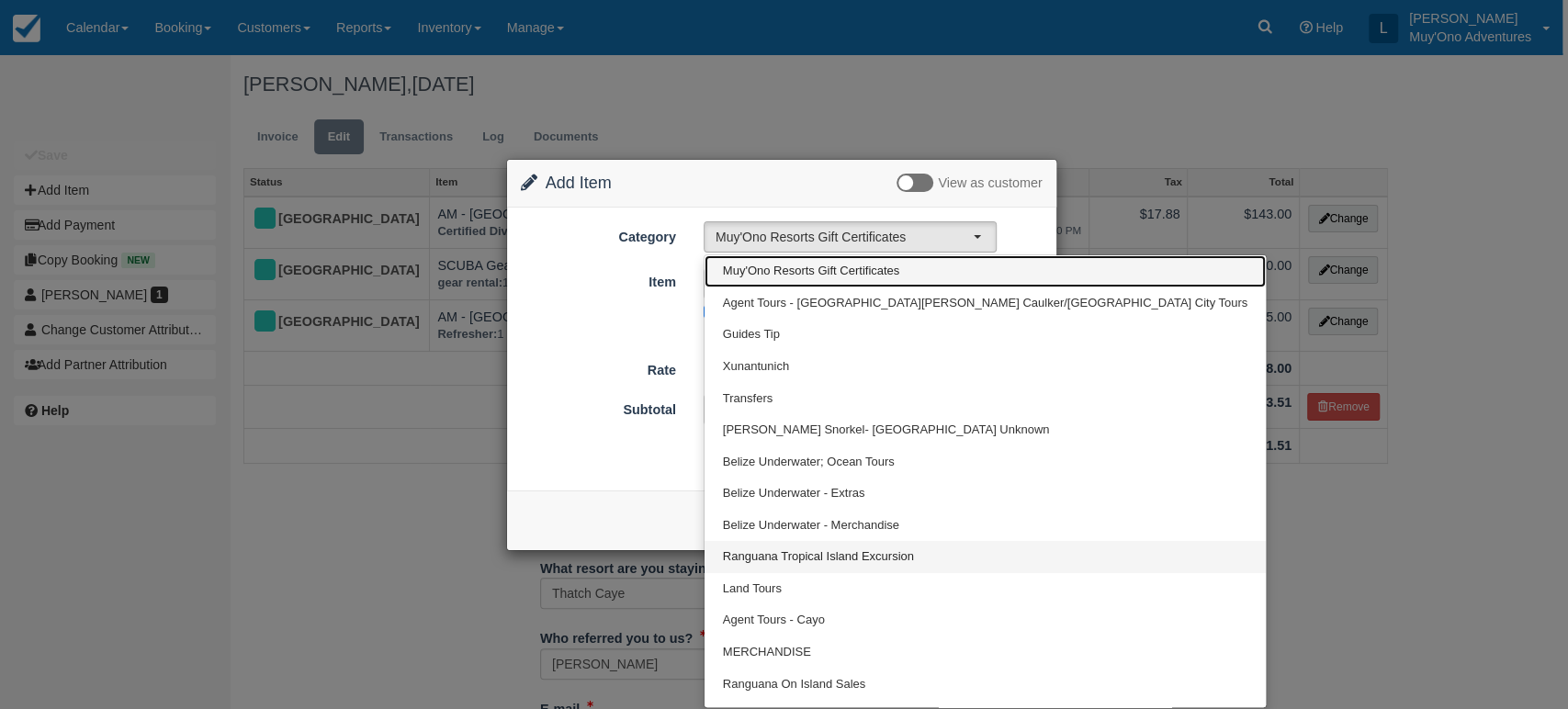
scroll to position [22, 0]
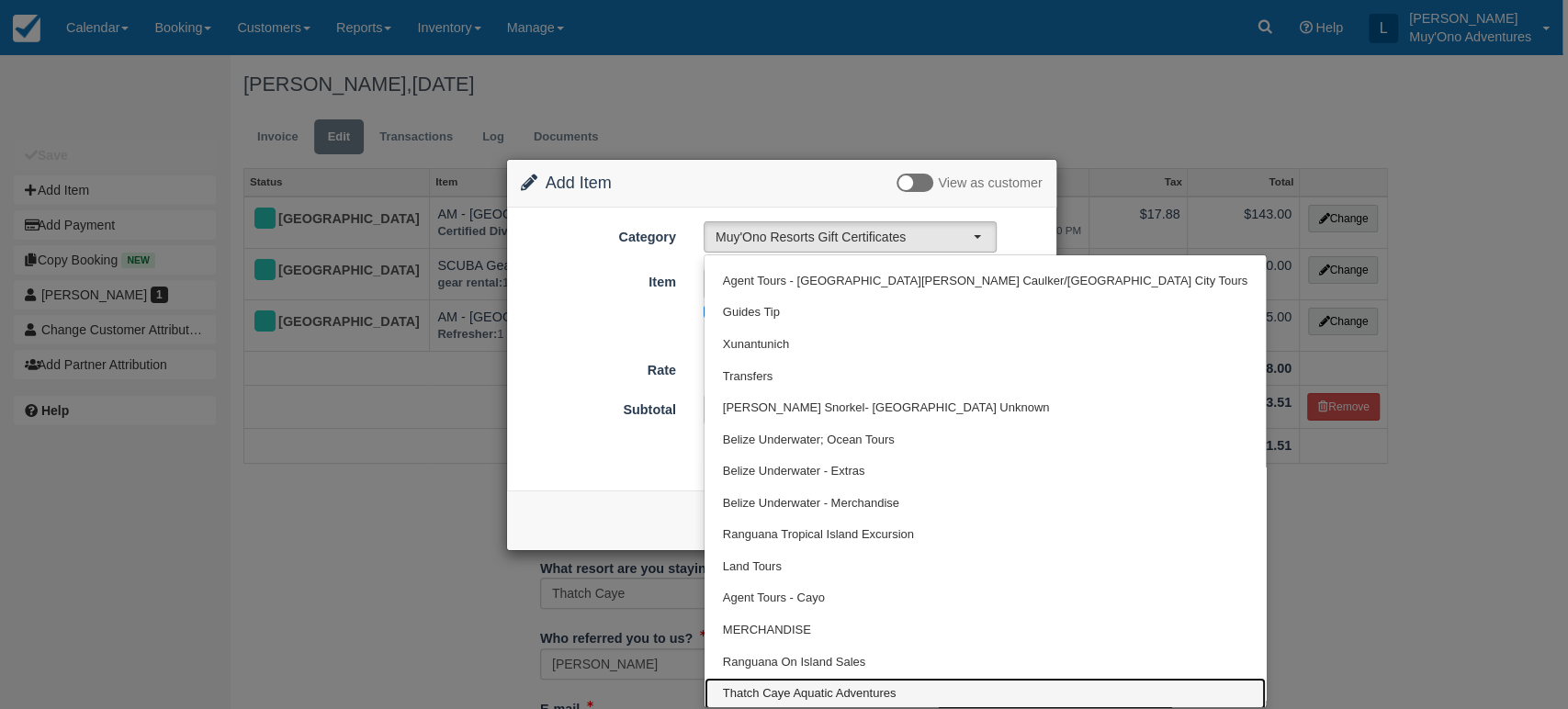
click at [835, 690] on span "Thatch Caye Aquatic Adventures" at bounding box center [809, 694] width 173 height 17
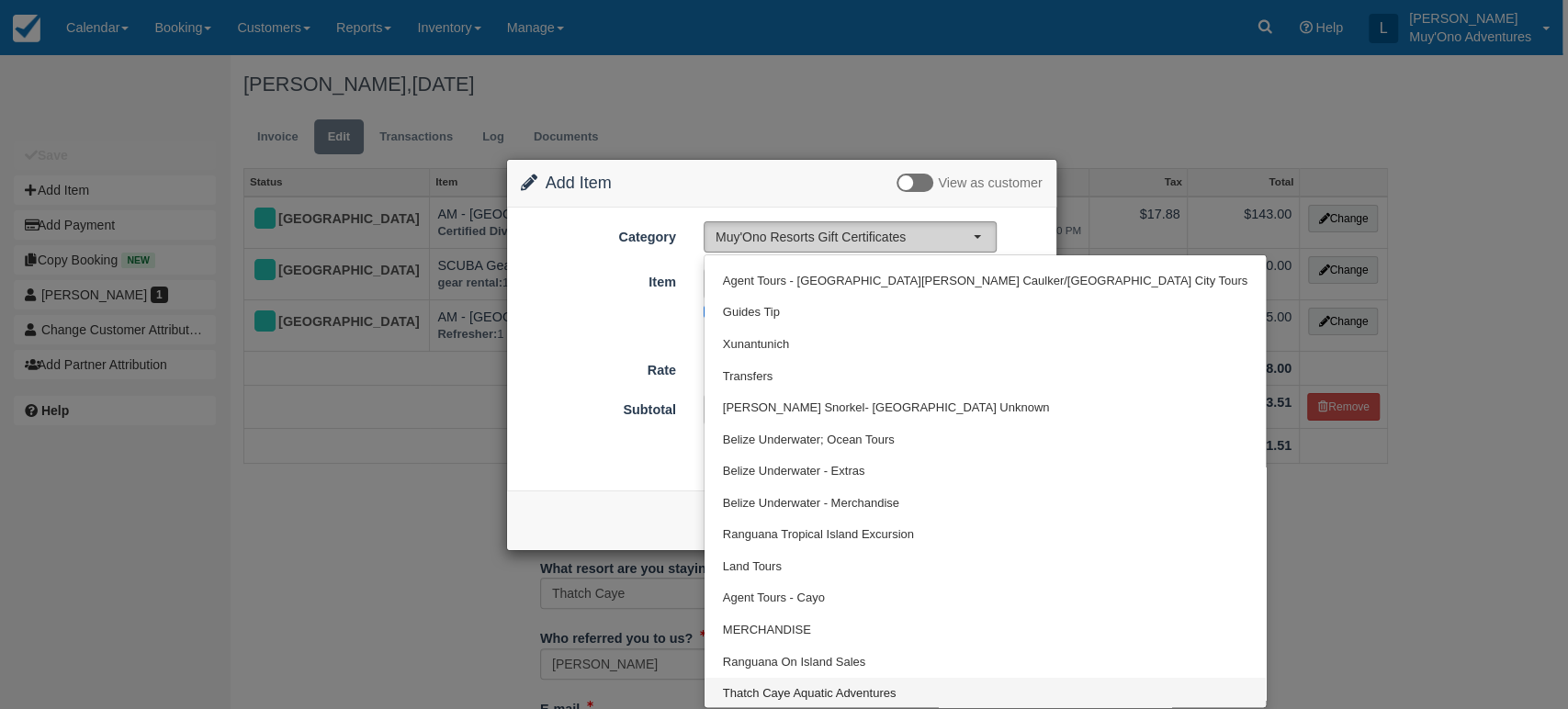
select select "64"
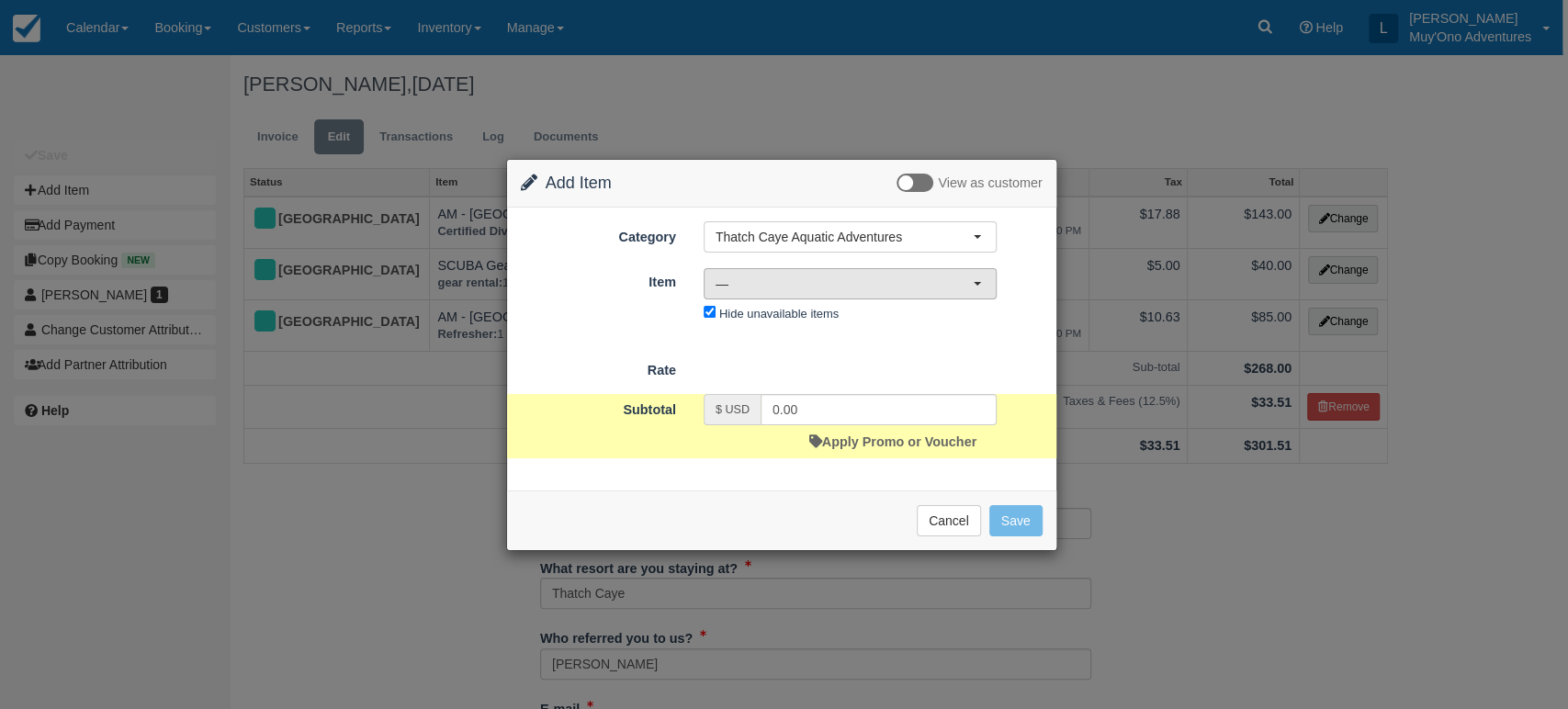
click at [956, 283] on span "—" at bounding box center [844, 283] width 257 height 18
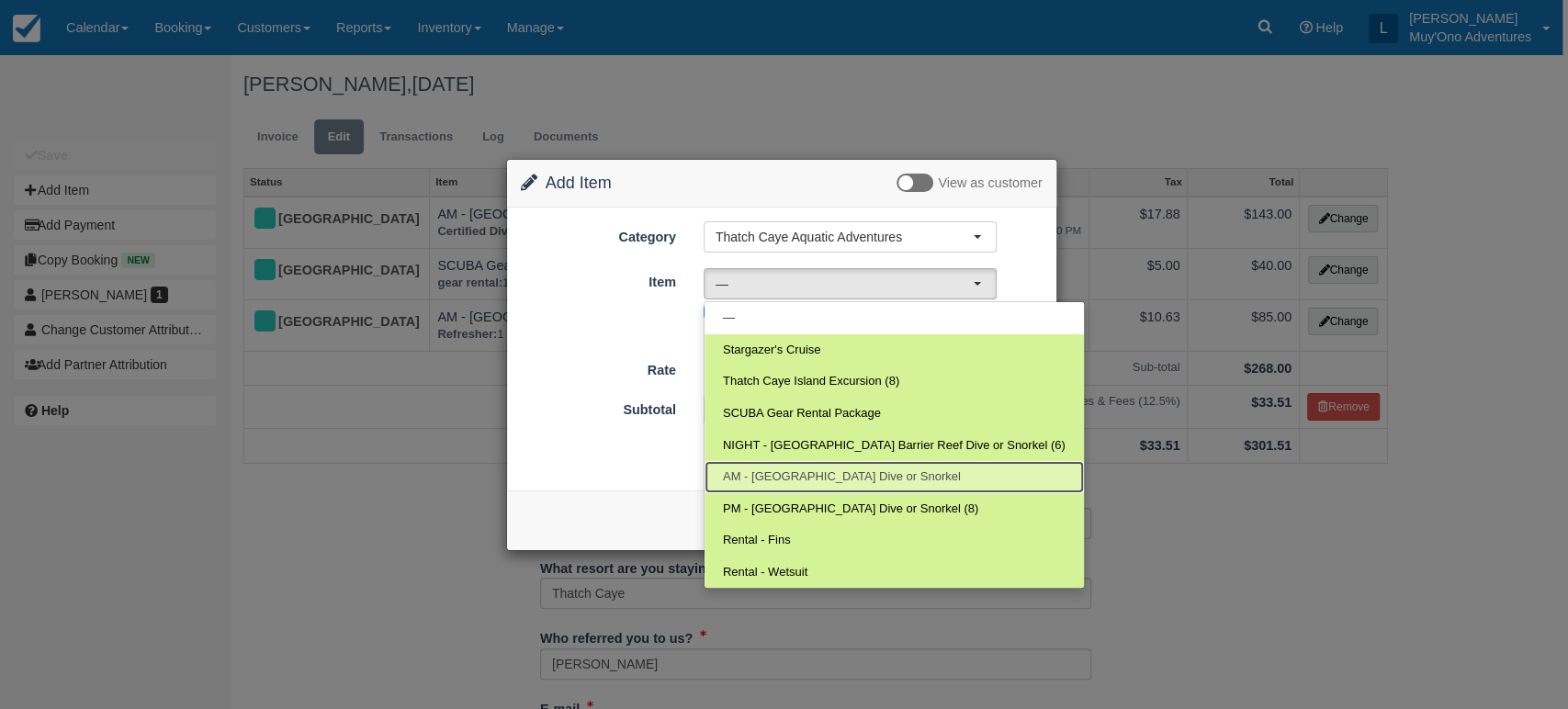
click at [823, 476] on span "AM - [GEOGRAPHIC_DATA] Dive or Snorkel" at bounding box center [841, 477] width 238 height 17
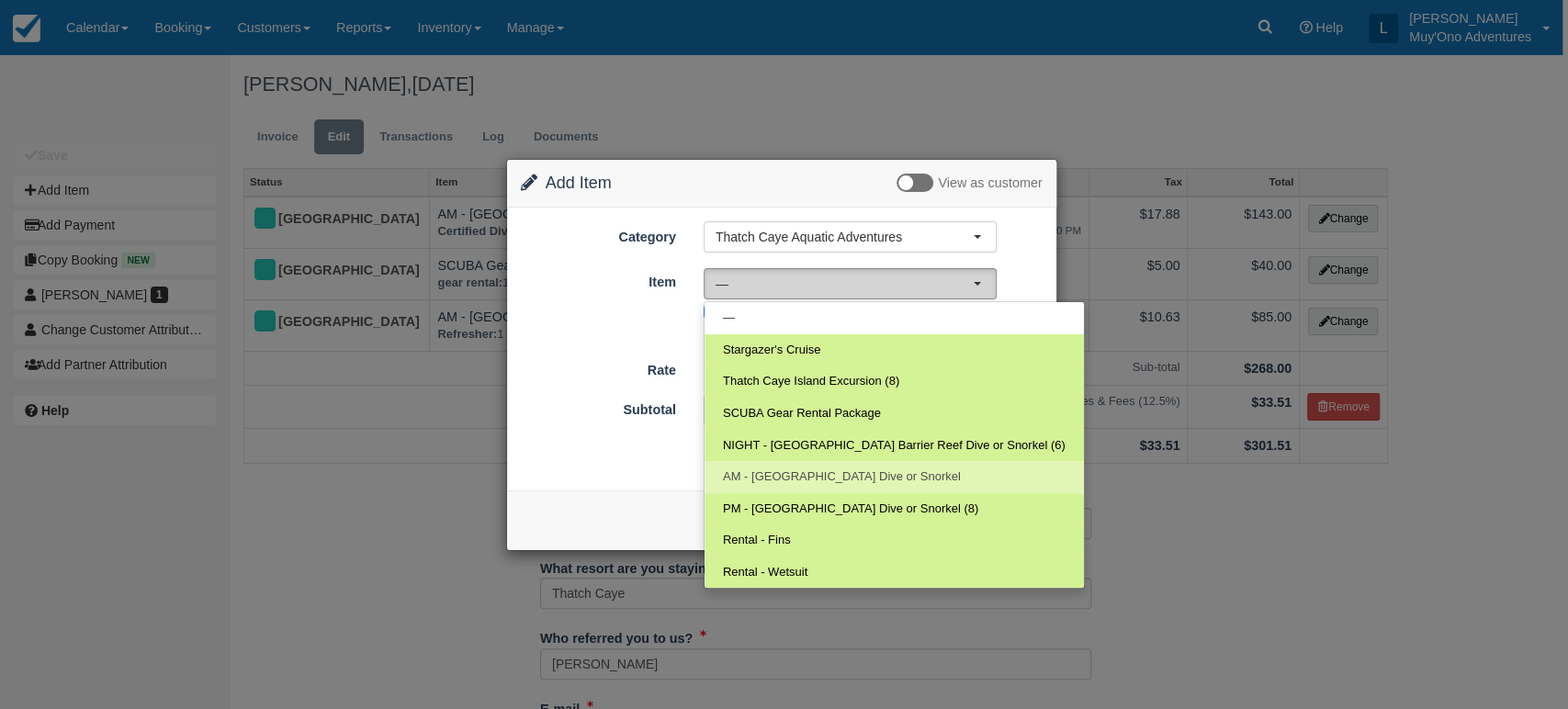
select select "294"
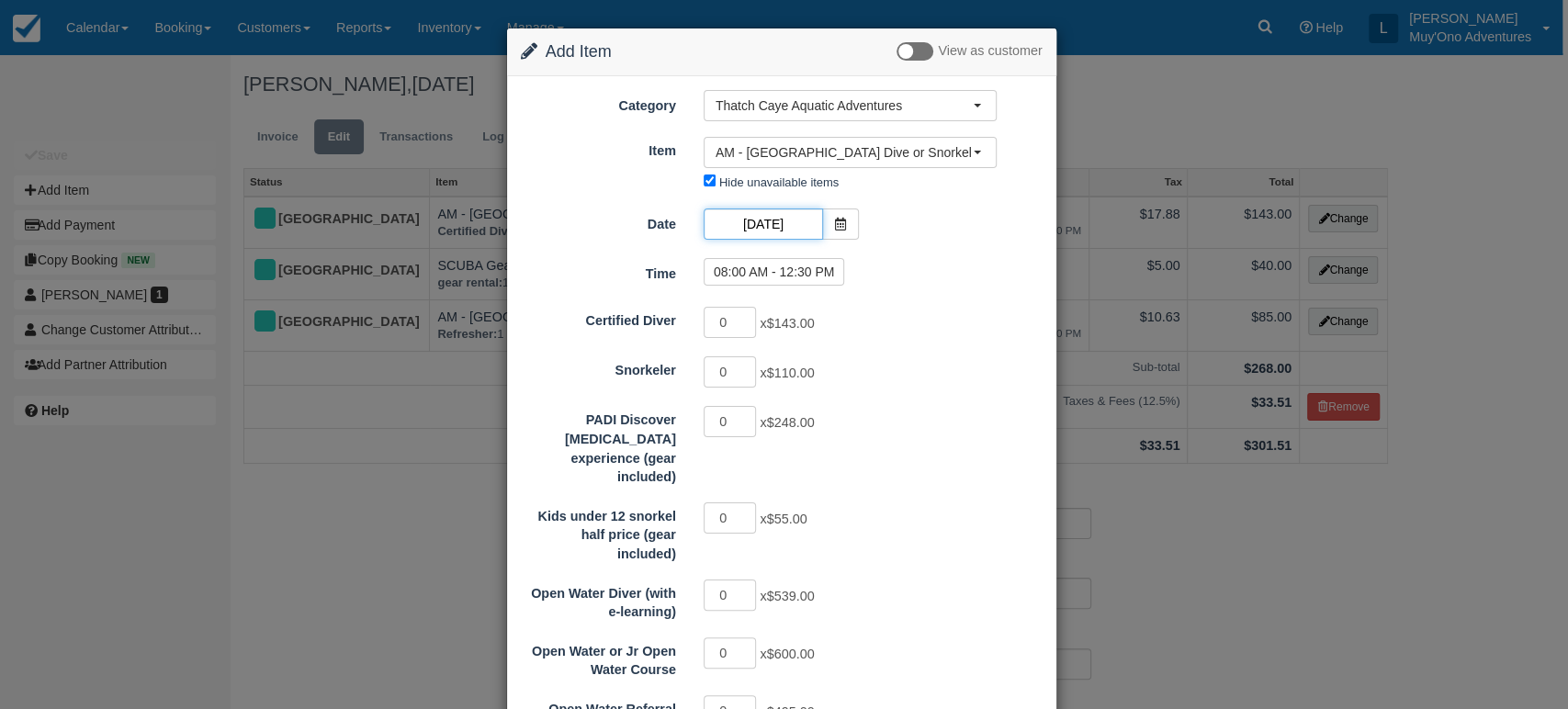
click at [781, 224] on input "08/31/25" at bounding box center [763, 223] width 119 height 31
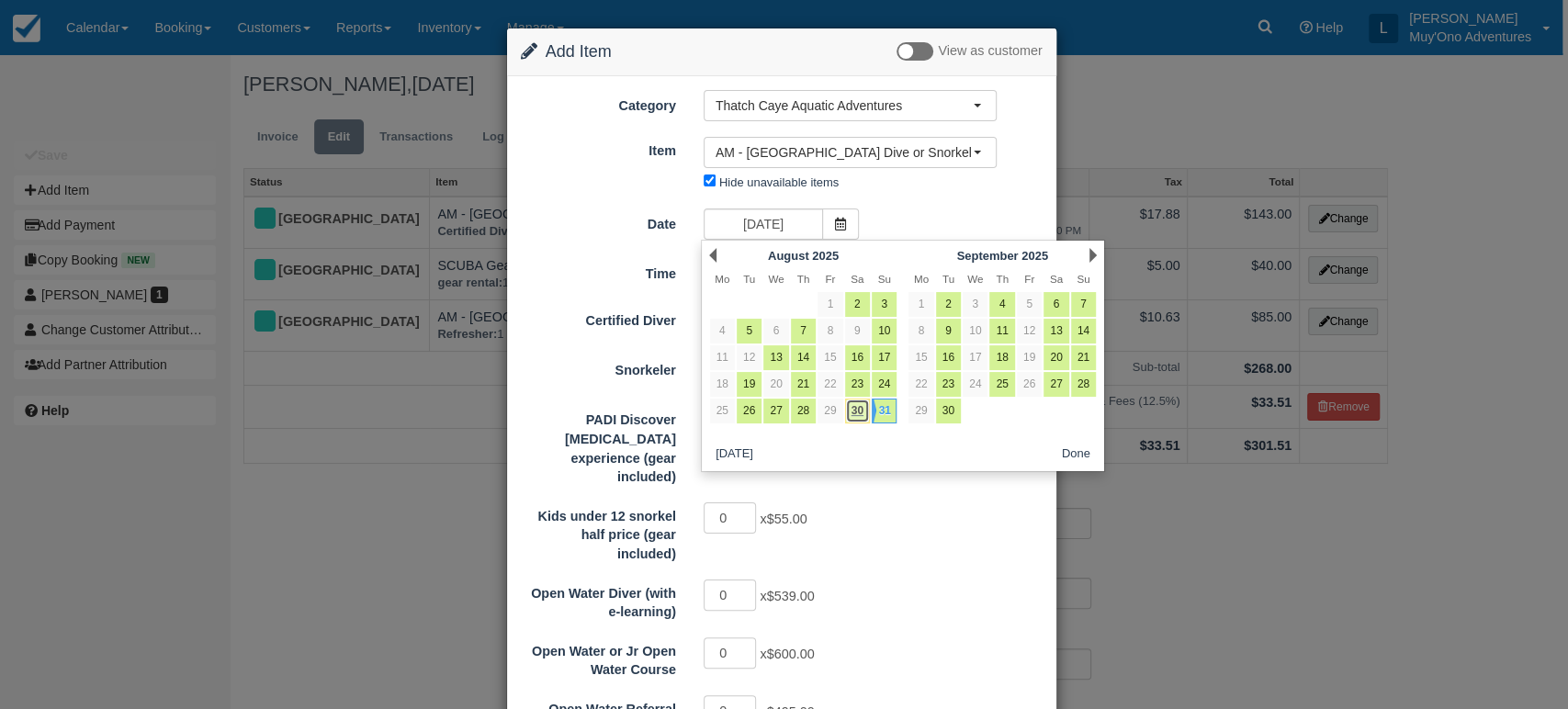
click at [865, 413] on link "30" at bounding box center [857, 411] width 25 height 25
type input "[DATE]"
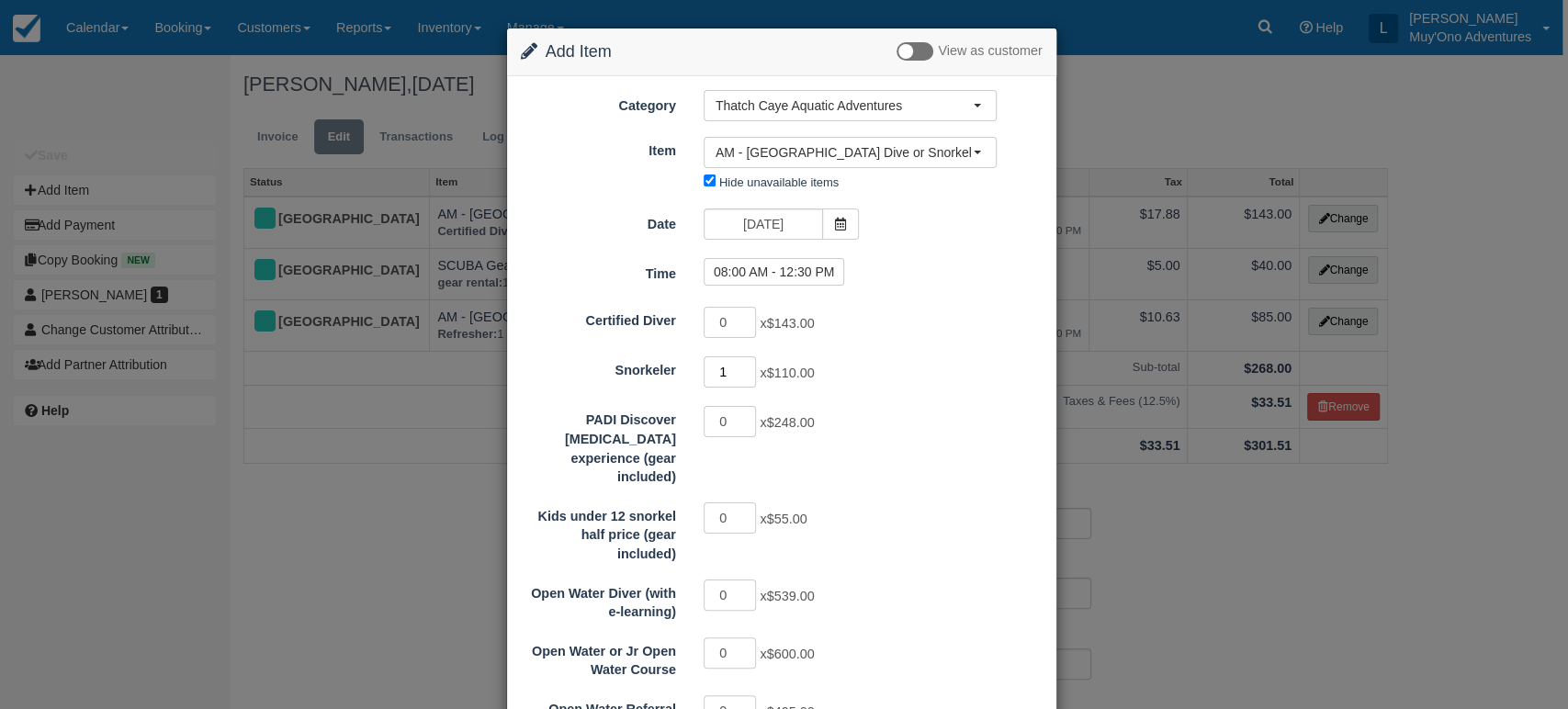
click at [744, 365] on input "1" at bounding box center [729, 372] width 53 height 31
type input "2"
click at [744, 365] on input "2" at bounding box center [729, 372] width 53 height 31
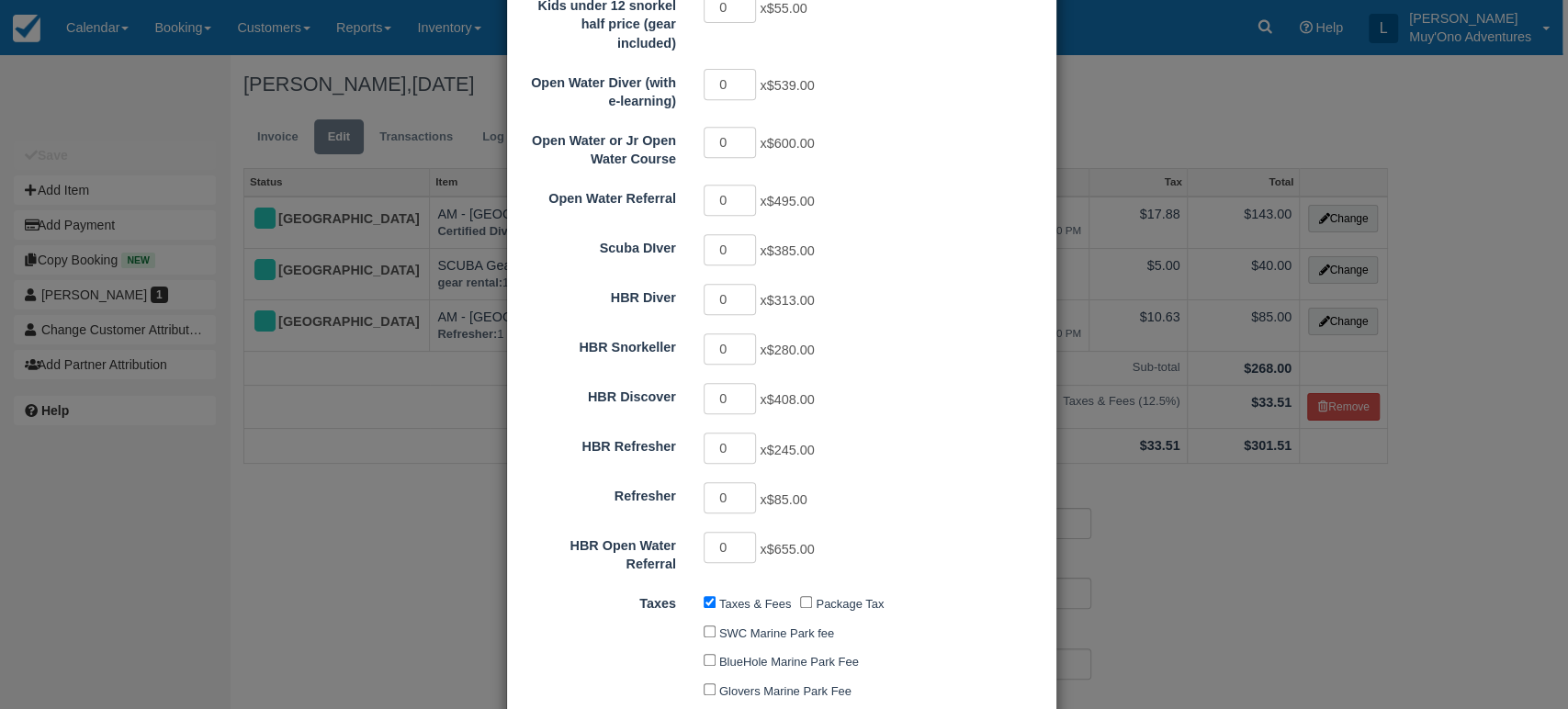
scroll to position [938, 0]
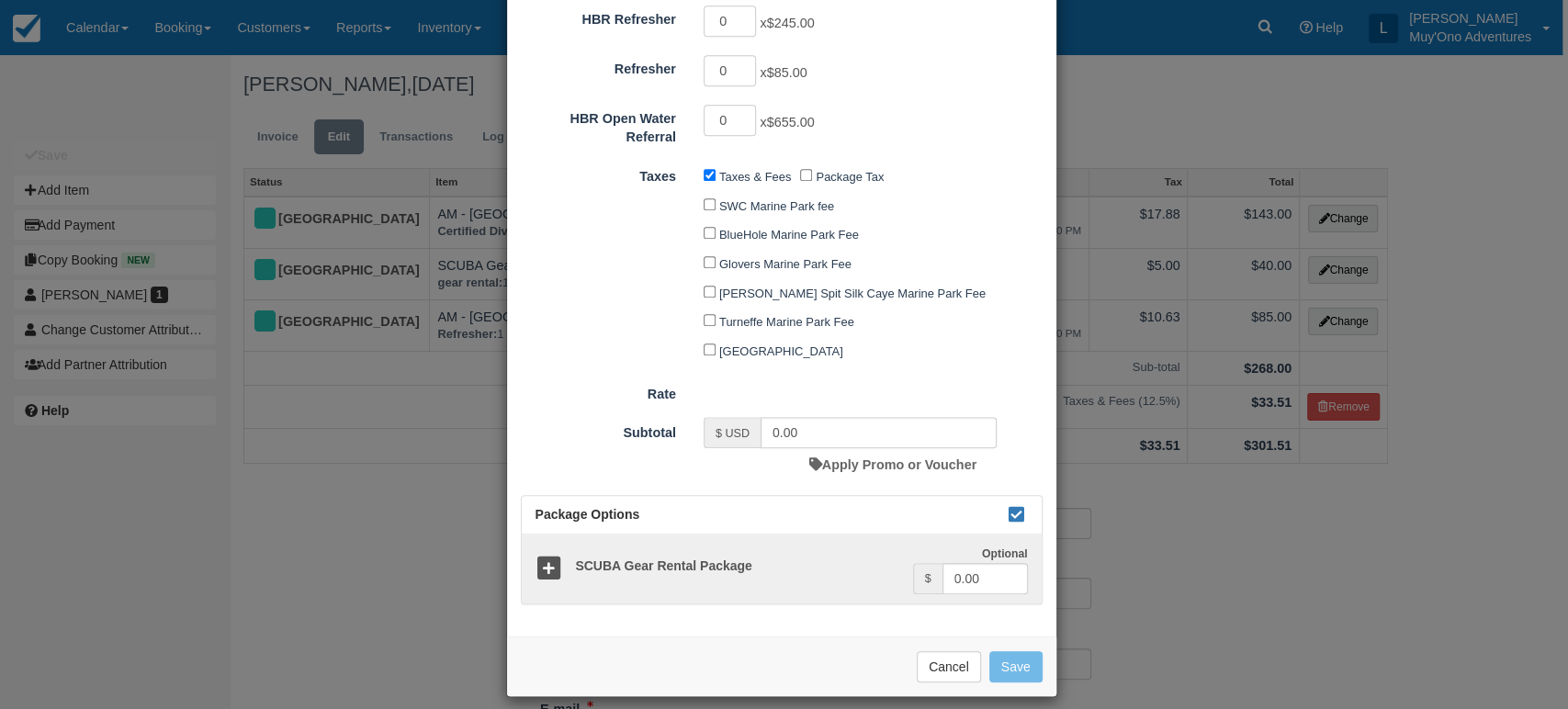
type input "220.00"
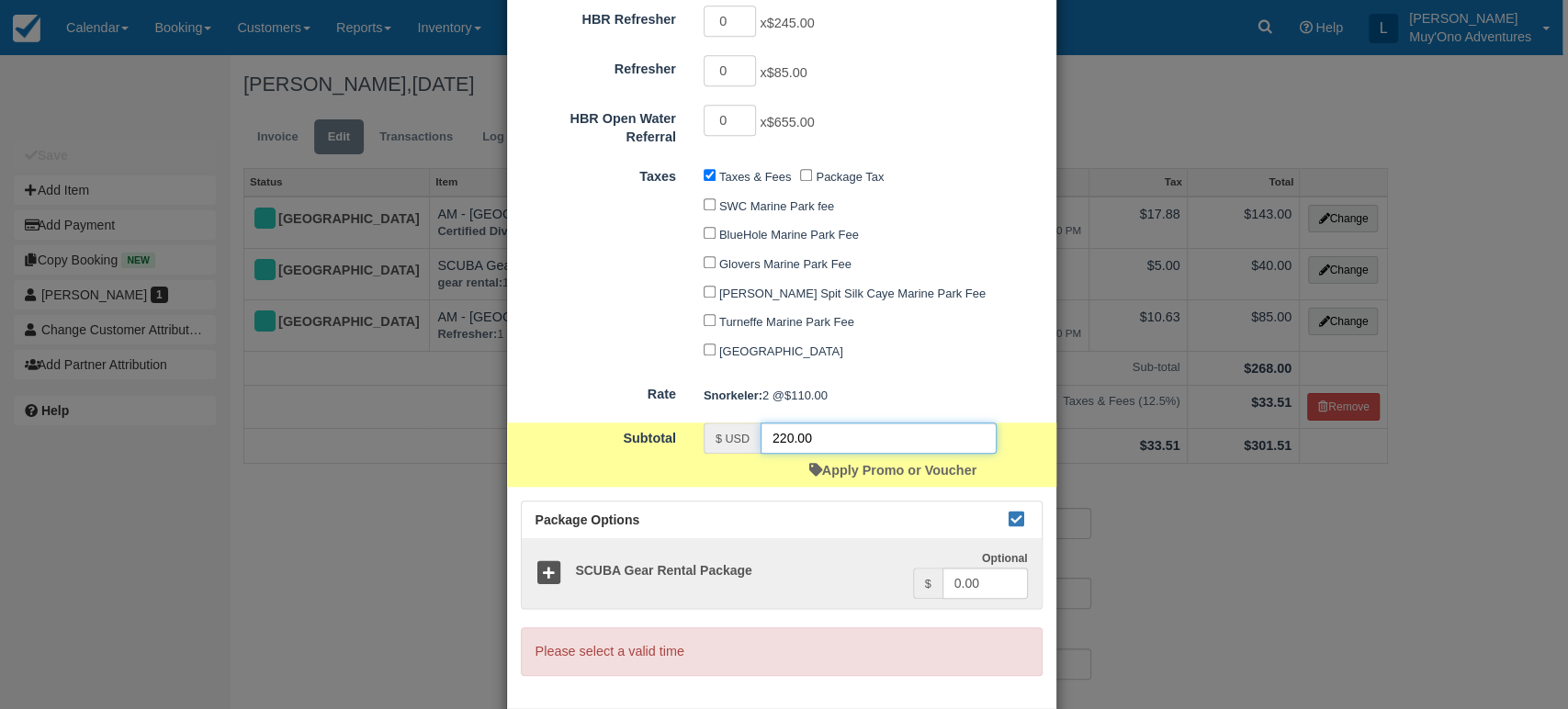
click at [872, 423] on input "220.00" at bounding box center [877, 438] width 236 height 31
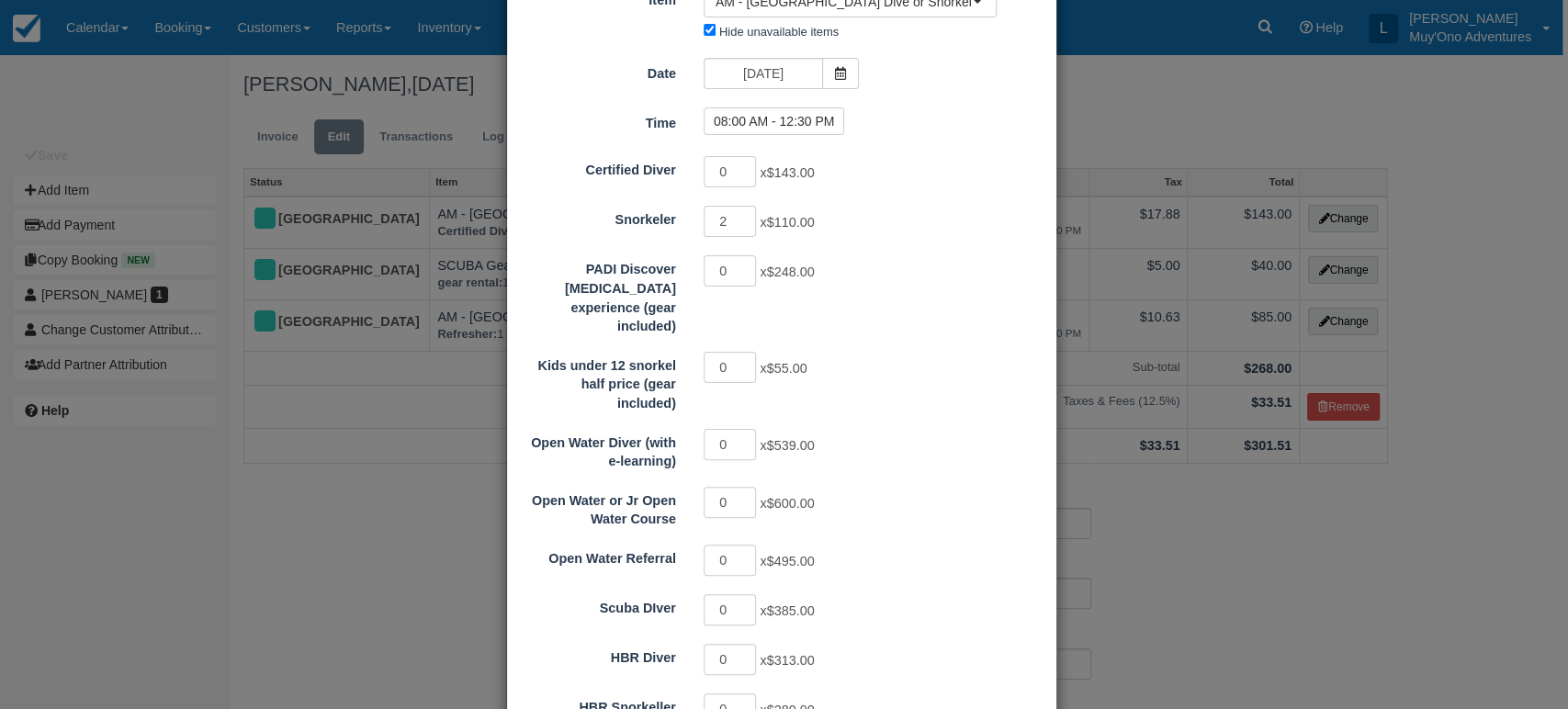
scroll to position [0, 0]
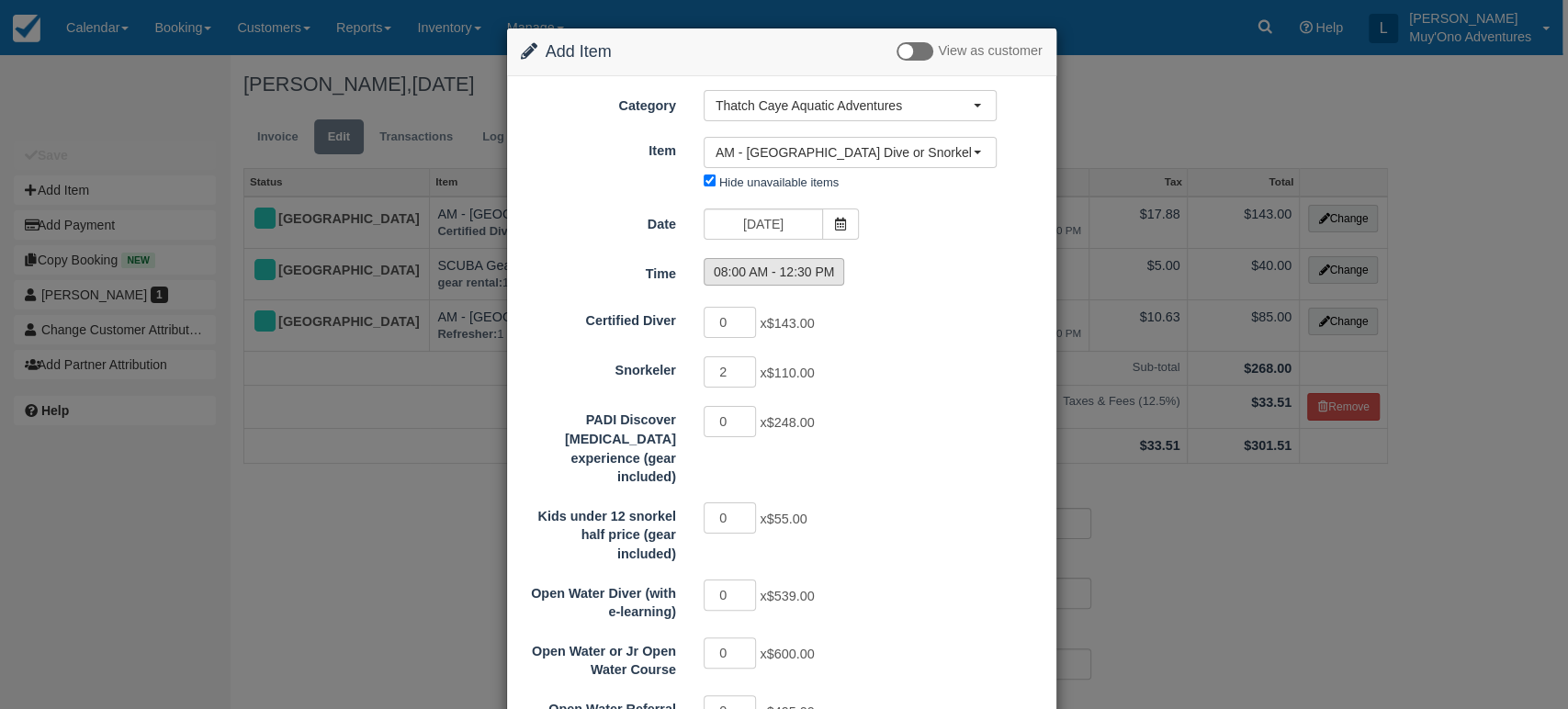
click at [764, 264] on label "08:00 AM - 12:30 PM" at bounding box center [773, 272] width 142 height 28
radio input "true"
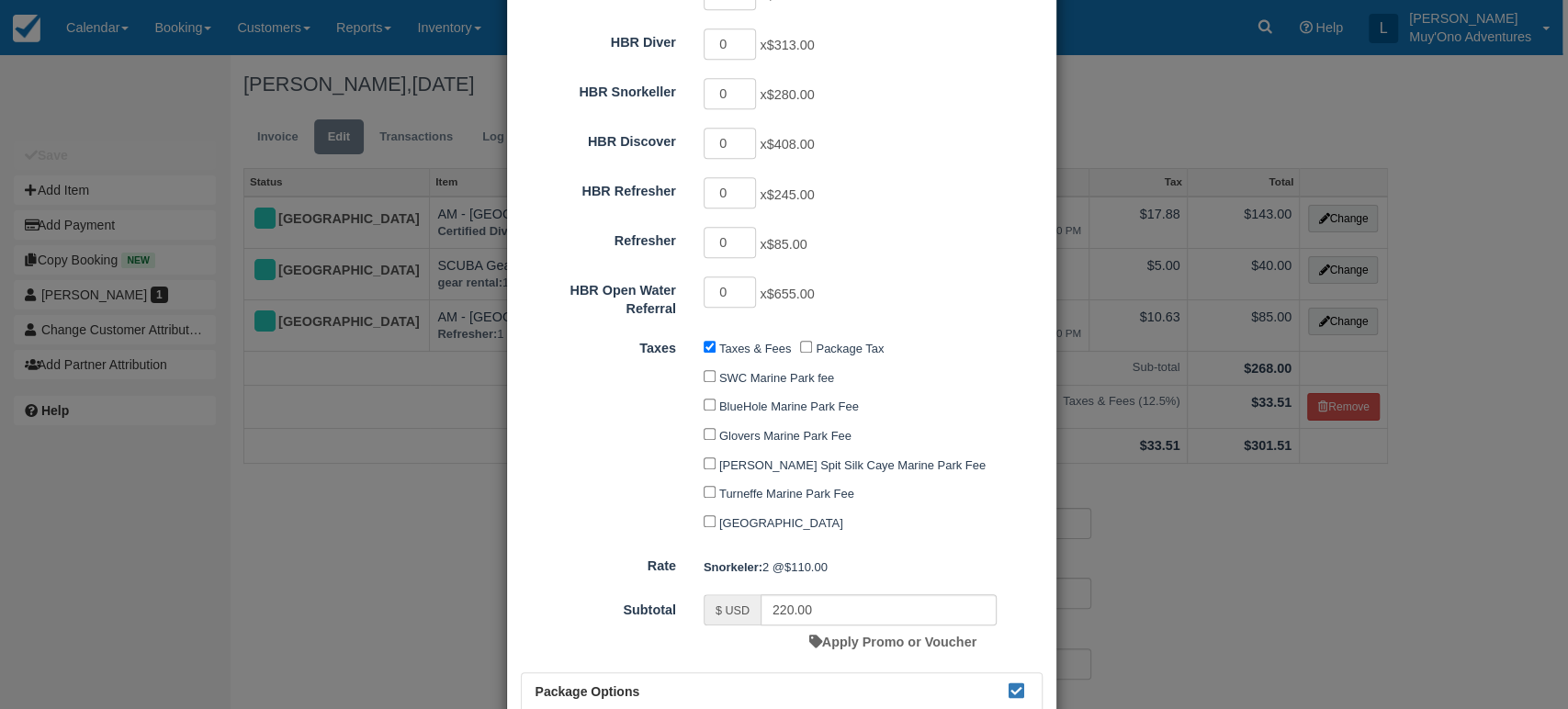
scroll to position [942, 0]
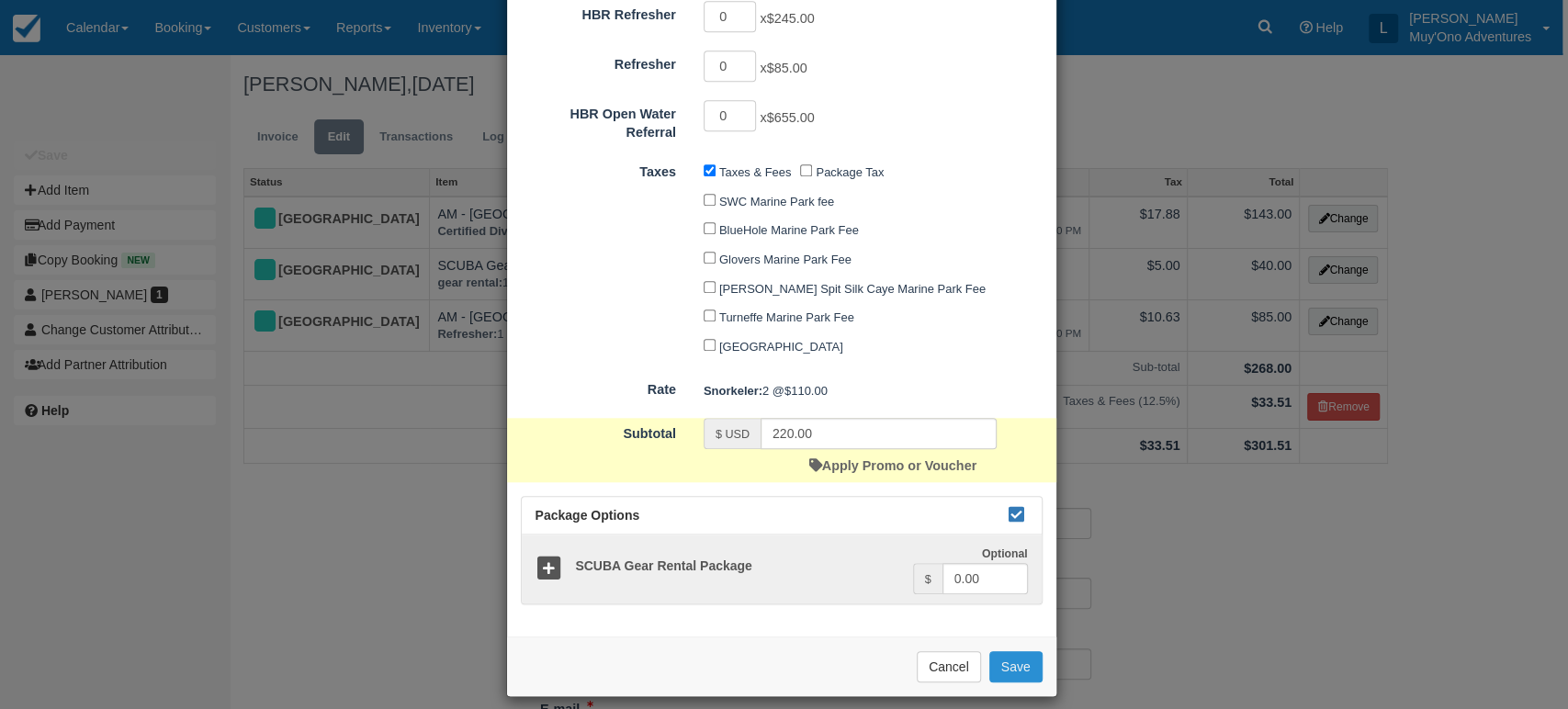
click at [1017, 654] on button "Save" at bounding box center [1015, 667] width 53 height 31
checkbox input "false"
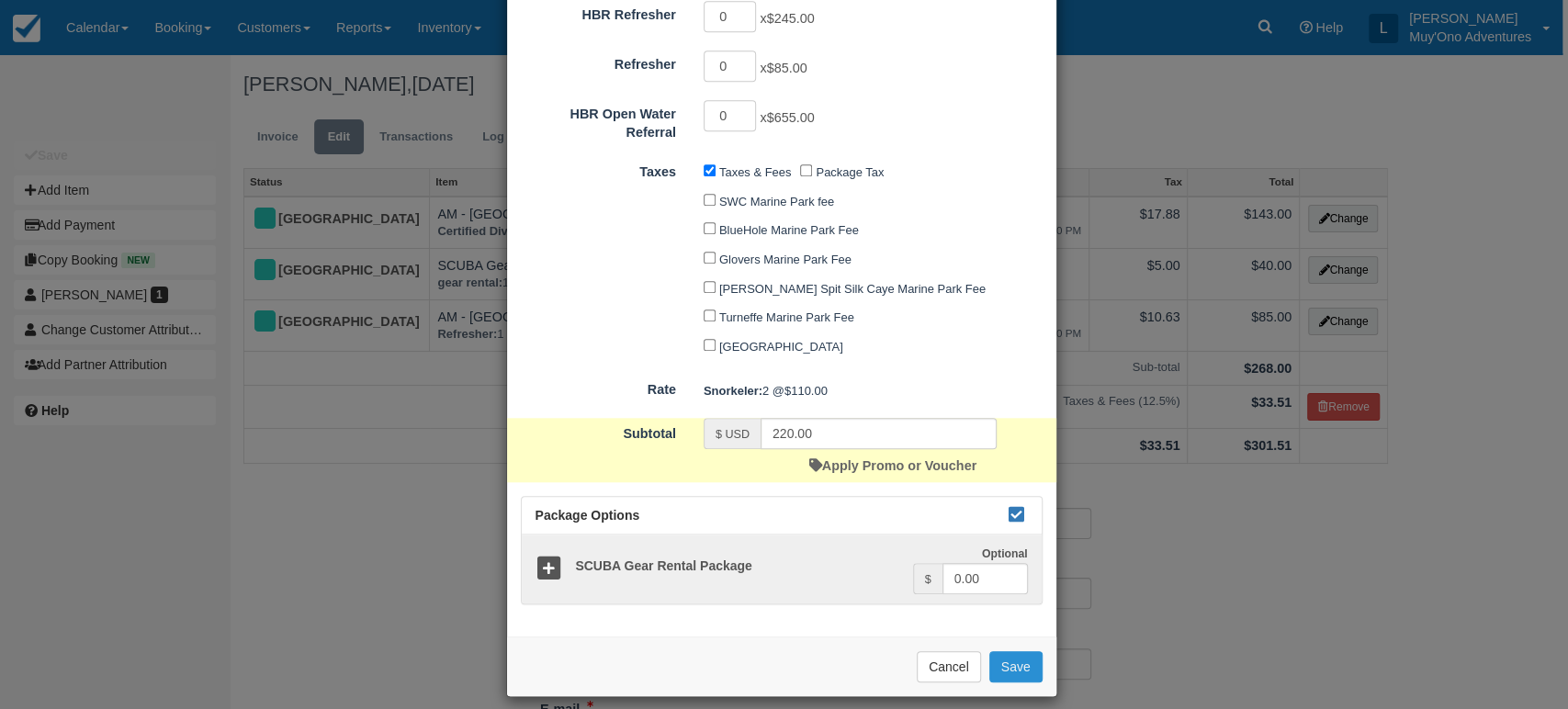
checkbox input "false"
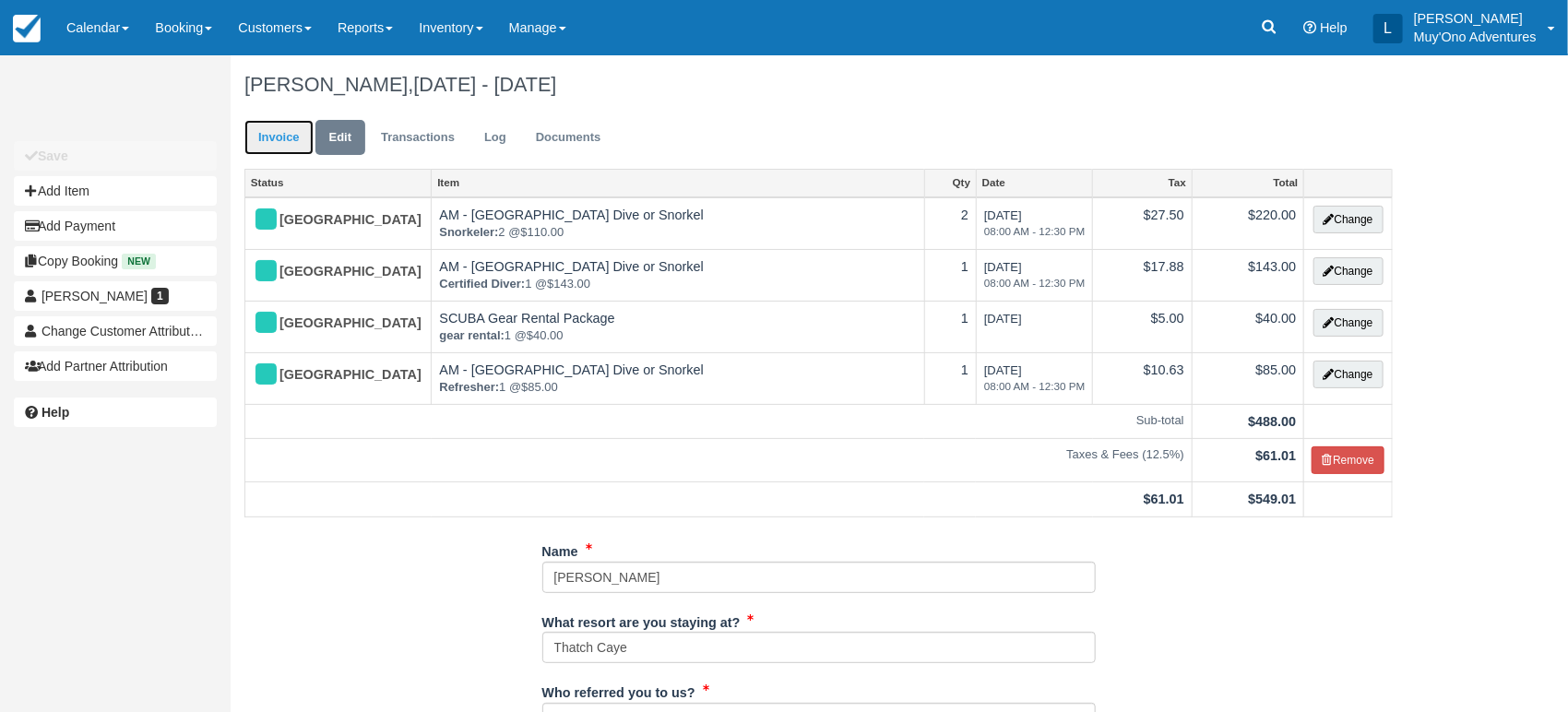
click at [281, 132] on link "Invoice" at bounding box center [280, 137] width 70 height 36
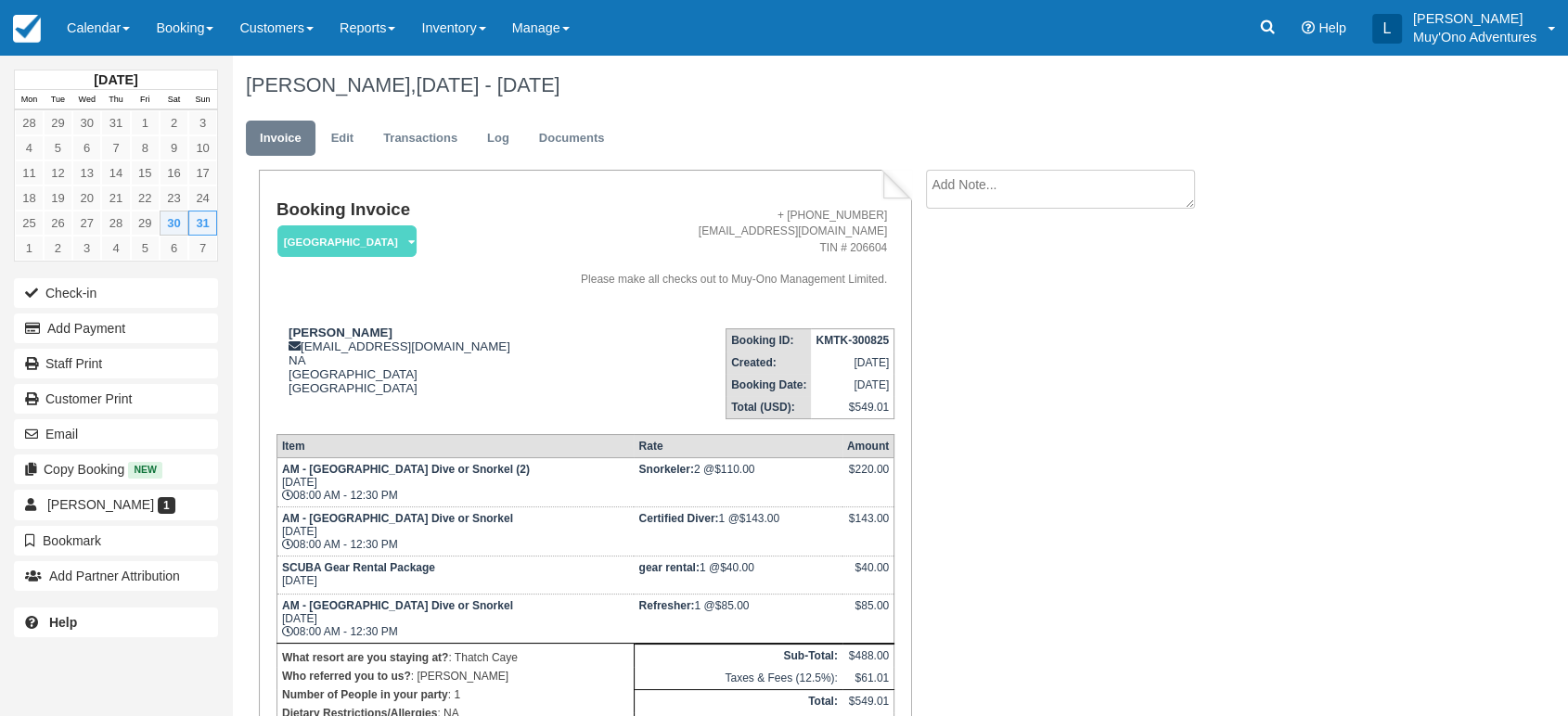
click at [844, 342] on strong "KMTK-300825" at bounding box center [852, 340] width 73 height 13
copy tbody "KMTK-300825"
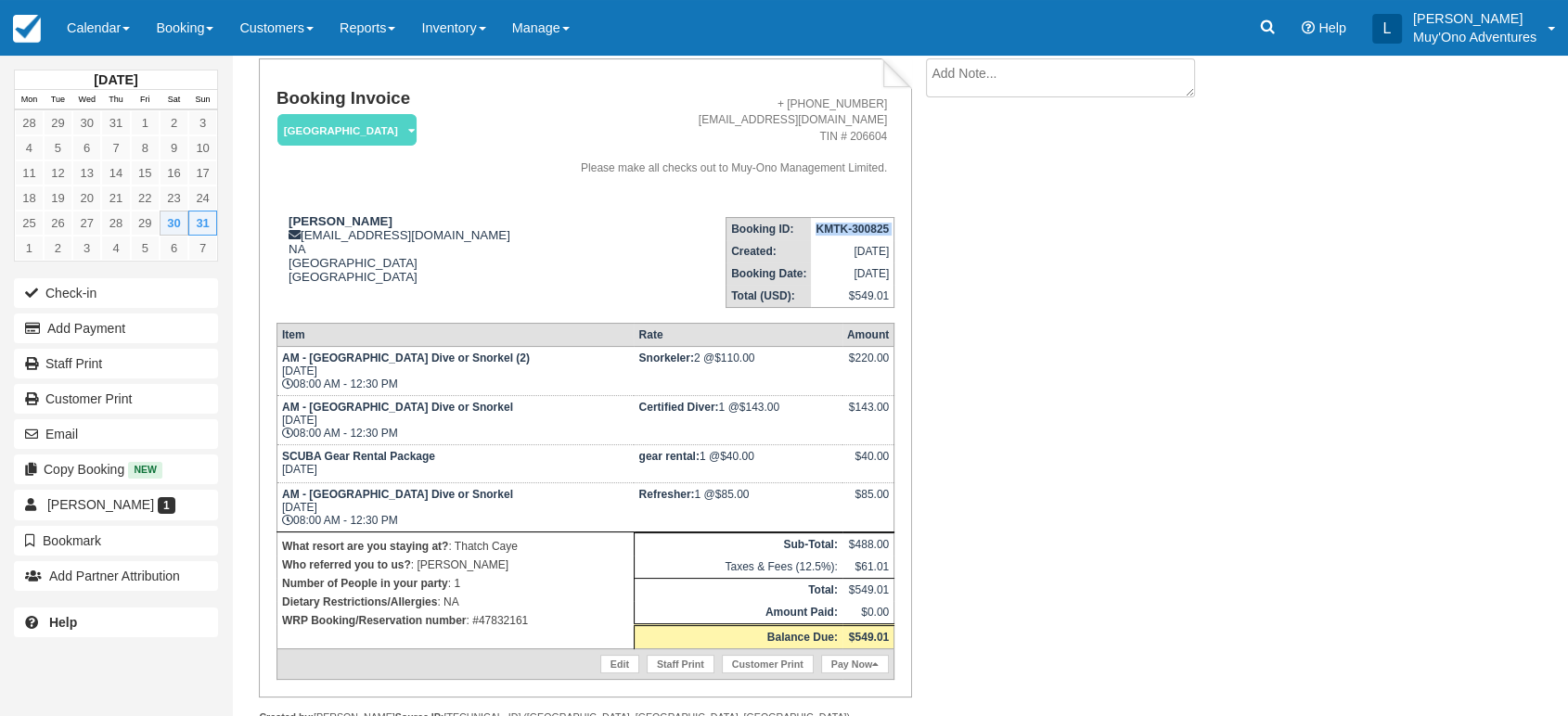
scroll to position [150, 0]
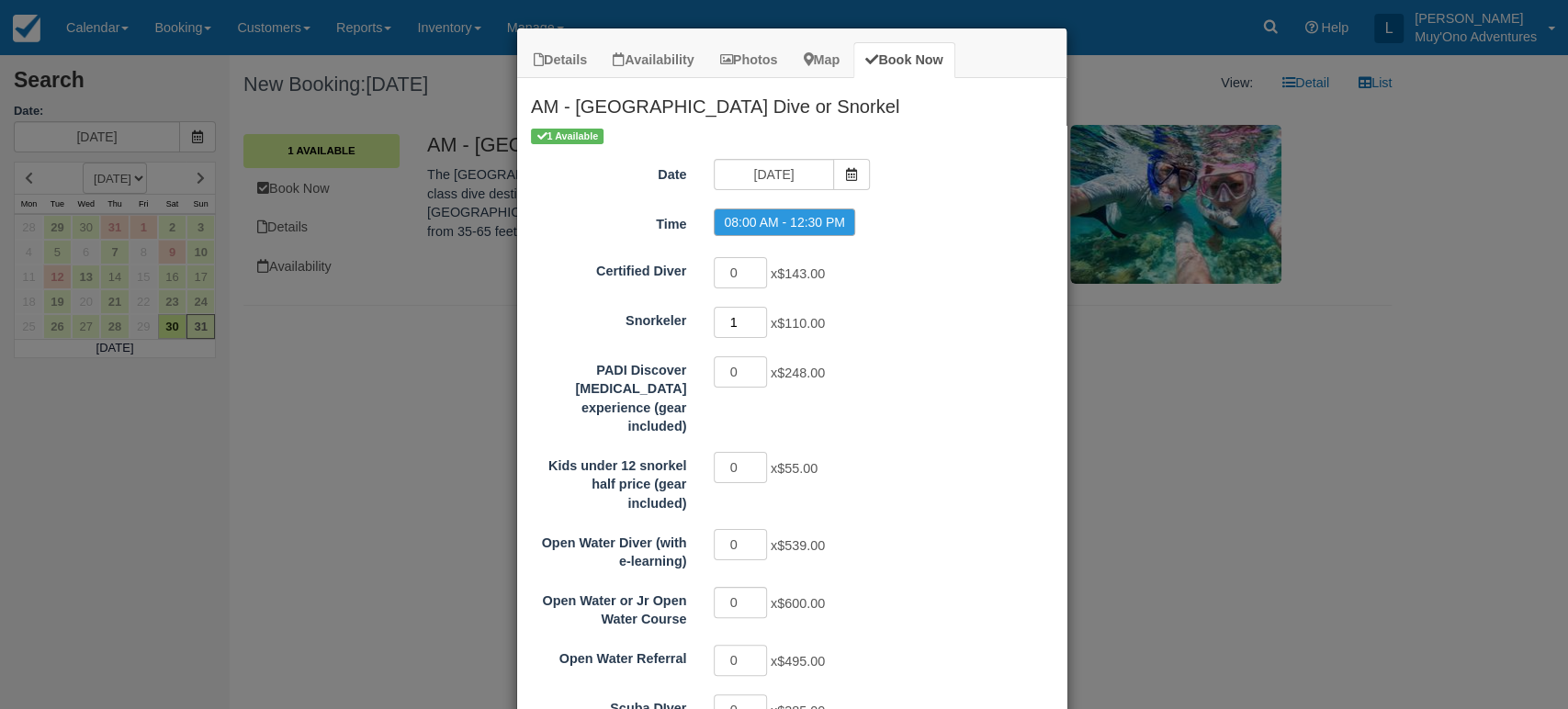
type input "1"
click at [749, 314] on input "1" at bounding box center [740, 322] width 53 height 31
click at [794, 182] on input "08/31/25" at bounding box center [773, 174] width 119 height 31
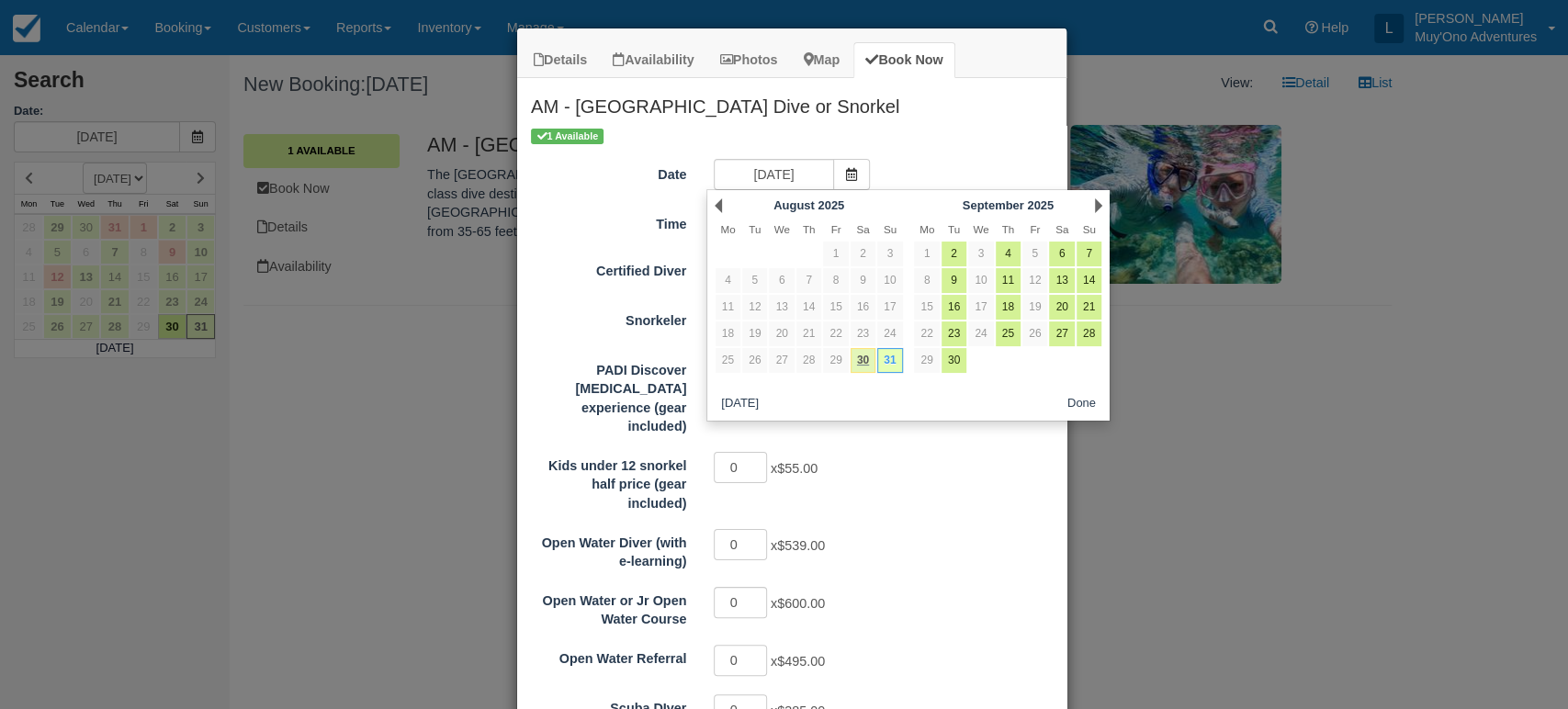
click at [854, 364] on link "30" at bounding box center [863, 360] width 25 height 25
type input "08/30/25"
radio input "false"
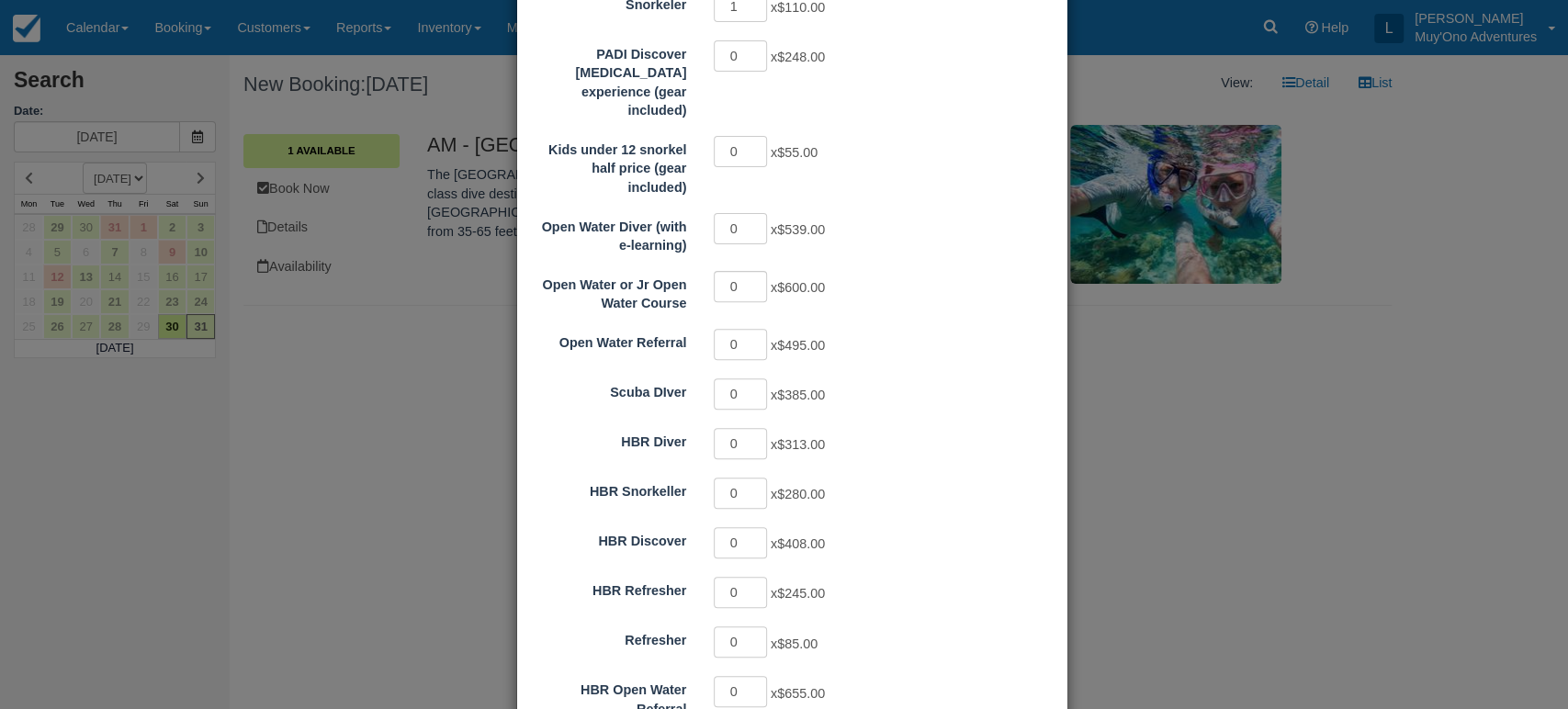
scroll to position [447, 0]
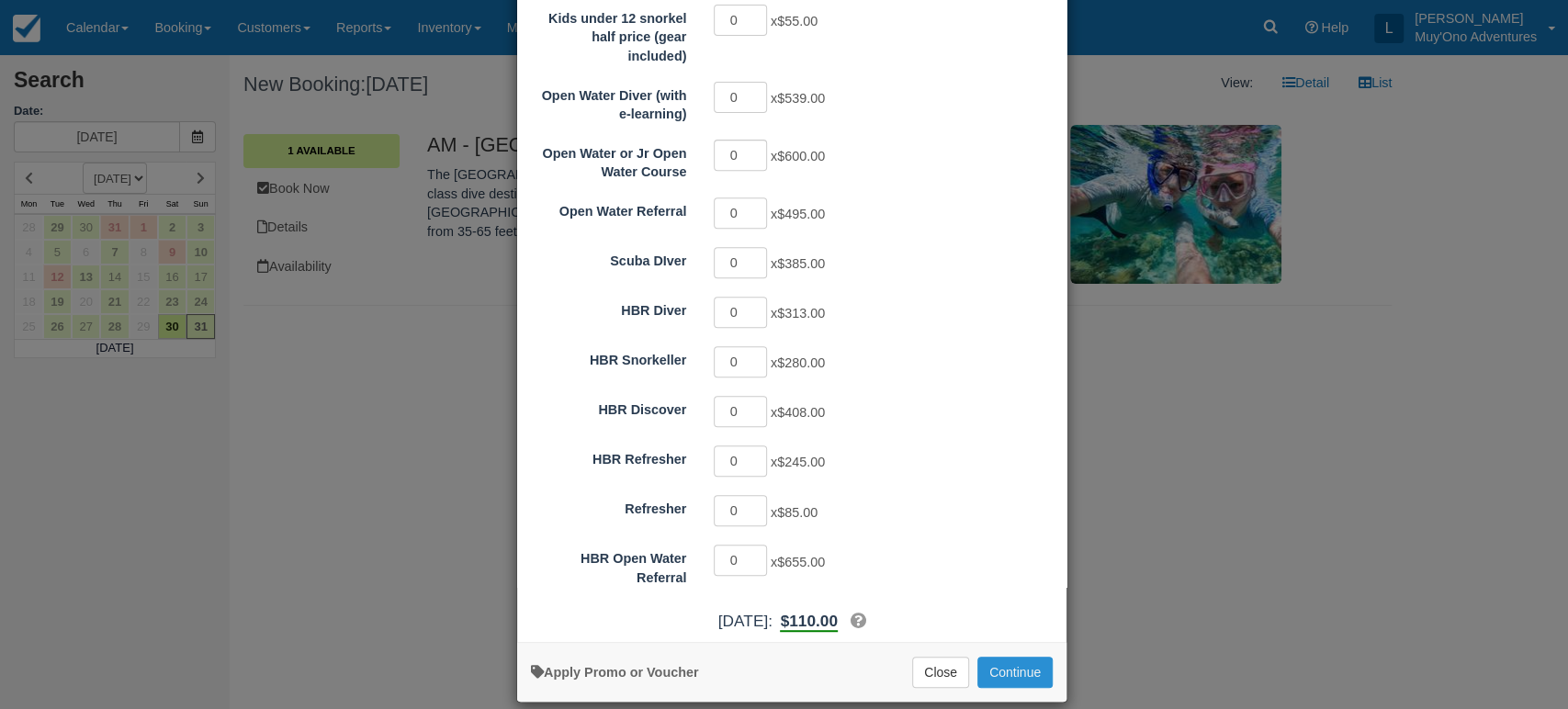
click at [985, 657] on button "Continue" at bounding box center [1015, 672] width 75 height 31
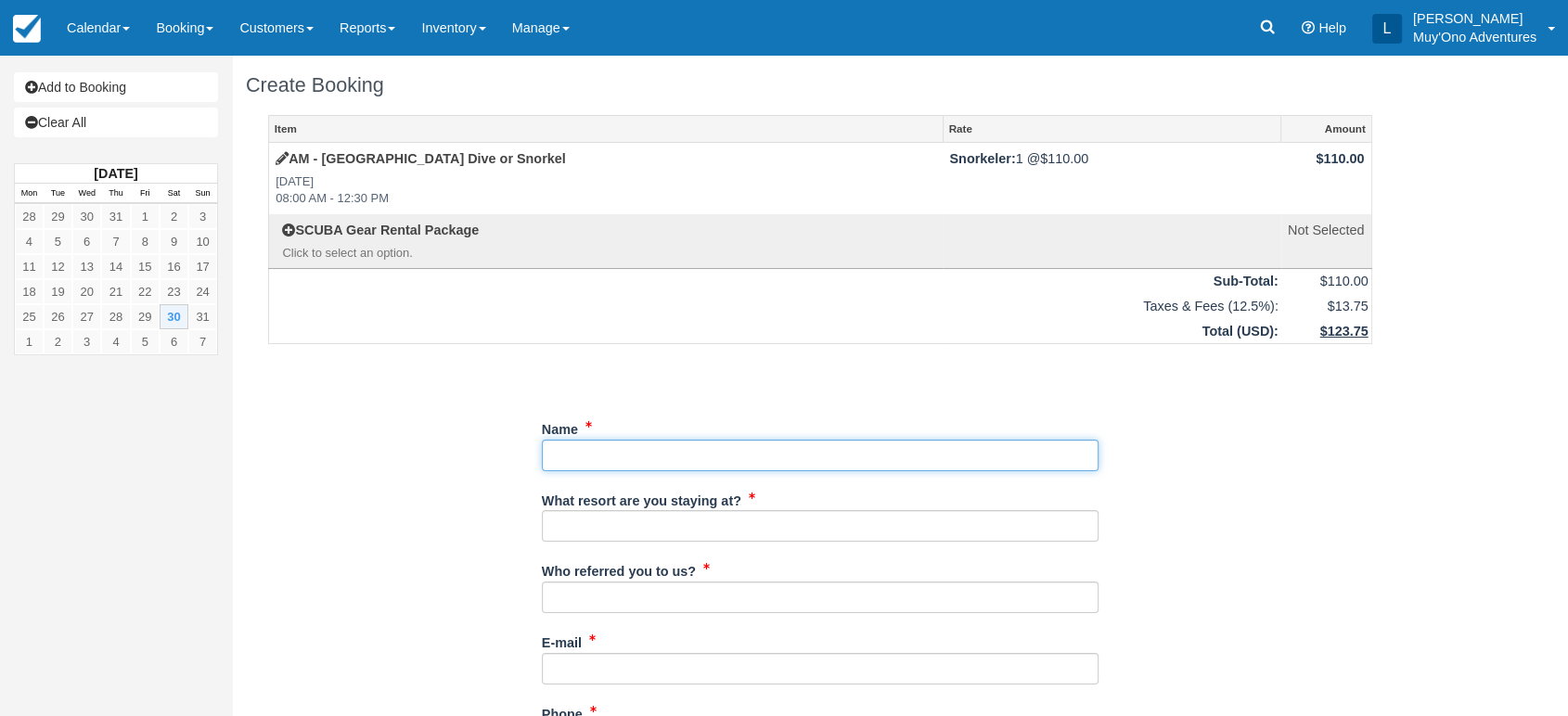
click at [565, 442] on input "Name" at bounding box center [820, 455] width 557 height 31
paste input "[PERSON_NAME]"
type input "[PERSON_NAME]"
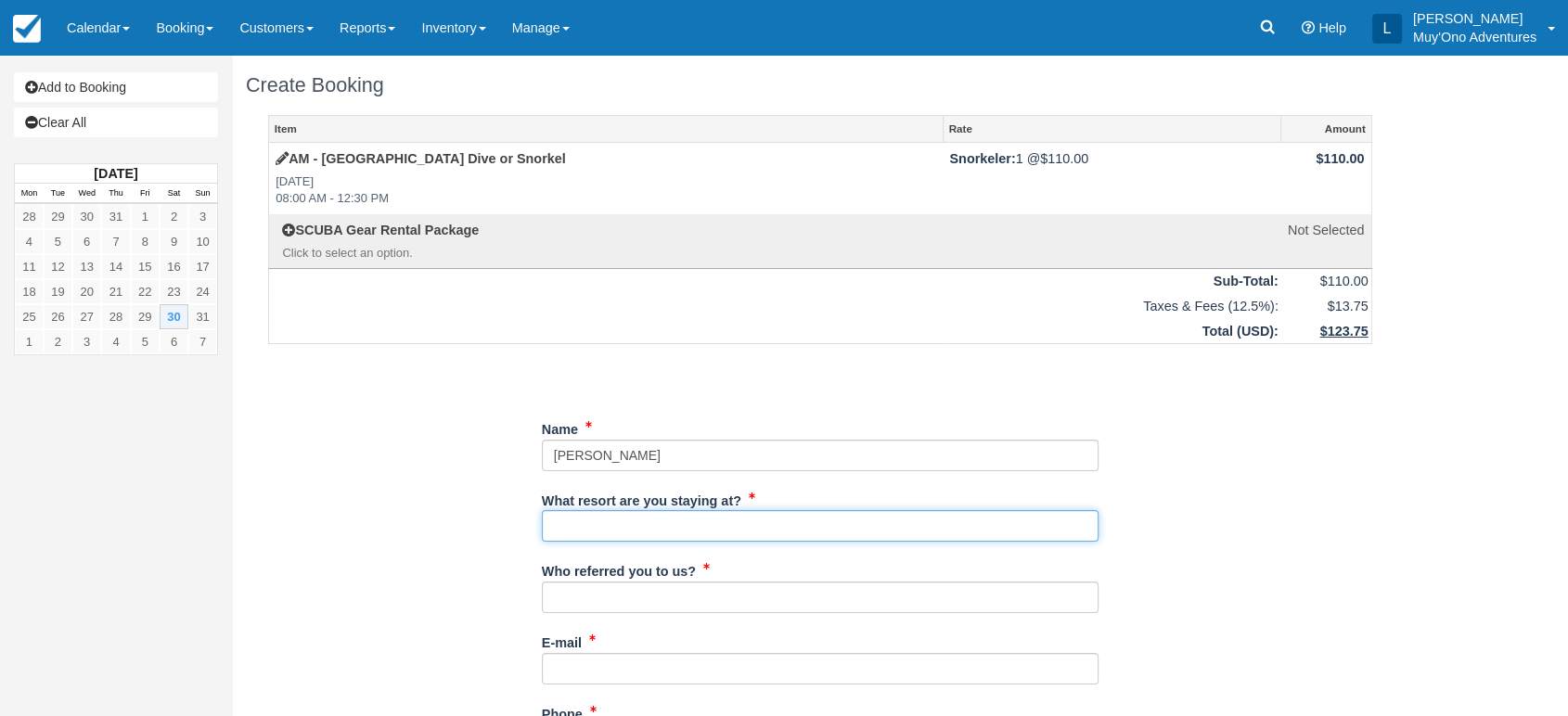
click at [628, 525] on input "What resort are you staying at?" at bounding box center [820, 525] width 557 height 31
type input "THATCH CAYE"
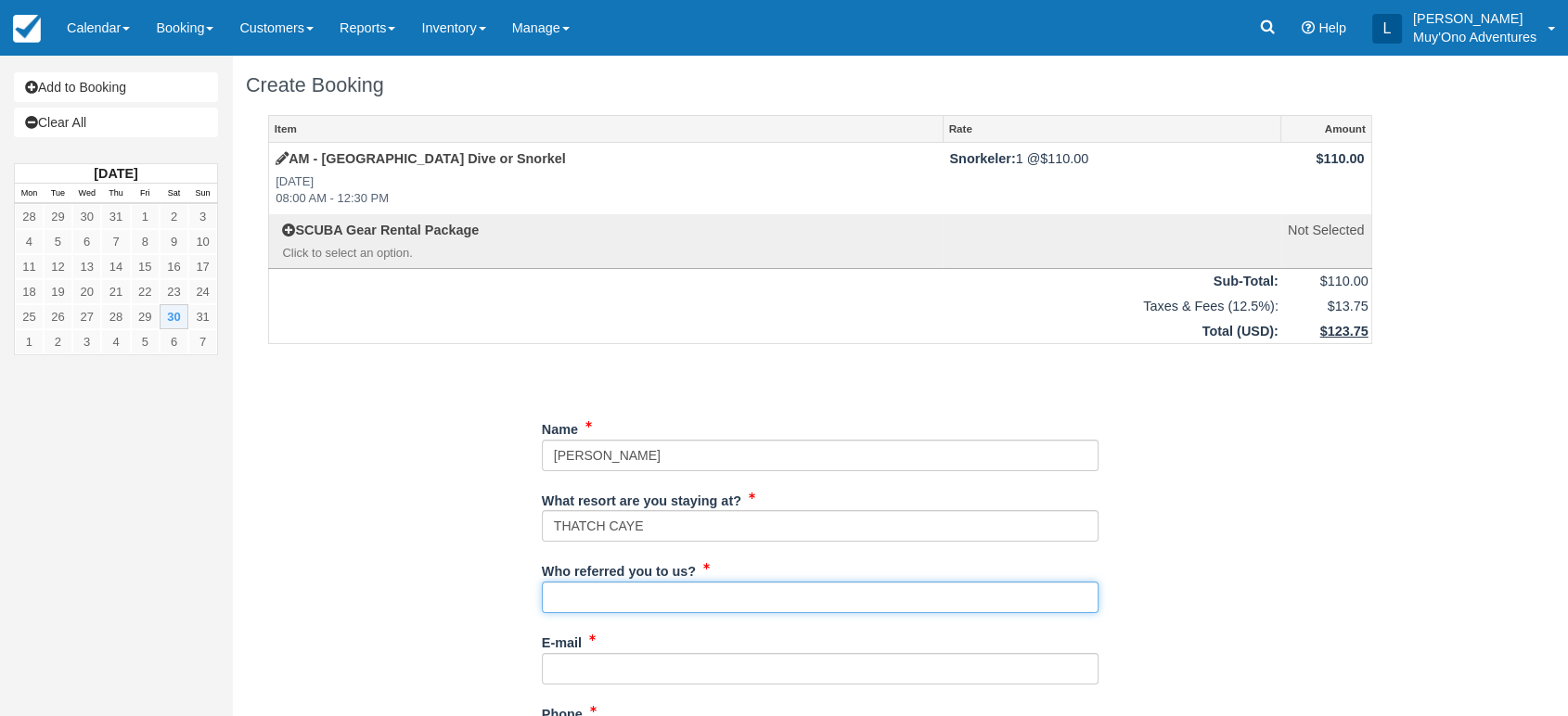
click at [637, 592] on input "Who referred you to us?" at bounding box center [820, 597] width 557 height 31
type input "LUIS"
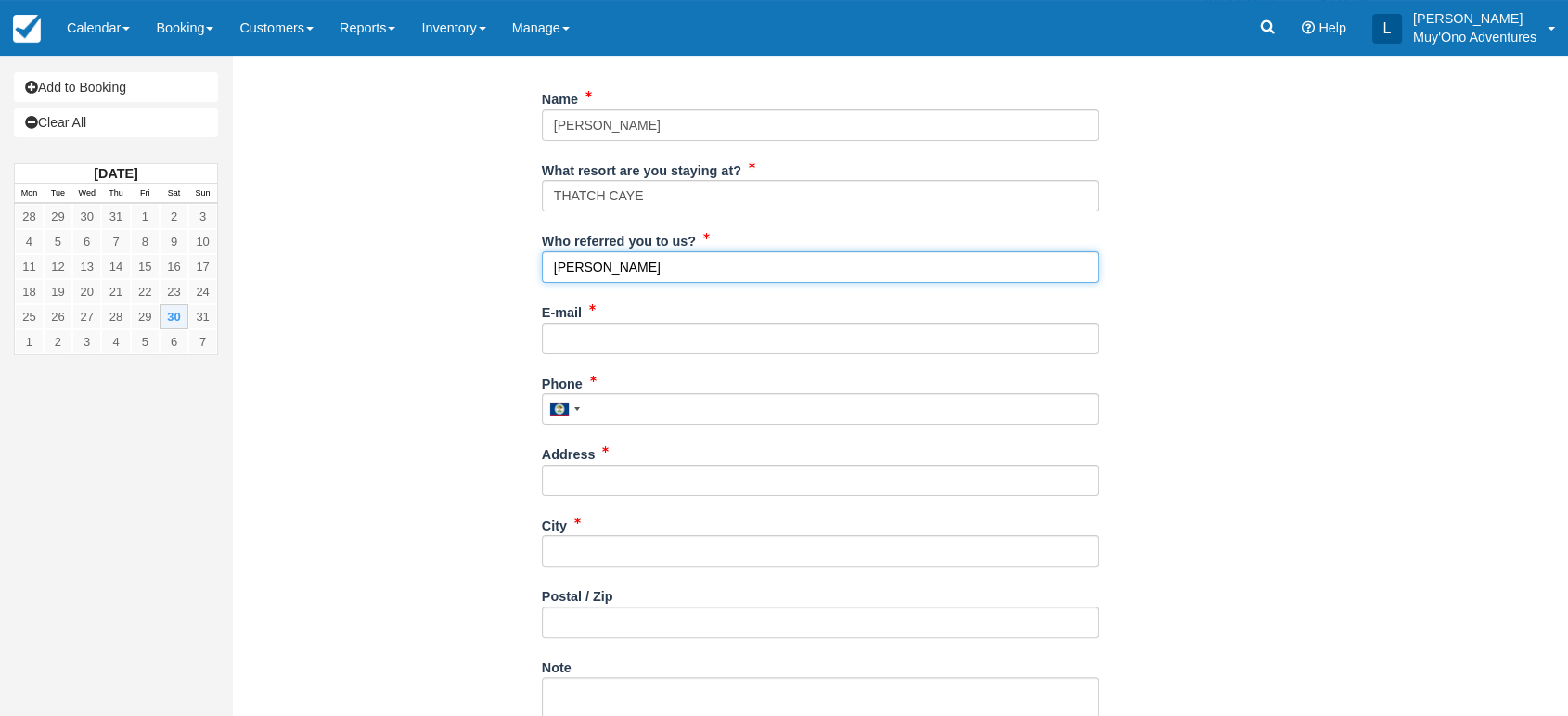
scroll to position [332, 0]
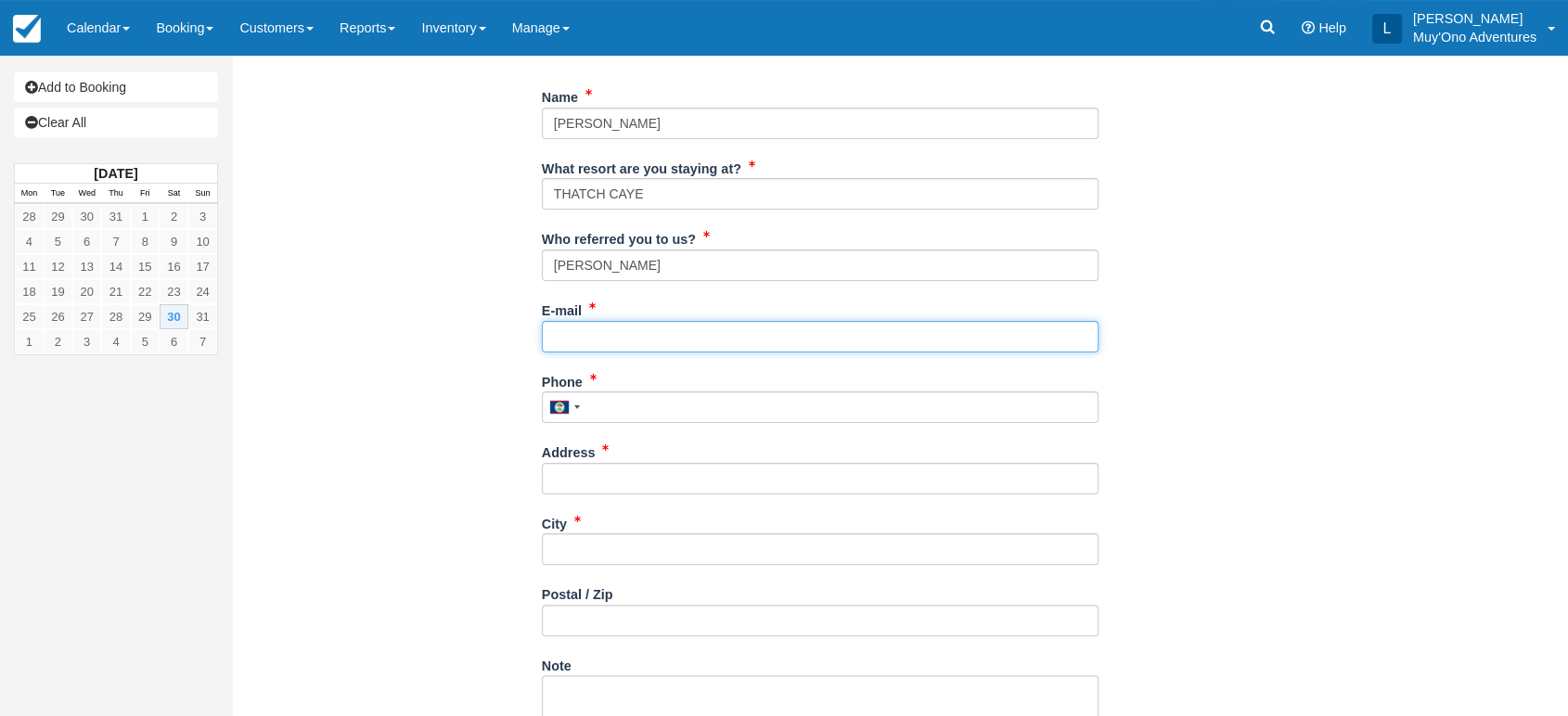
click at [599, 324] on input "E-mail" at bounding box center [820, 337] width 557 height 31
paste input "[EMAIL_ADDRESS][DOMAIN_NAME]"
type input "[EMAIL_ADDRESS][DOMAIN_NAME]"
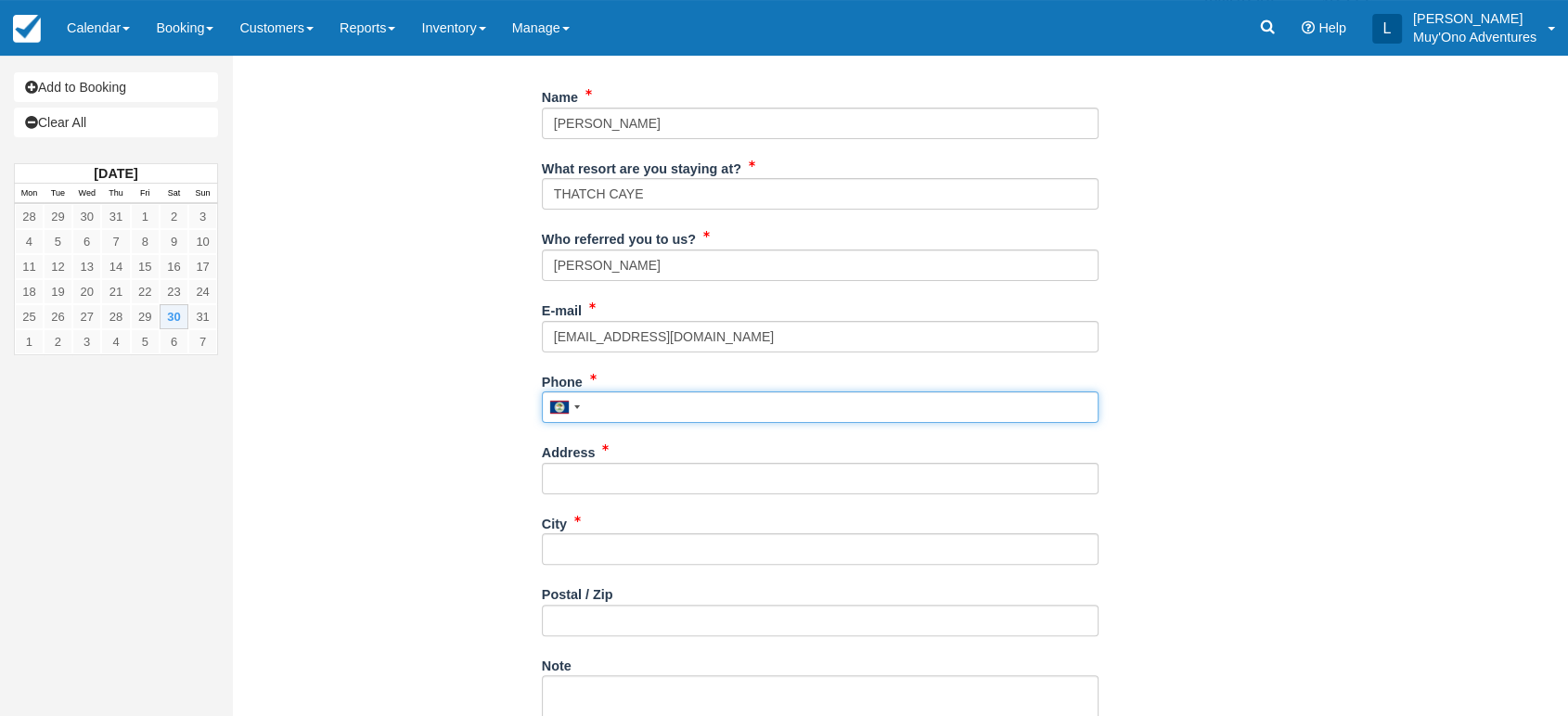
click at [664, 397] on input "Phone" at bounding box center [820, 407] width 557 height 31
paste input "009613610997"
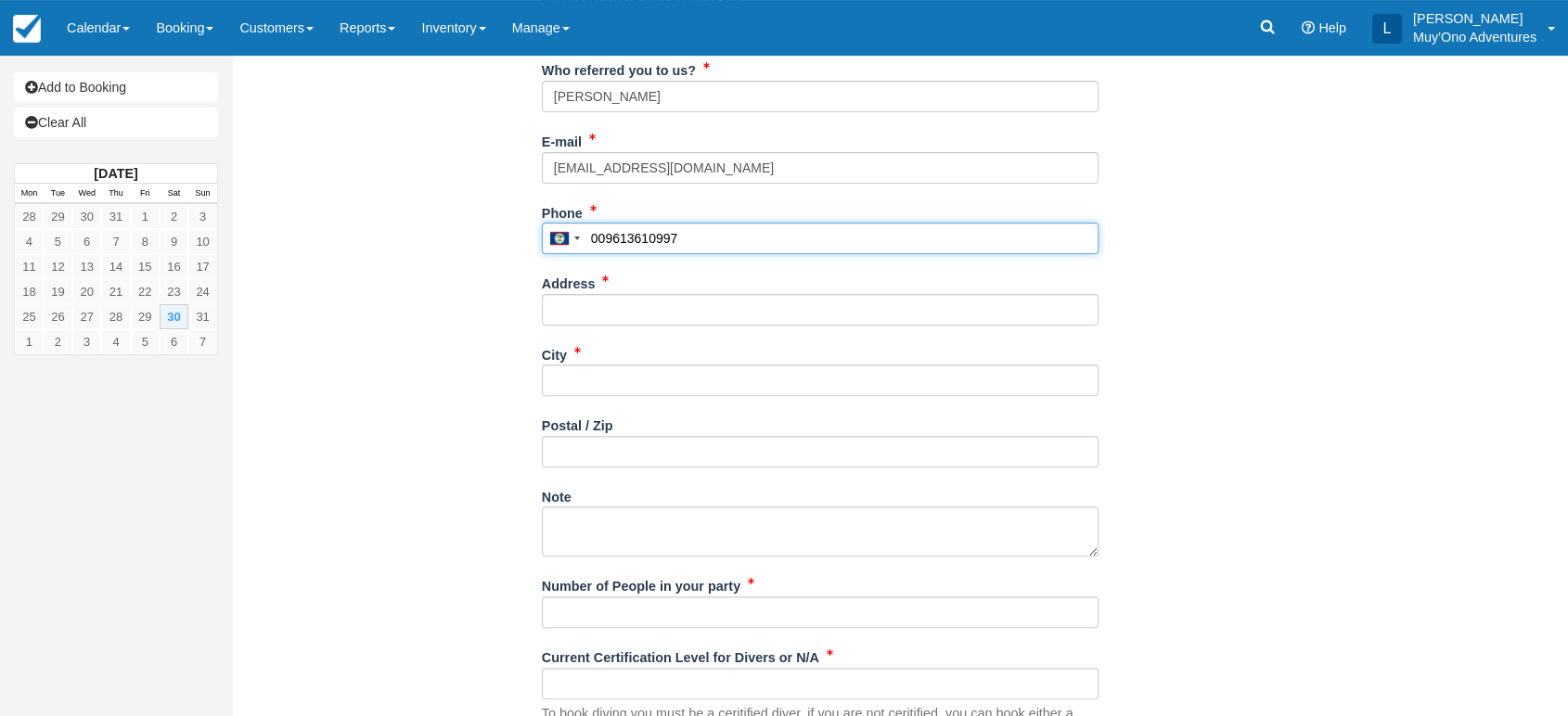
scroll to position [503, 0]
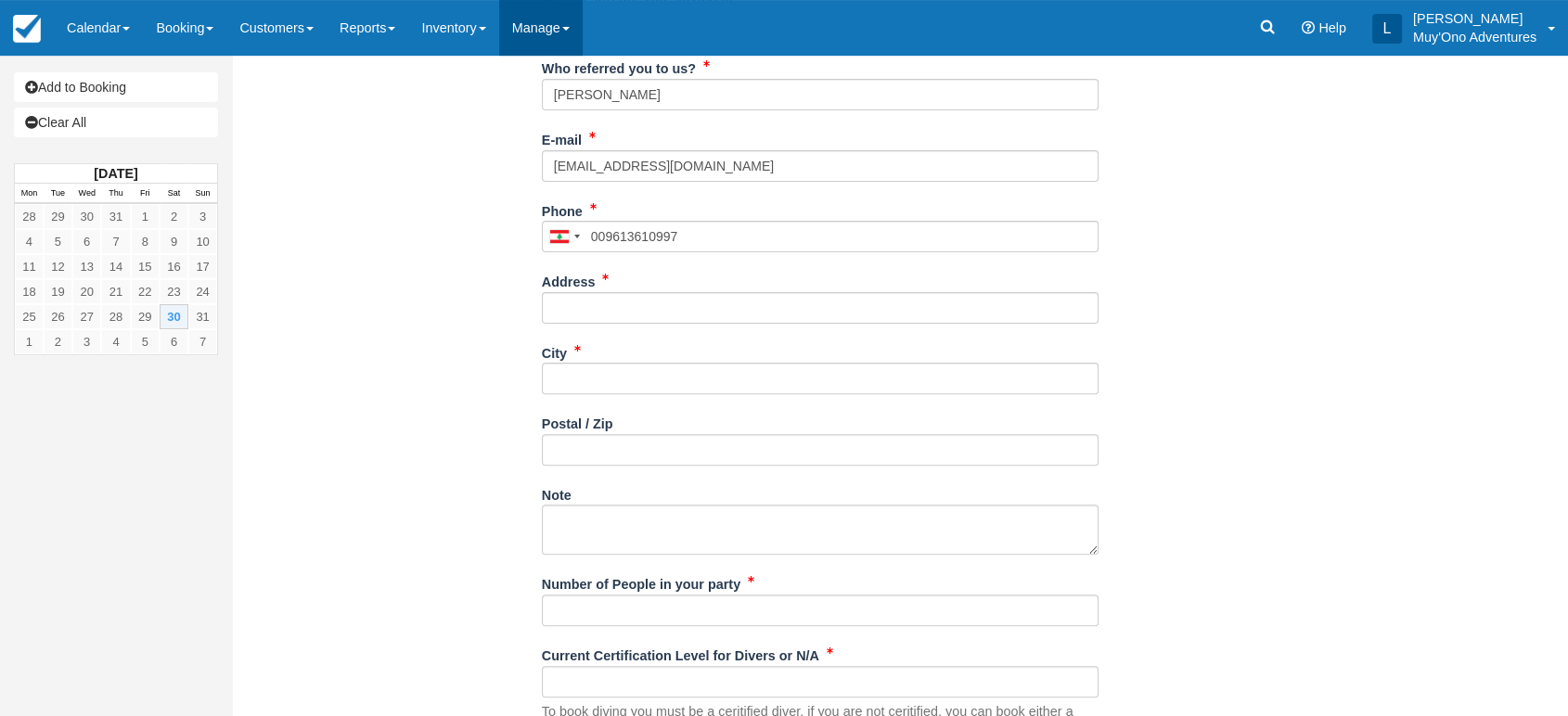
type input "03 610 997"
click at [611, 321] on input "Address" at bounding box center [820, 307] width 557 height 31
paste input "65ANA BEIUT"
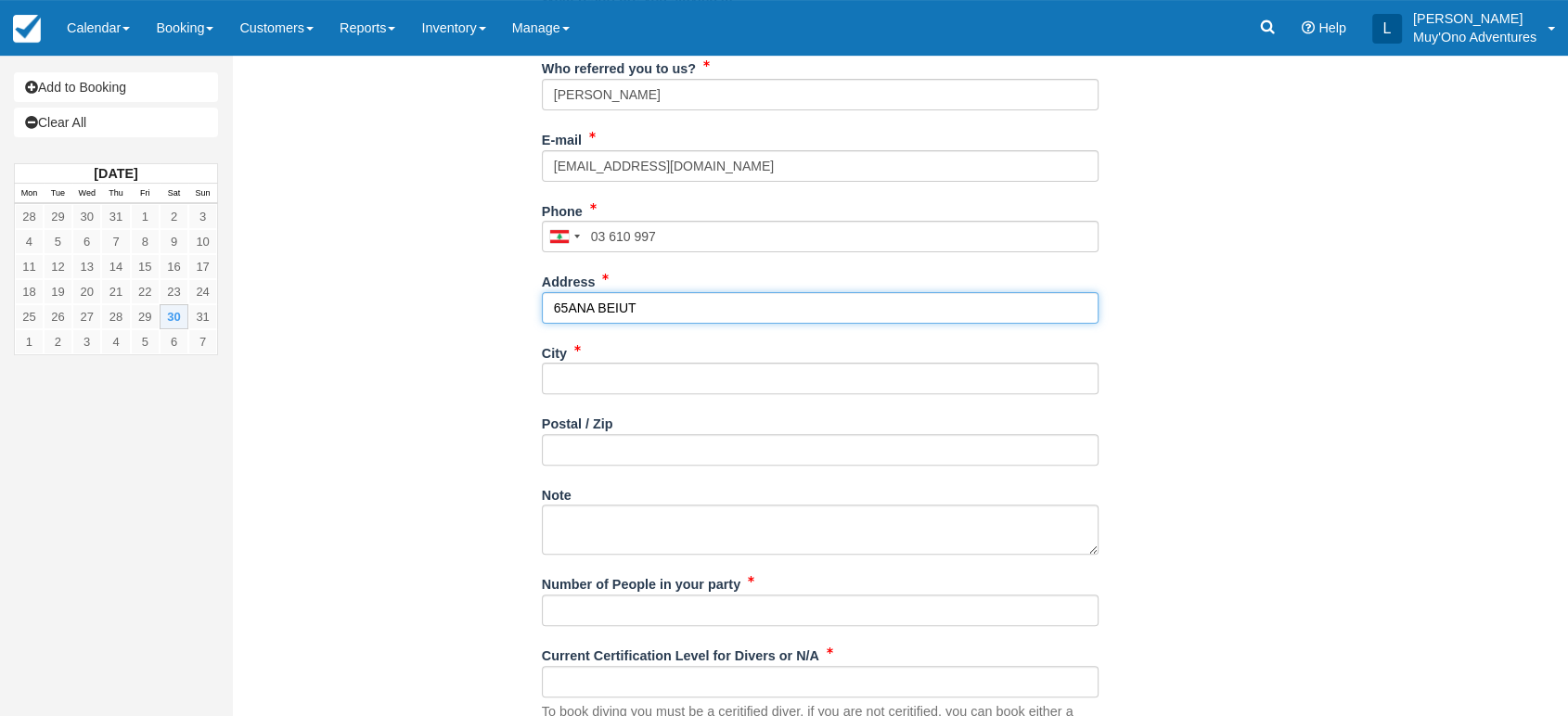
click at [611, 321] on input "65ANA BEIUT" at bounding box center [820, 307] width 557 height 31
type input "65ANA BEIUT"
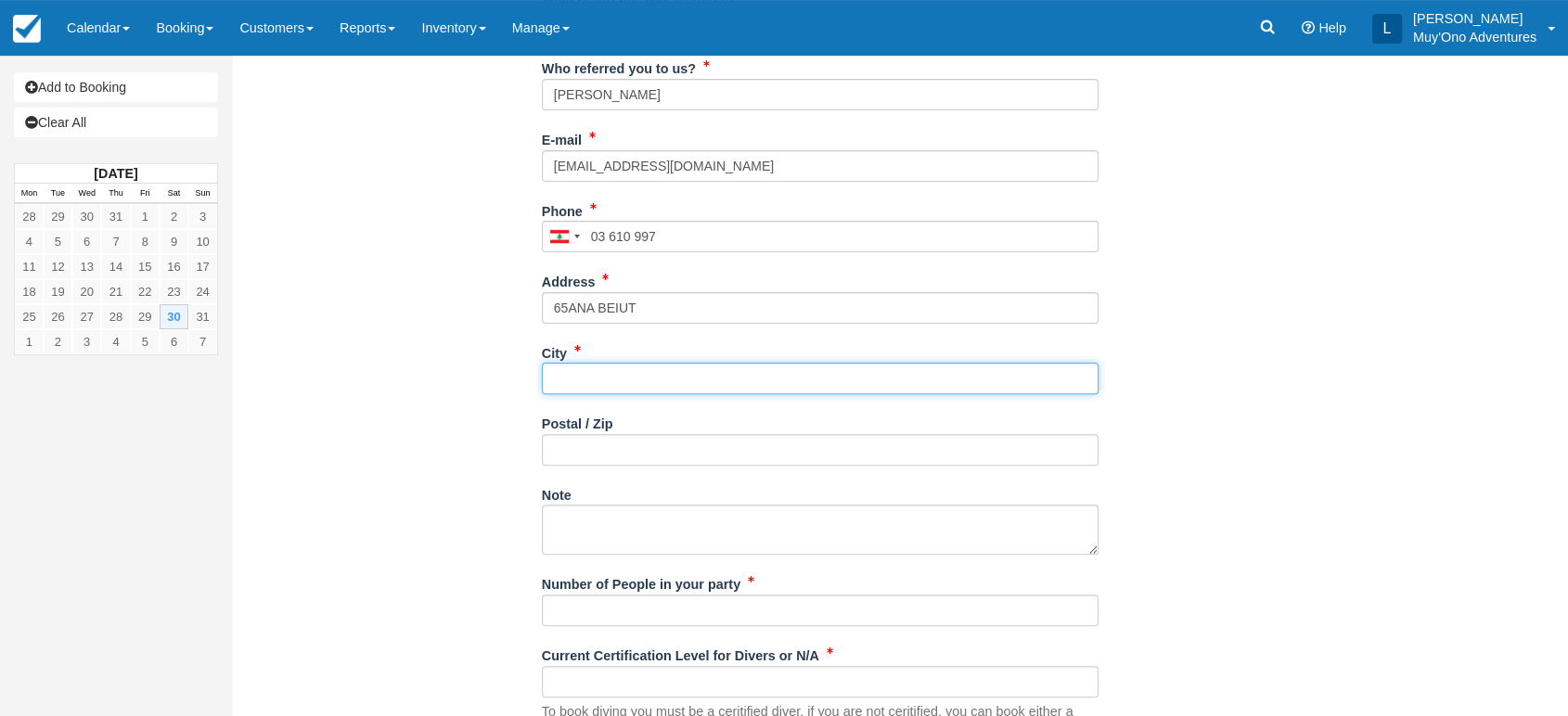
click at [576, 367] on input "City" at bounding box center [820, 378] width 557 height 31
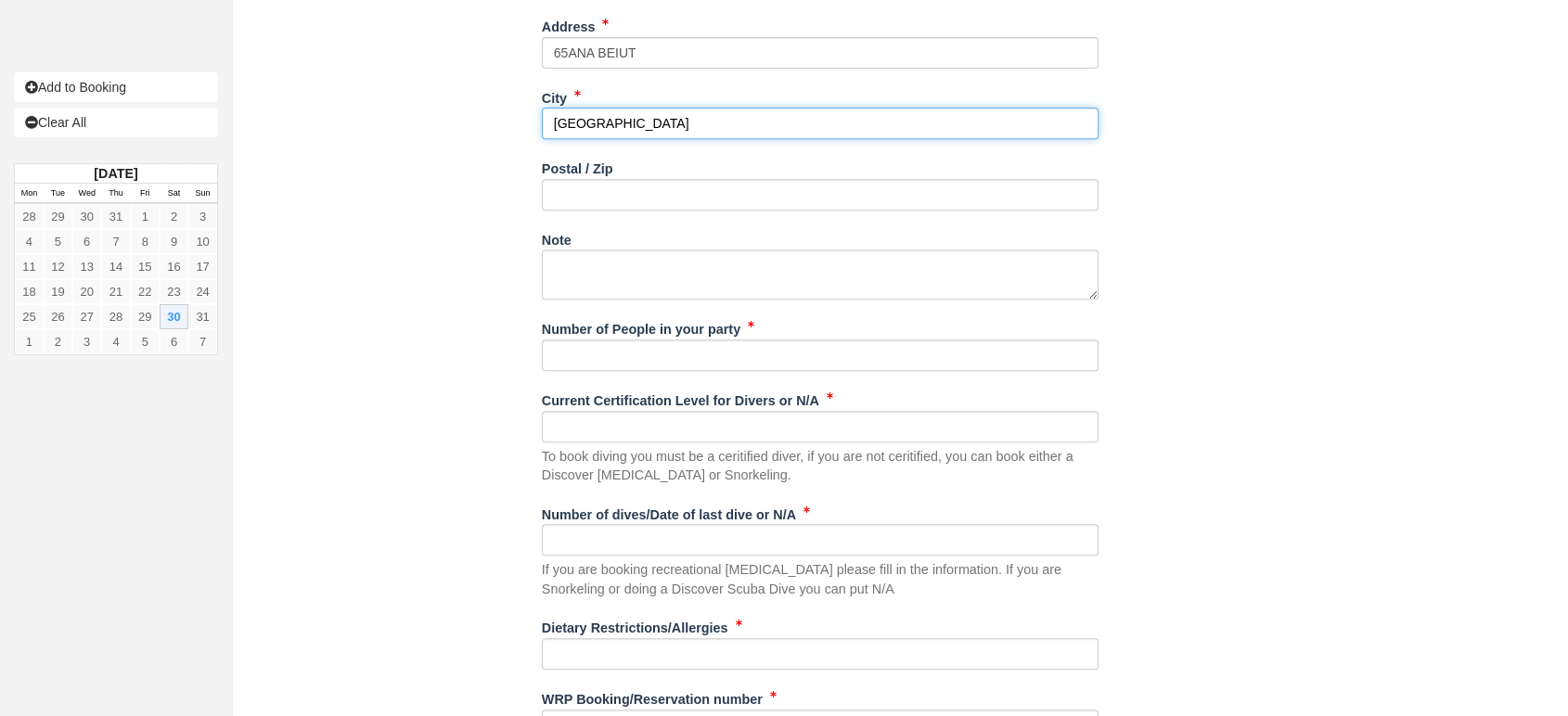
scroll to position [840, 0]
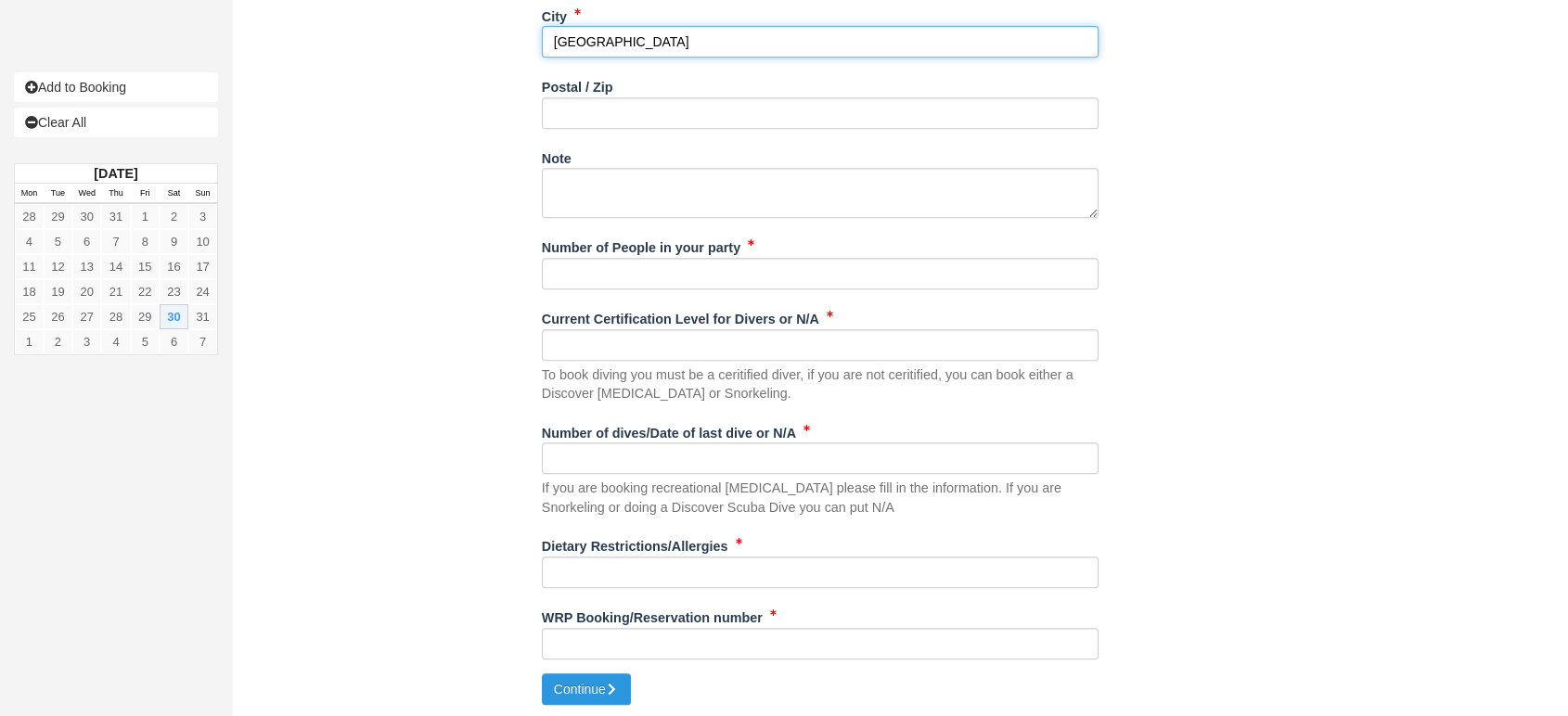
type input "[GEOGRAPHIC_DATA]"
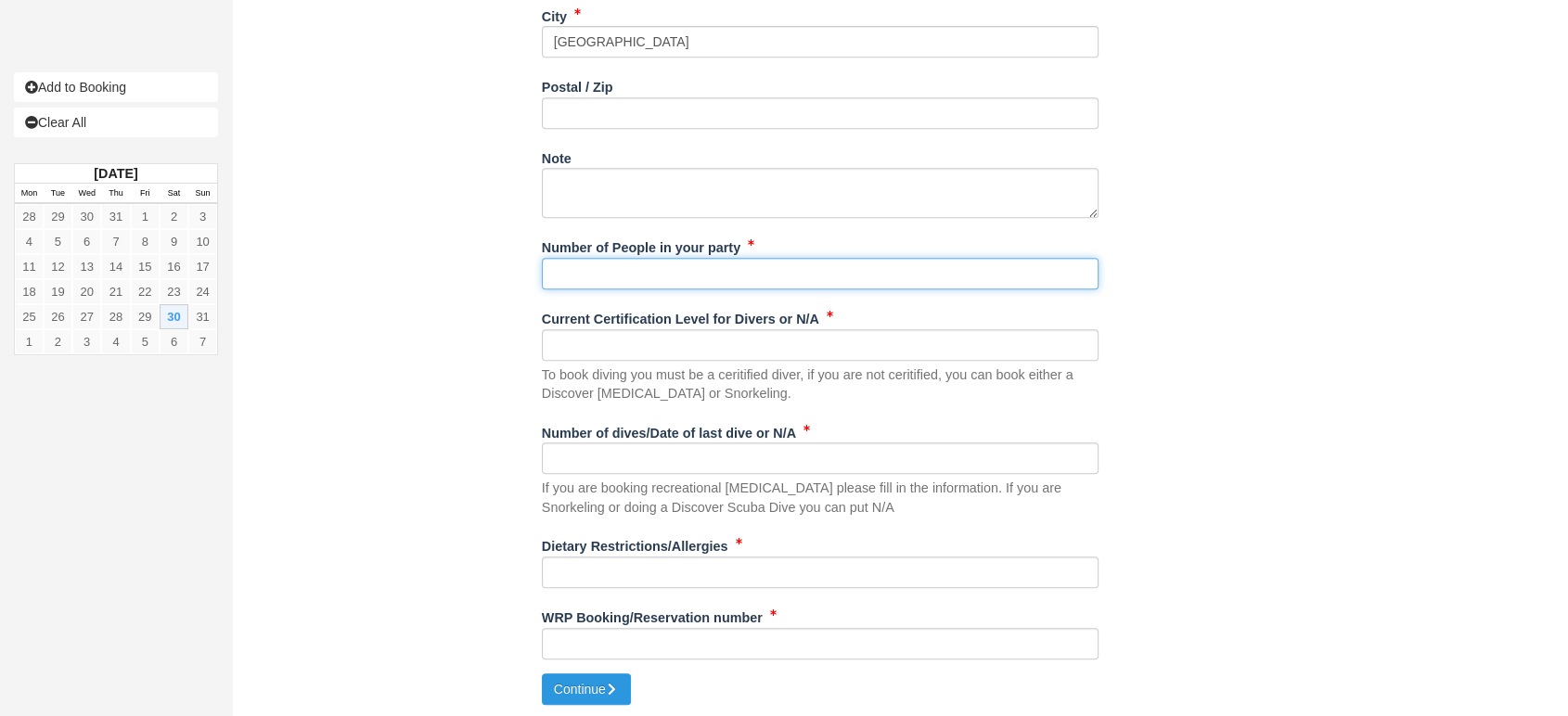
click at [683, 274] on input "Number of People in your party" at bounding box center [820, 273] width 557 height 31
type input "1"
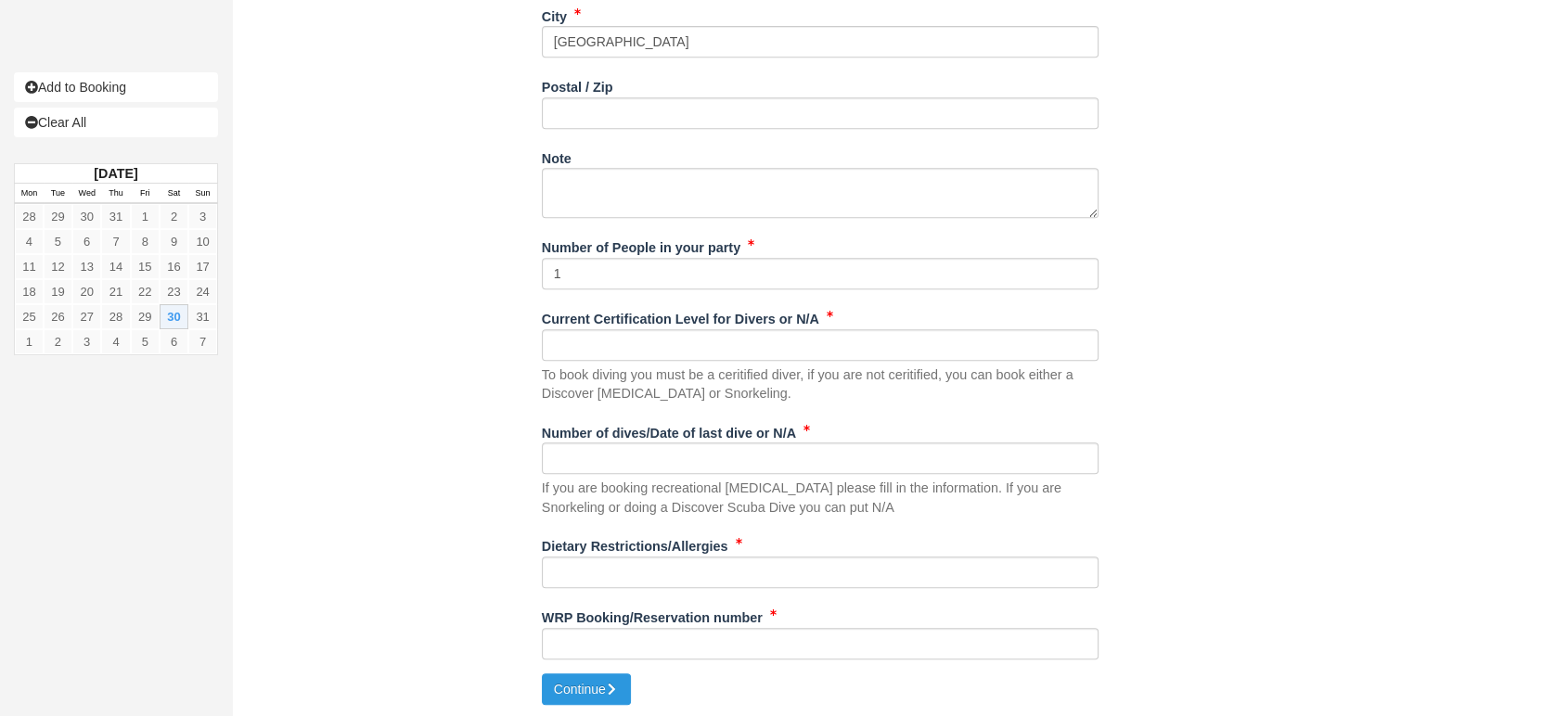
click at [659, 358] on div "To book diving you must be a ceritified diver, if you are not ceritified, you c…" at bounding box center [820, 366] width 557 height 74
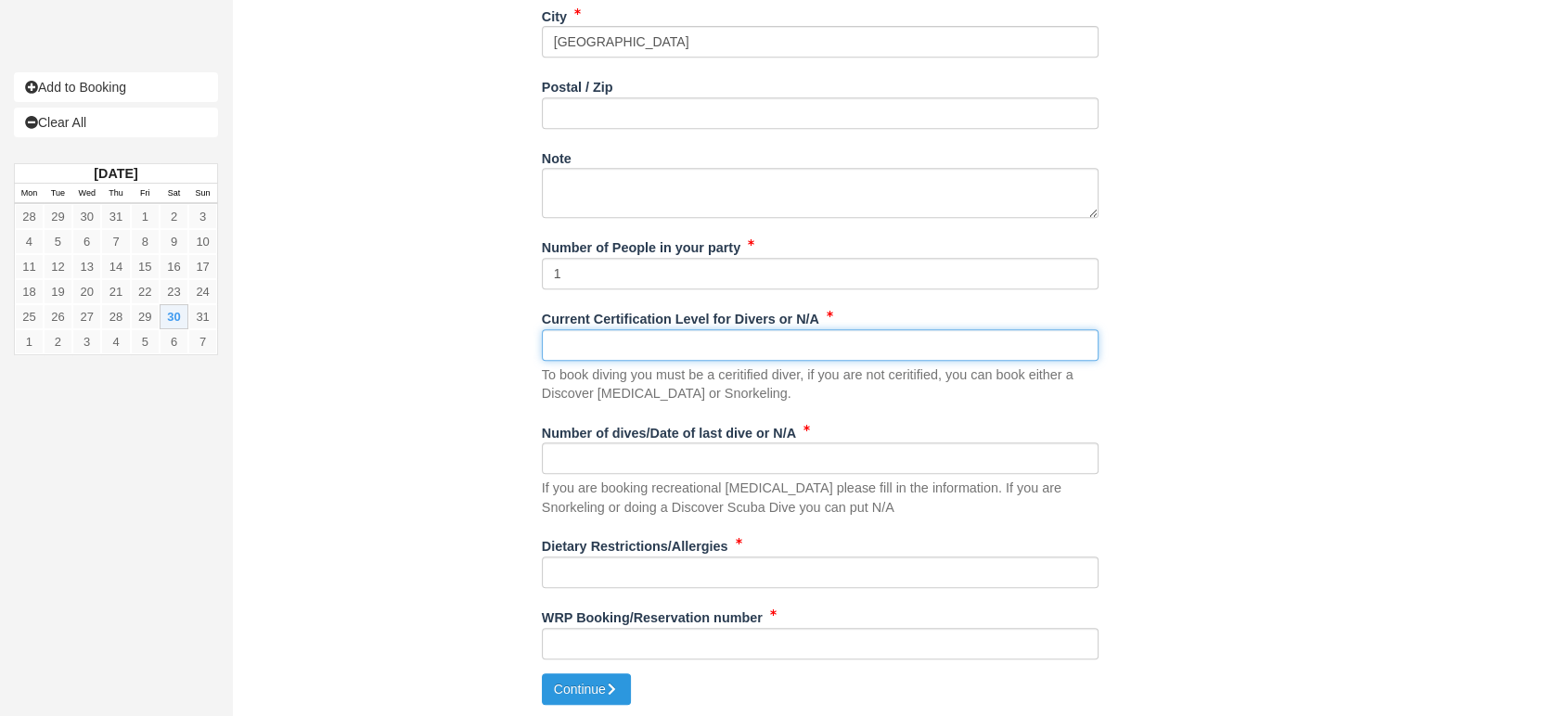
click at [678, 349] on input "Current Certification Level for Divers or N/A" at bounding box center [820, 344] width 557 height 31
type input "OP"
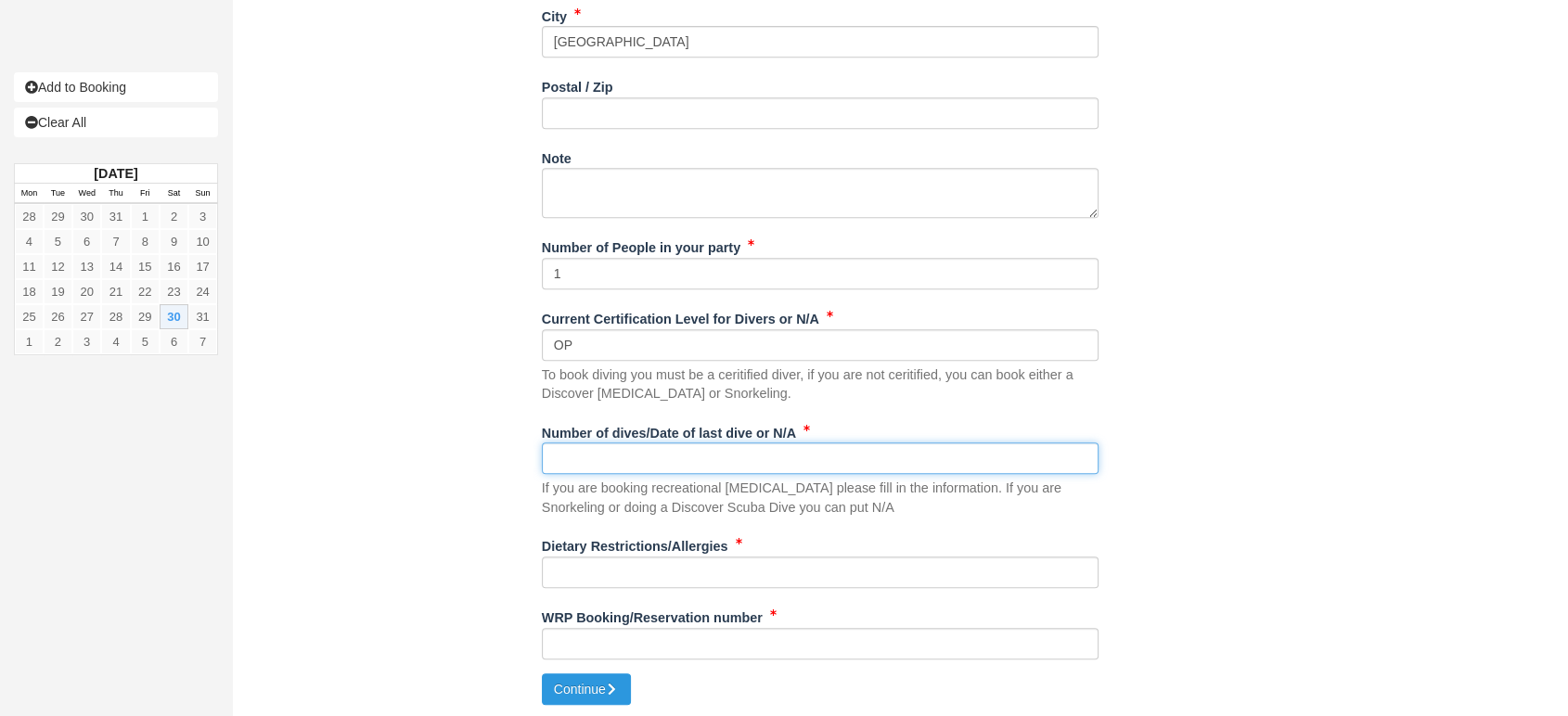
click at [585, 447] on input "Number of dives/Date of last dive or N/A" at bounding box center [820, 458] width 557 height 31
type input "N"
type input "NA"
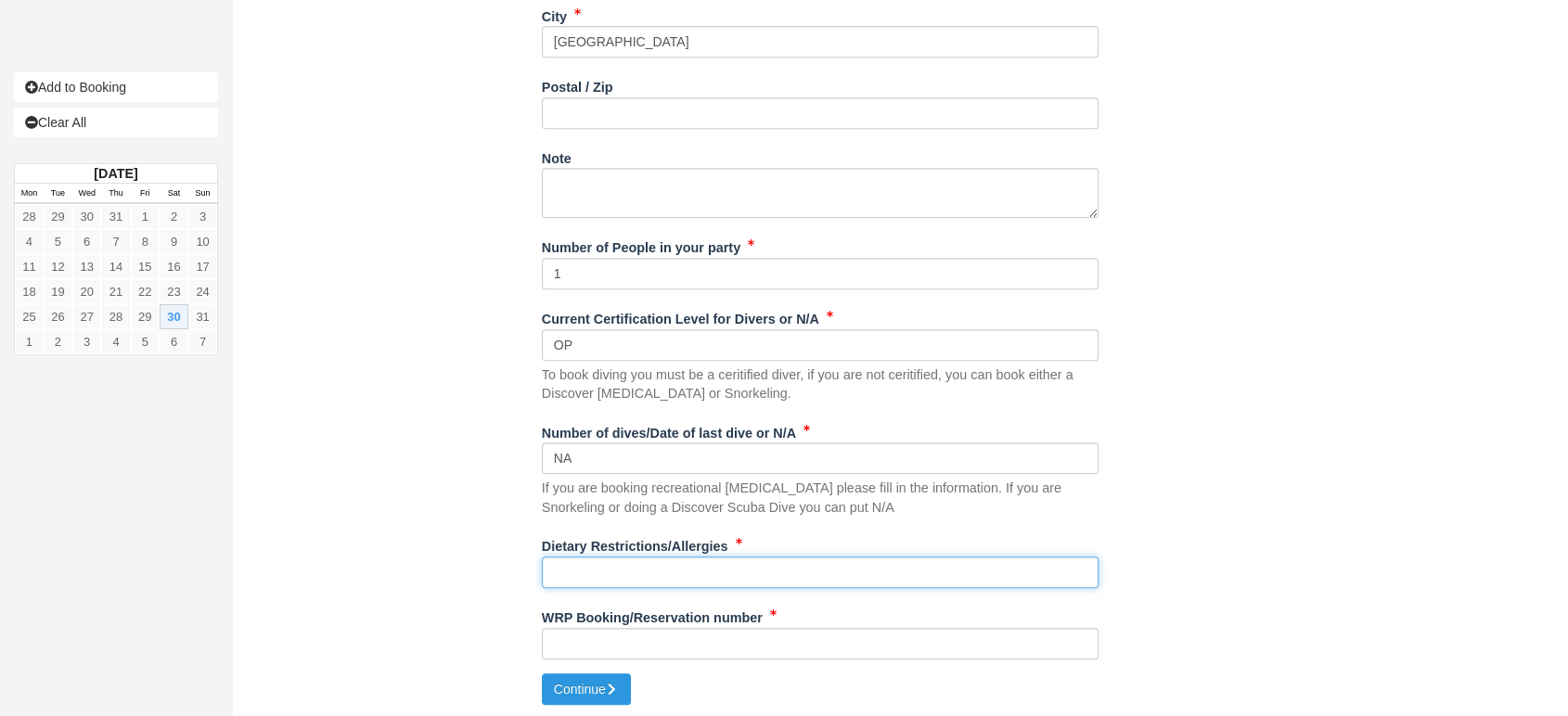
click at [579, 563] on input "Dietary Restrictions/Allergies" at bounding box center [820, 572] width 557 height 31
type input "NA"
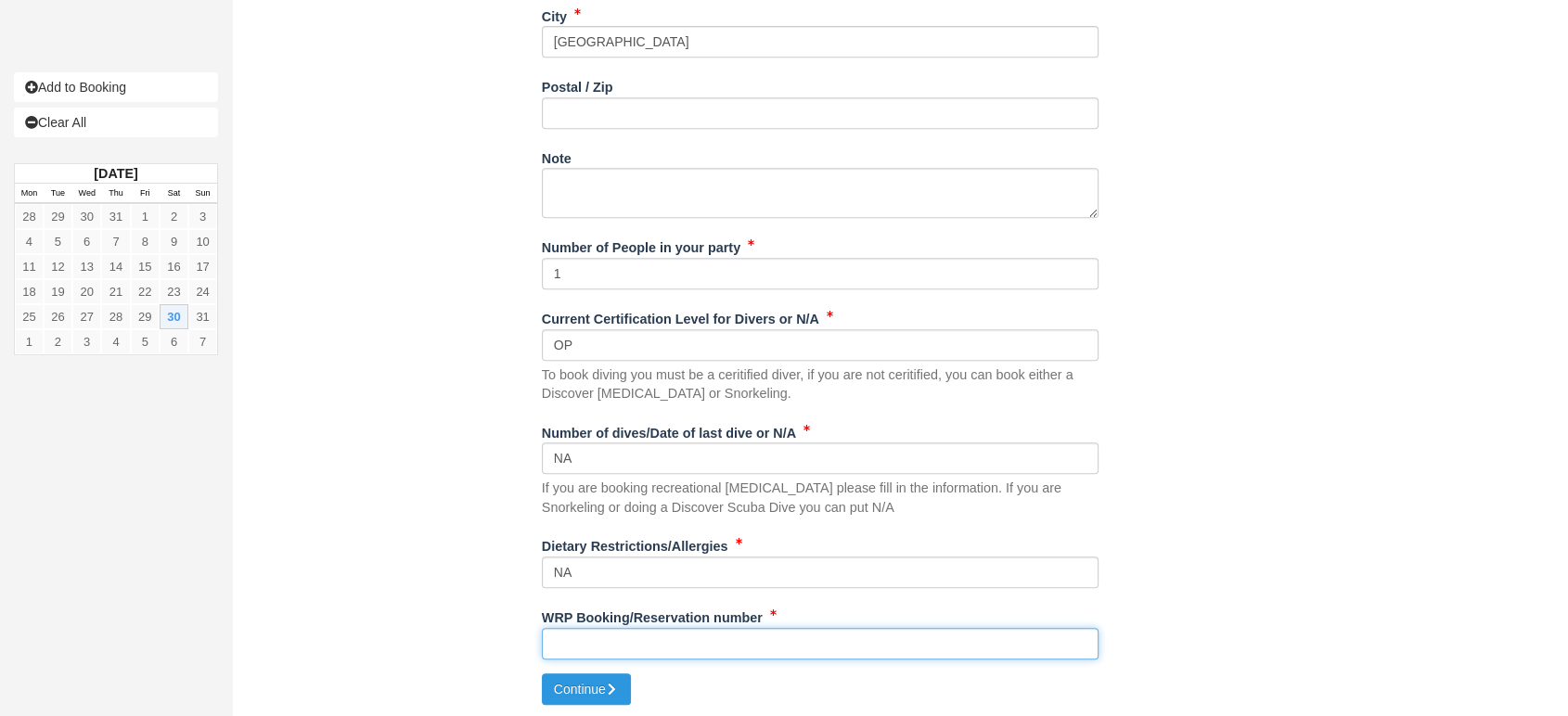
click at [611, 645] on input "WRP Booking/Reservation number" at bounding box center [820, 644] width 557 height 31
paste input "48113771"
click at [611, 645] on input "48113771" at bounding box center [820, 644] width 557 height 31
type input "48113771"
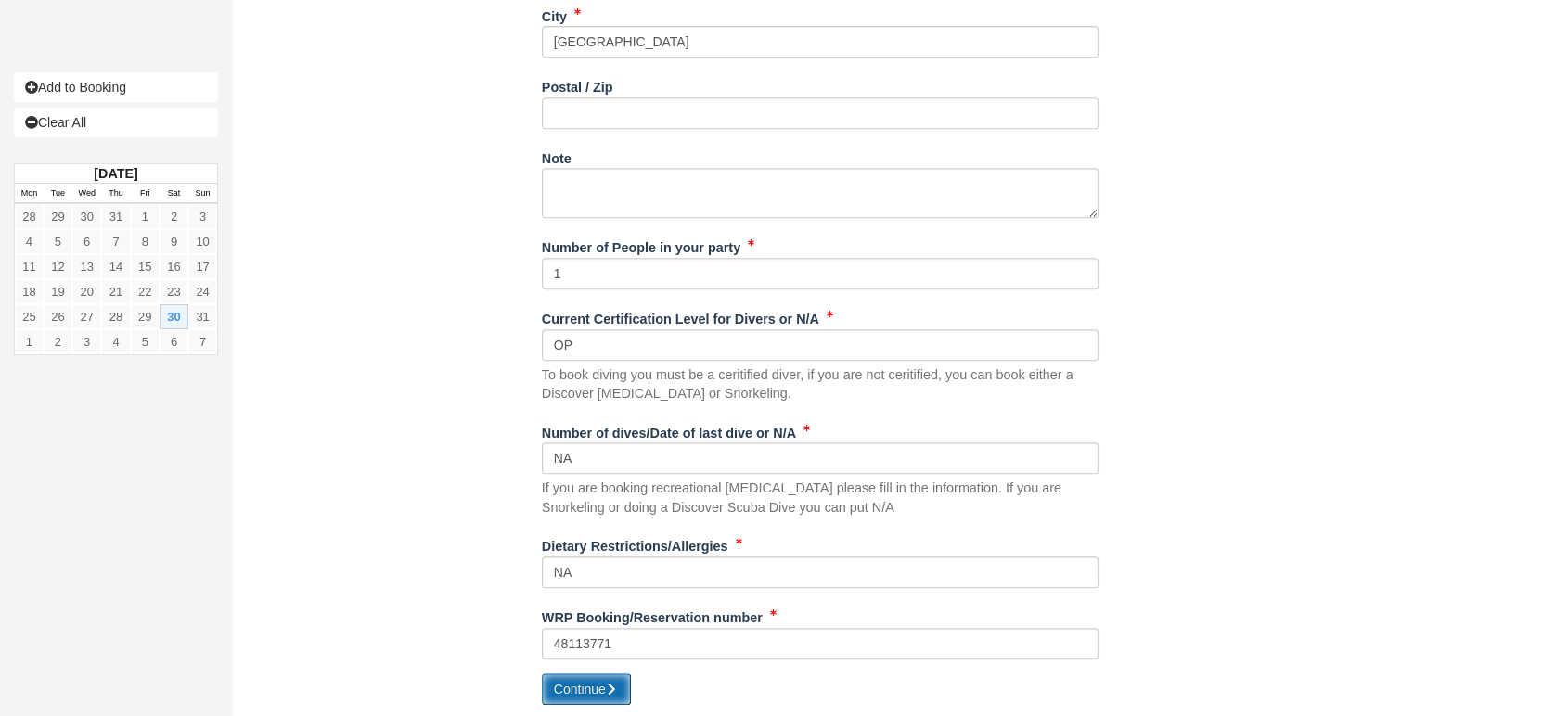
click at [586, 679] on button "Continue" at bounding box center [587, 689] width 90 height 31
type input "[PHONE_NUMBER]"
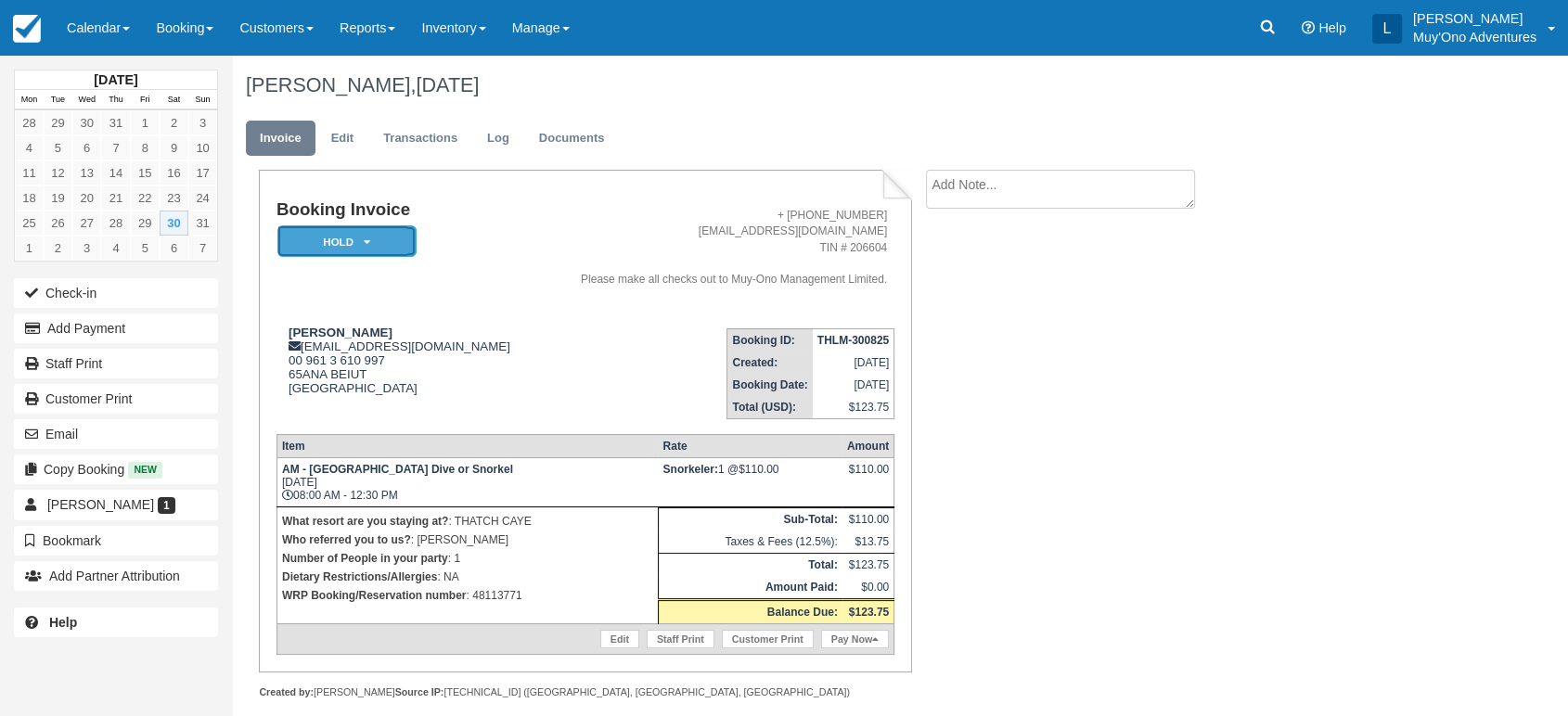
click at [397, 235] on em "HOLD" at bounding box center [346, 241] width 139 height 32
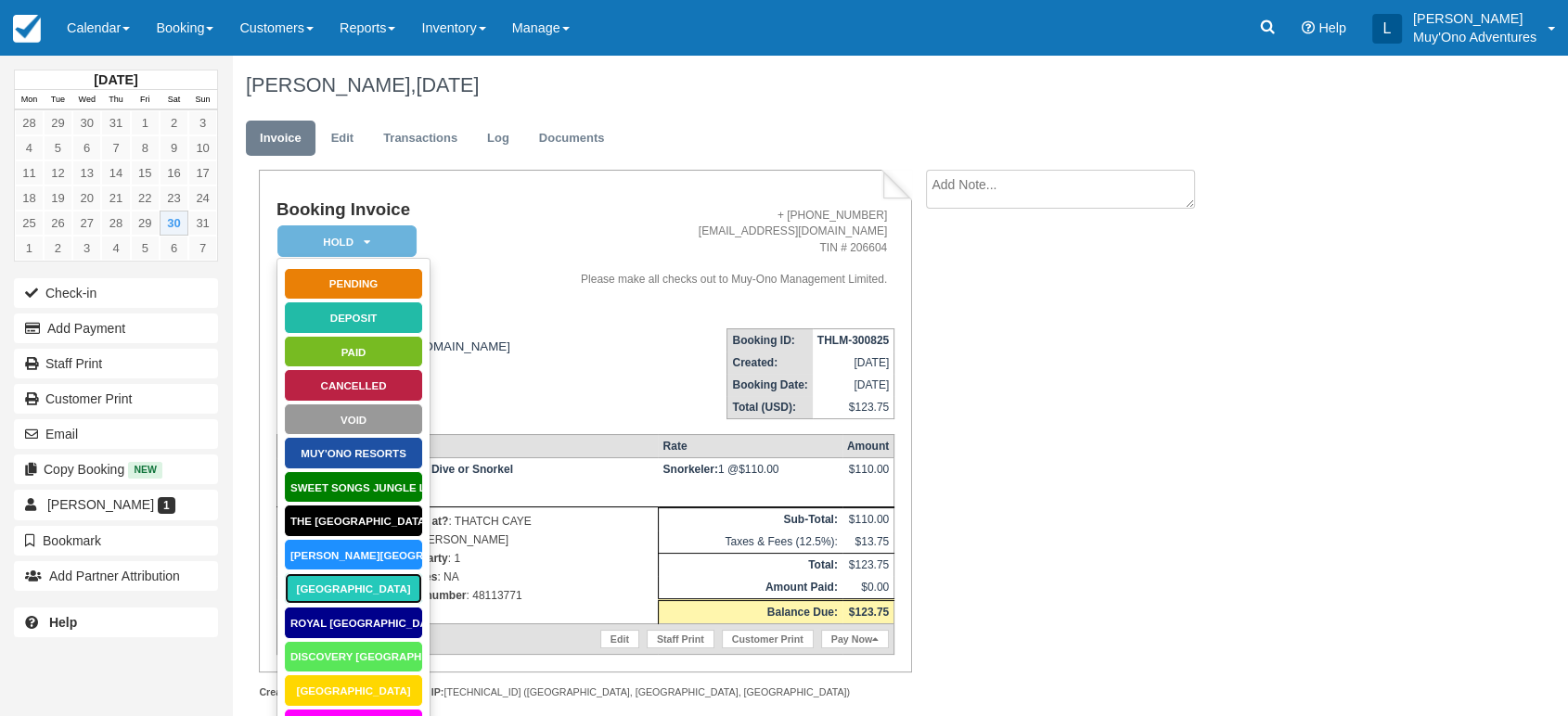
click at [353, 587] on link "[GEOGRAPHIC_DATA]" at bounding box center [353, 588] width 139 height 32
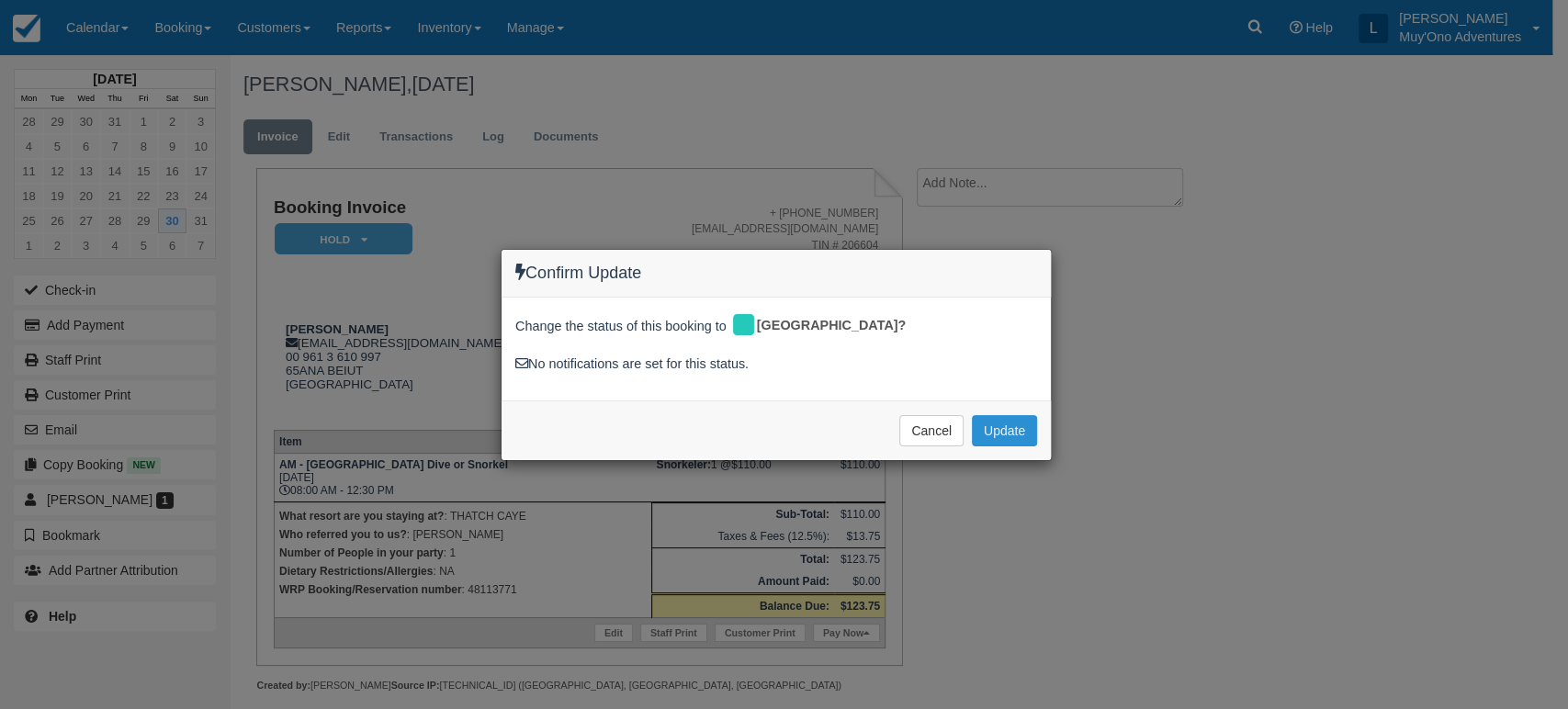
click at [993, 418] on button "Update" at bounding box center [1005, 431] width 65 height 31
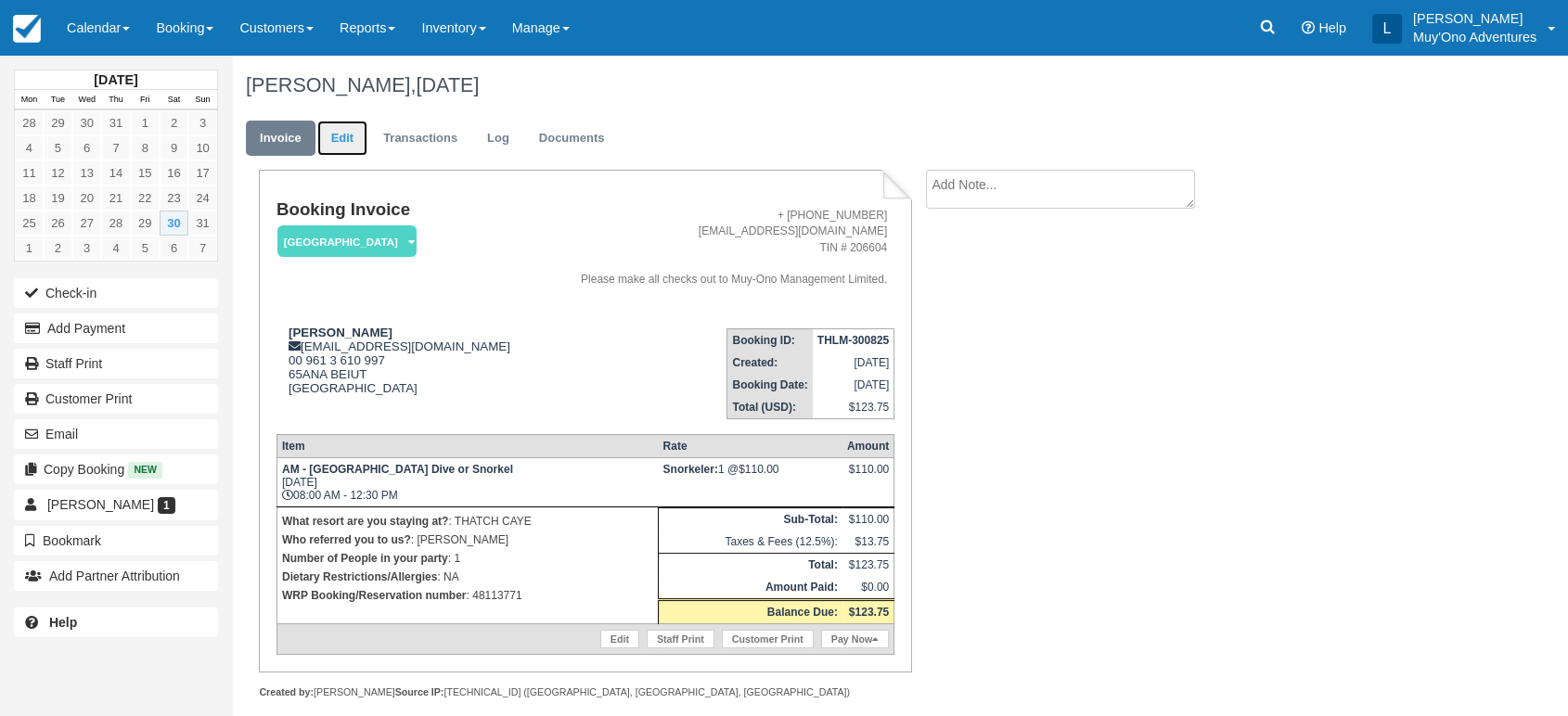
click at [334, 141] on link "Edit" at bounding box center [342, 138] width 50 height 36
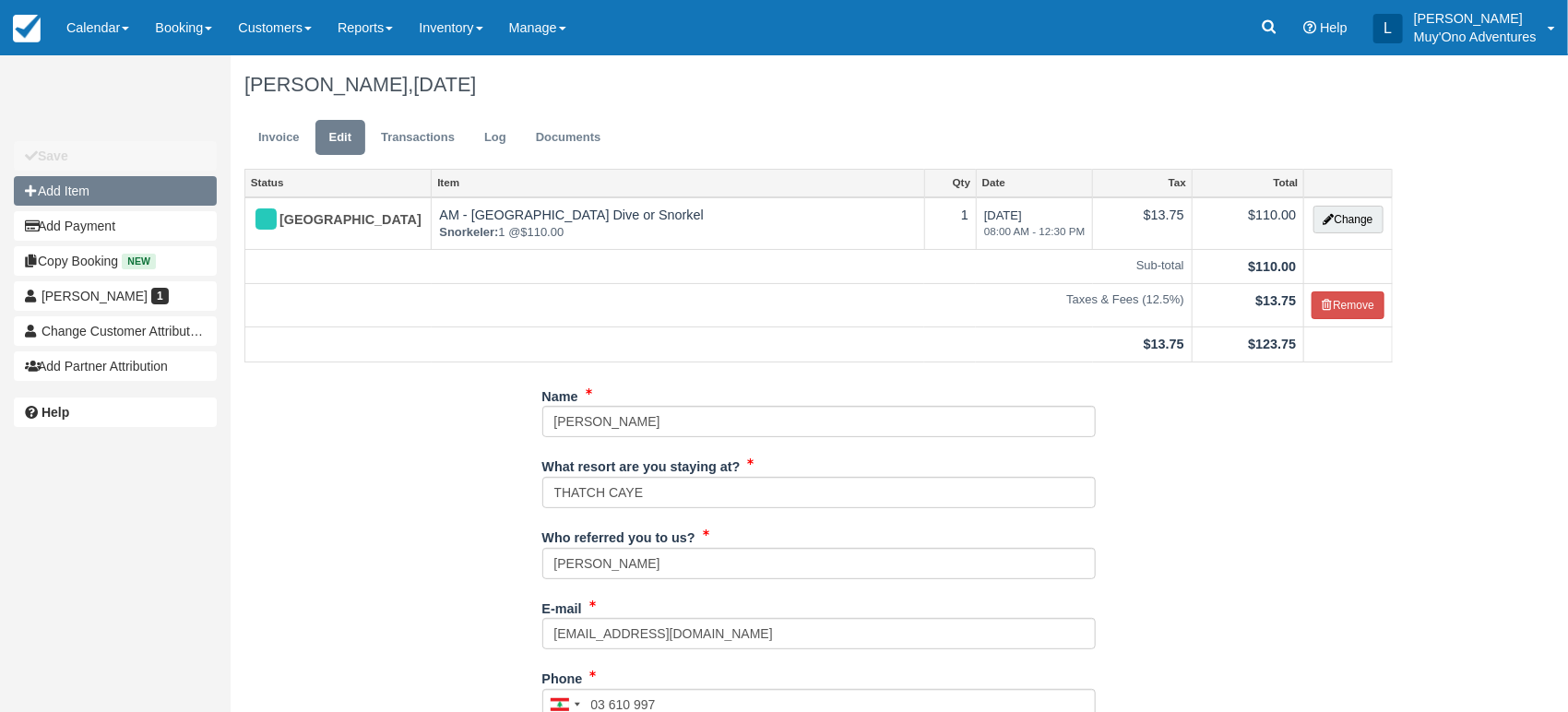
click at [129, 197] on button "Add Item" at bounding box center [115, 191] width 203 height 30
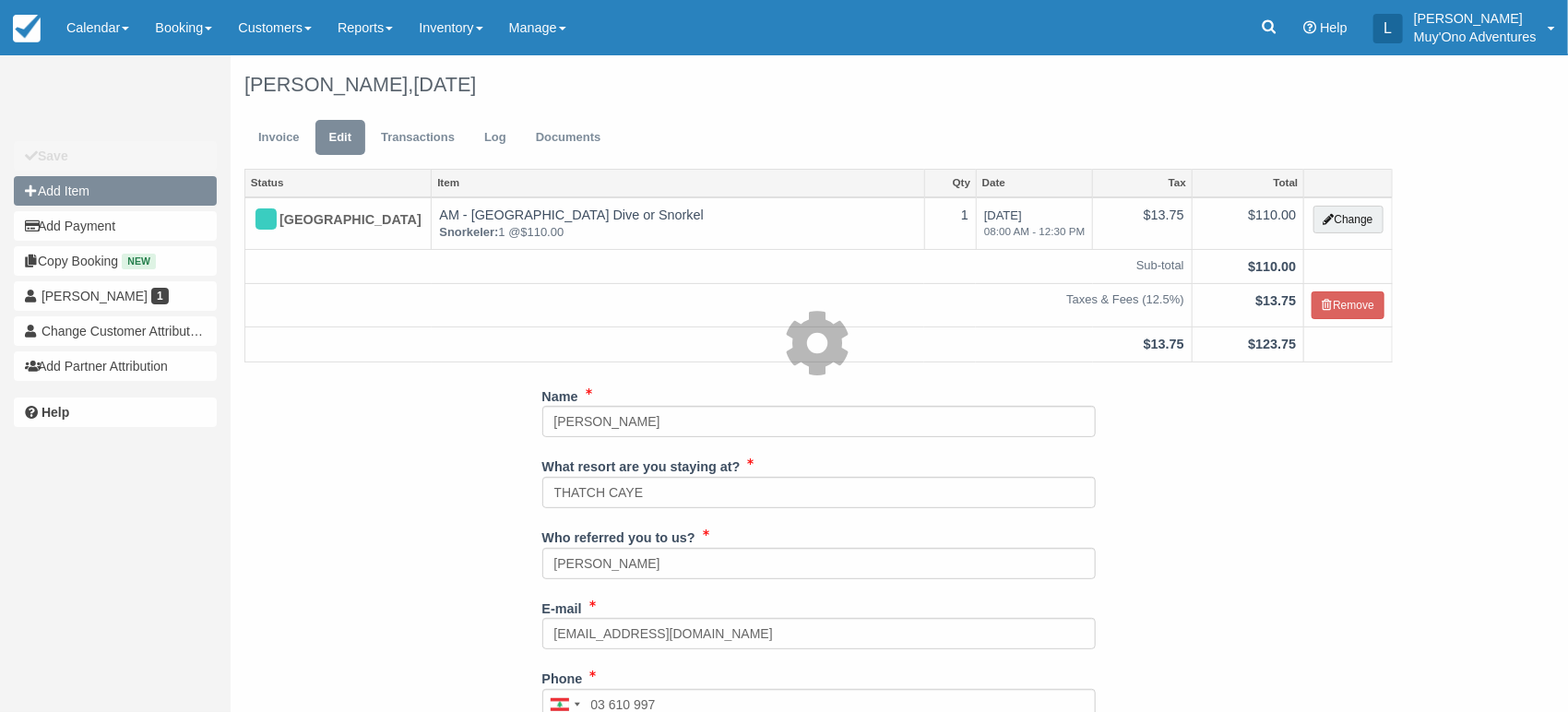
type input "0.00"
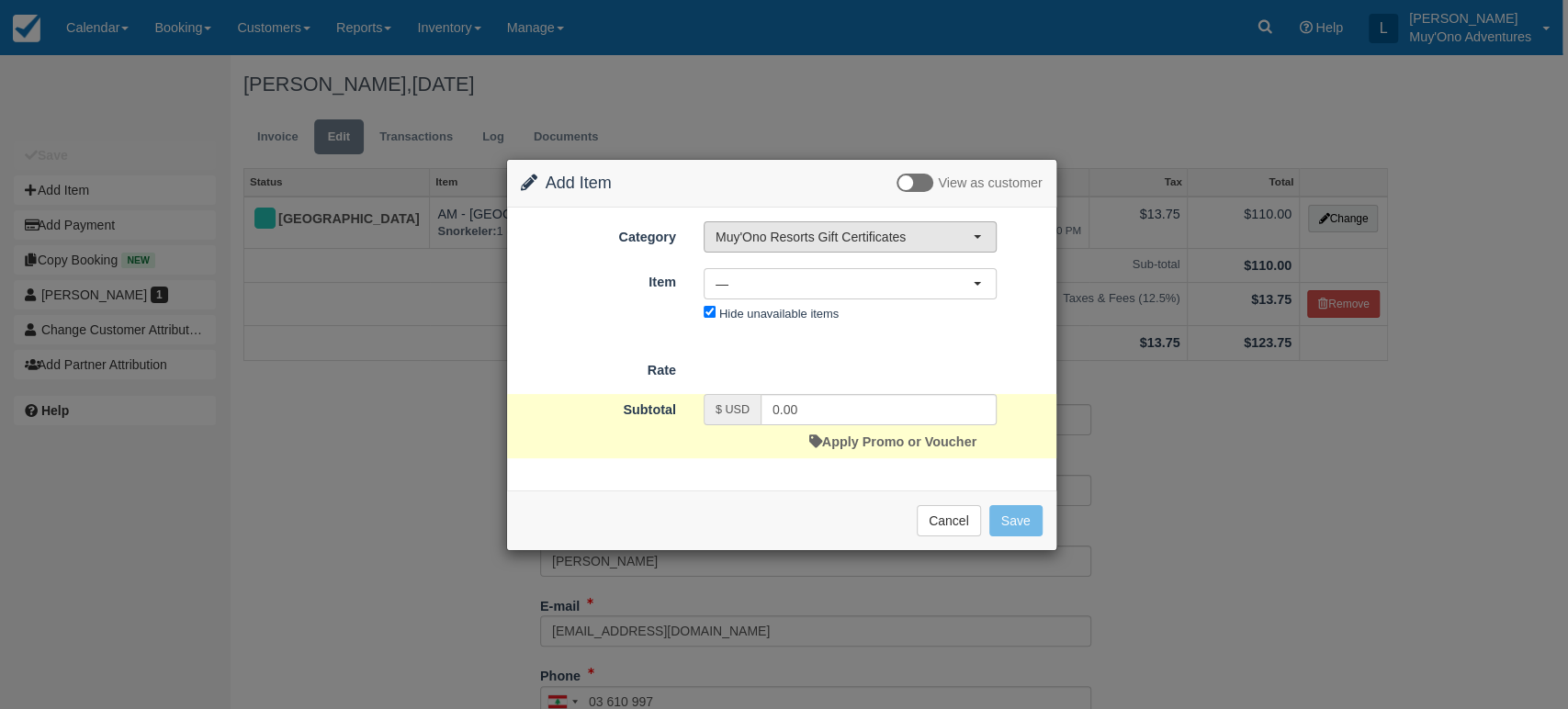
click at [908, 245] on span "Muy'Ono Resorts Gift Certificates" at bounding box center [844, 236] width 257 height 18
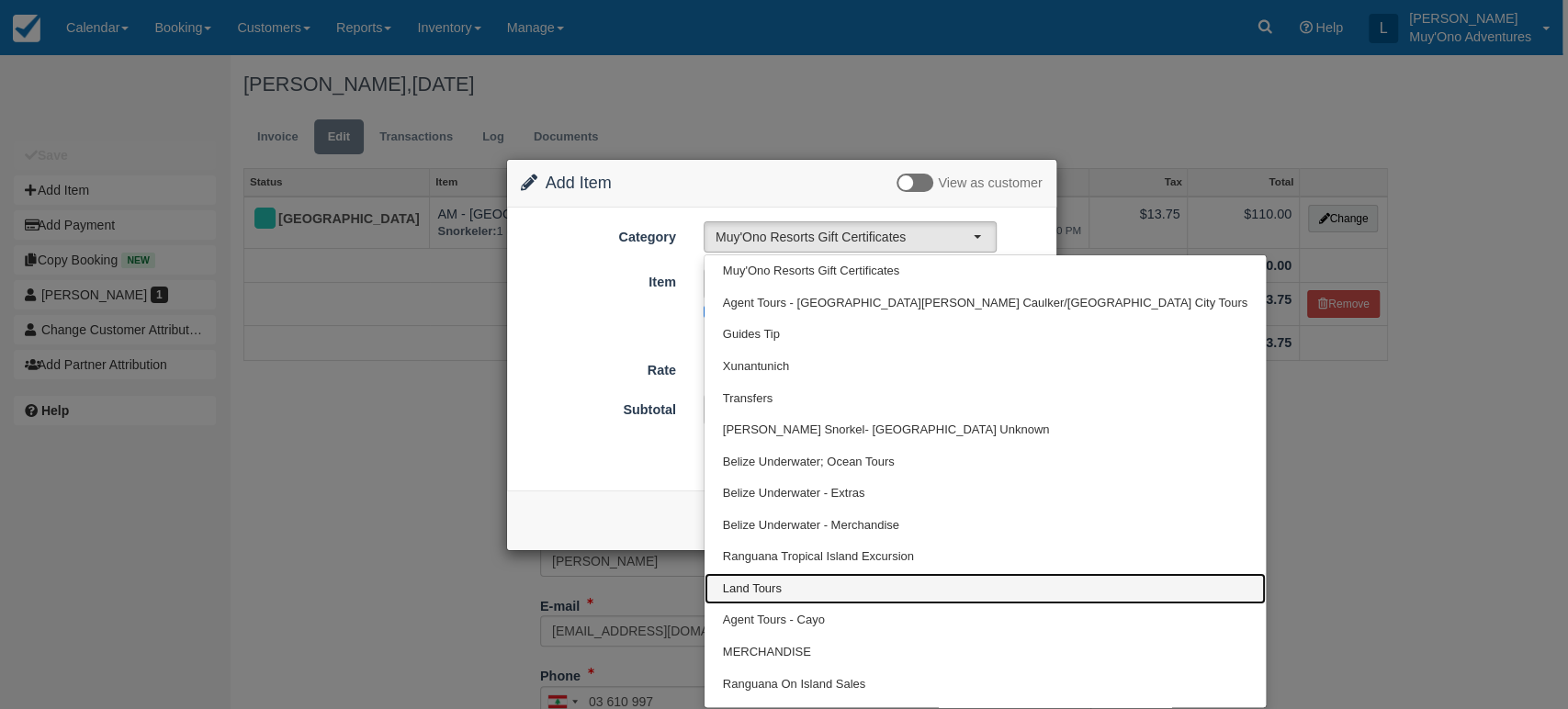
click at [958, 583] on link "Land Tours" at bounding box center [984, 589] width 562 height 32
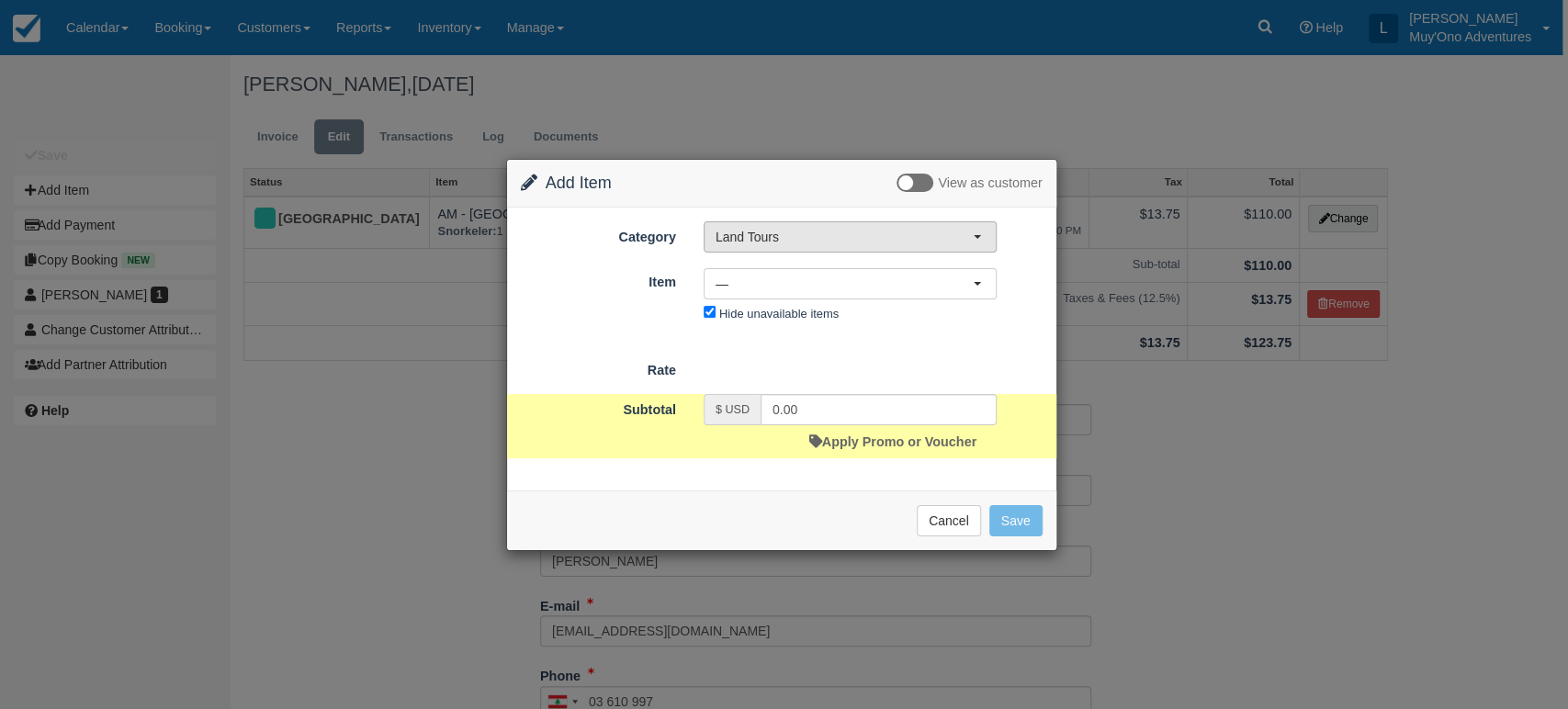
click at [933, 246] on button "Land Tours" at bounding box center [849, 237] width 293 height 31
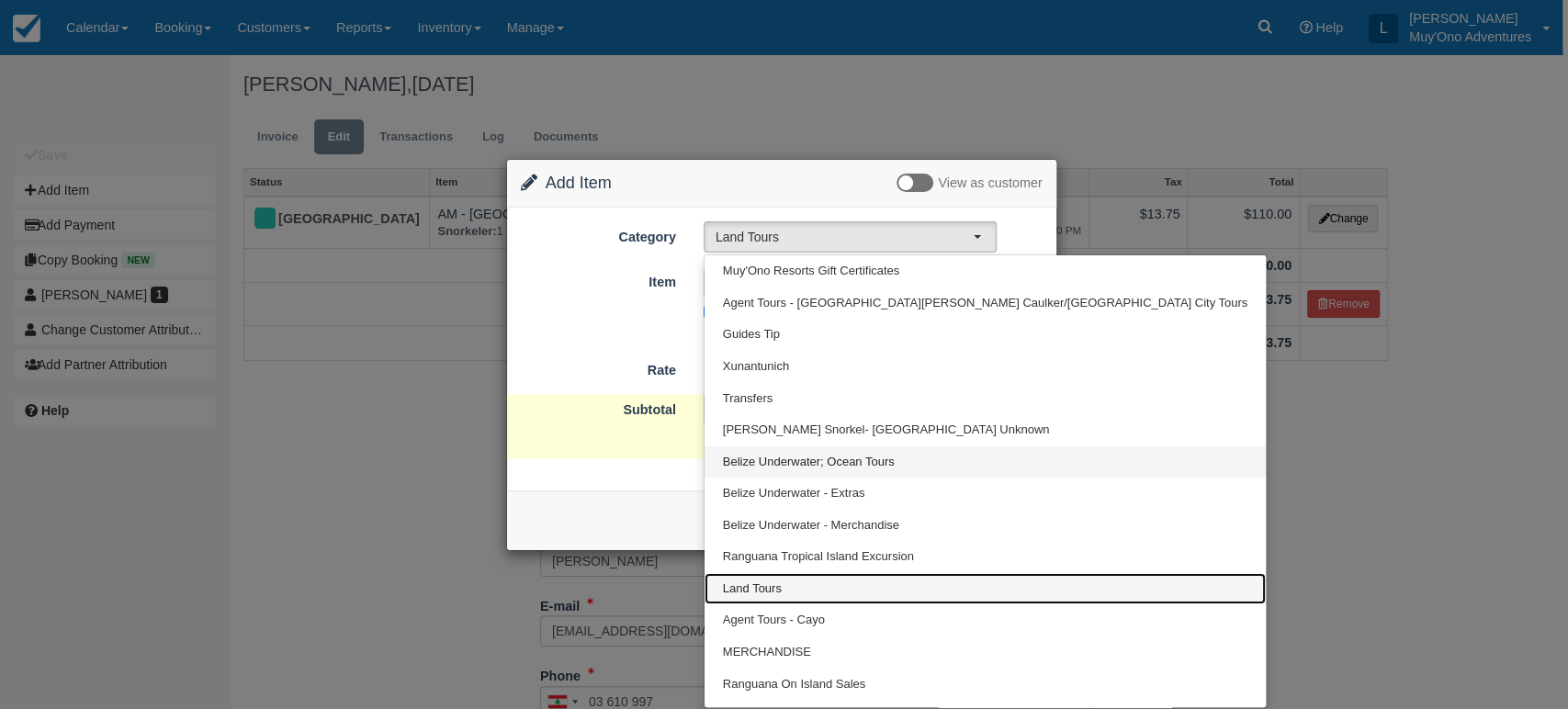
scroll to position [22, 0]
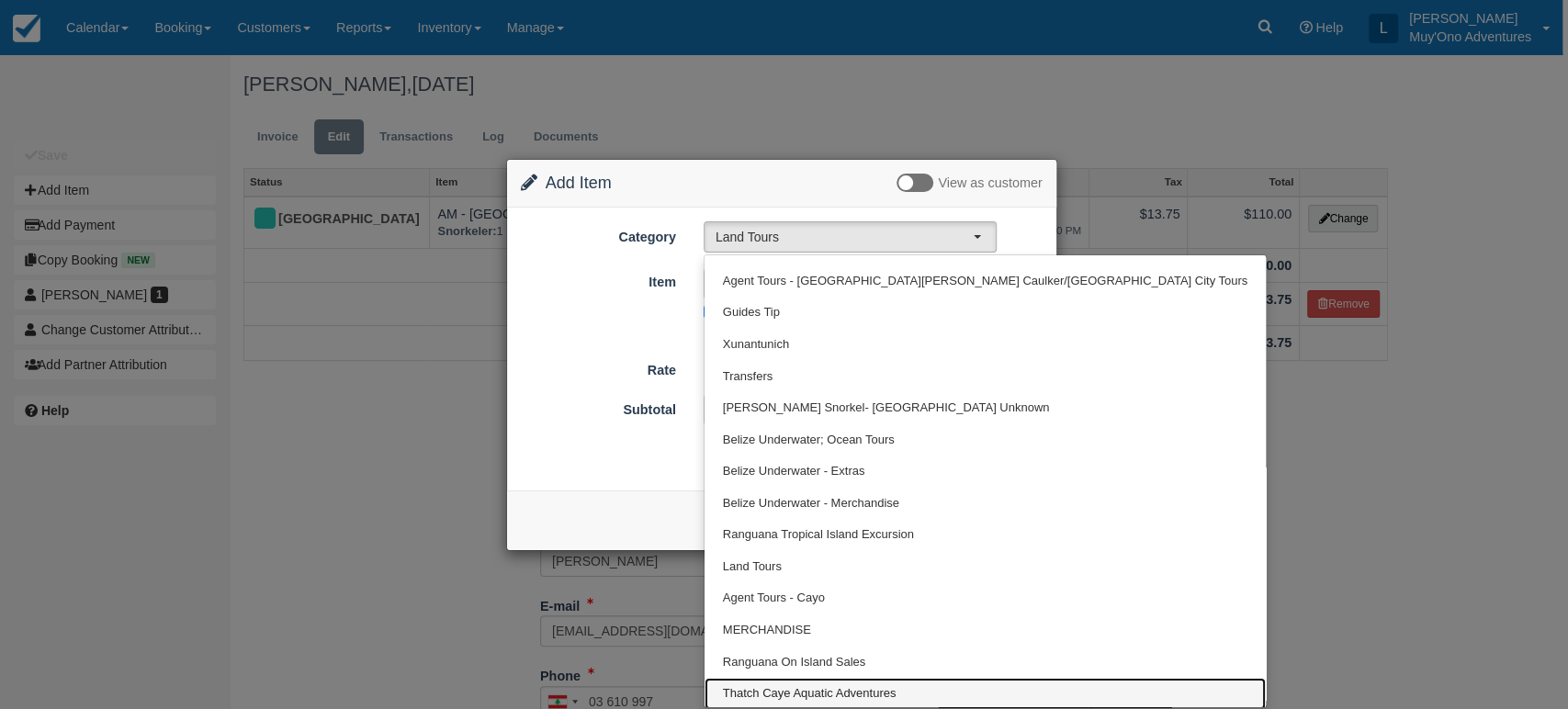
click at [829, 685] on span "Thatch Caye Aquatic Adventures" at bounding box center [809, 694] width 173 height 17
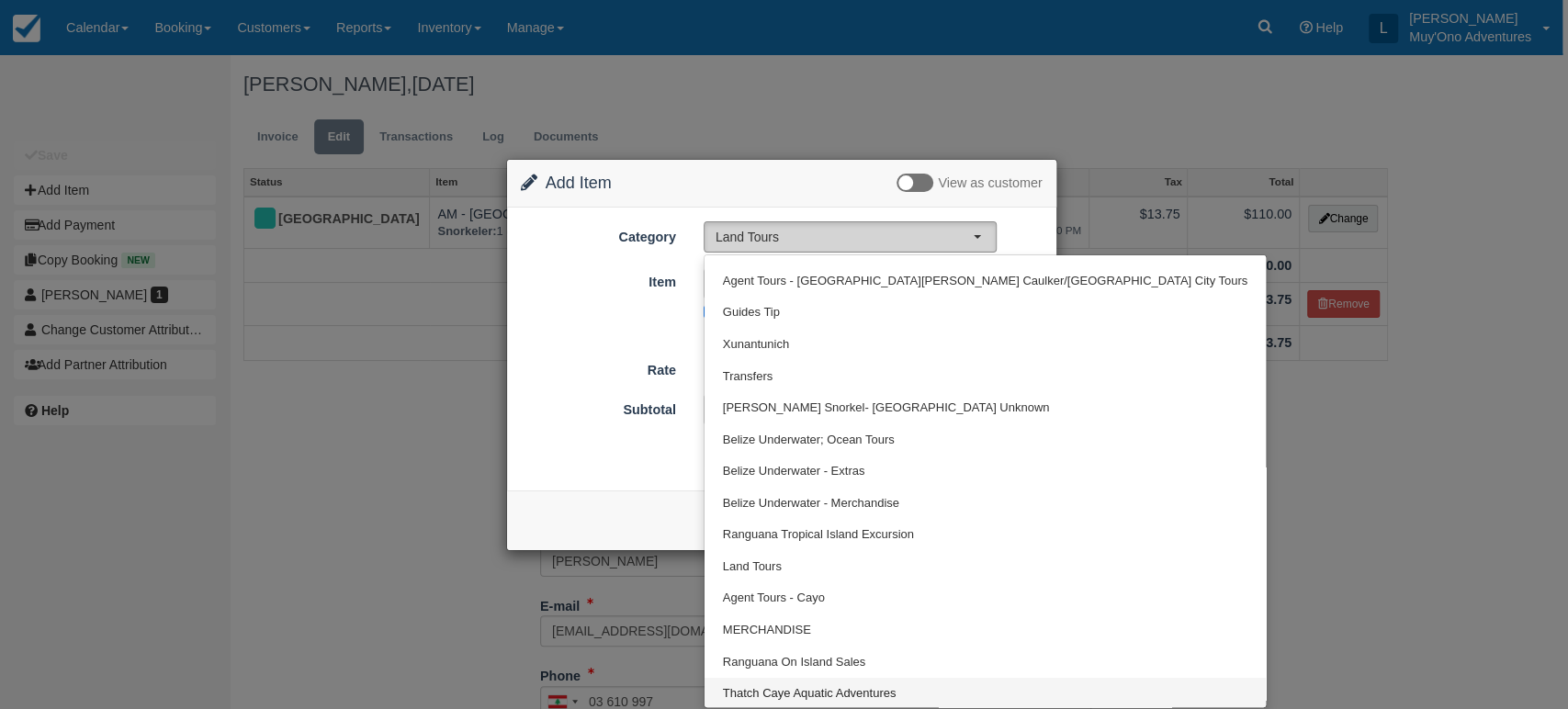
select select "64"
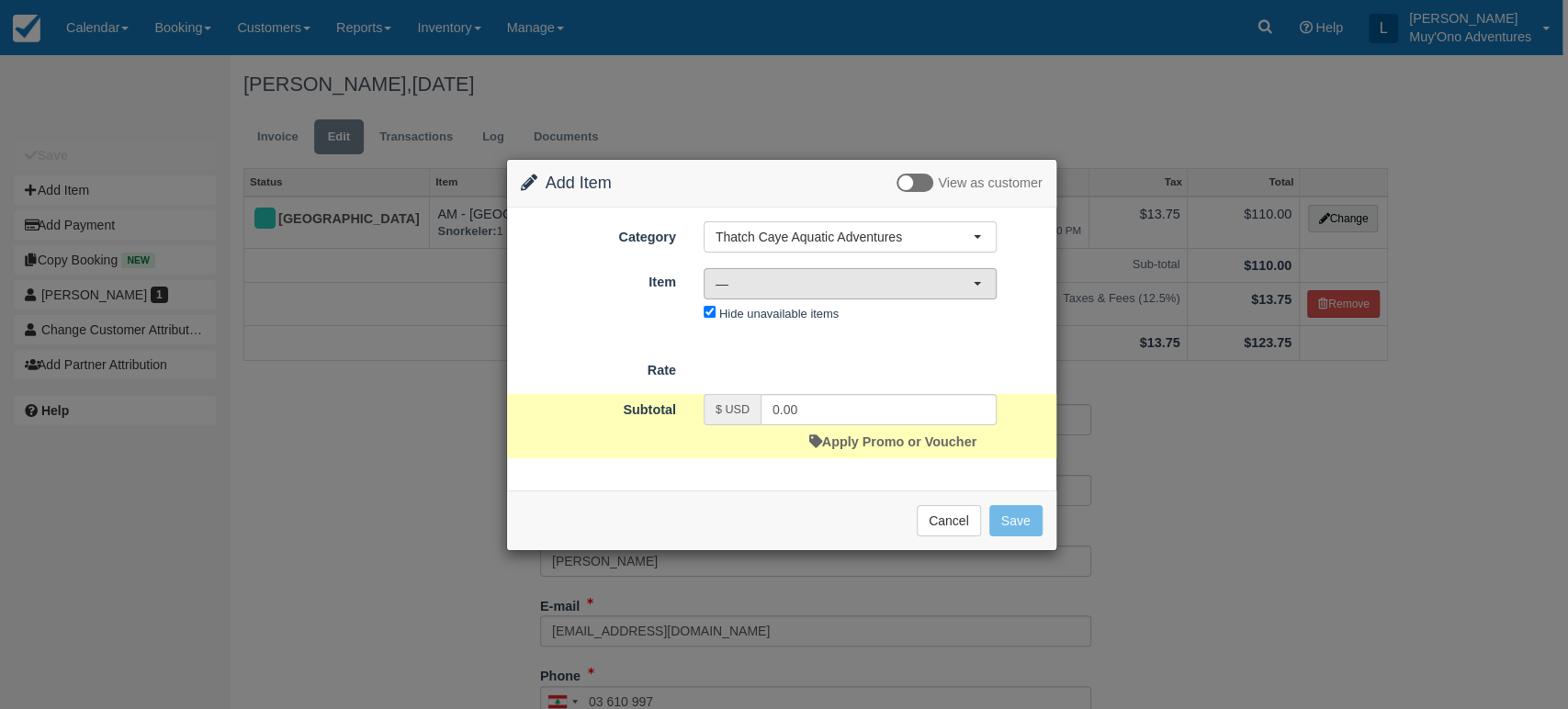
click at [970, 290] on span "—" at bounding box center [844, 283] width 257 height 18
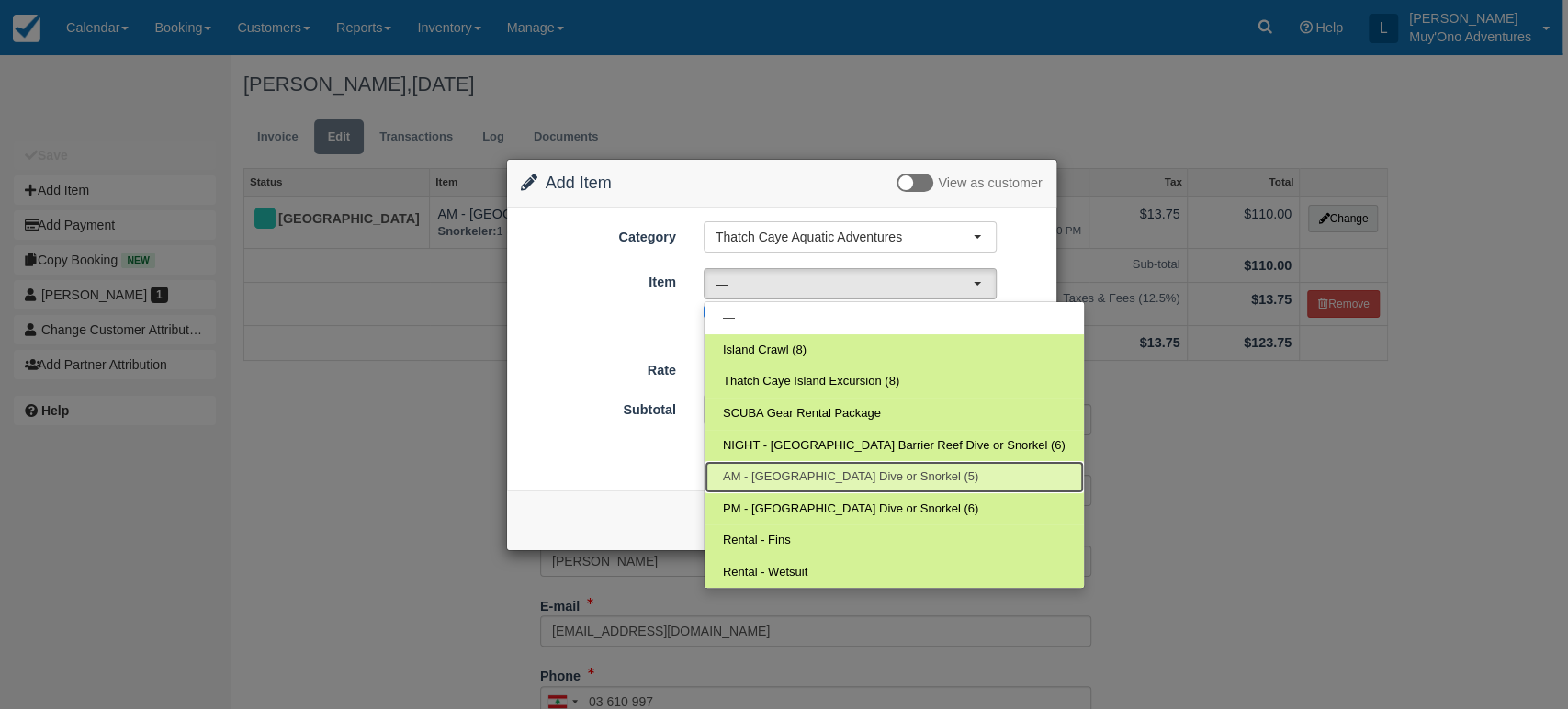
click at [818, 470] on span "AM - Belize Barrier Reef Dive or Snorkel (5)" at bounding box center [849, 477] width 255 height 17
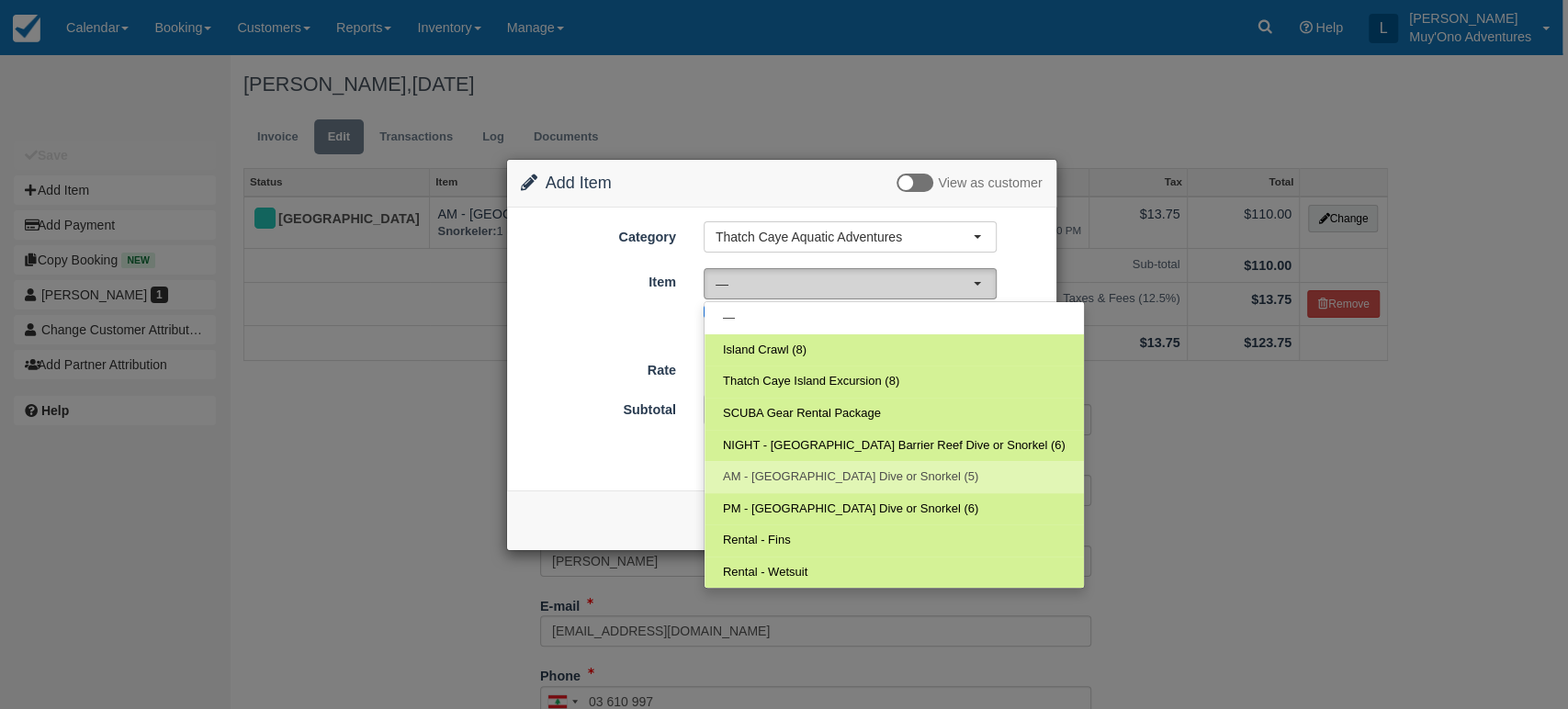
select select "294"
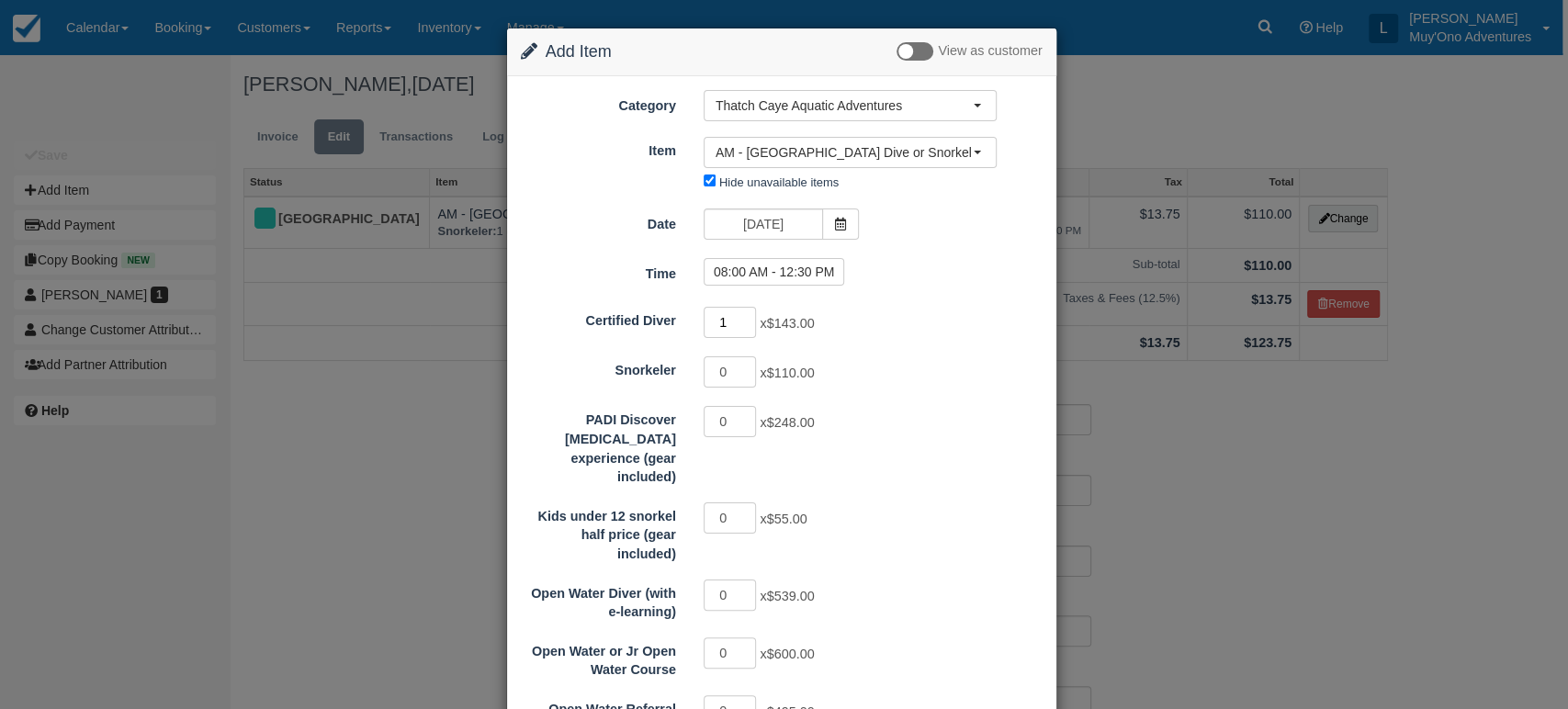
type input "1"
click at [744, 318] on input "1" at bounding box center [729, 322] width 53 height 31
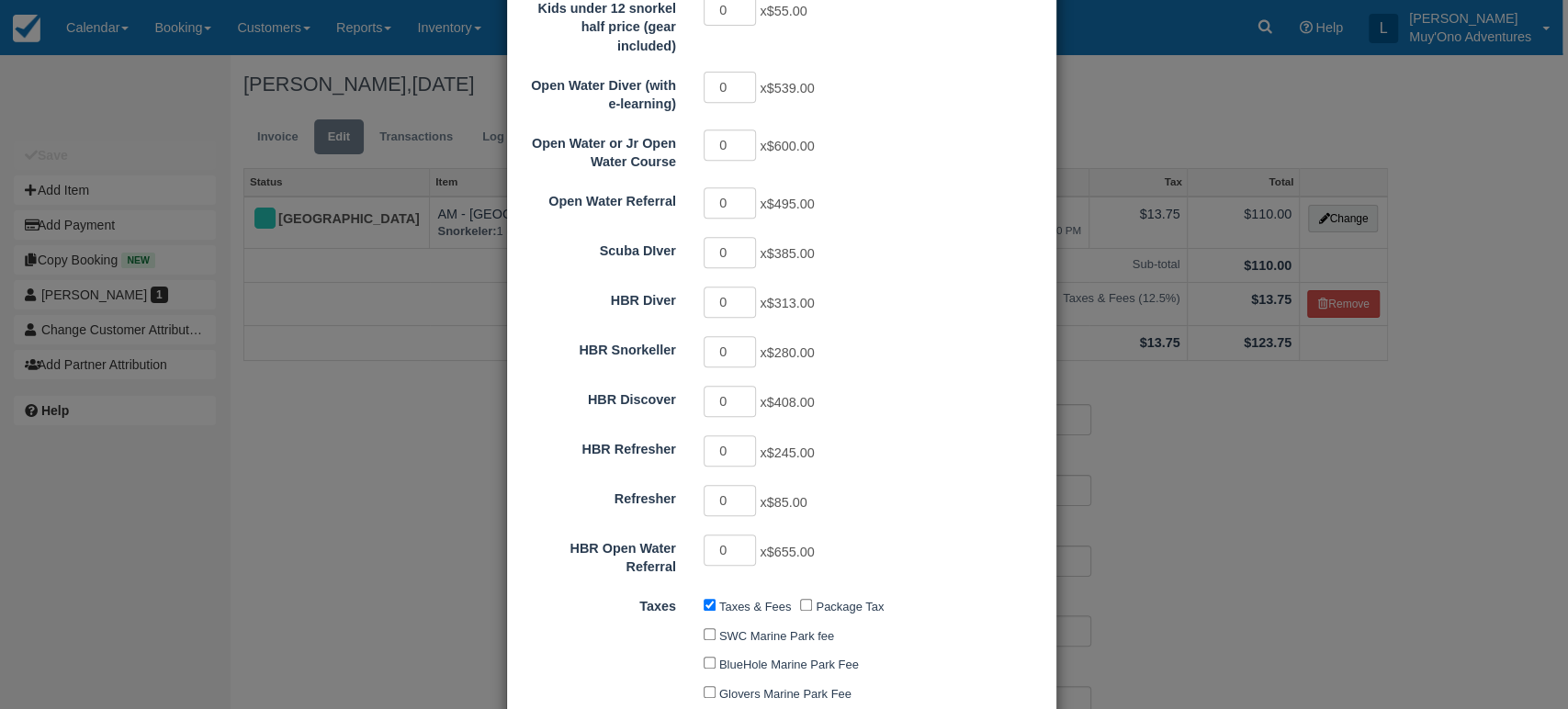
scroll to position [533, 0]
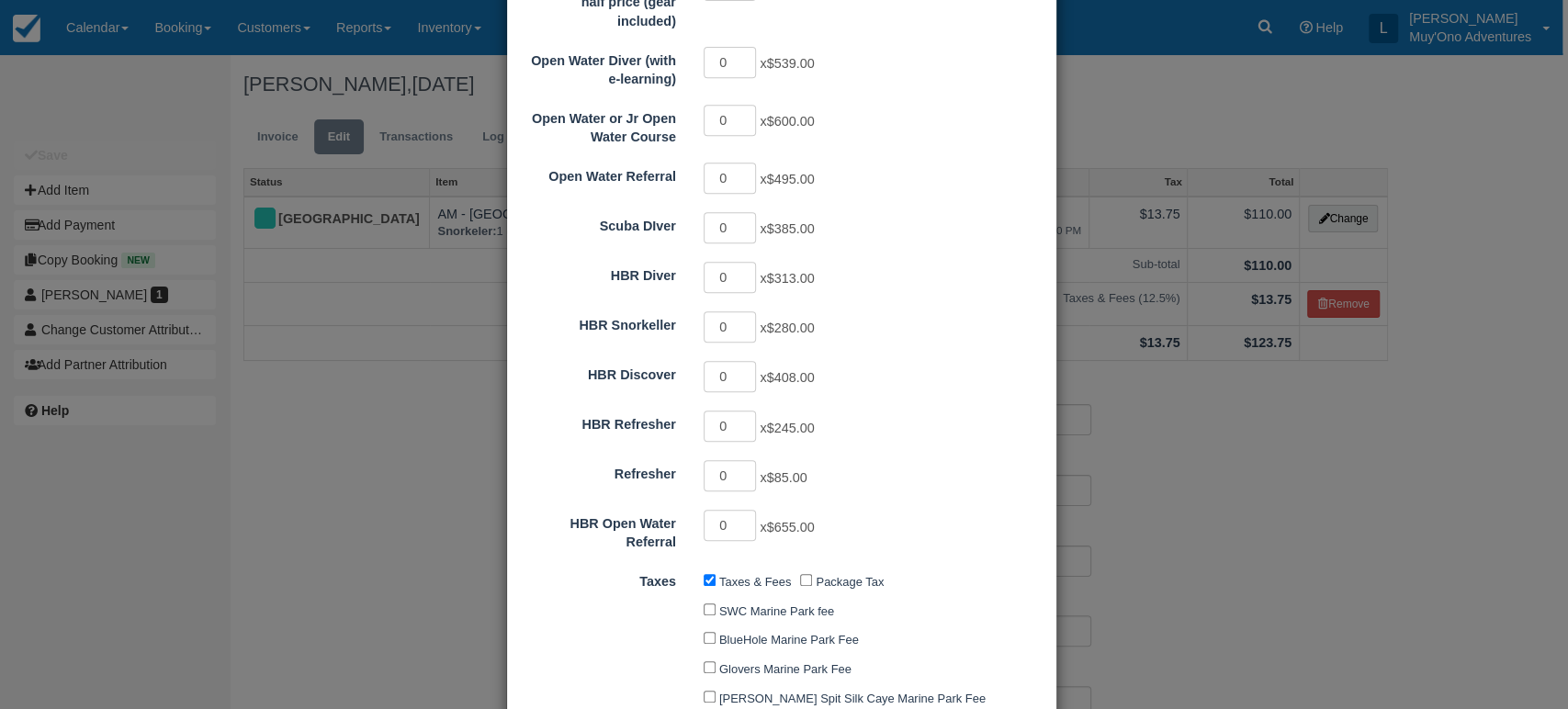
type input "143.00"
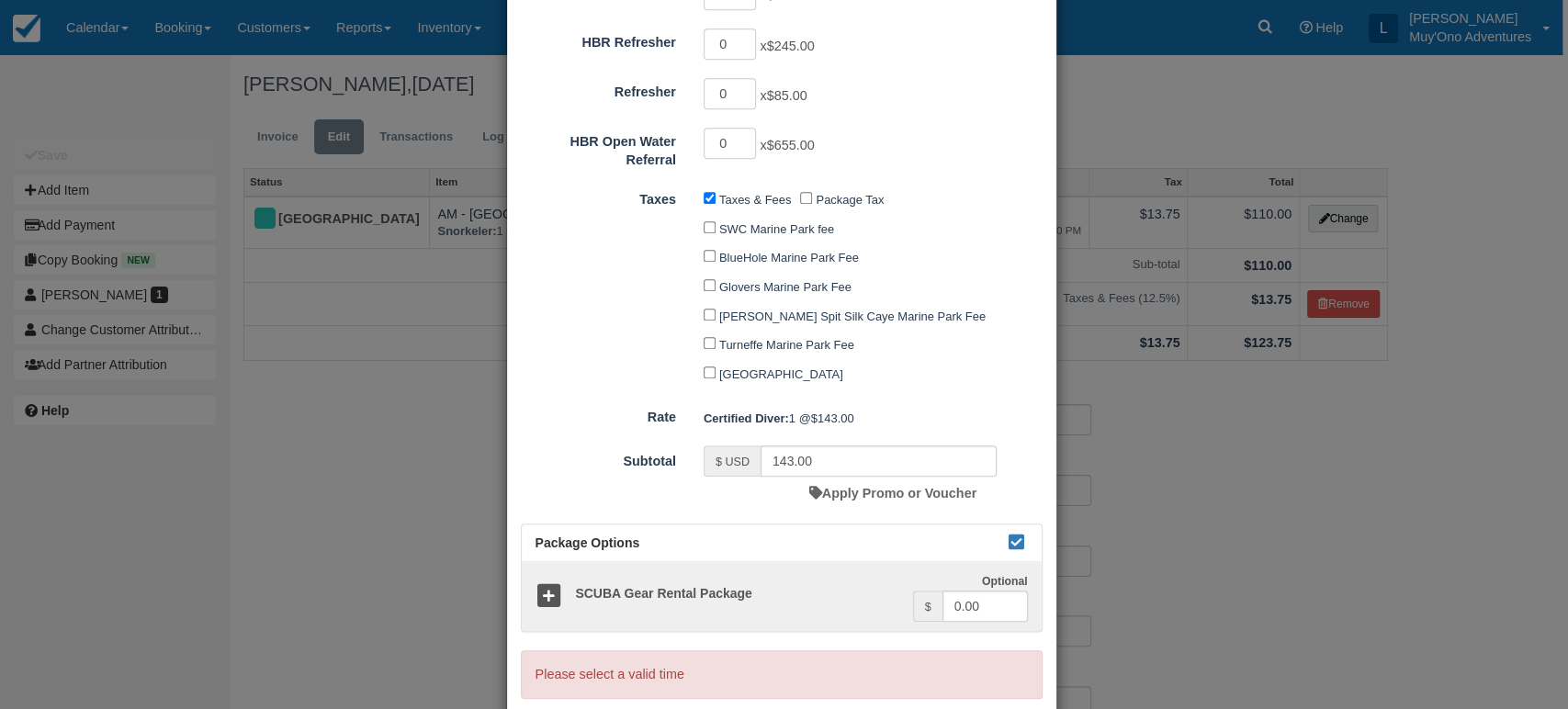
scroll to position [947, 0]
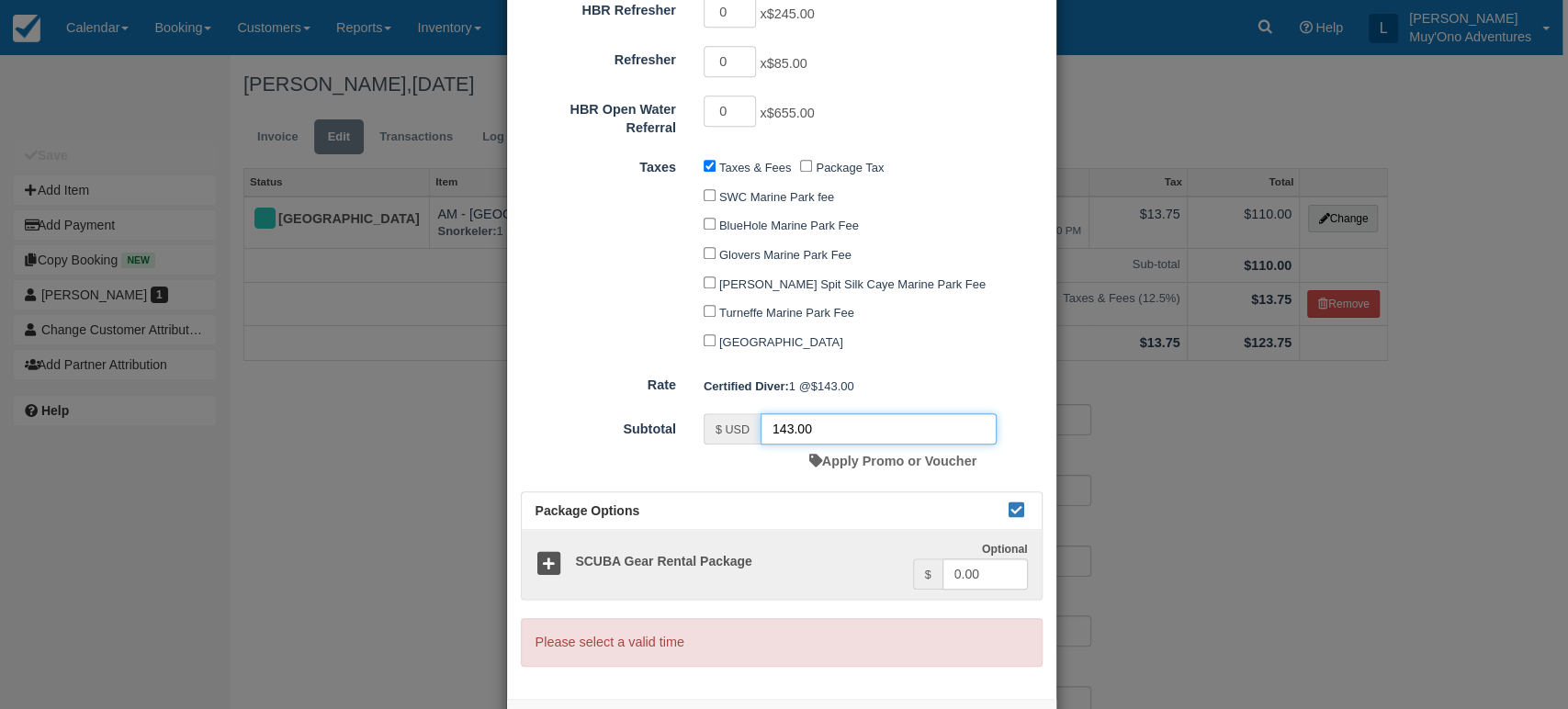
click at [891, 417] on input "143.00" at bounding box center [877, 429] width 236 height 31
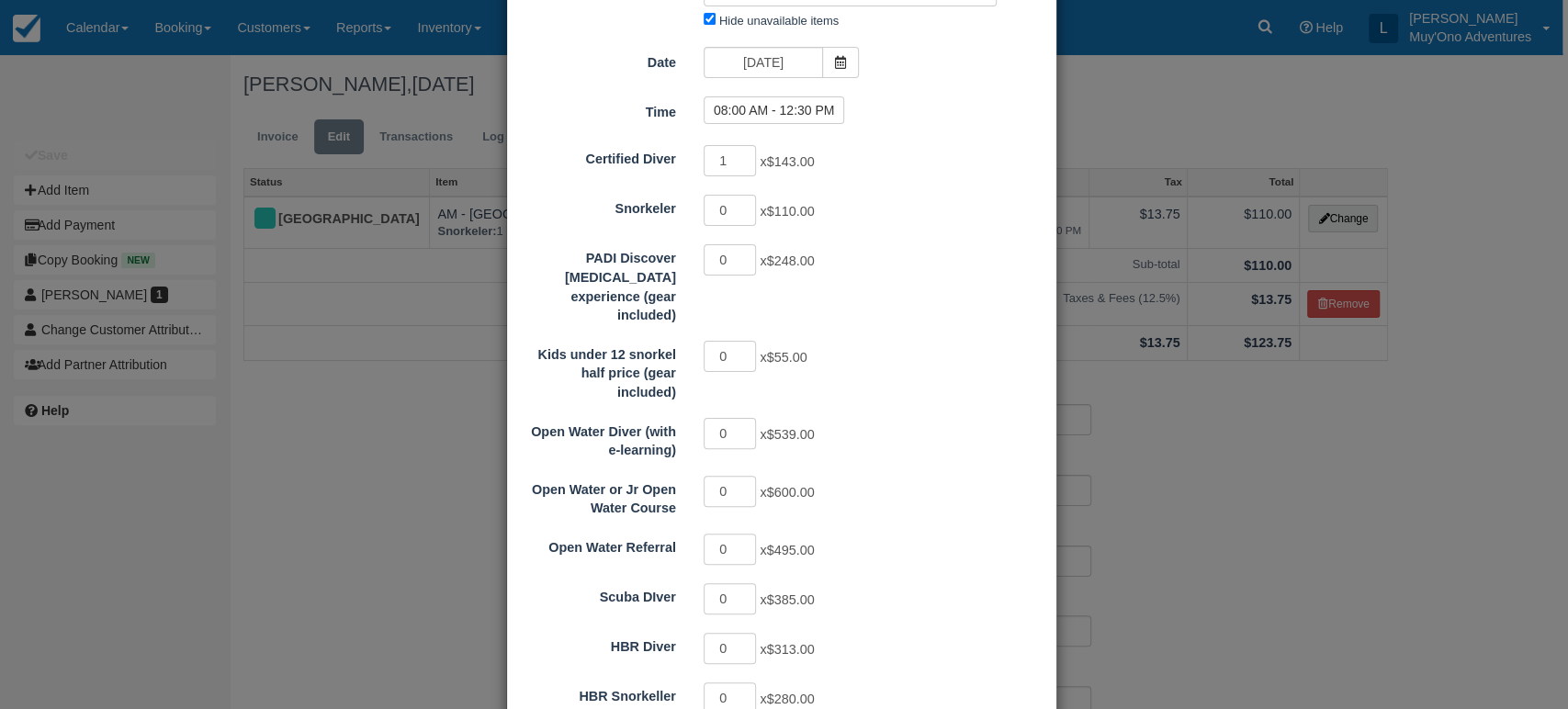
scroll to position [0, 0]
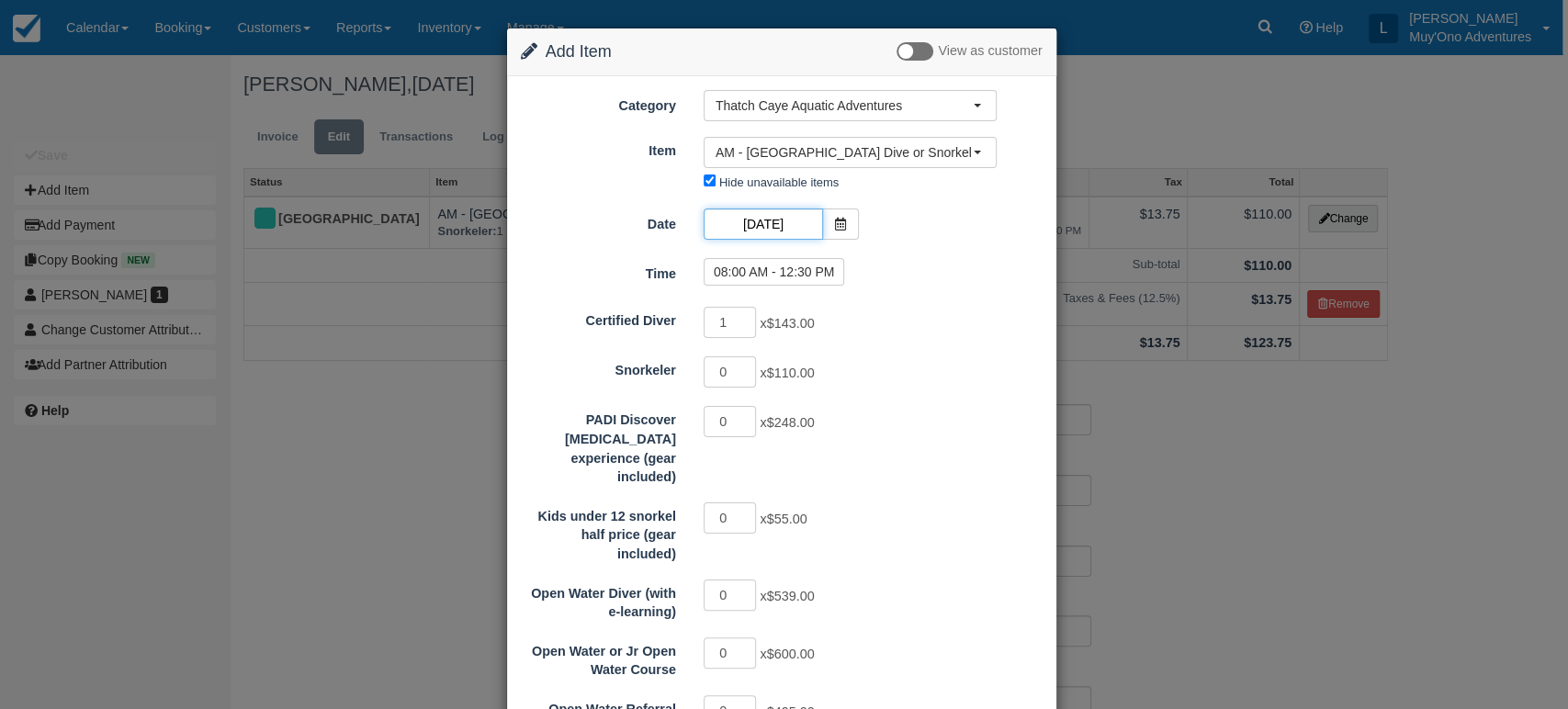
click at [772, 222] on input "08/30/25" at bounding box center [763, 223] width 119 height 31
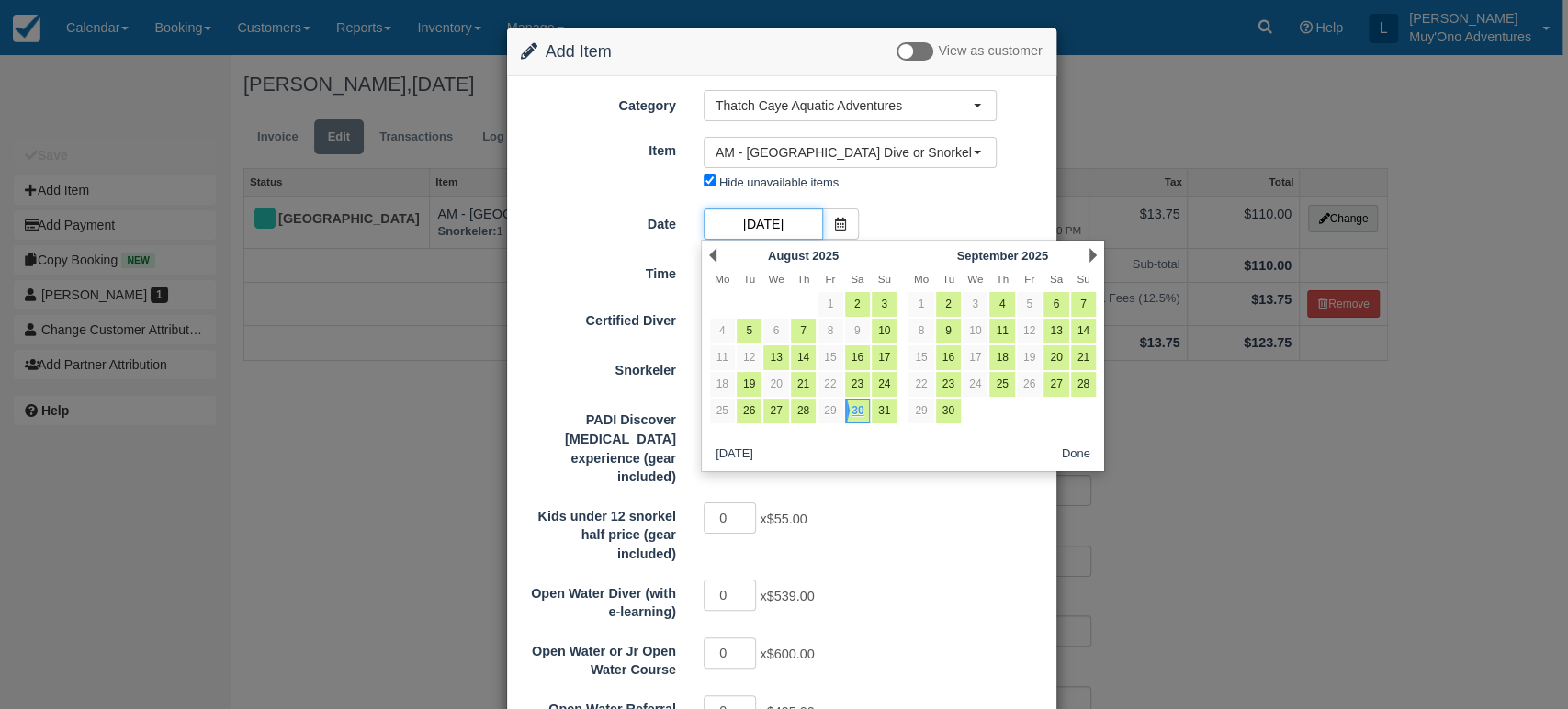
click at [782, 223] on input "08/30/25" at bounding box center [763, 223] width 119 height 31
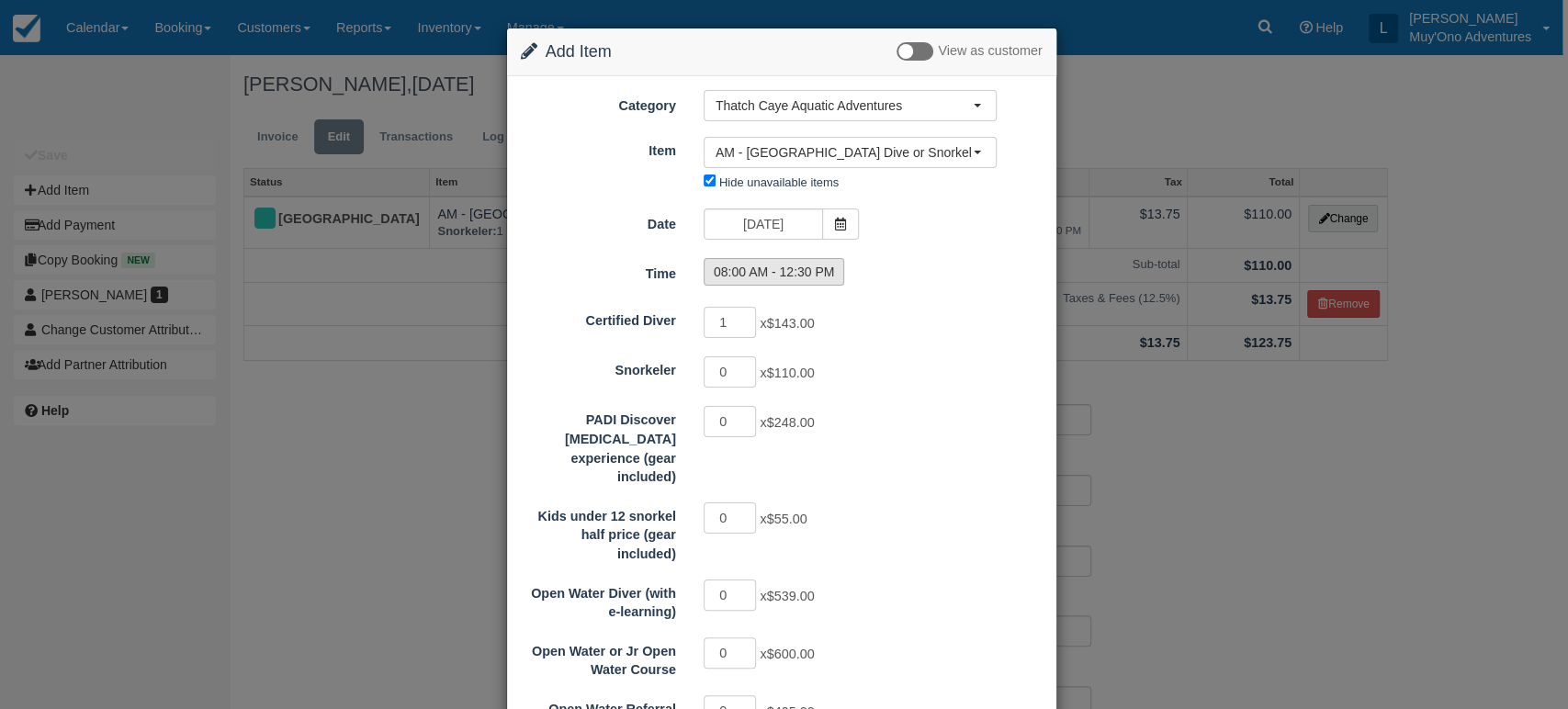
click at [805, 266] on label "08:00 AM - 12:30 PM" at bounding box center [773, 272] width 142 height 28
radio input "true"
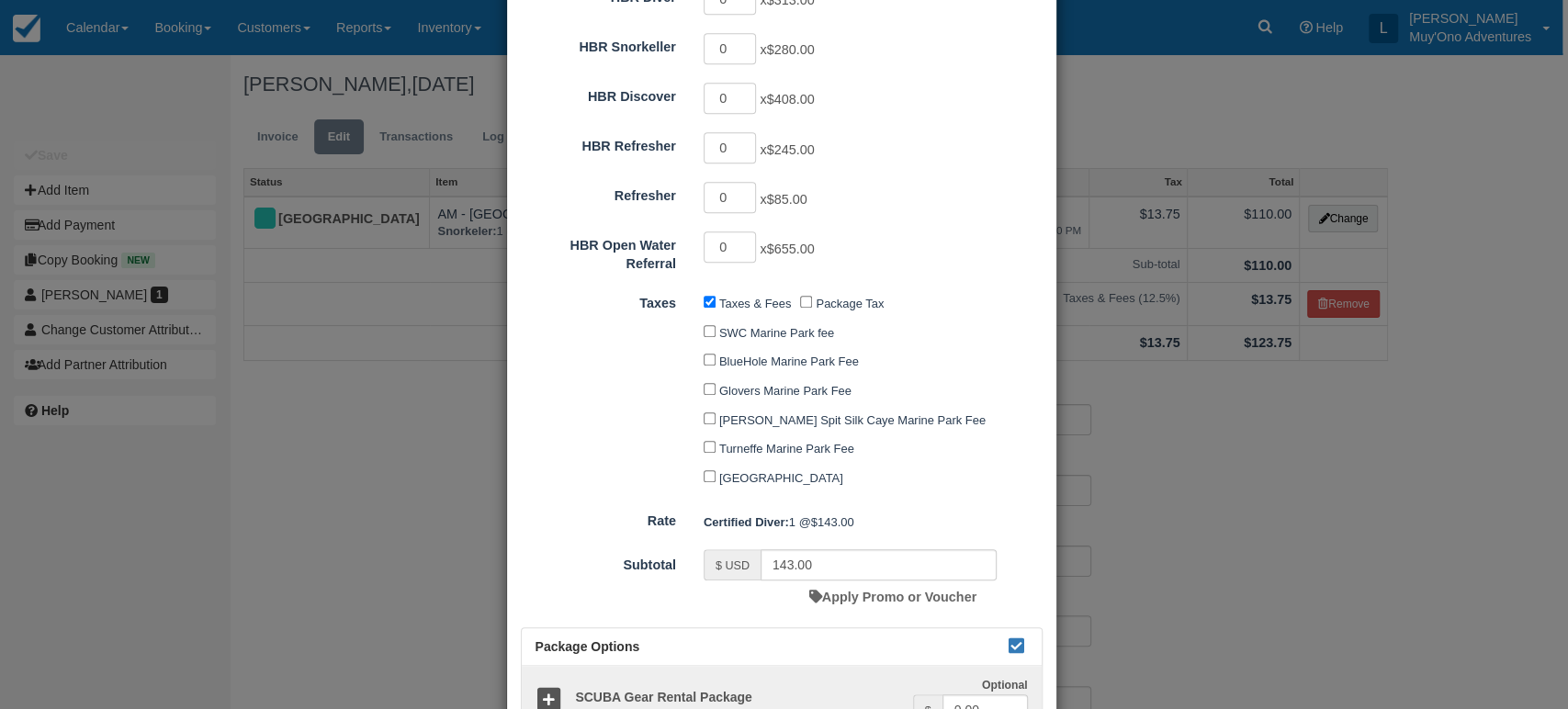
scroll to position [942, 0]
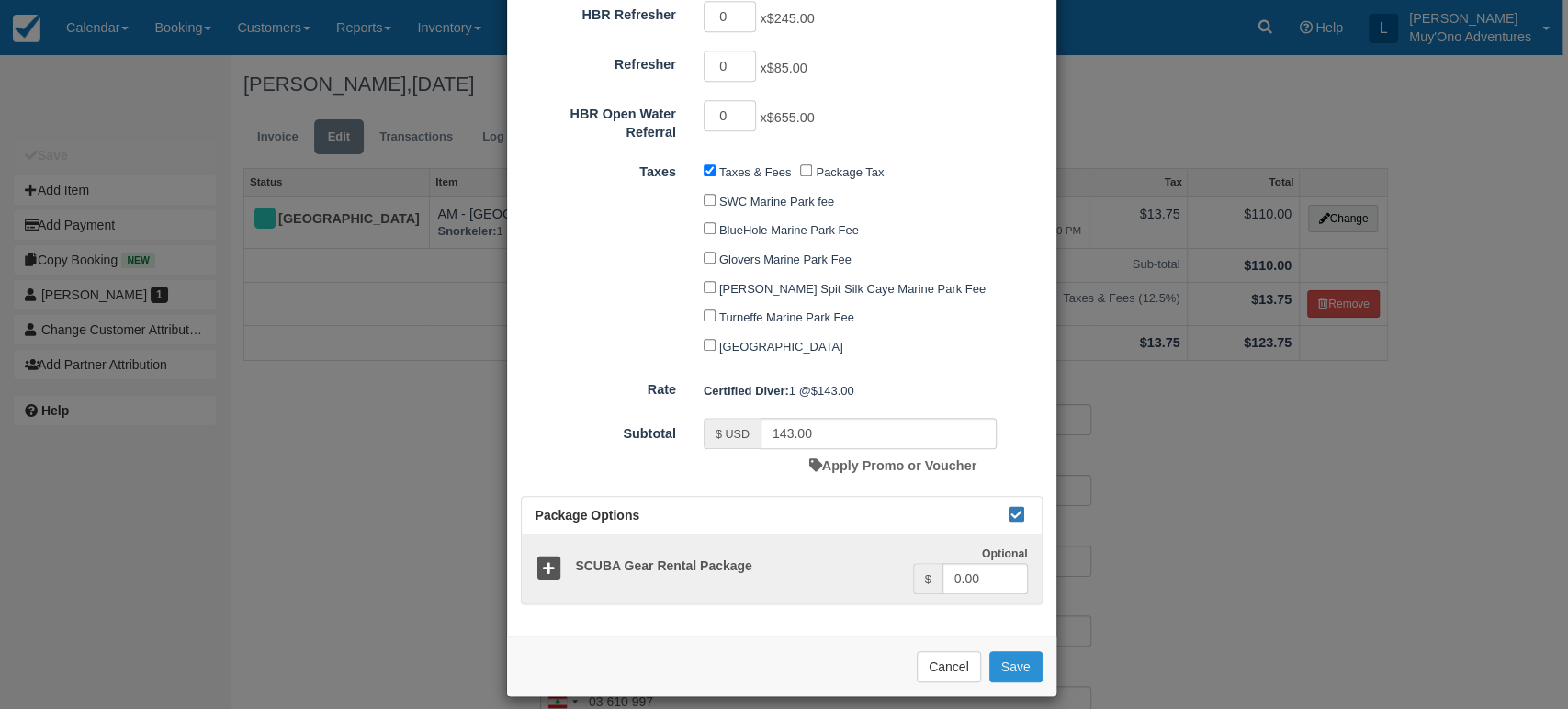
click at [1006, 651] on button "Save" at bounding box center [1015, 667] width 53 height 31
checkbox input "false"
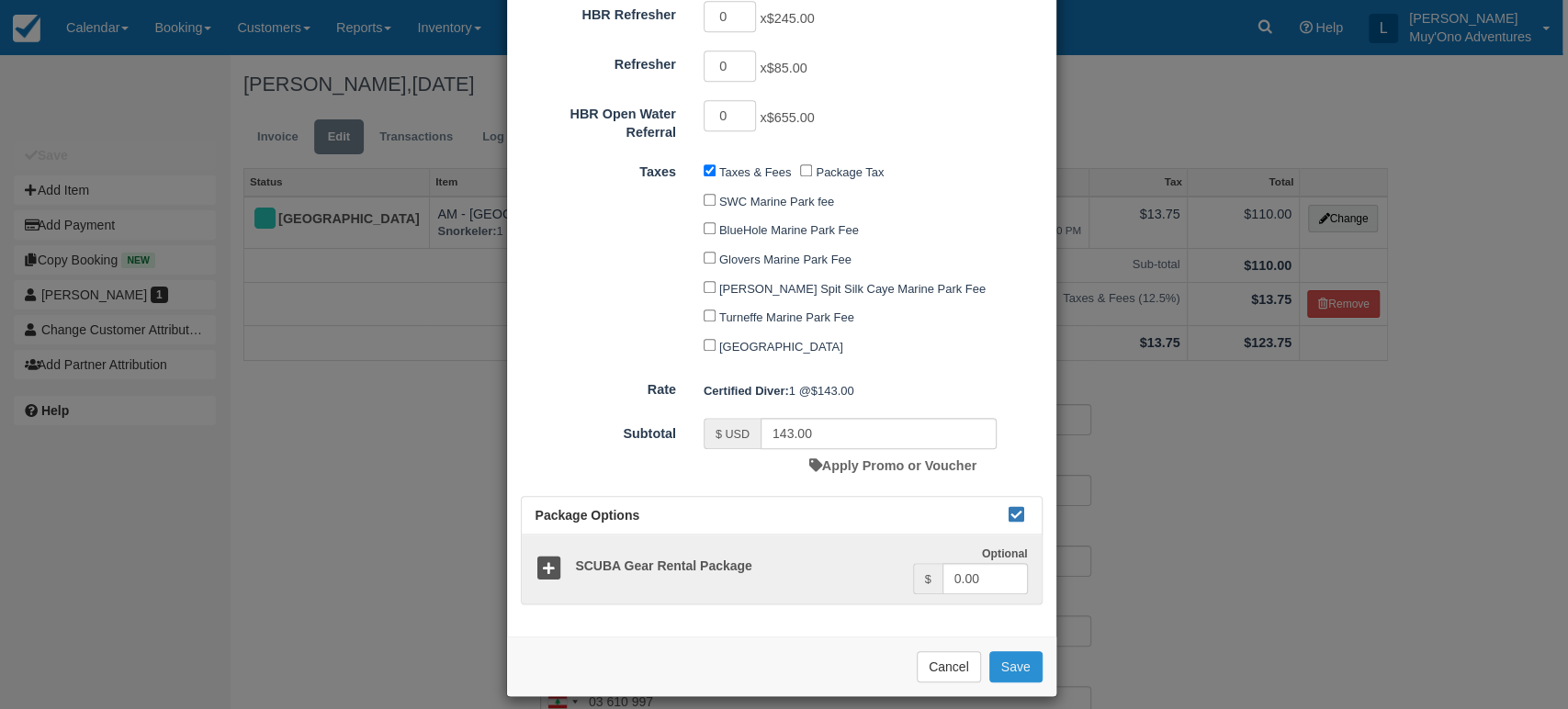
checkbox input "false"
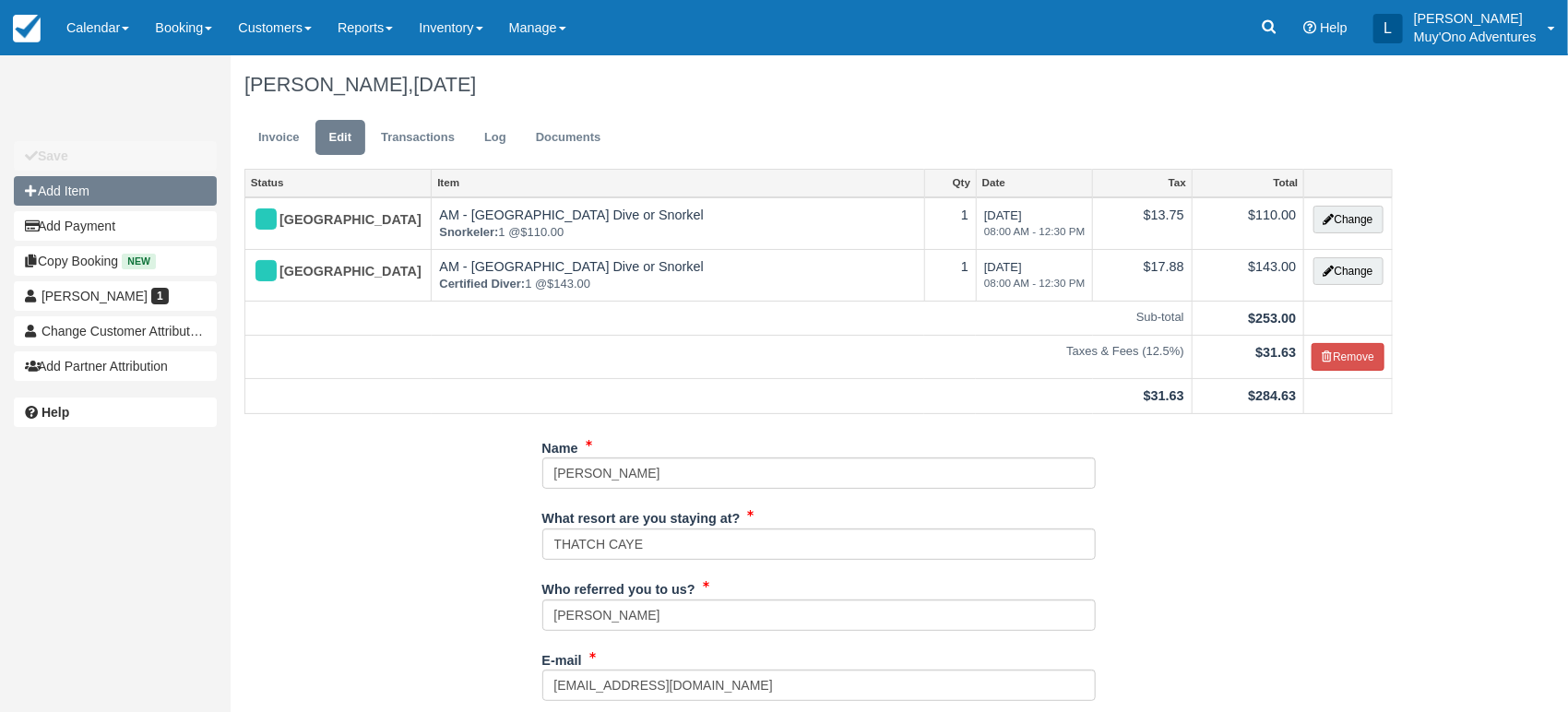
click at [137, 186] on button "Add Item" at bounding box center [115, 191] width 203 height 30
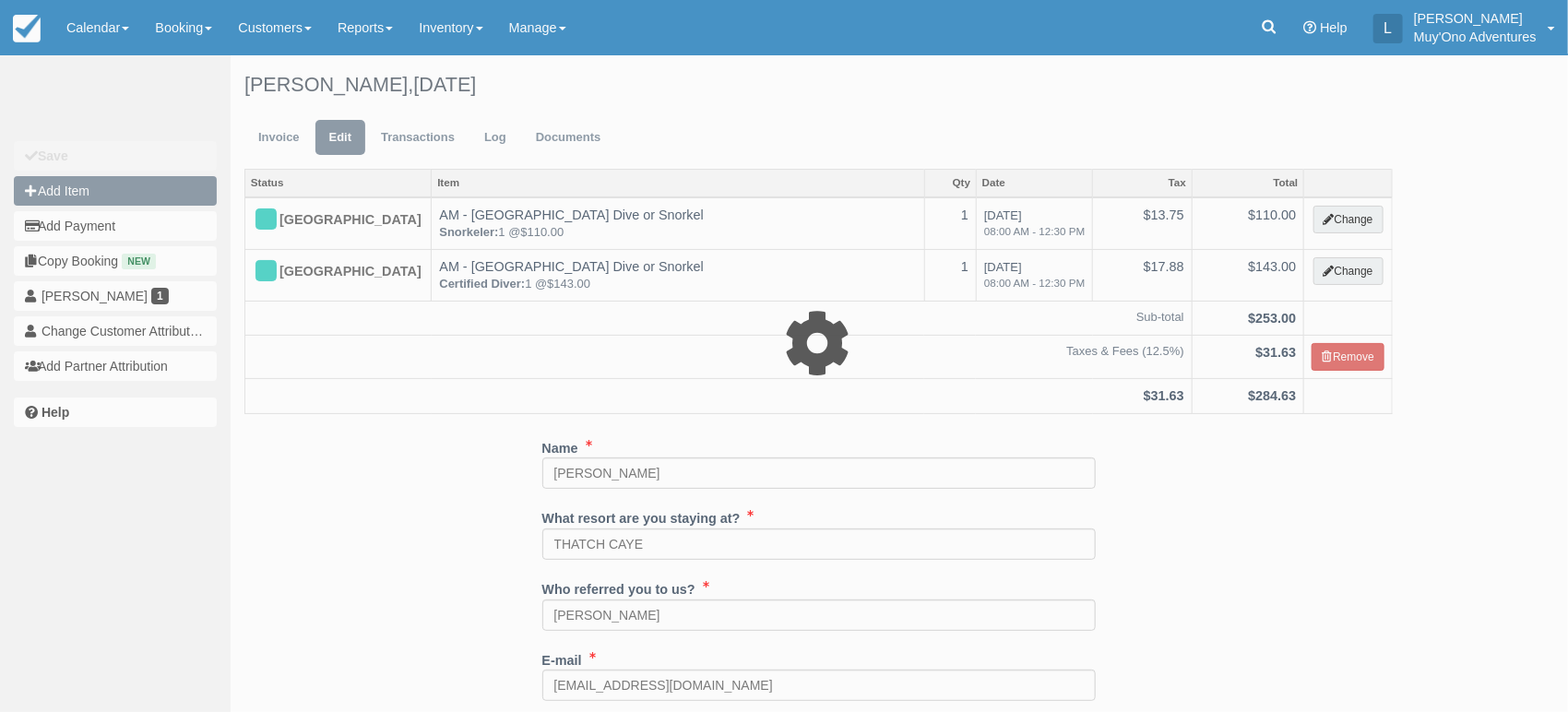
type input "0.00"
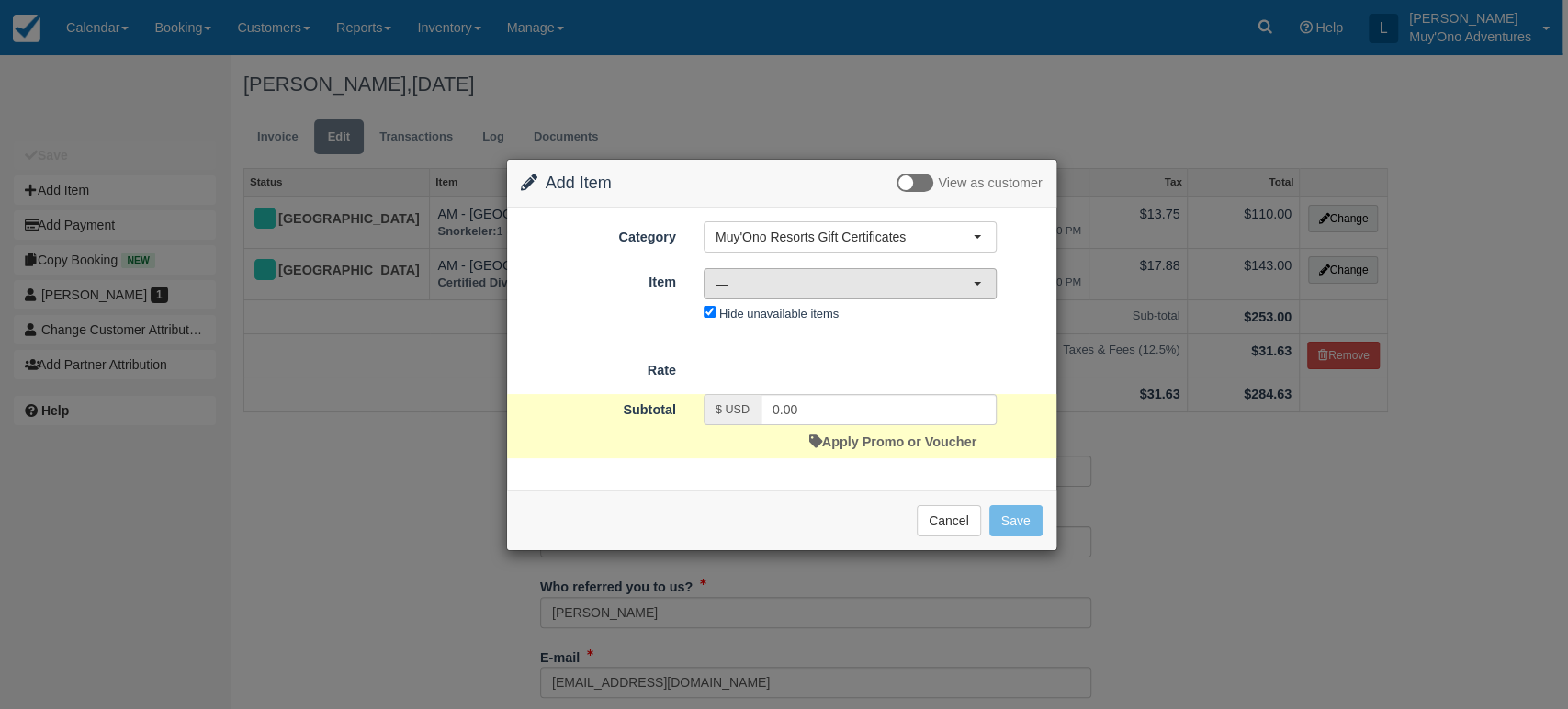
click at [963, 283] on span "—" at bounding box center [844, 283] width 257 height 18
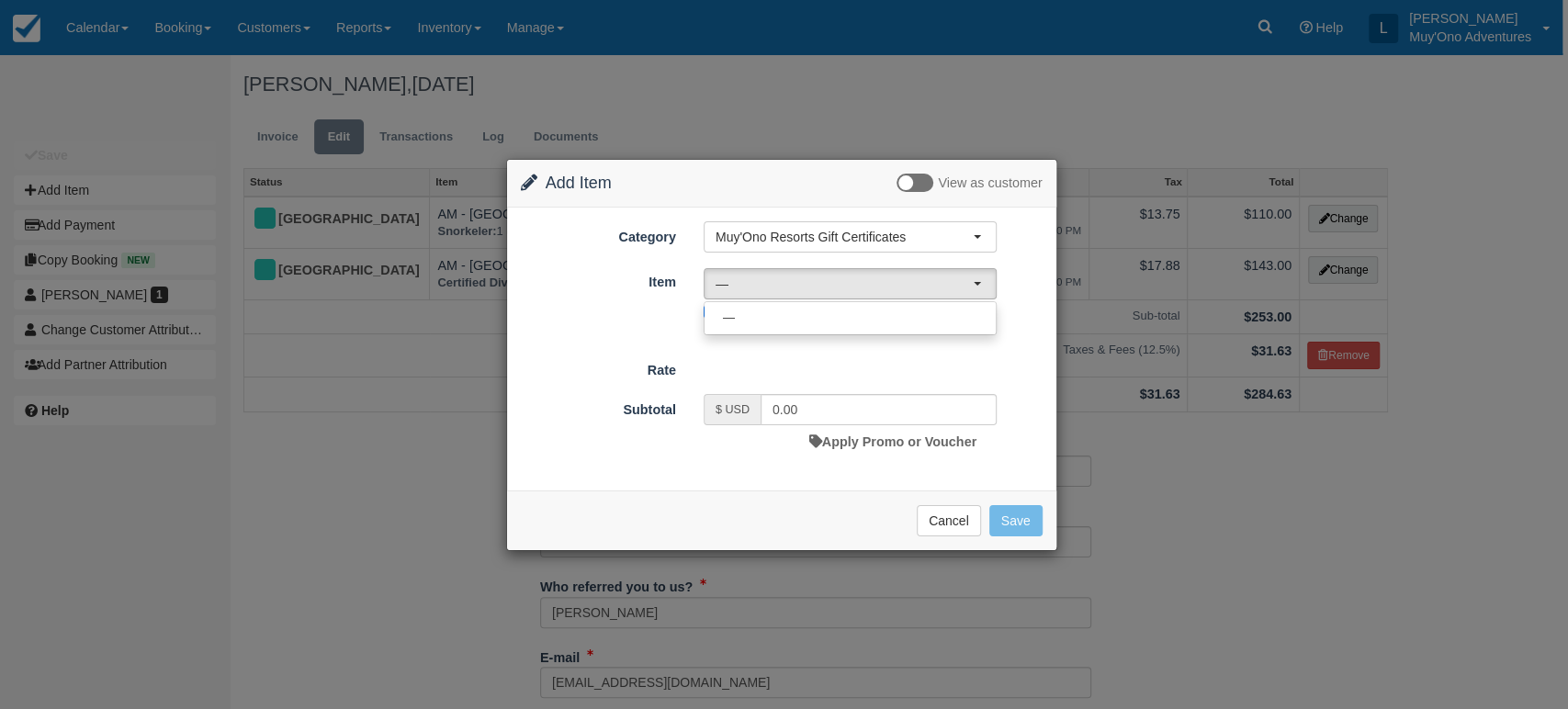
click at [978, 216] on div "Category Muy'Ono Resorts Gift Certificates Muy'Ono Resorts Gift Certificates Ag…" at bounding box center [781, 348] width 549 height 282
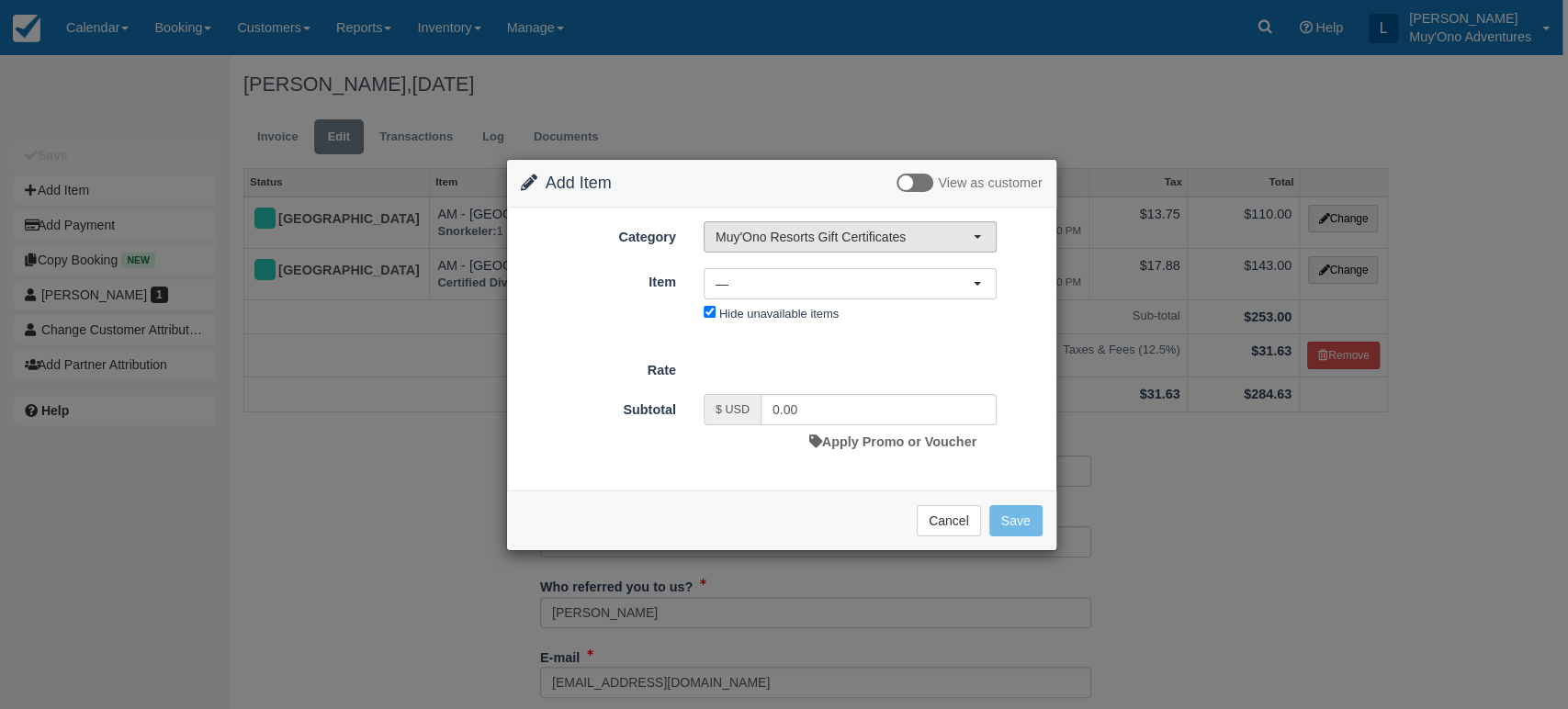
click at [970, 225] on button "Muy'Ono Resorts Gift Certificates" at bounding box center [849, 237] width 293 height 31
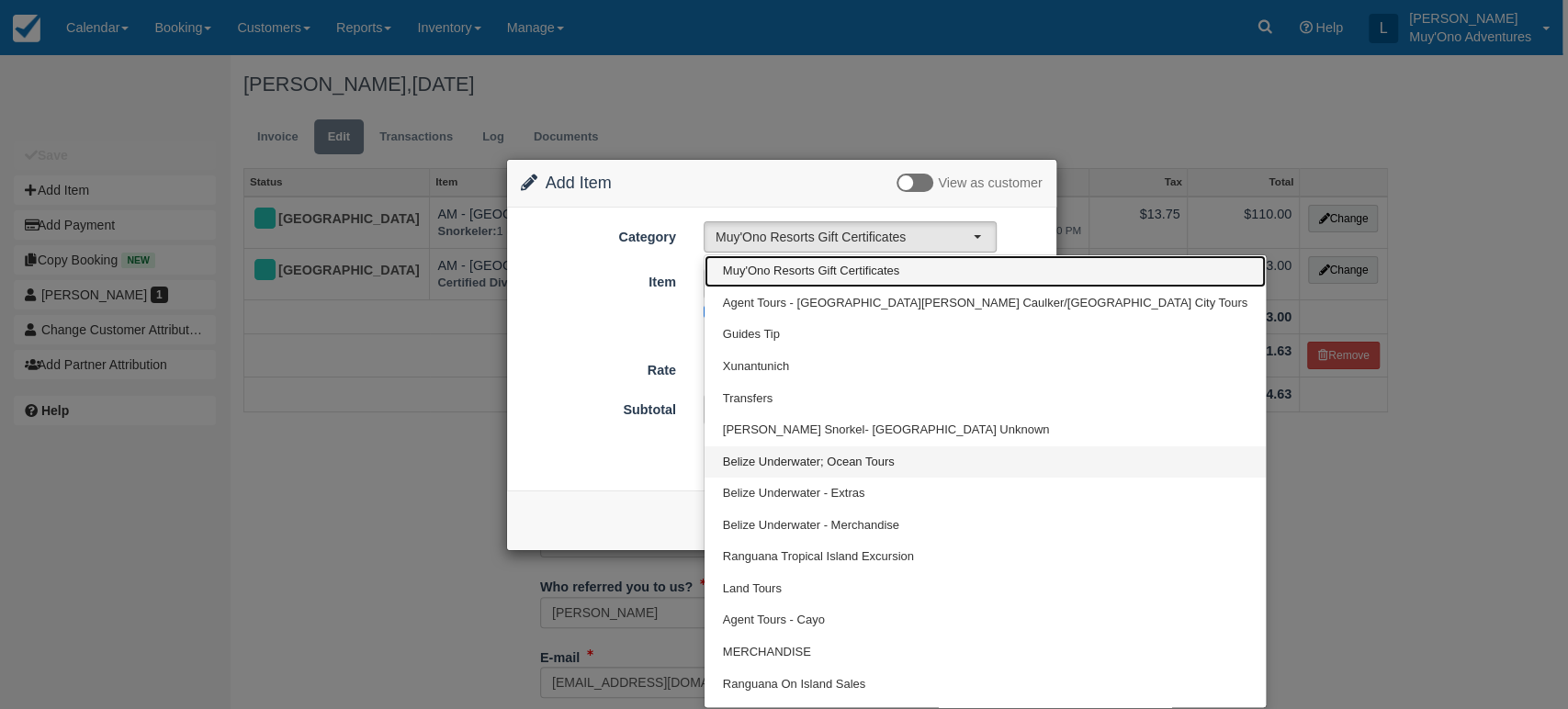
scroll to position [22, 0]
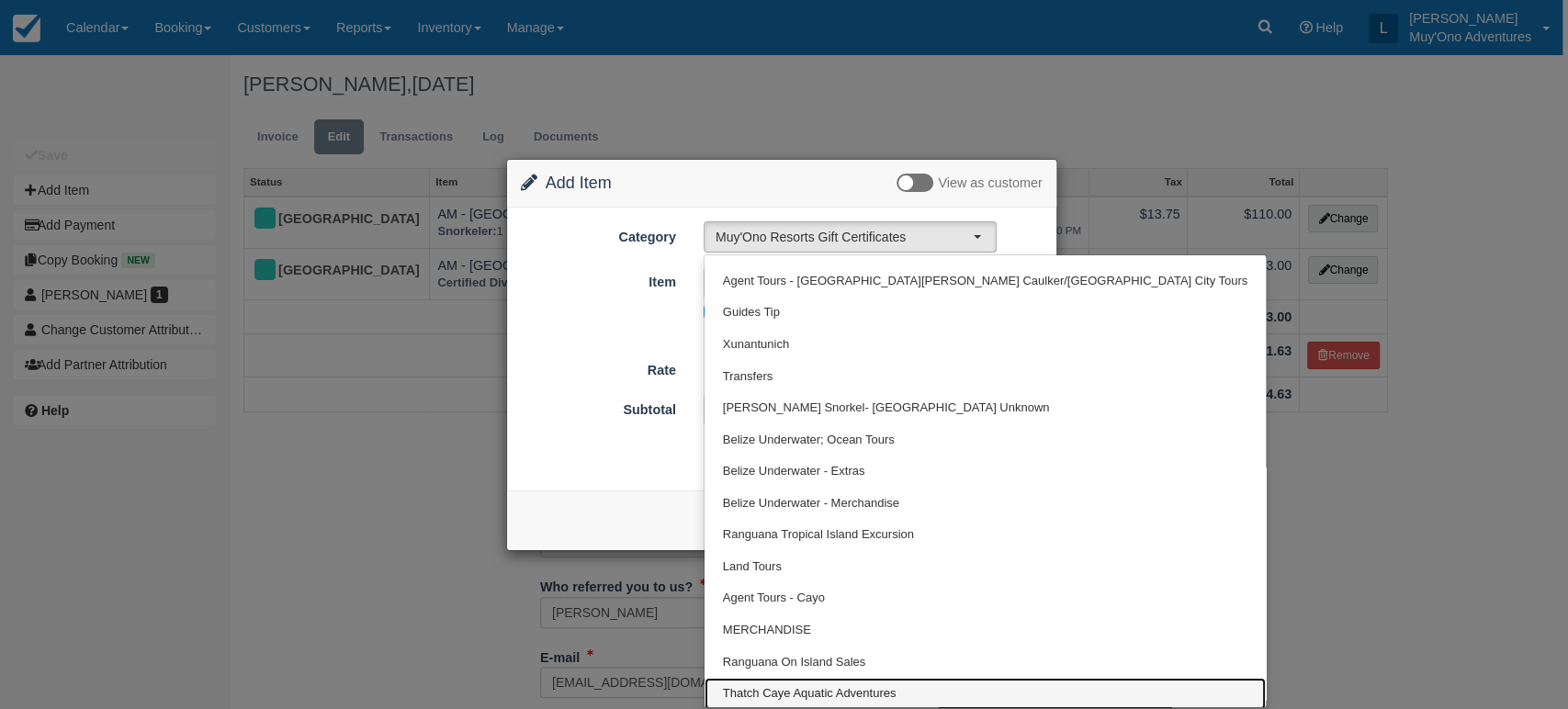
click at [852, 690] on span "Thatch Caye Aquatic Adventures" at bounding box center [809, 694] width 173 height 17
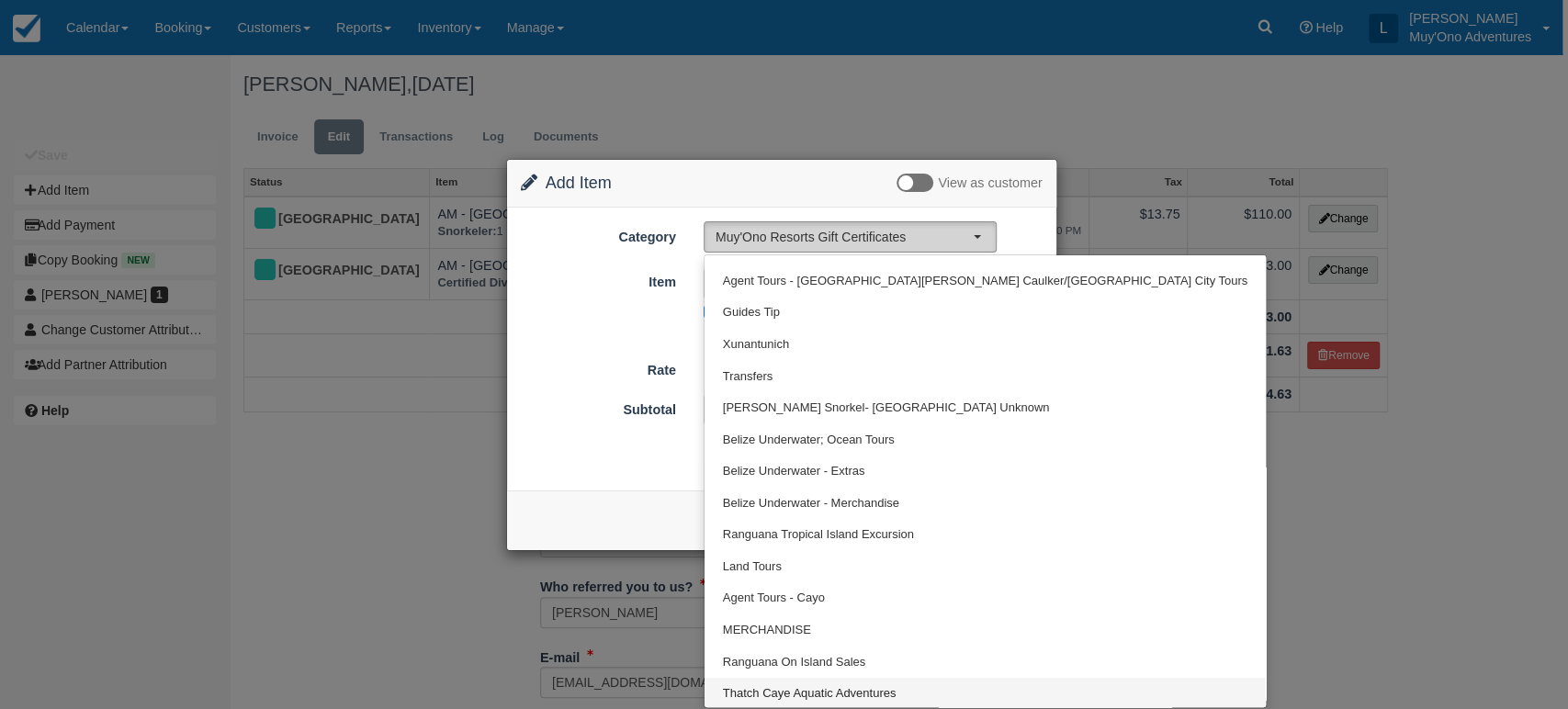
select select "64"
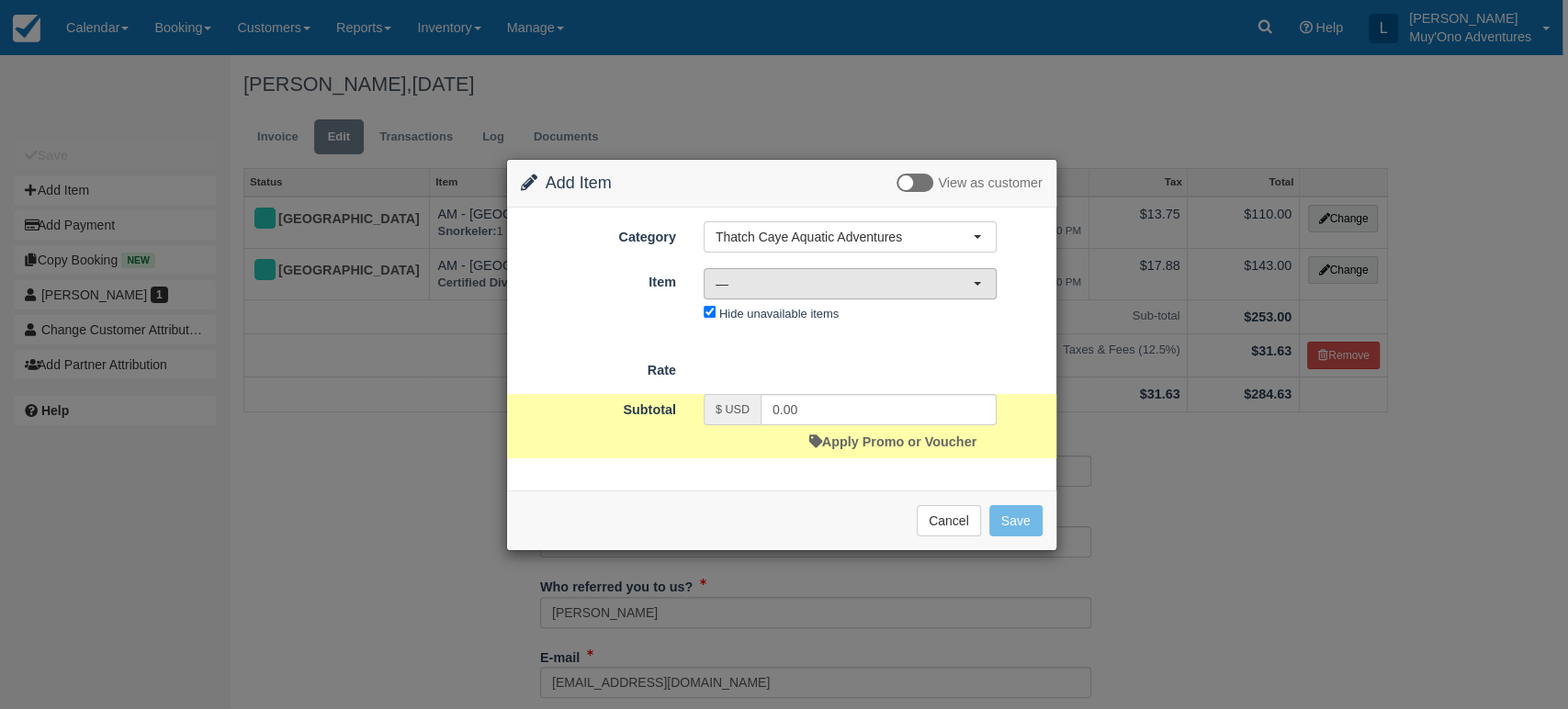
click at [978, 288] on button "—" at bounding box center [849, 283] width 293 height 31
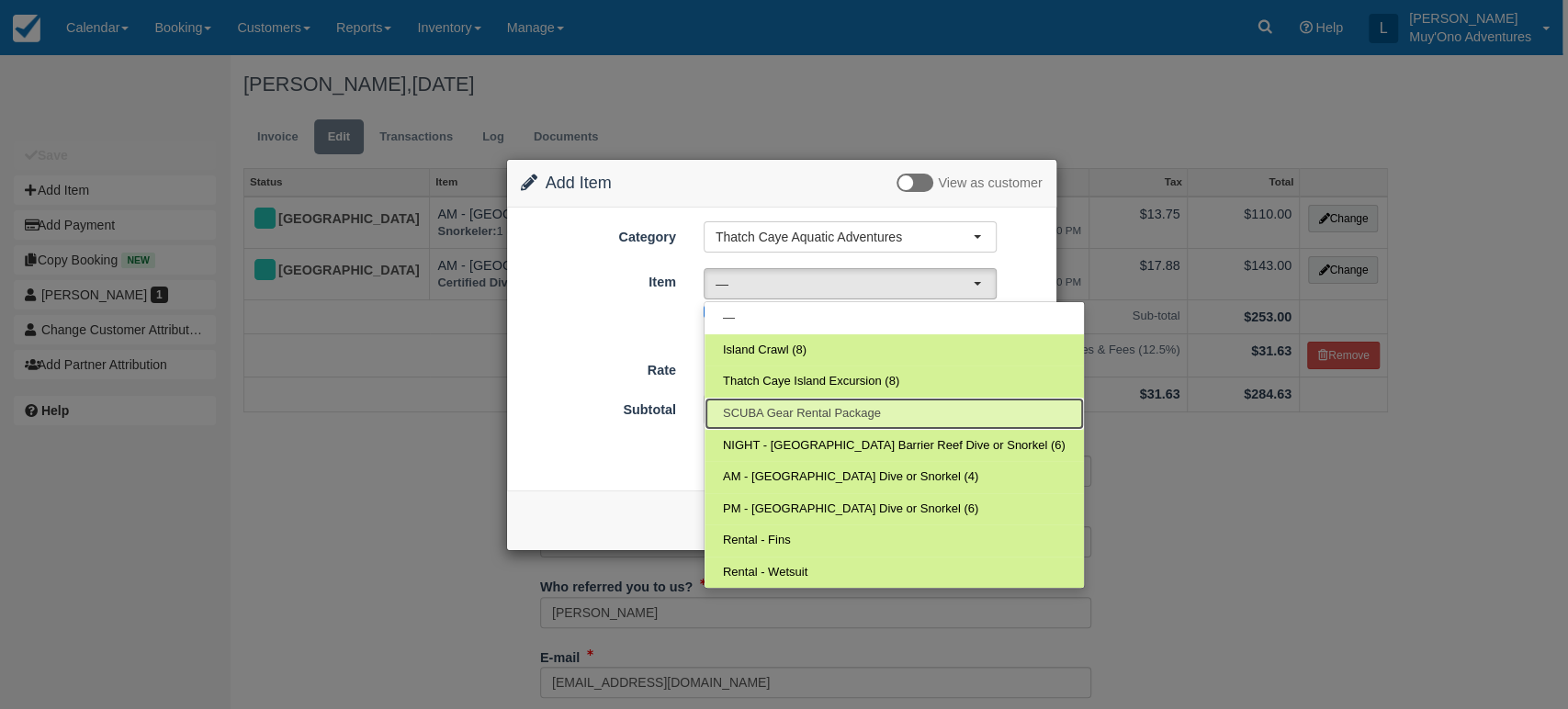
click at [841, 406] on span "SCUBA Gear Rental Package" at bounding box center [801, 413] width 158 height 17
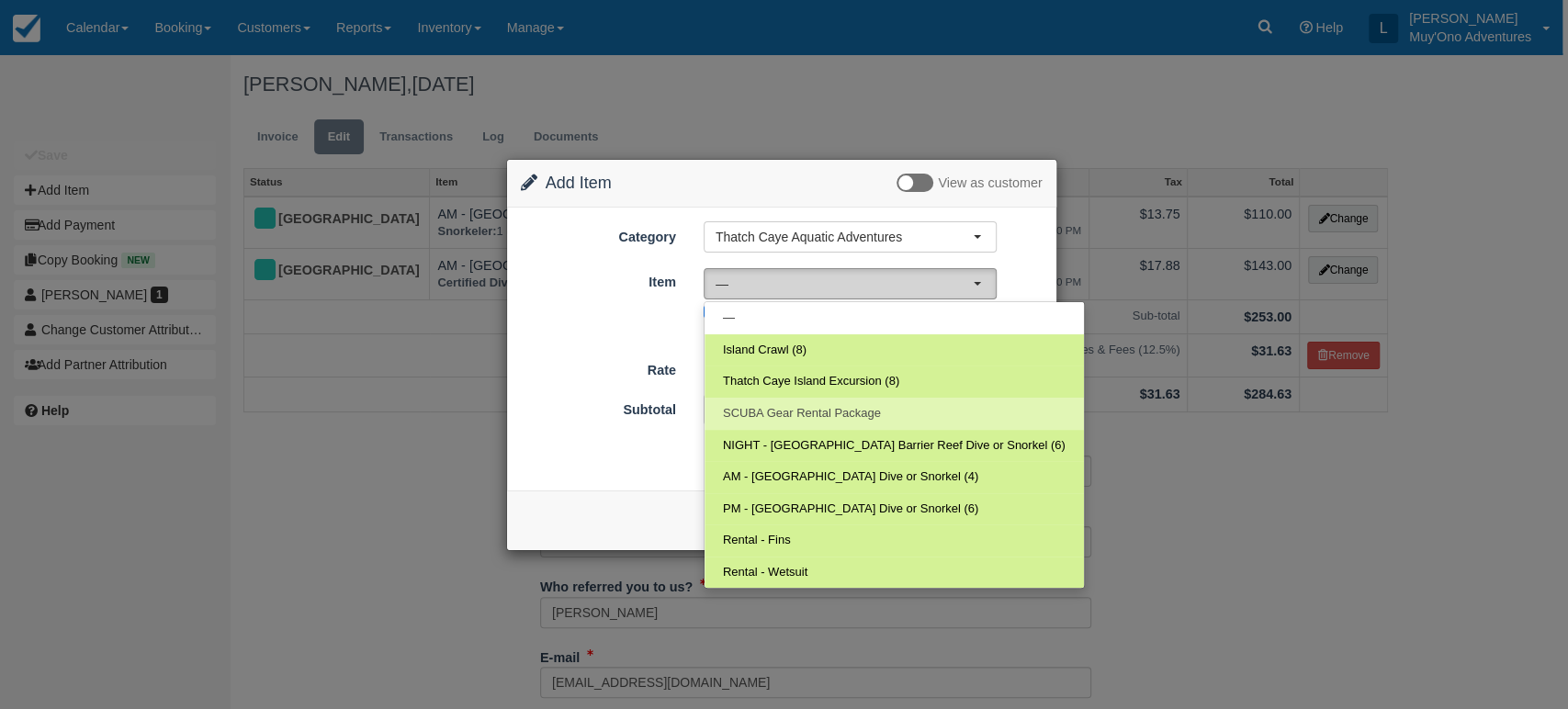
select select "58"
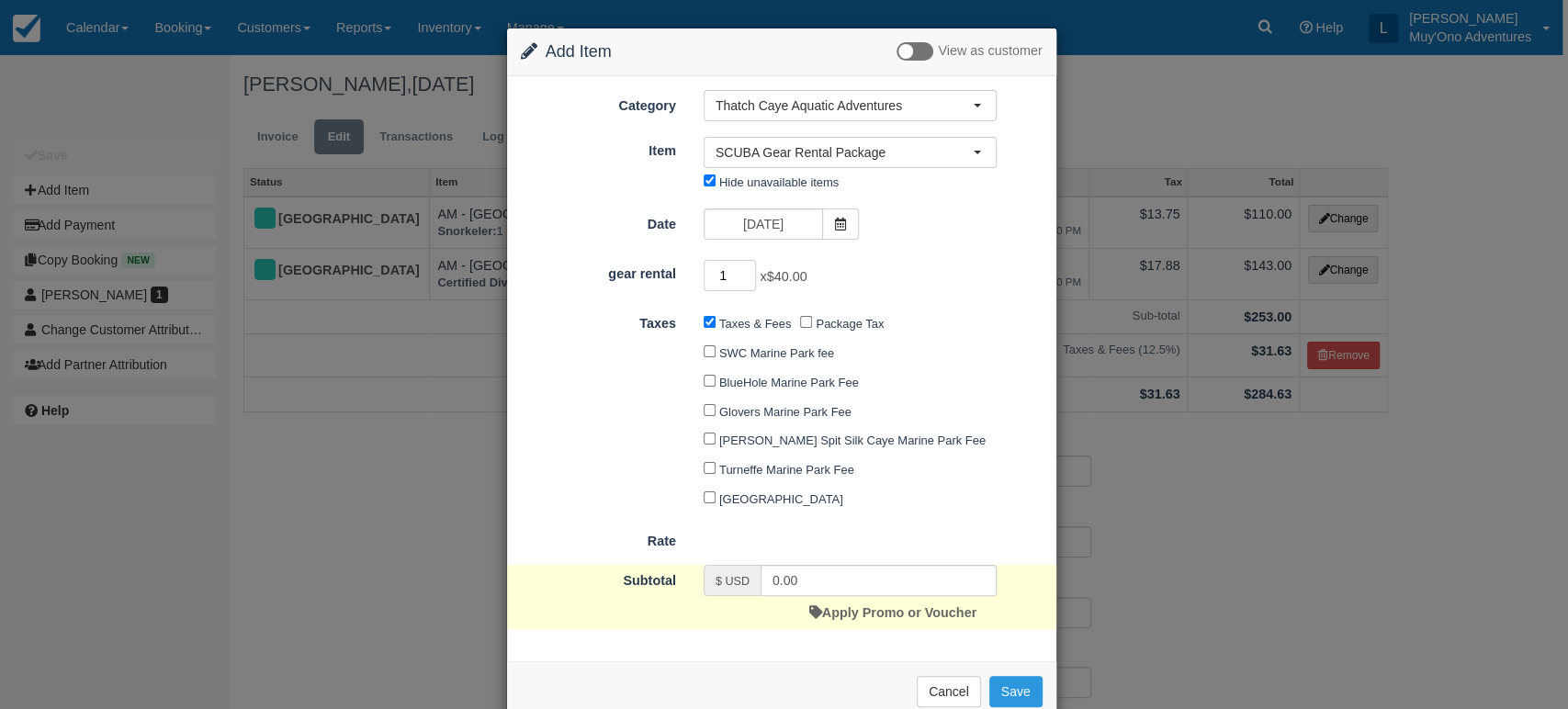
click at [745, 268] on input "1" at bounding box center [729, 276] width 53 height 31
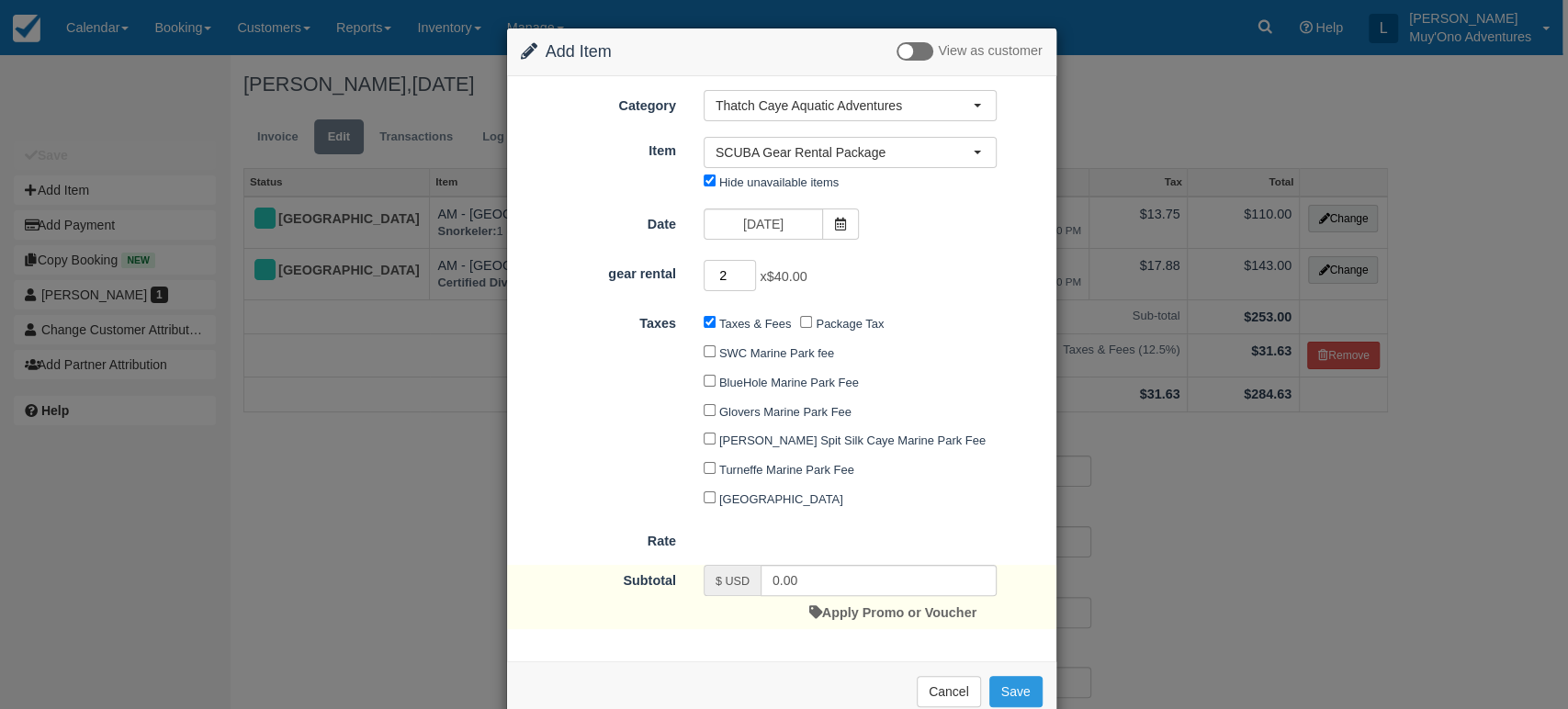
click at [745, 268] on input "2" at bounding box center [729, 276] width 53 height 31
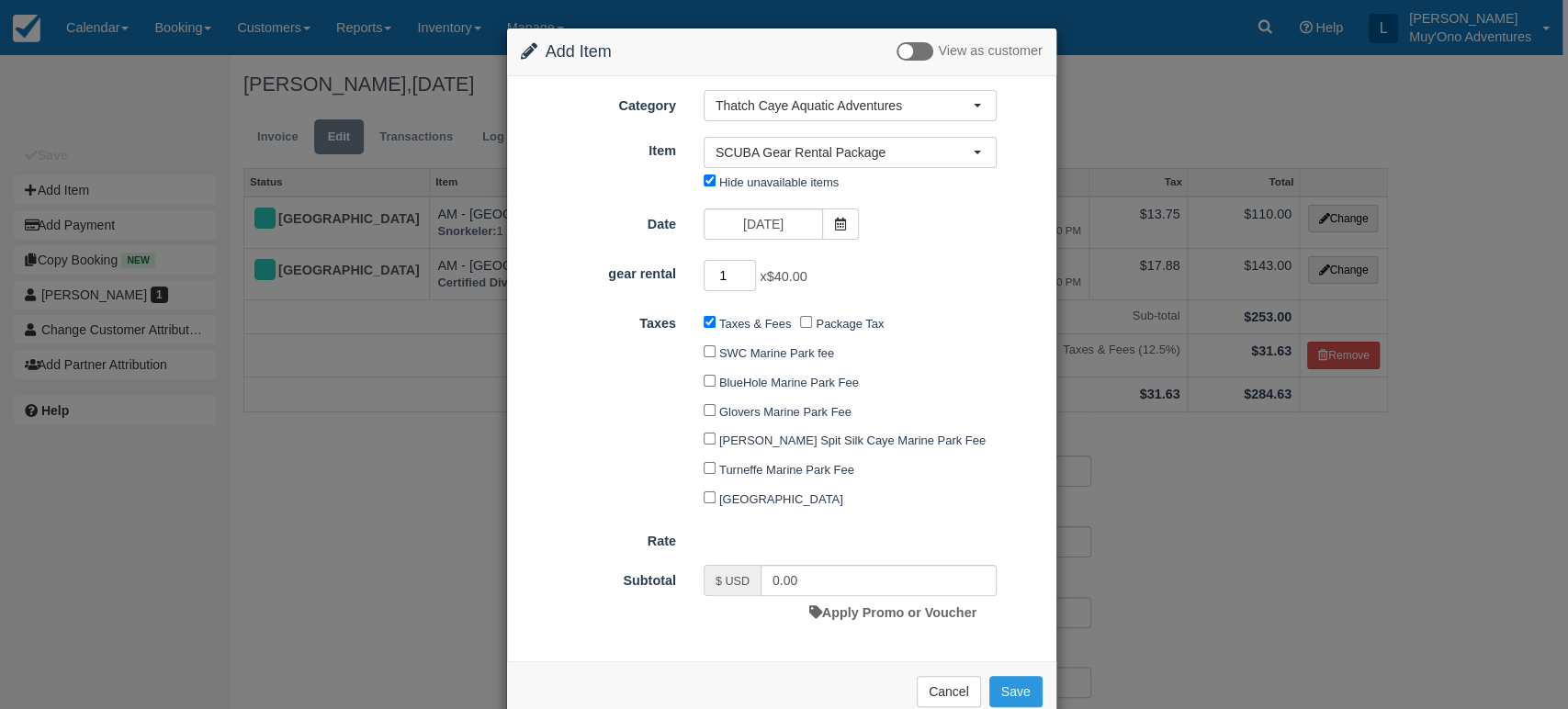
type input "1"
click at [743, 276] on input "1" at bounding box center [729, 276] width 53 height 31
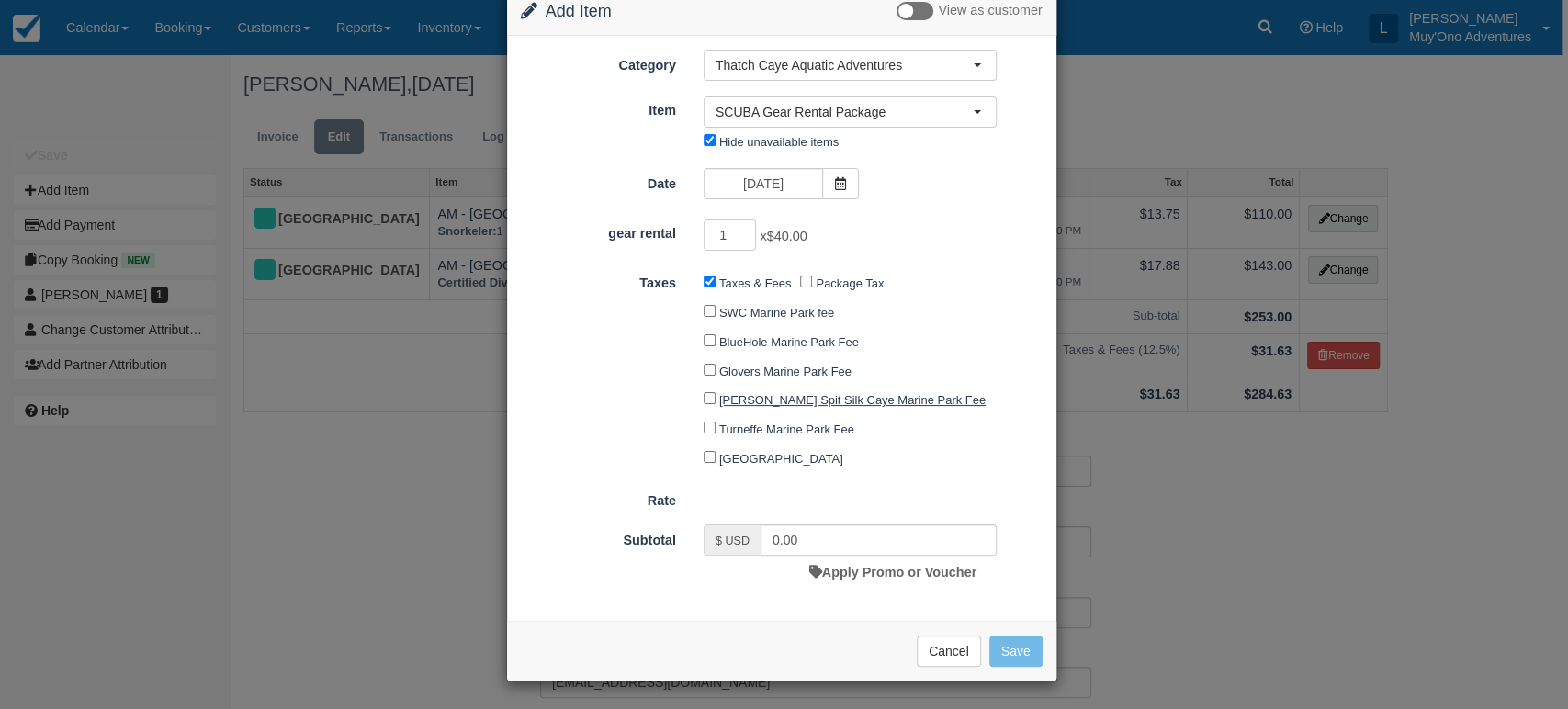
type input "40.00"
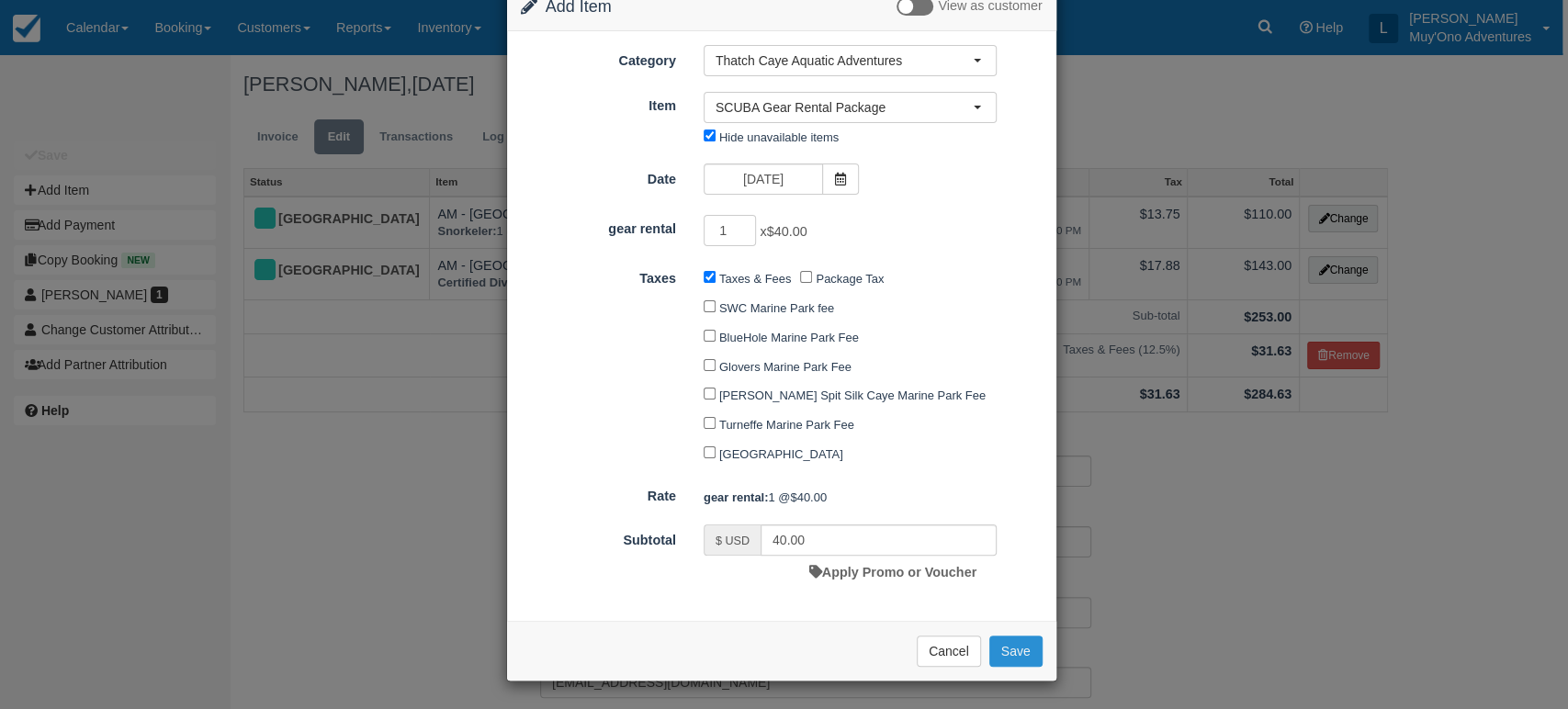
click at [1021, 658] on button "Save" at bounding box center [1015, 651] width 53 height 31
checkbox input "false"
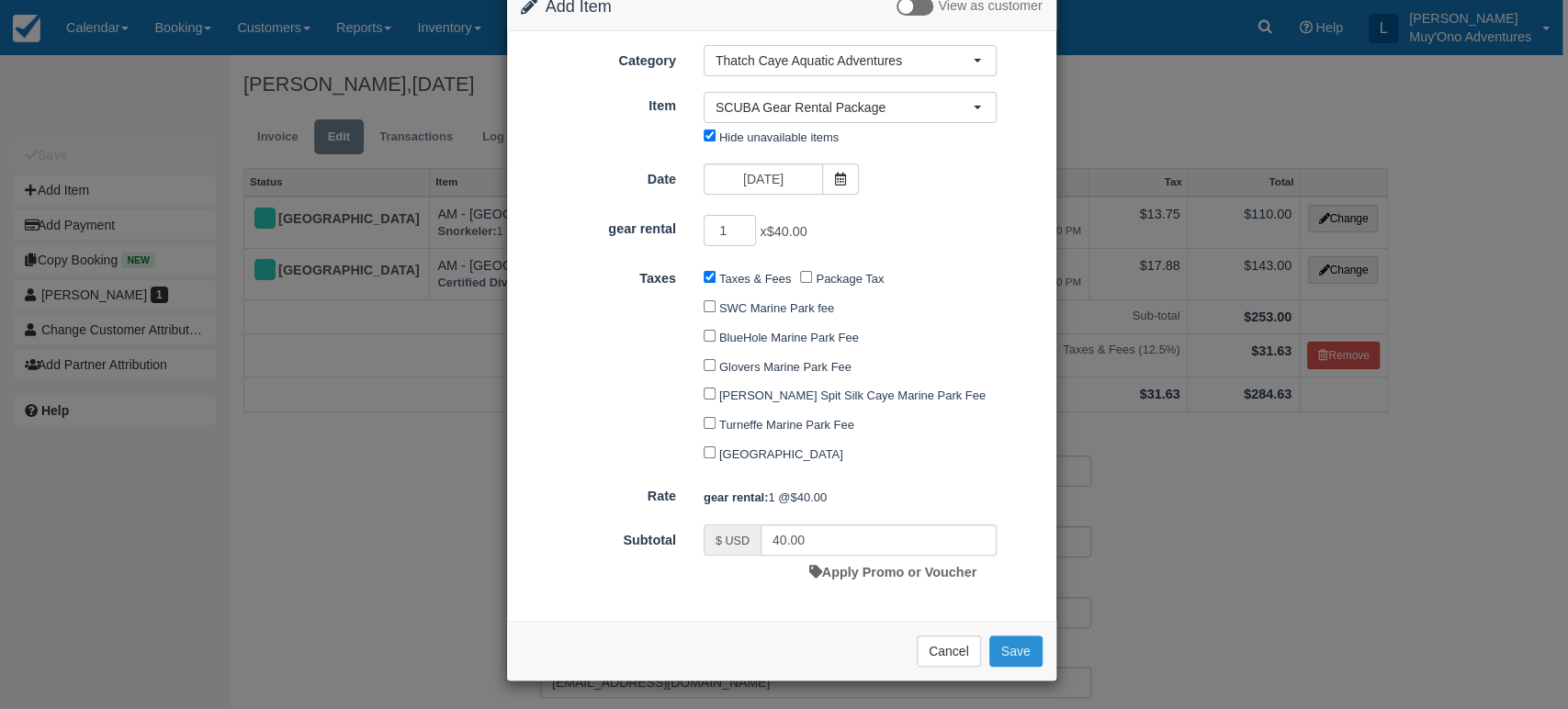
checkbox input "false"
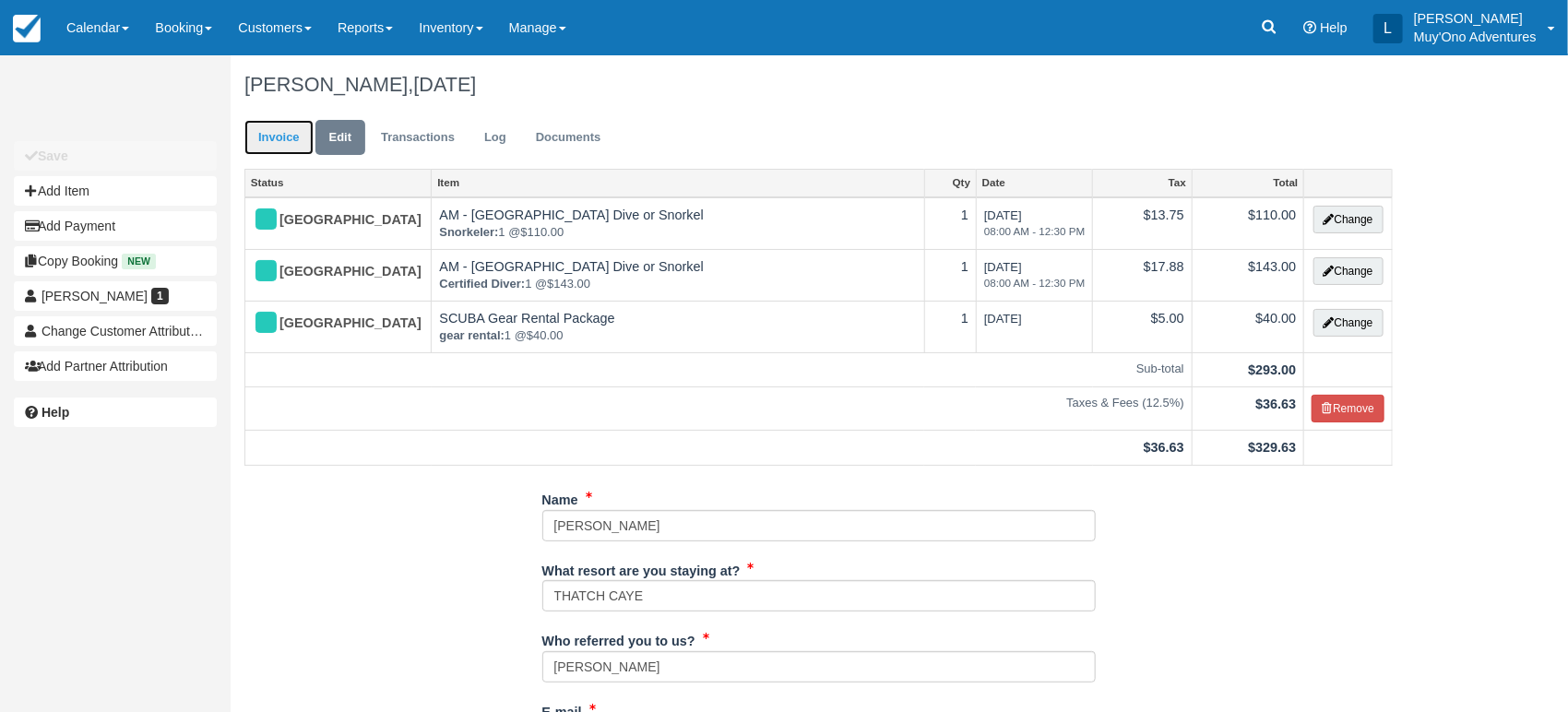
click at [268, 129] on link "Invoice" at bounding box center [280, 137] width 70 height 36
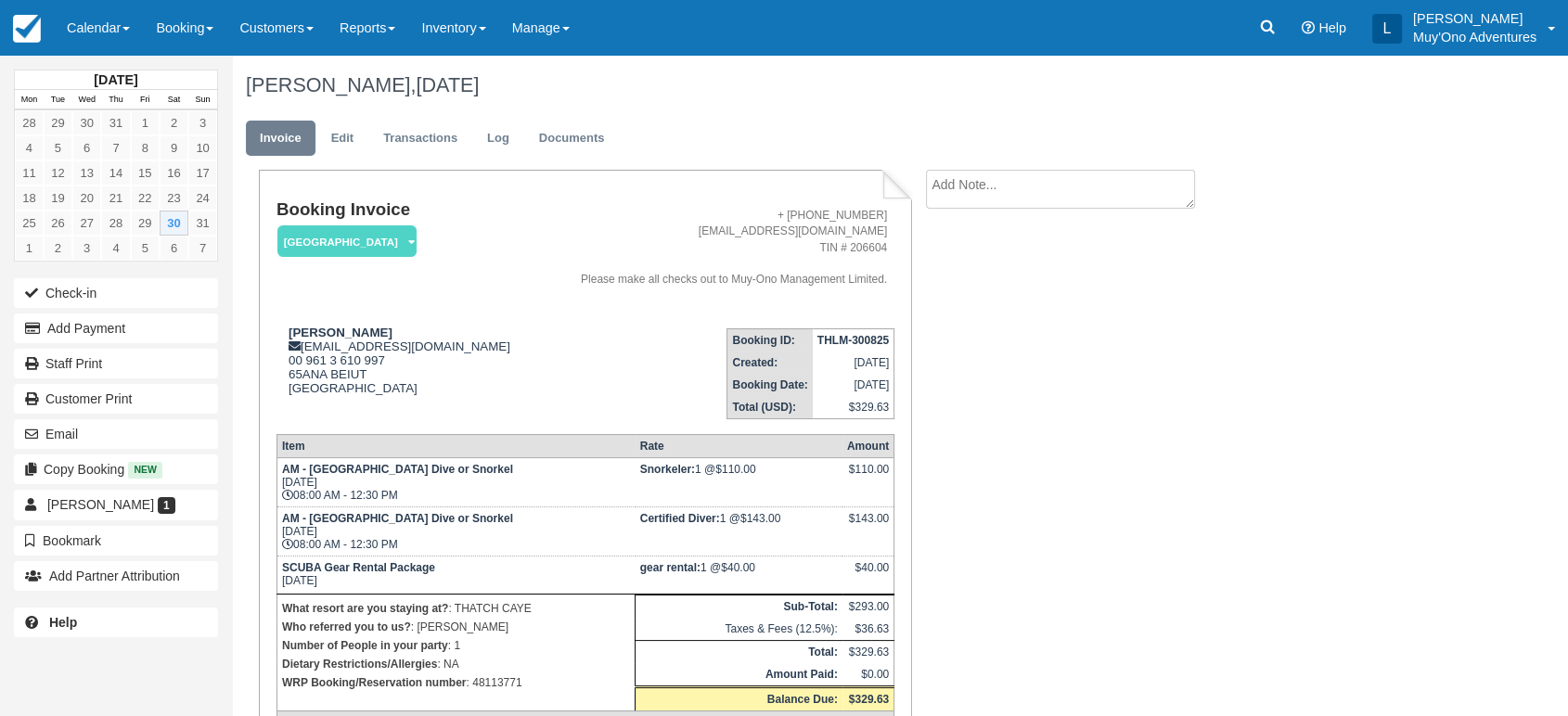
scroll to position [103, 0]
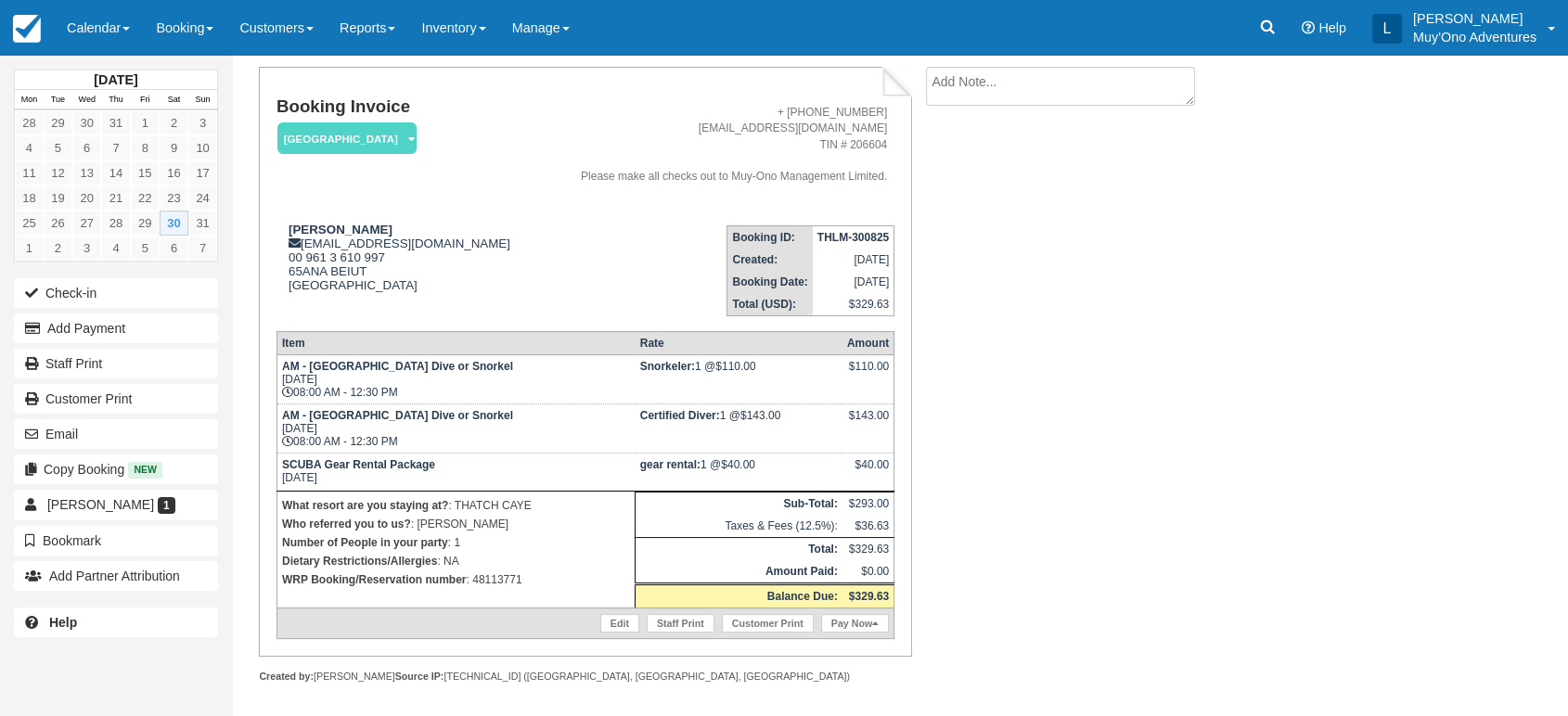
click at [876, 239] on strong "THLM-300825" at bounding box center [853, 236] width 71 height 13
copy tbody "THLM-300825"
